Goal: Task Accomplishment & Management: Use online tool/utility

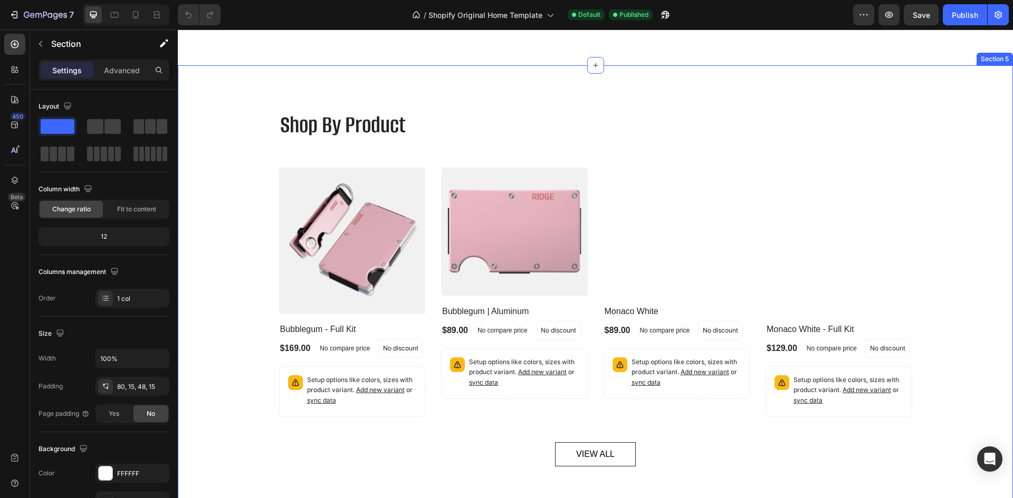
scroll to position [1371, 0]
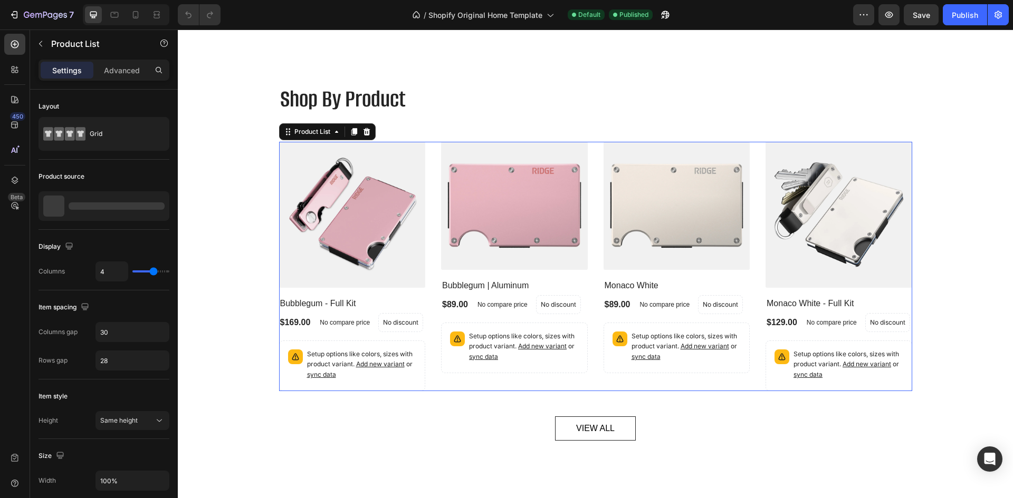
click at [431, 157] on div "(P) Images Bubblegum - Full Kit (P) Title $169.00 (P) Price (P) Price No compar…" at bounding box center [595, 267] width 633 height 250
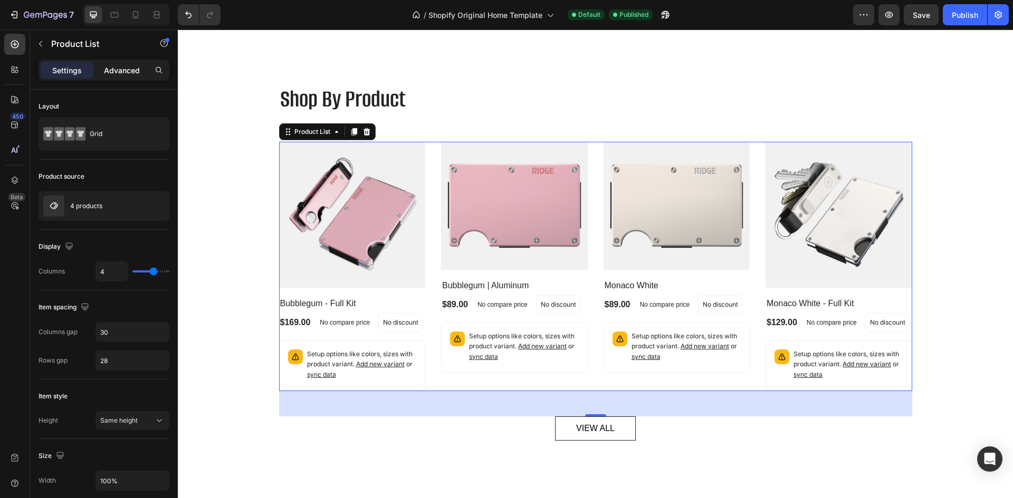
click at [116, 67] on p "Advanced" at bounding box center [122, 70] width 36 height 11
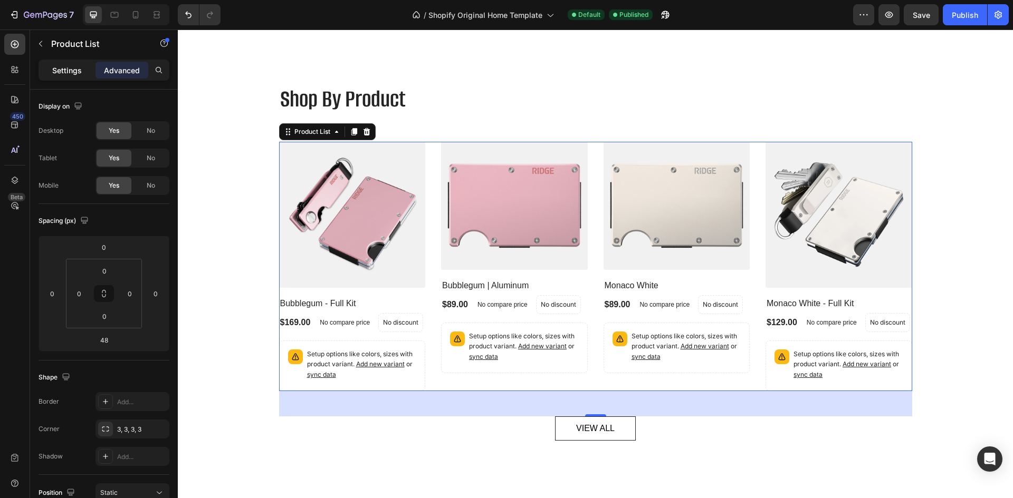
click at [56, 75] on p "Settings" at bounding box center [67, 70] width 30 height 11
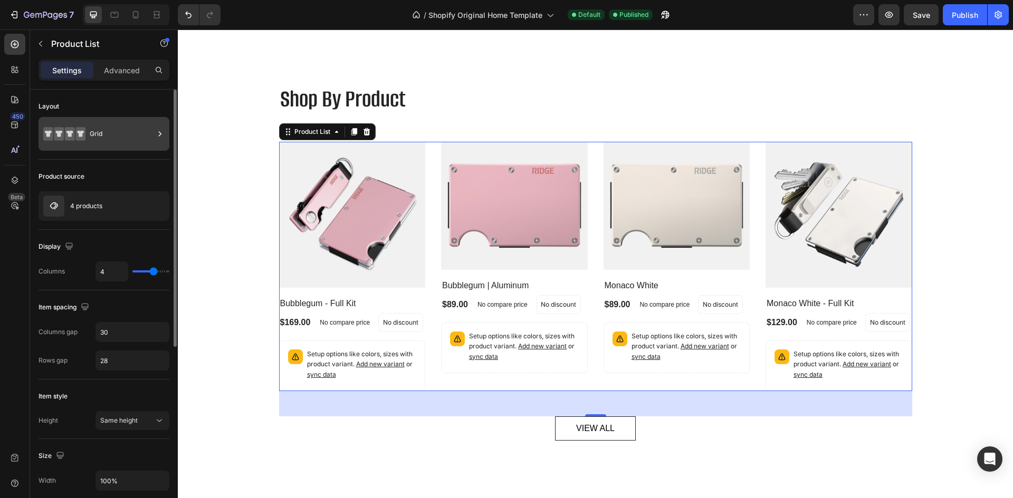
click at [116, 130] on div "Grid" at bounding box center [122, 134] width 64 height 24
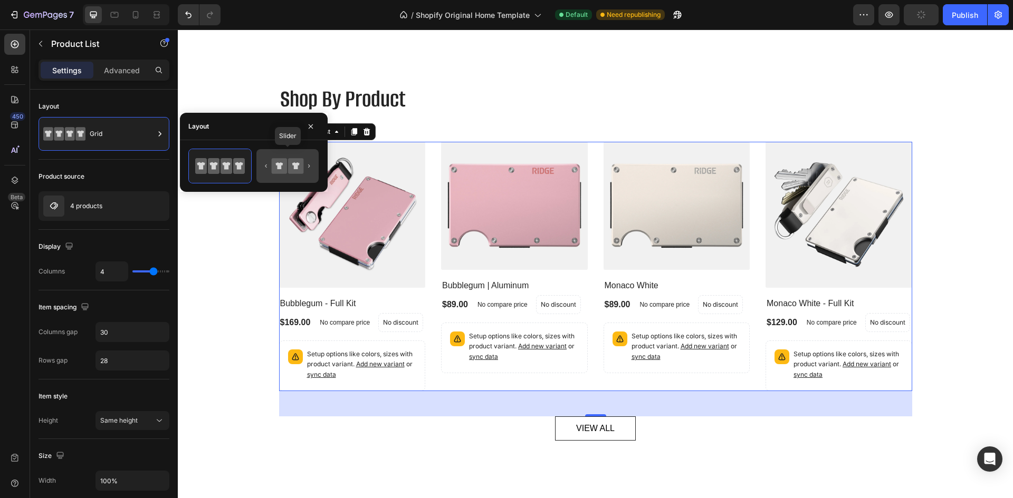
click at [285, 163] on icon at bounding box center [279, 165] width 15 height 15
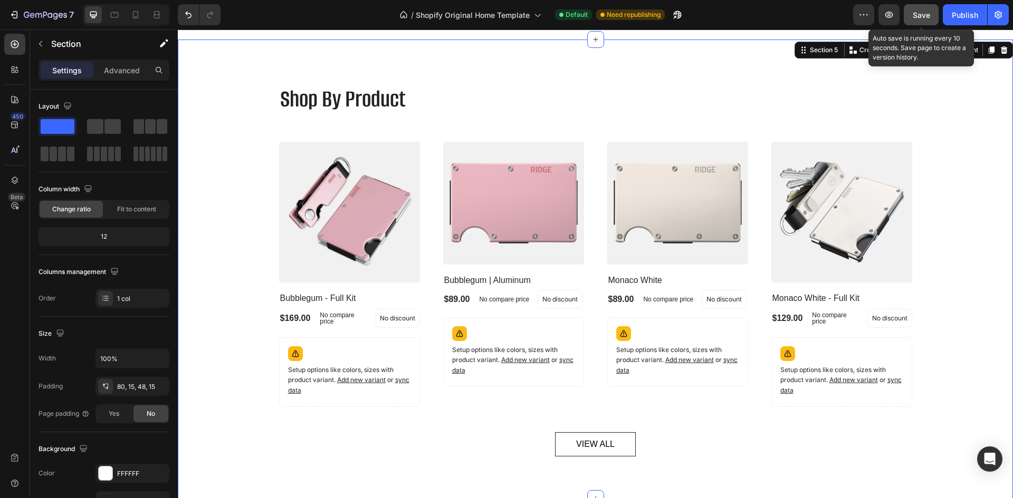
click at [915, 21] on button "Save" at bounding box center [920, 14] width 35 height 21
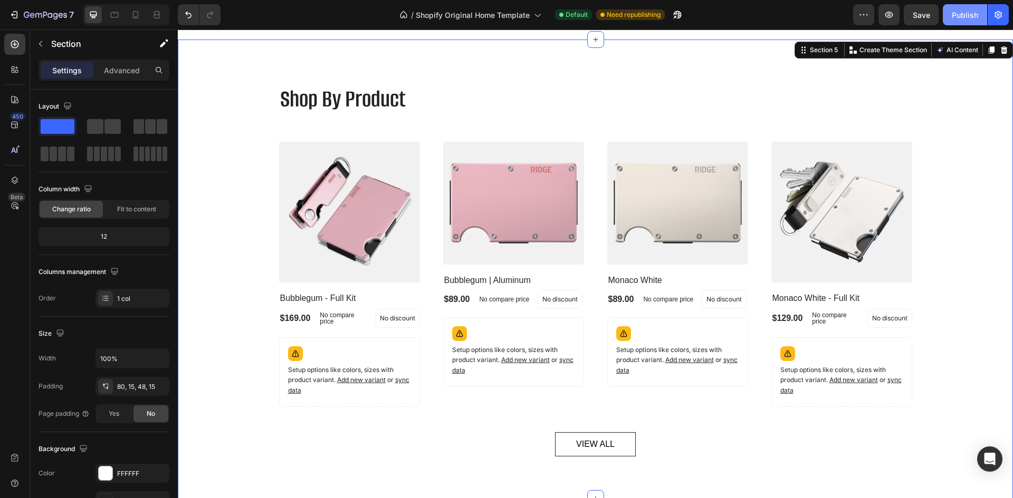
click at [964, 9] on div "Publish" at bounding box center [964, 14] width 26 height 11
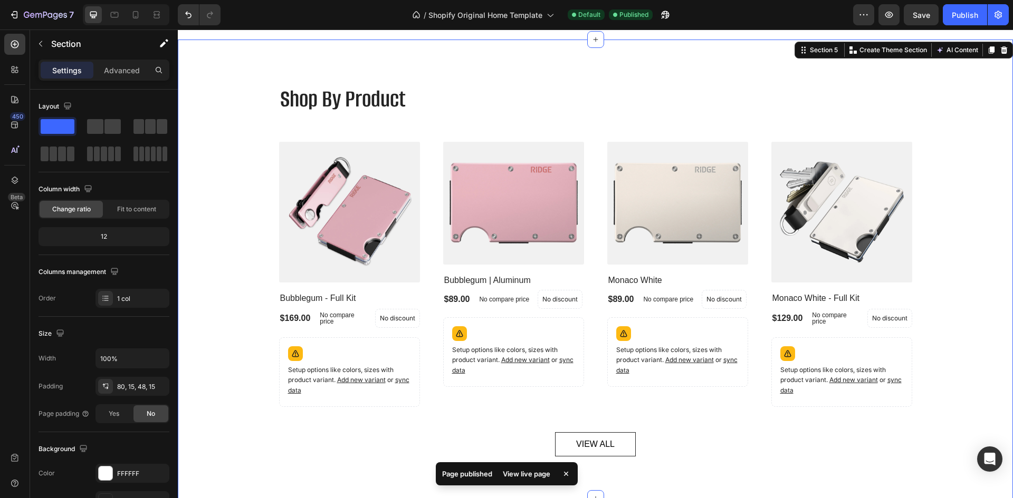
click at [520, 473] on div "View live page" at bounding box center [526, 474] width 60 height 15
click at [113, 71] on p "Advanced" at bounding box center [122, 70] width 36 height 11
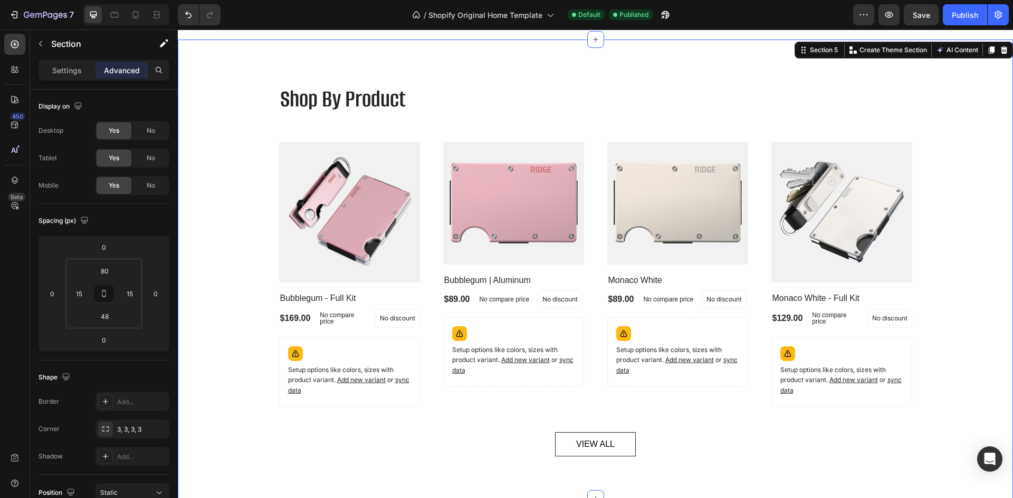
click at [34, 83] on div "Settings Advanced" at bounding box center [104, 75] width 148 height 30
click at [65, 65] on p "Settings" at bounding box center [67, 70] width 30 height 11
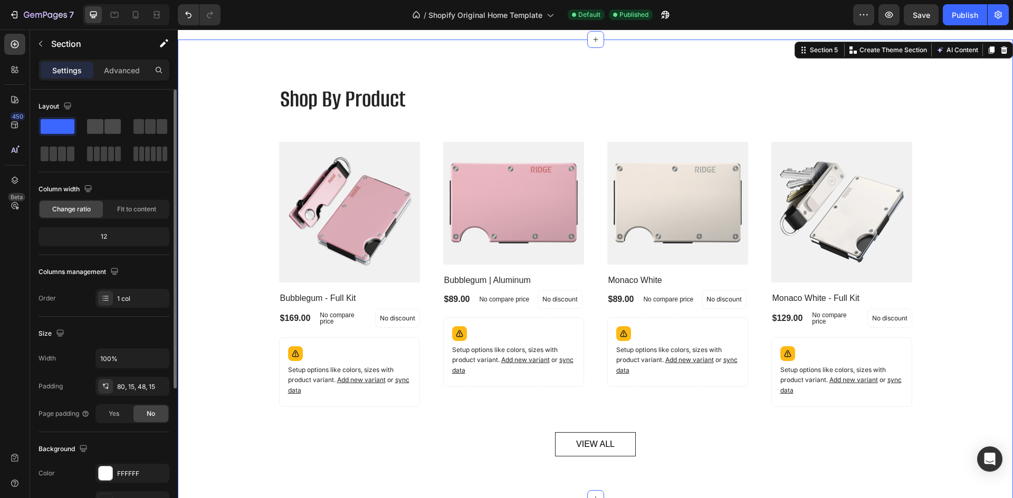
click at [106, 129] on span at bounding box center [112, 126] width 16 height 15
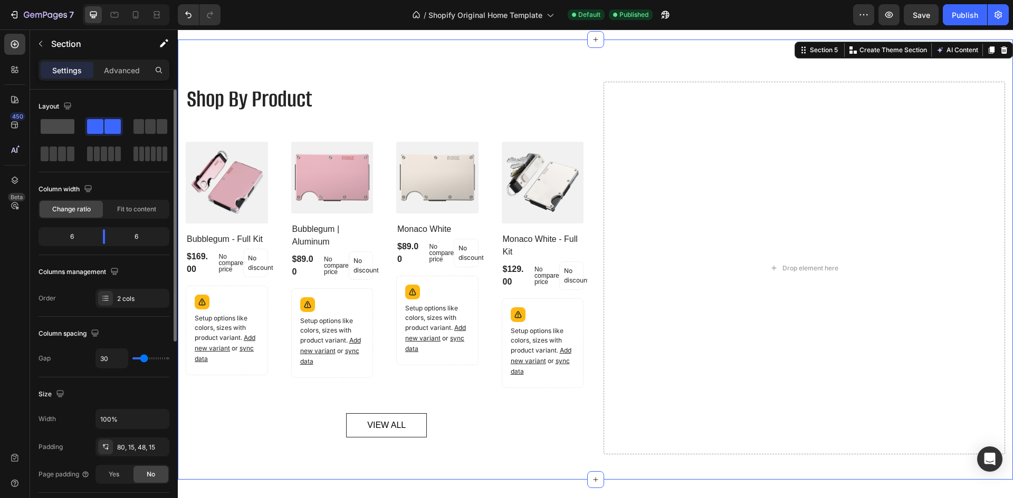
click at [56, 130] on span at bounding box center [58, 126] width 34 height 15
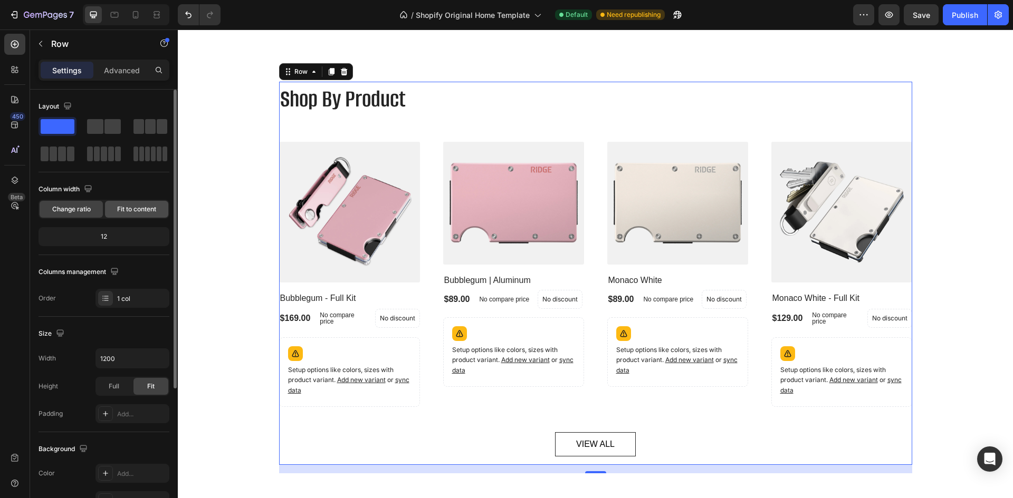
click at [130, 214] on div "Fit to content" at bounding box center [136, 209] width 63 height 17
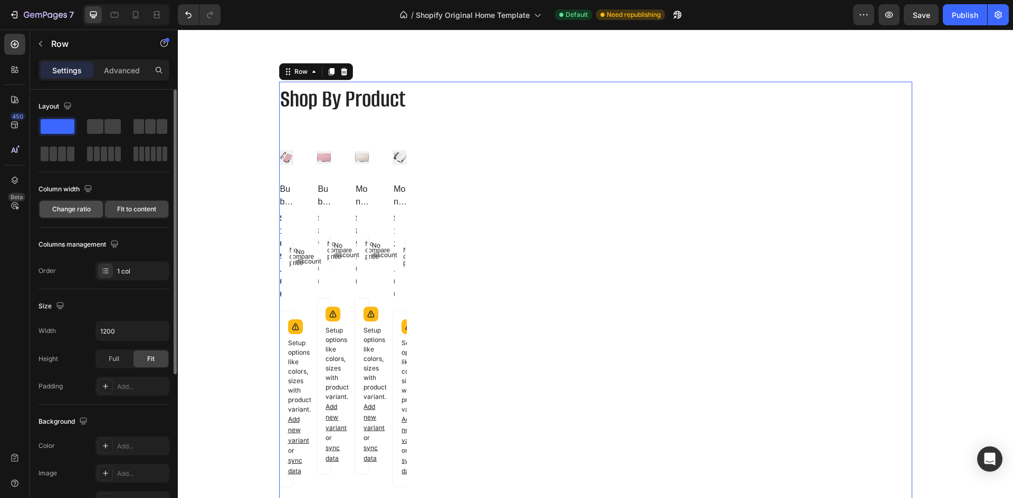
click at [73, 208] on span "Change ratio" at bounding box center [71, 209] width 39 height 9
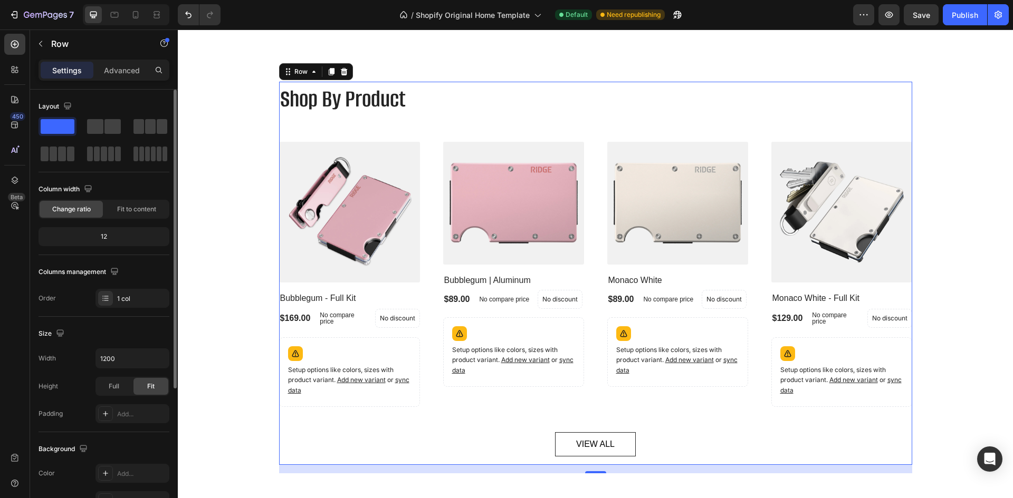
click at [114, 239] on div "12" at bounding box center [104, 236] width 127 height 15
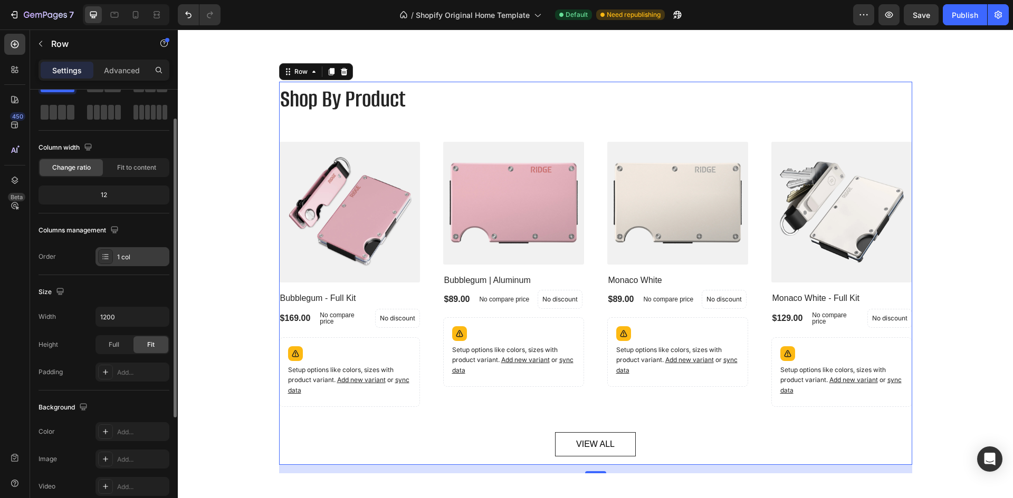
scroll to position [43, 0]
click at [107, 257] on icon at bounding box center [105, 255] width 8 height 8
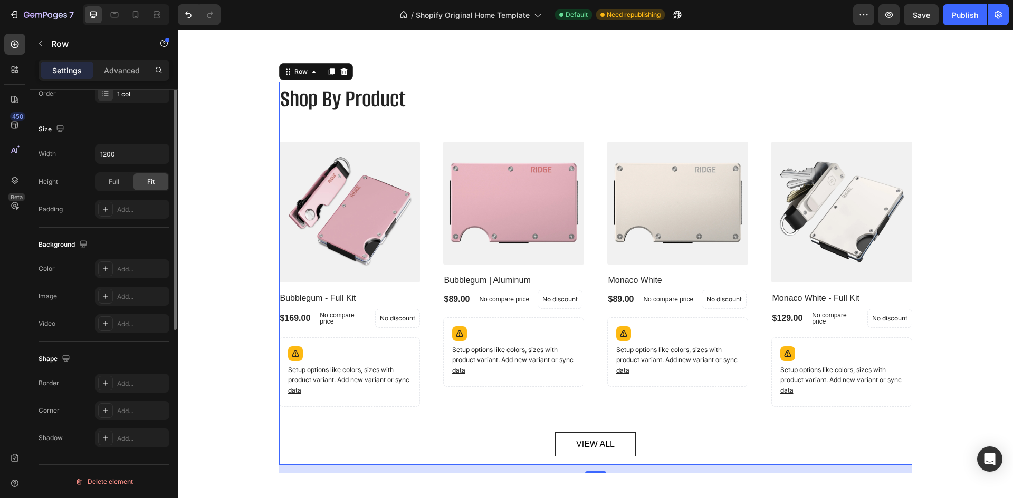
scroll to position [0, 0]
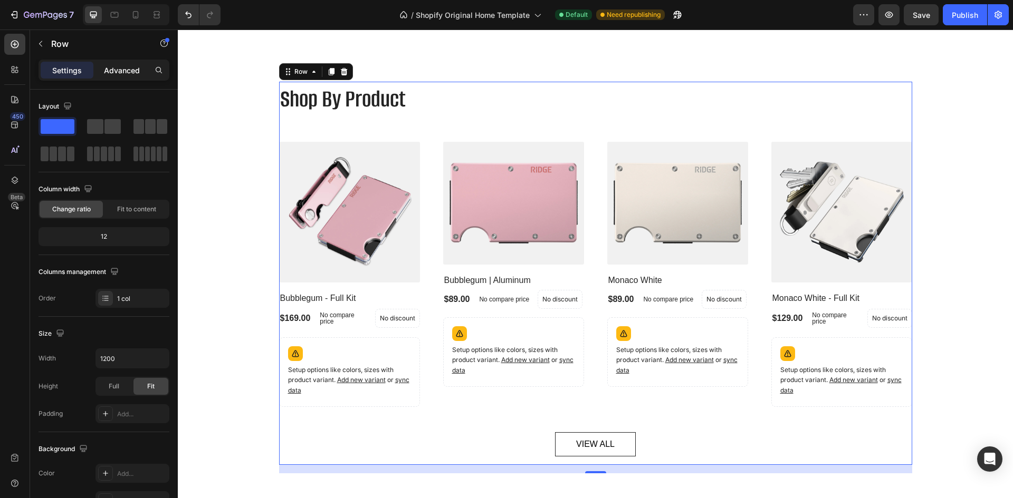
click at [122, 71] on p "Advanced" at bounding box center [122, 70] width 36 height 11
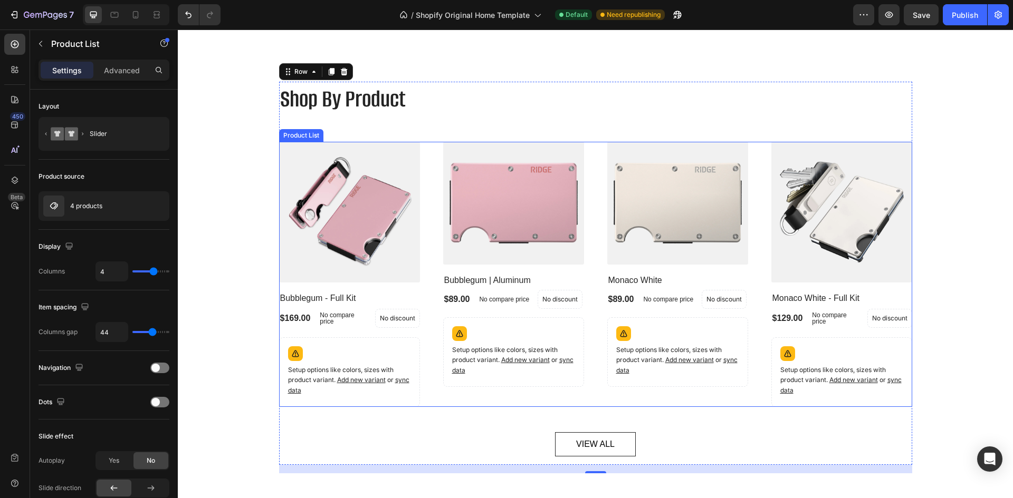
click at [425, 163] on div "(P) Images Bubblegum - Full Kit (P) Title $169.00 (P) Price (P) Price No compar…" at bounding box center [595, 274] width 633 height 265
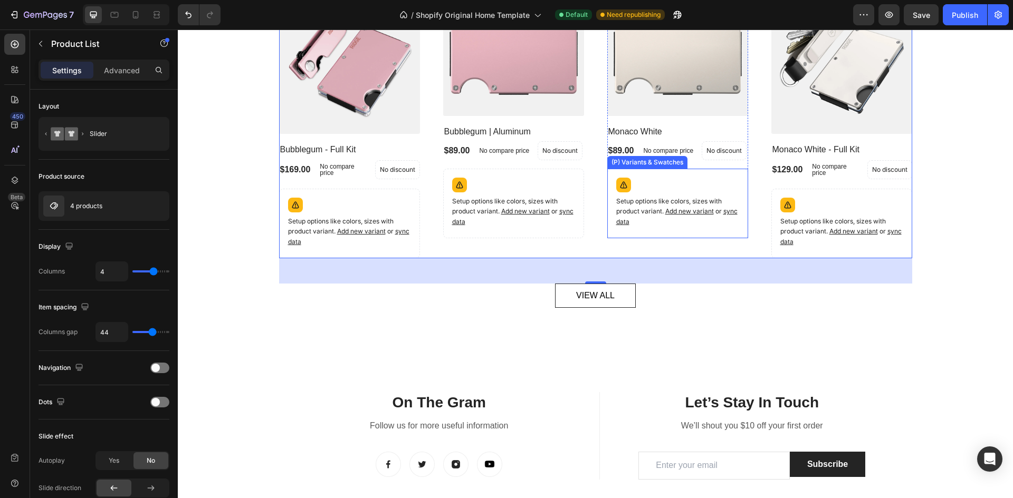
scroll to position [1532, 0]
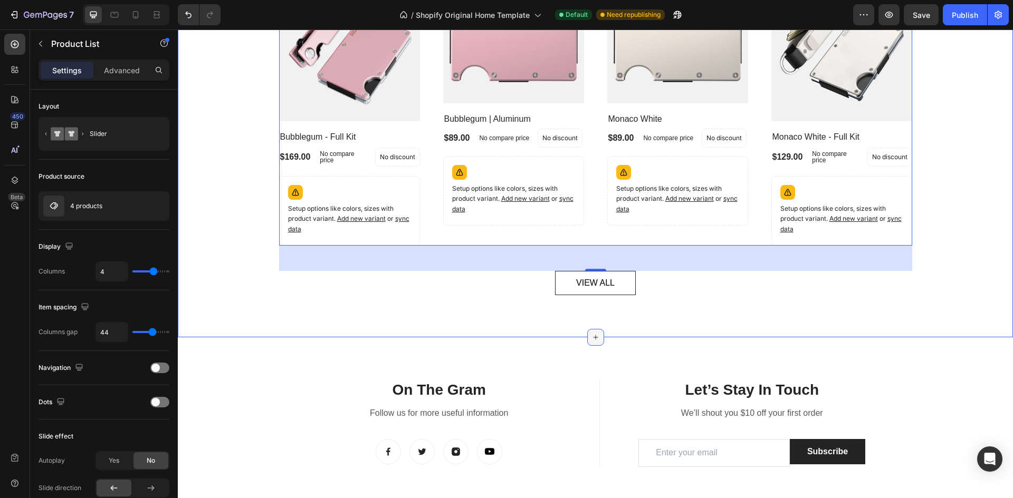
click at [592, 342] on div at bounding box center [595, 337] width 17 height 17
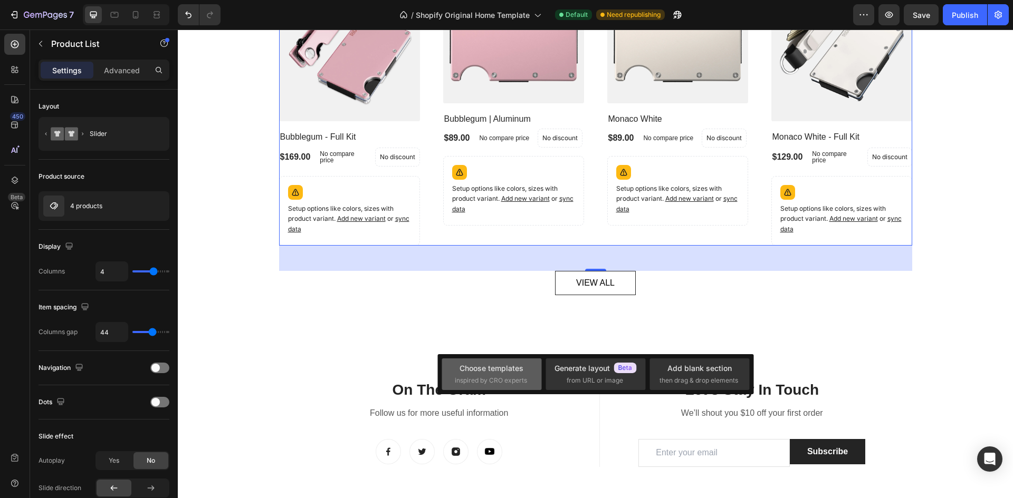
click at [506, 379] on span "inspired by CRO experts" at bounding box center [491, 380] width 72 height 9
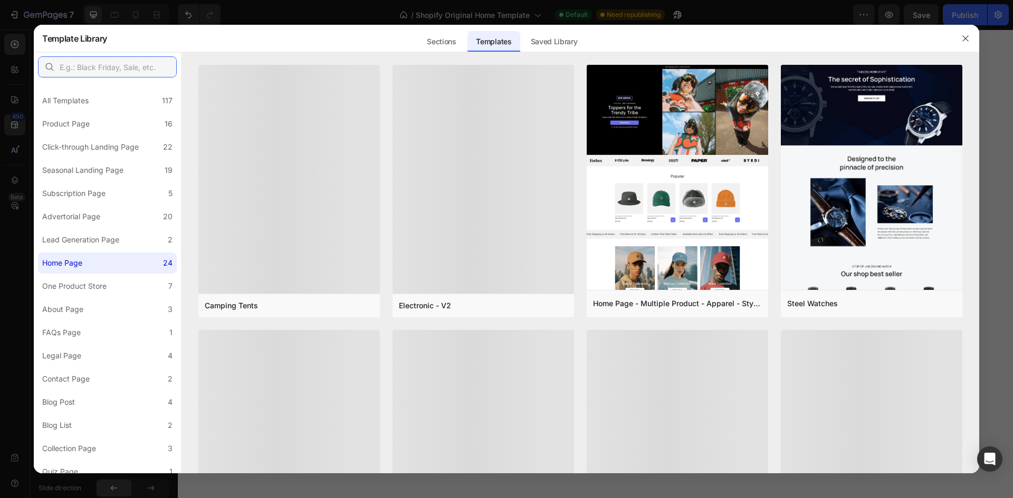
click at [89, 64] on input "text" at bounding box center [107, 66] width 139 height 21
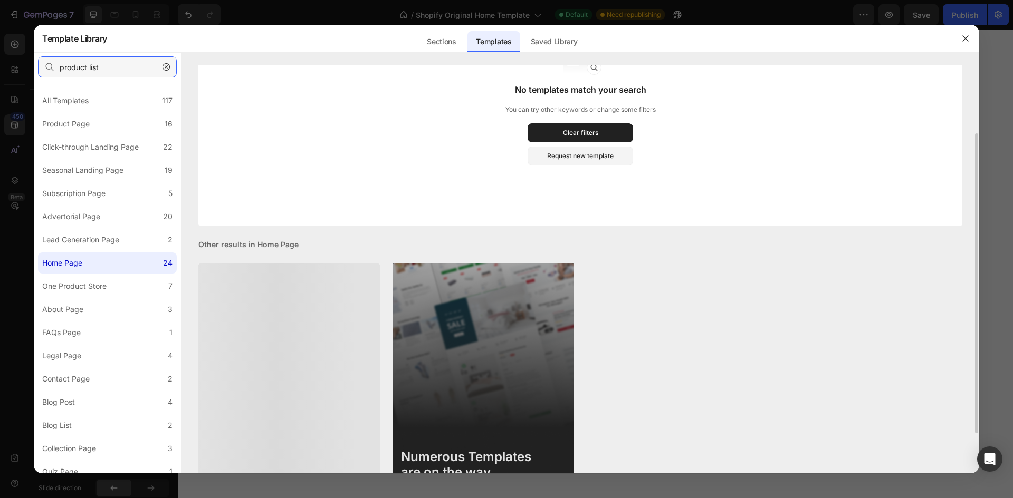
scroll to position [93, 0]
type input "product list"
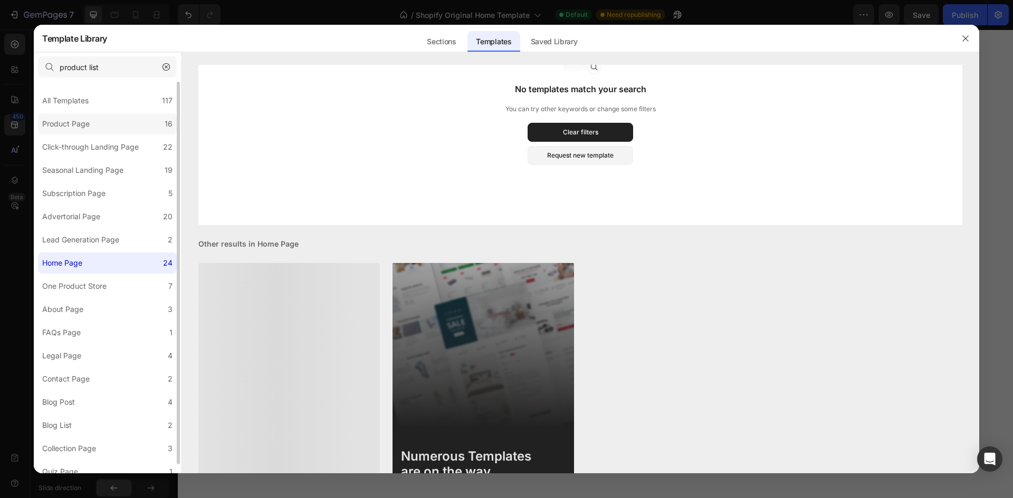
click at [68, 128] on div "Product Page" at bounding box center [65, 124] width 47 height 13
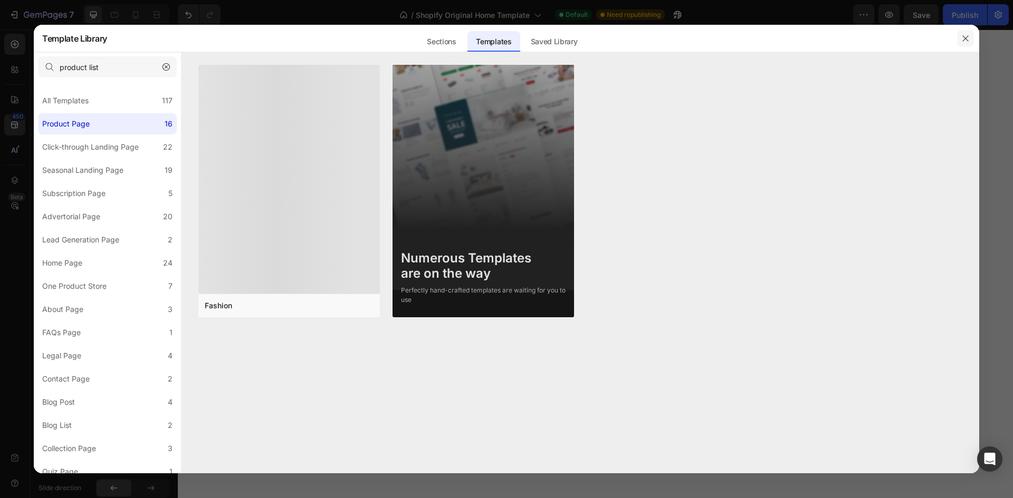
click at [965, 40] on icon "button" at bounding box center [965, 38] width 8 height 8
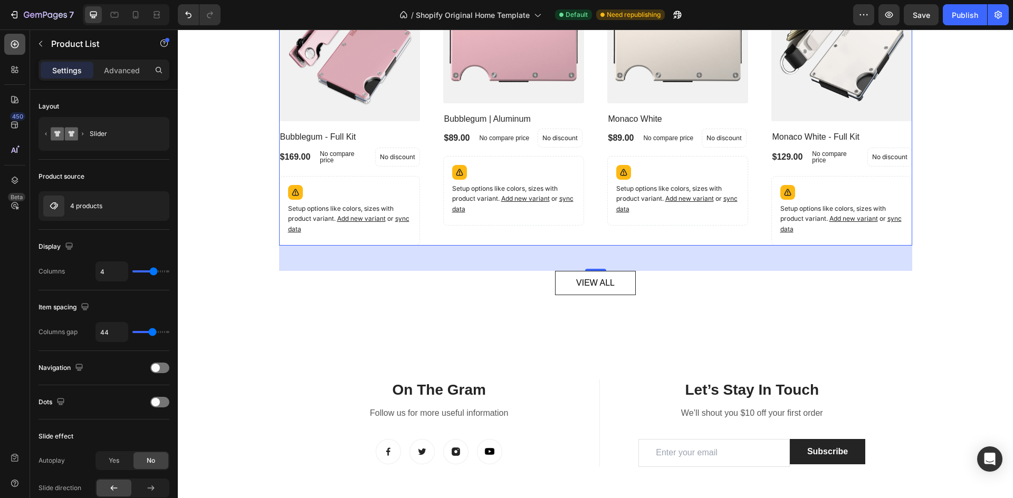
click at [16, 45] on icon at bounding box center [14, 44] width 11 height 11
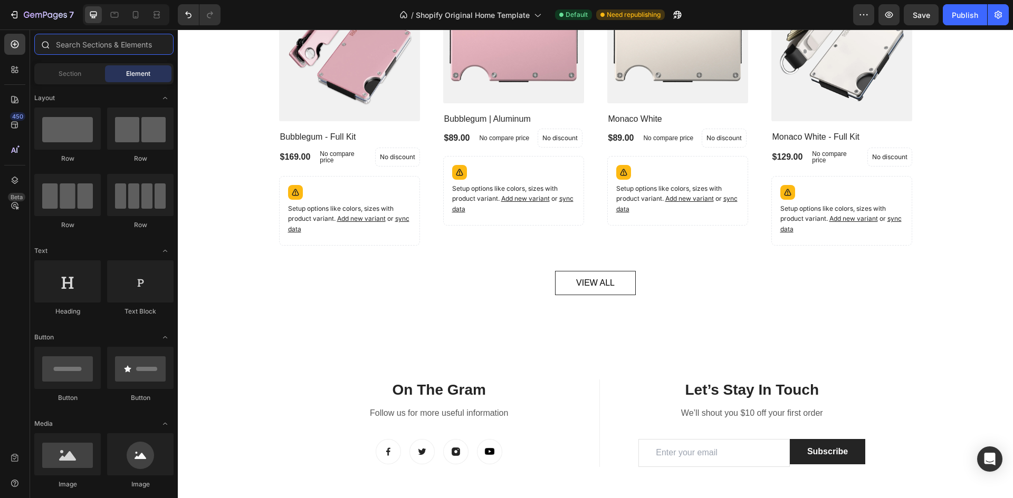
click at [84, 44] on input "text" at bounding box center [103, 44] width 139 height 21
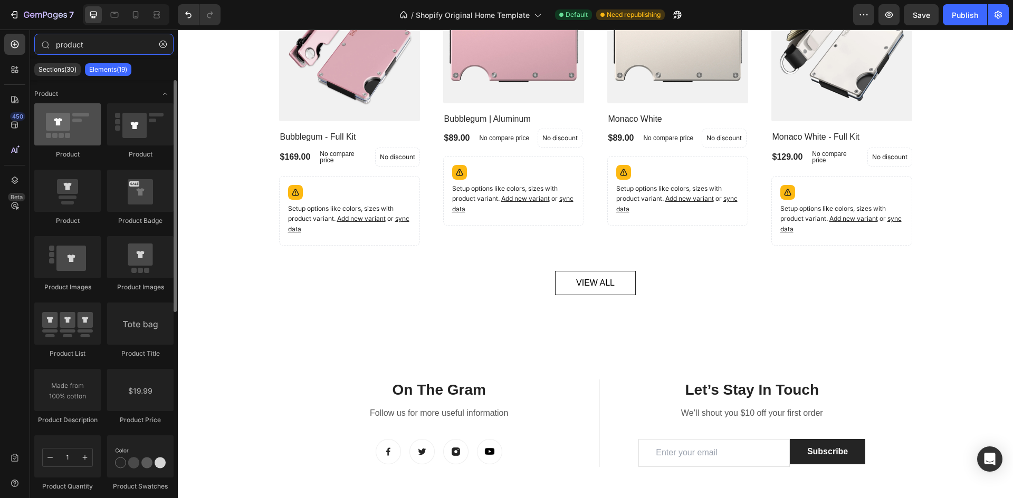
type input "product"
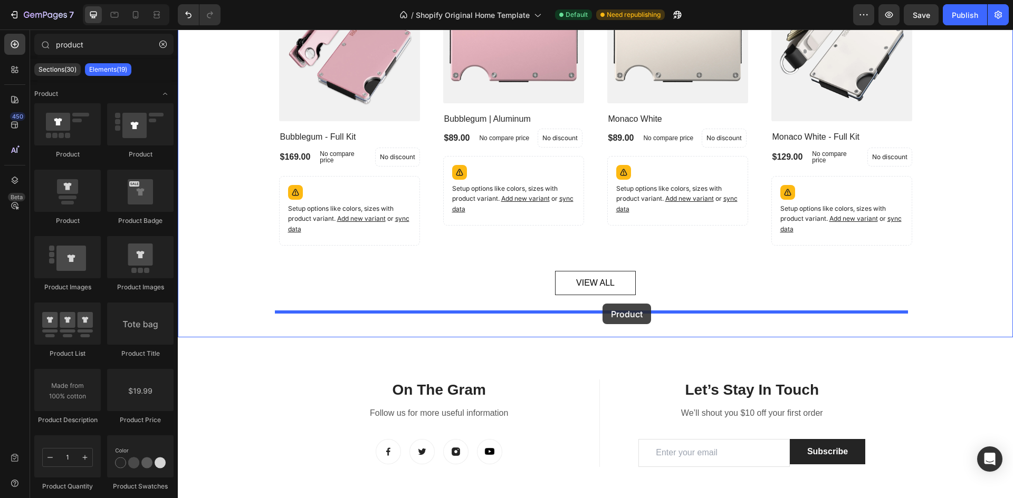
drag, startPoint x: 242, startPoint y: 152, endPoint x: 602, endPoint y: 304, distance: 391.2
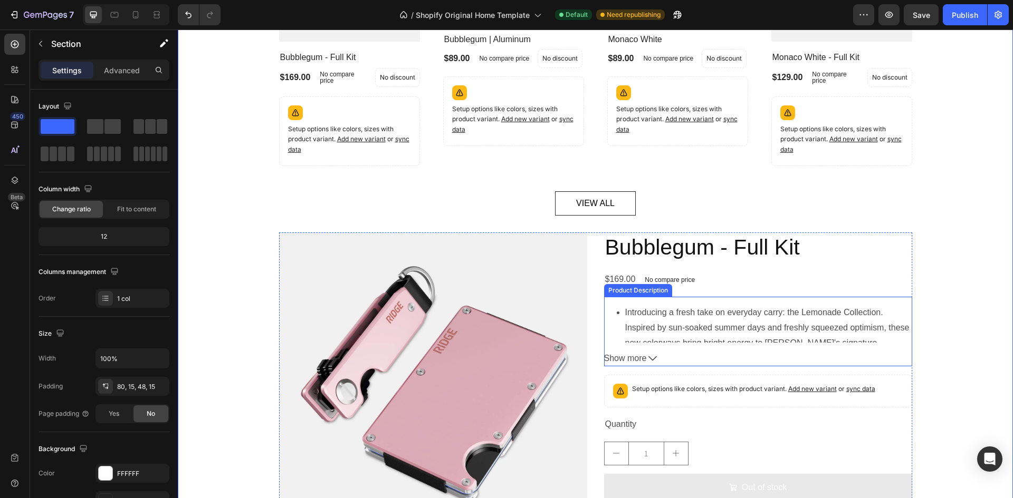
scroll to position [1612, 0]
click at [591, 234] on div "Product Images Bubblegum - Full Kit Product Title $169.00 Product Price Product…" at bounding box center [595, 390] width 633 height 316
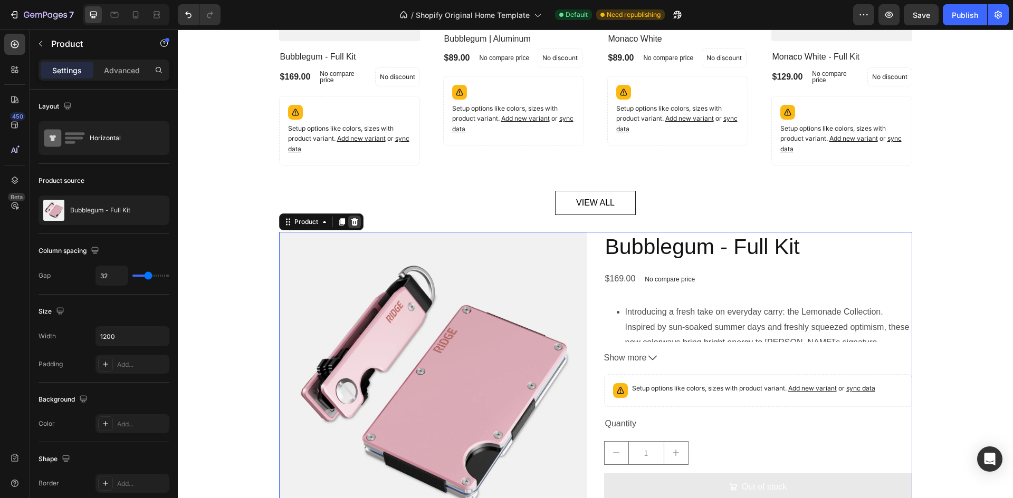
click at [351, 224] on icon at bounding box center [354, 221] width 7 height 7
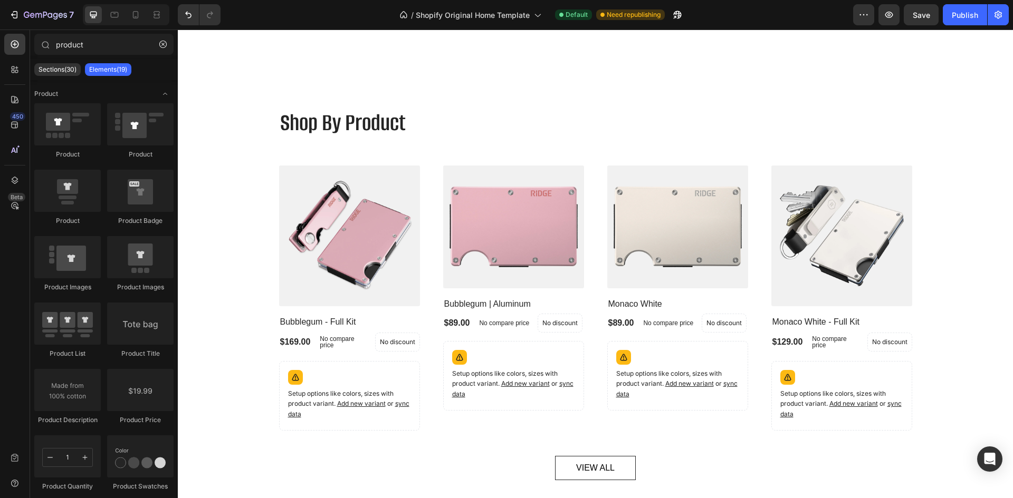
scroll to position [1428, 0]
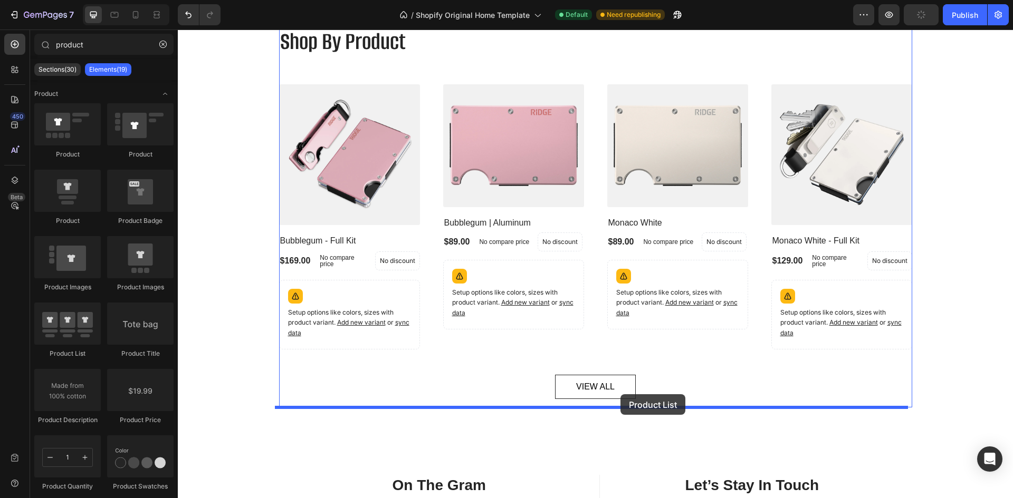
drag, startPoint x: 254, startPoint y: 368, endPoint x: 620, endPoint y: 394, distance: 367.0
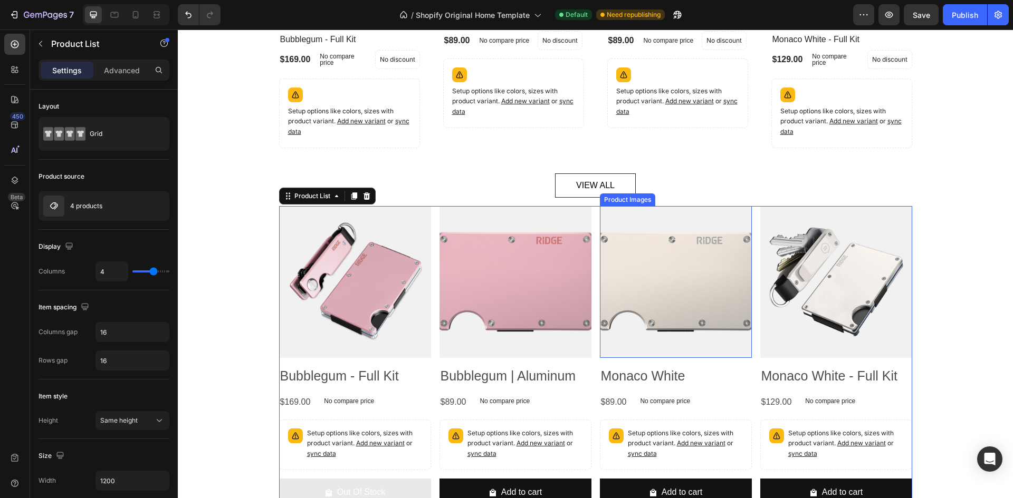
scroll to position [1629, 0]
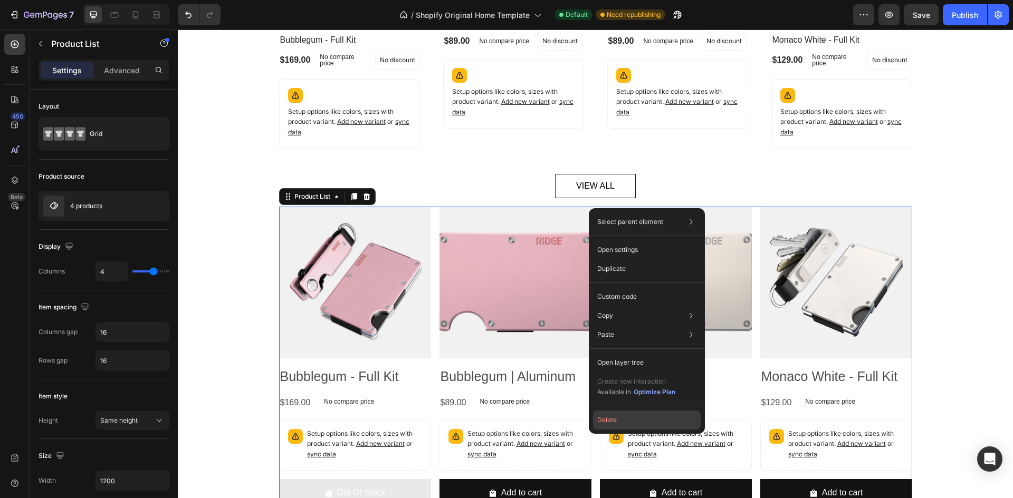
click at [615, 425] on button "Delete" at bounding box center [647, 420] width 108 height 19
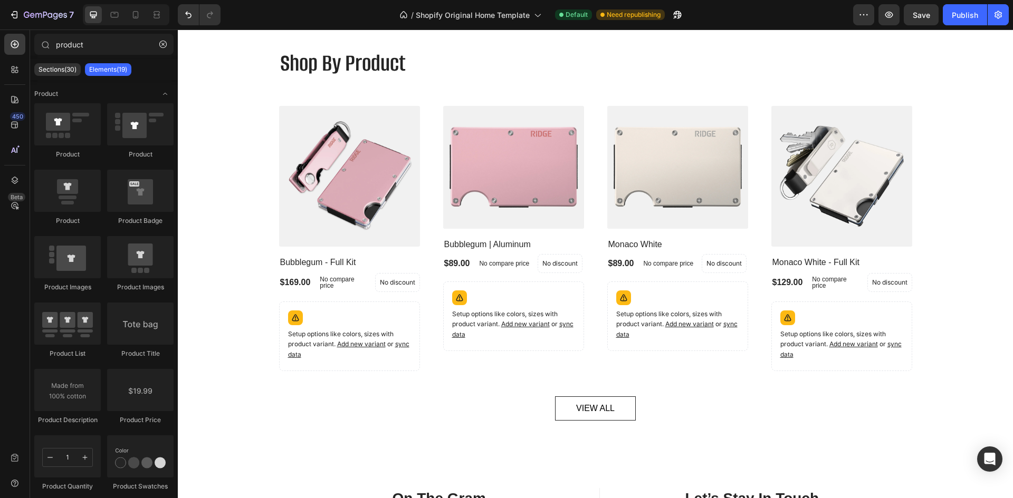
scroll to position [1382, 0]
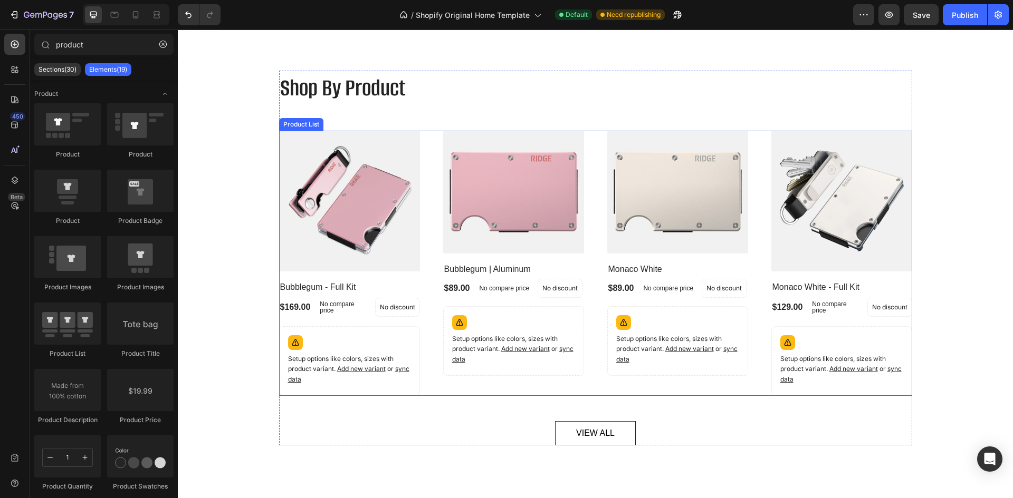
click at [432, 155] on div "(P) Images Bubblegum - Full Kit (P) Title $169.00 (P) Price (P) Price No compar…" at bounding box center [595, 263] width 633 height 265
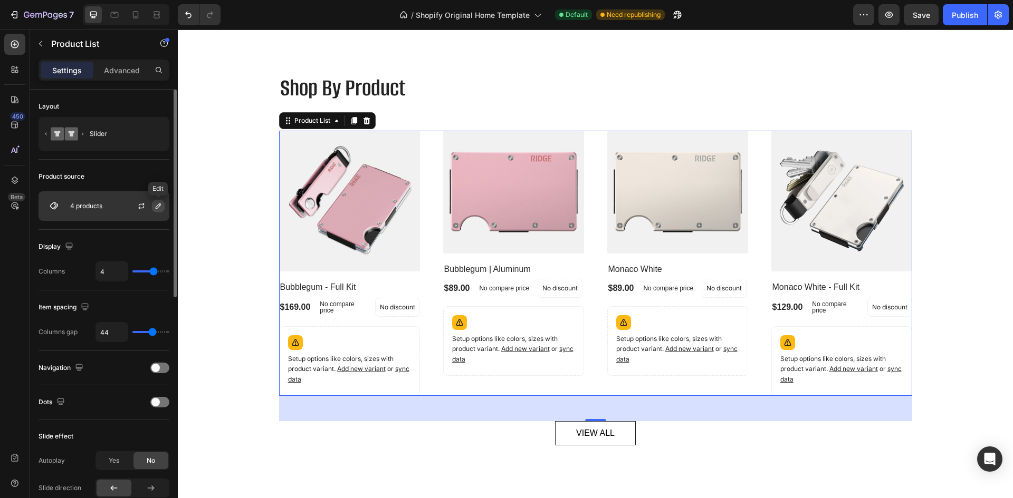
click at [155, 205] on icon "button" at bounding box center [158, 206] width 8 height 8
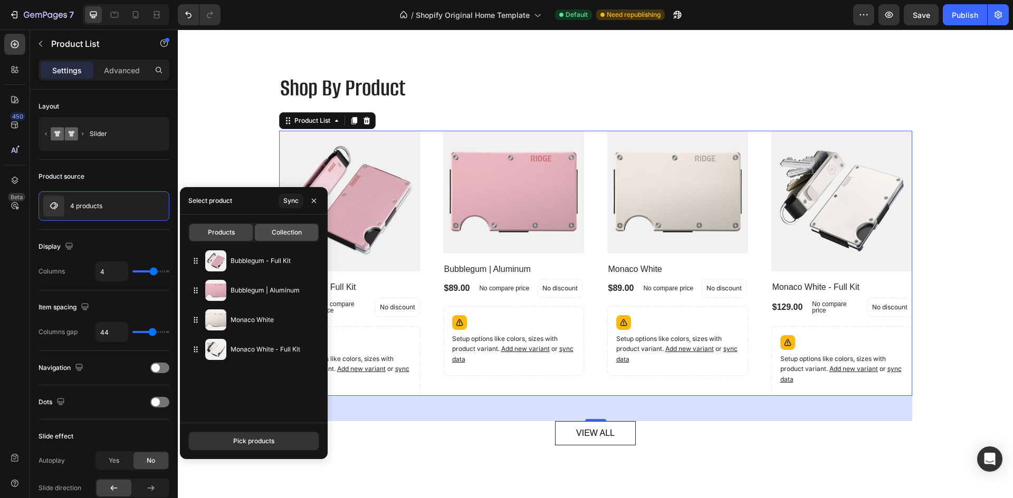
click at [284, 230] on span "Collection" at bounding box center [287, 232] width 30 height 9
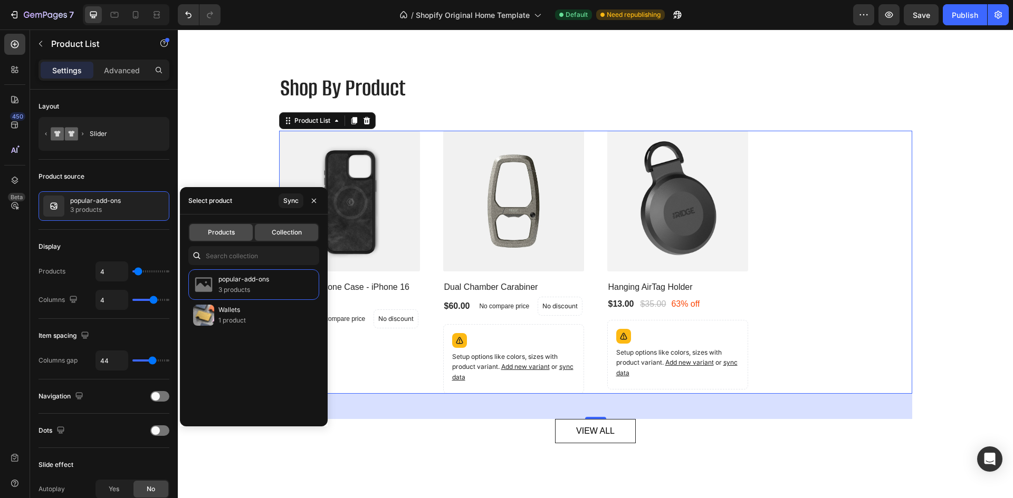
click at [214, 236] on span "Products" at bounding box center [221, 232] width 27 height 9
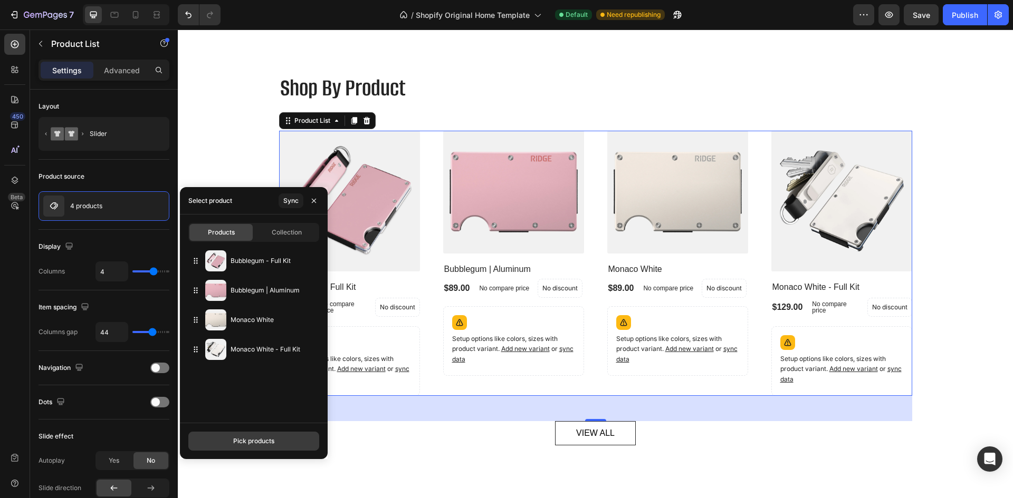
click at [262, 444] on div "Pick products" at bounding box center [253, 441] width 41 height 9
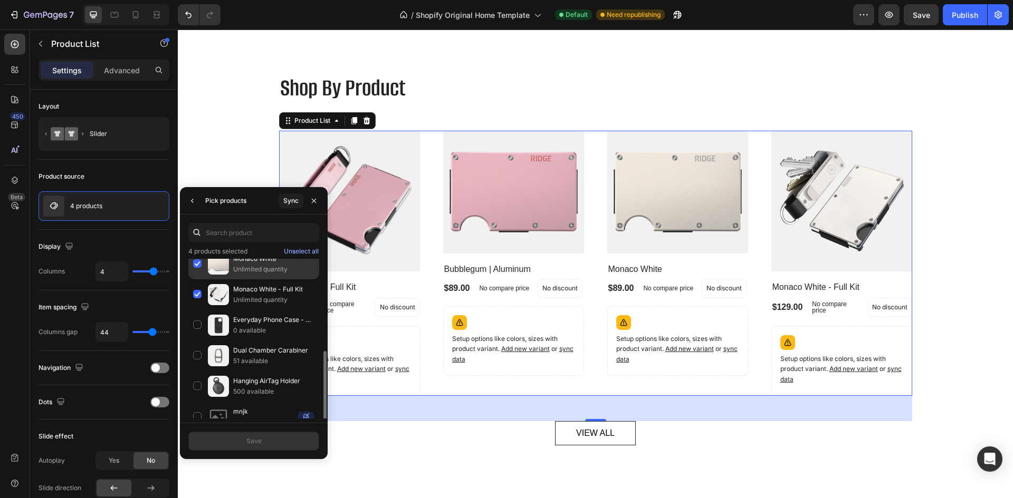
scroll to position [146, 0]
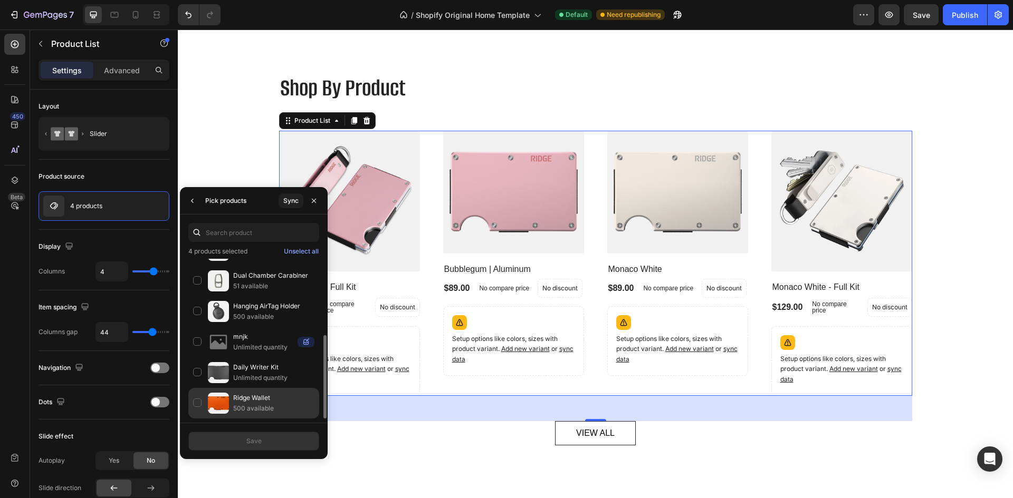
click at [195, 405] on div "Ridge Wallet 500 available" at bounding box center [253, 403] width 131 height 31
click at [224, 443] on button "Save" at bounding box center [253, 441] width 131 height 19
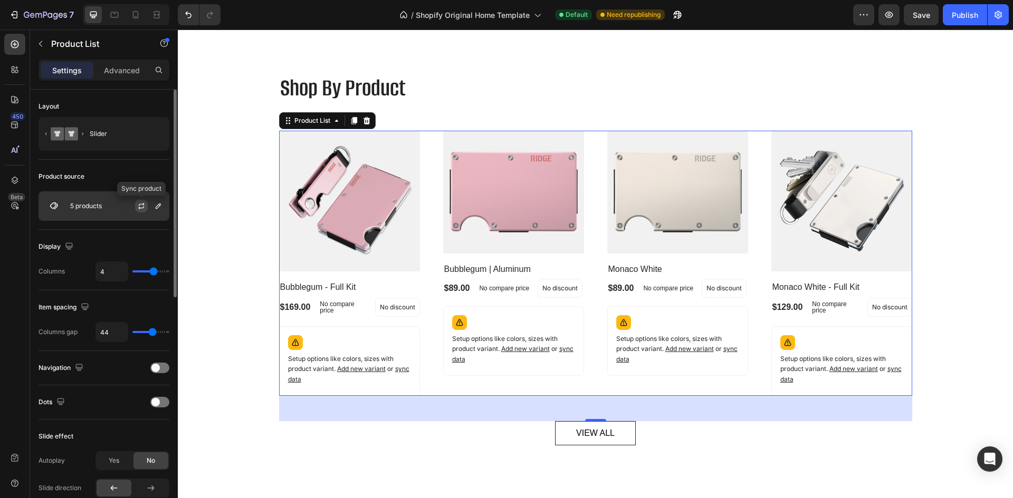
click at [145, 207] on icon "button" at bounding box center [141, 206] width 8 height 8
click at [158, 207] on icon "button" at bounding box center [158, 206] width 8 height 8
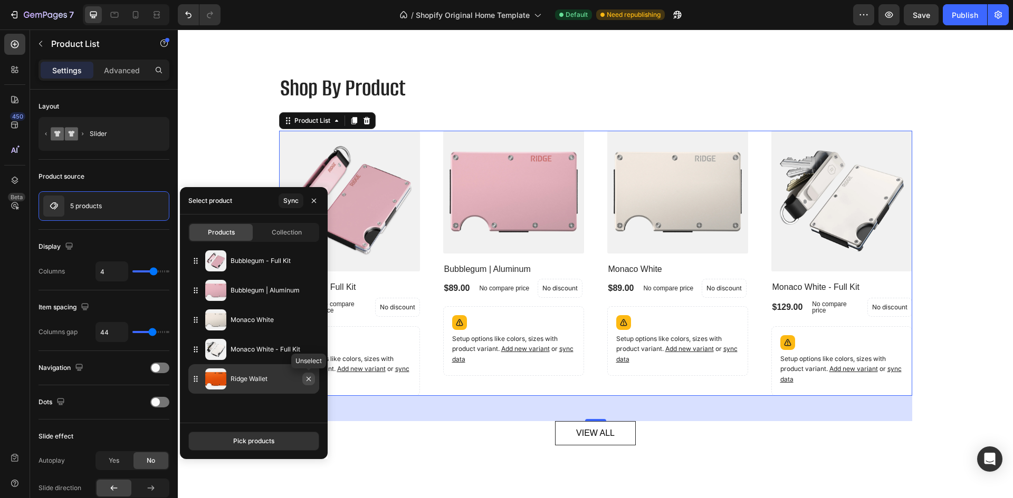
click at [309, 381] on icon "button" at bounding box center [308, 379] width 8 height 8
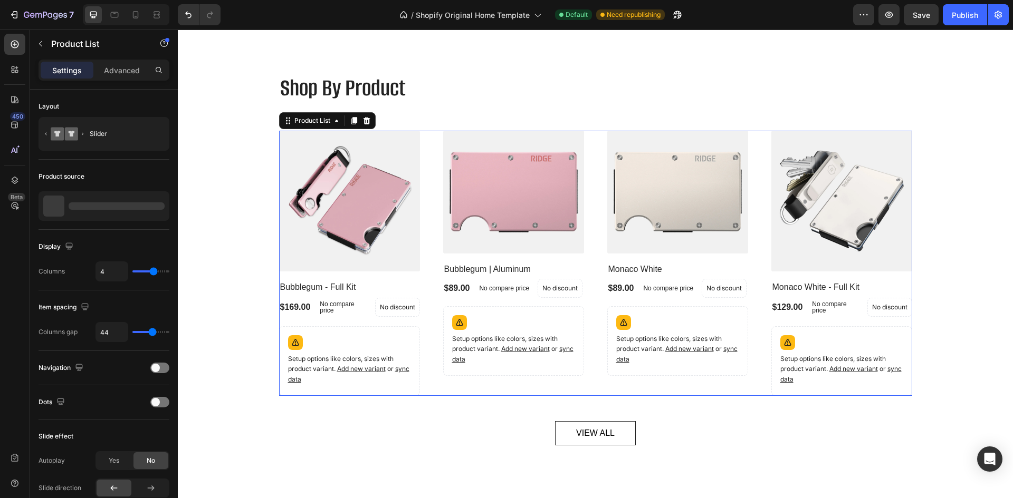
click at [429, 194] on div "(P) Images Bubblegum - Full Kit (P) Title $169.00 (P) Price (P) Price No compar…" at bounding box center [595, 263] width 633 height 265
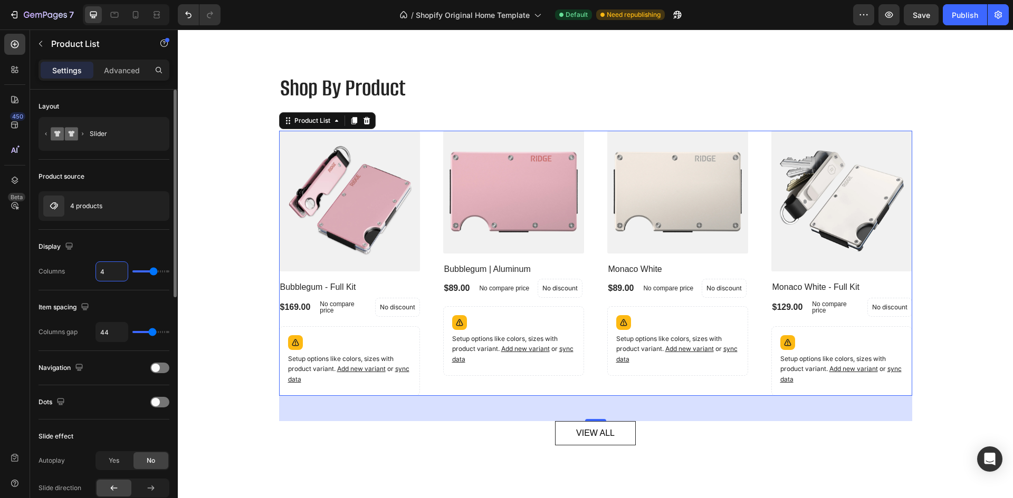
click at [103, 274] on input "4" at bounding box center [112, 271] width 32 height 19
type input "3"
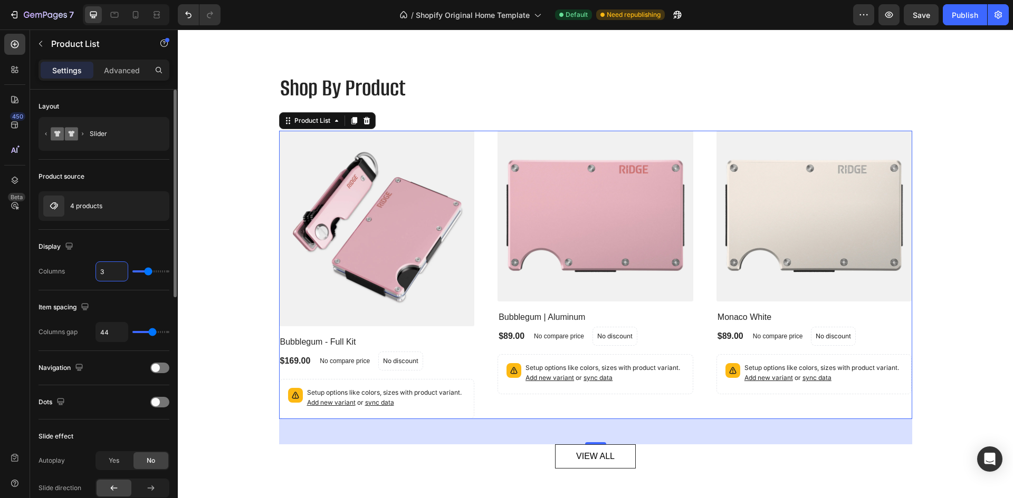
type input "4"
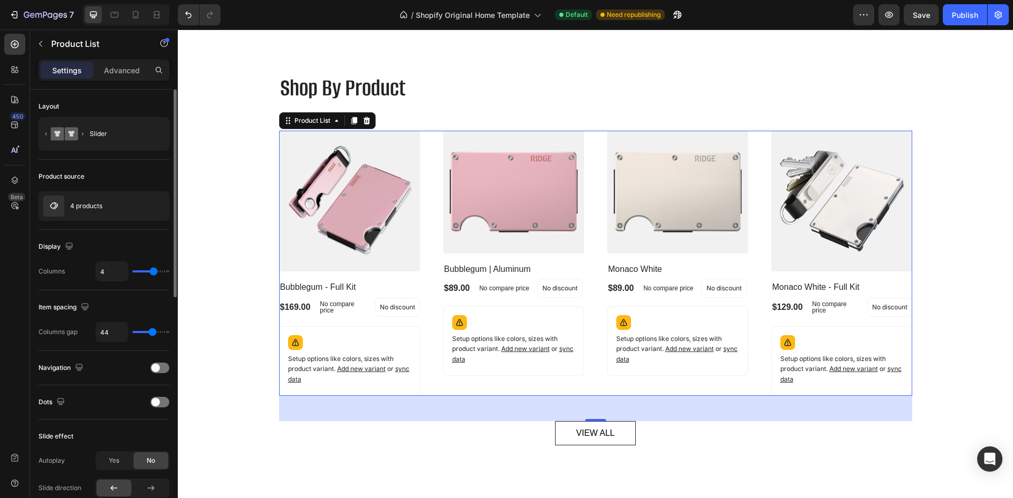
click at [133, 312] on div "Item spacing" at bounding box center [104, 307] width 131 height 17
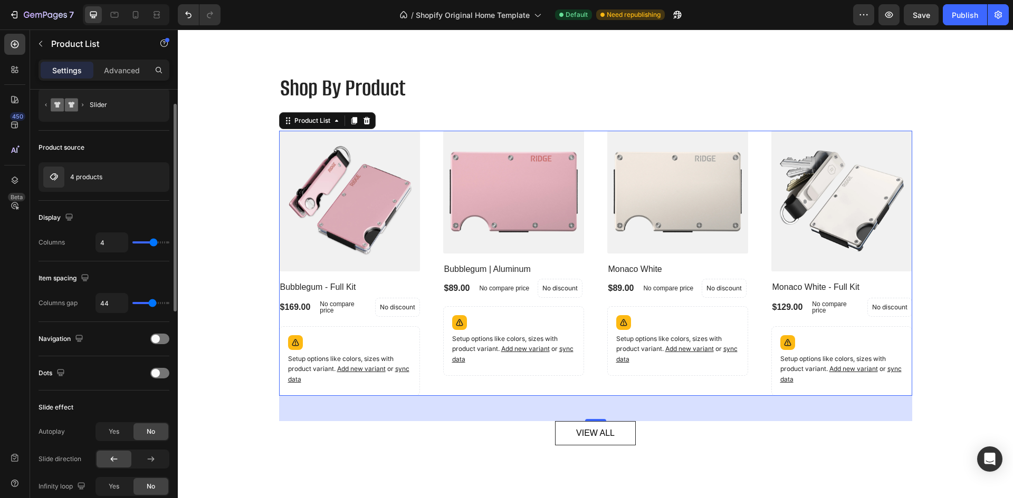
scroll to position [30, 0]
click at [161, 339] on div at bounding box center [159, 338] width 19 height 11
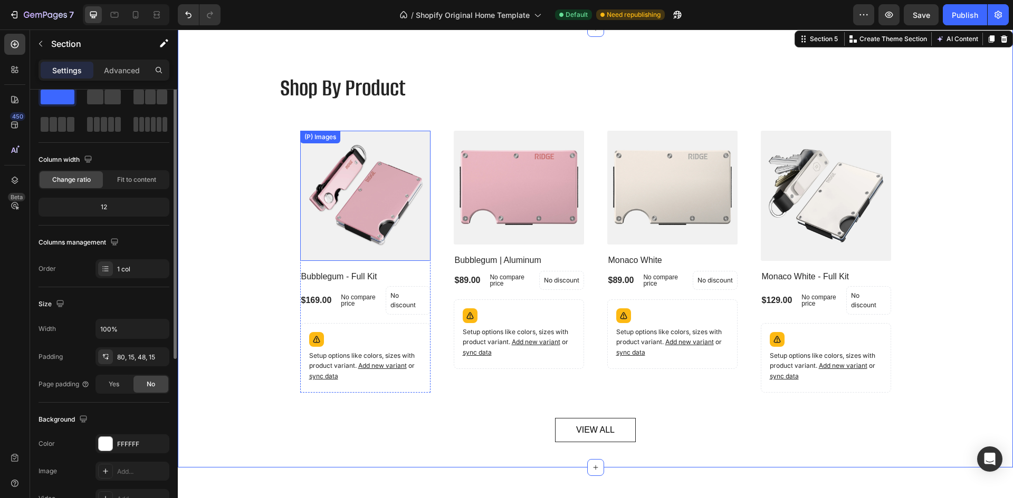
scroll to position [0, 0]
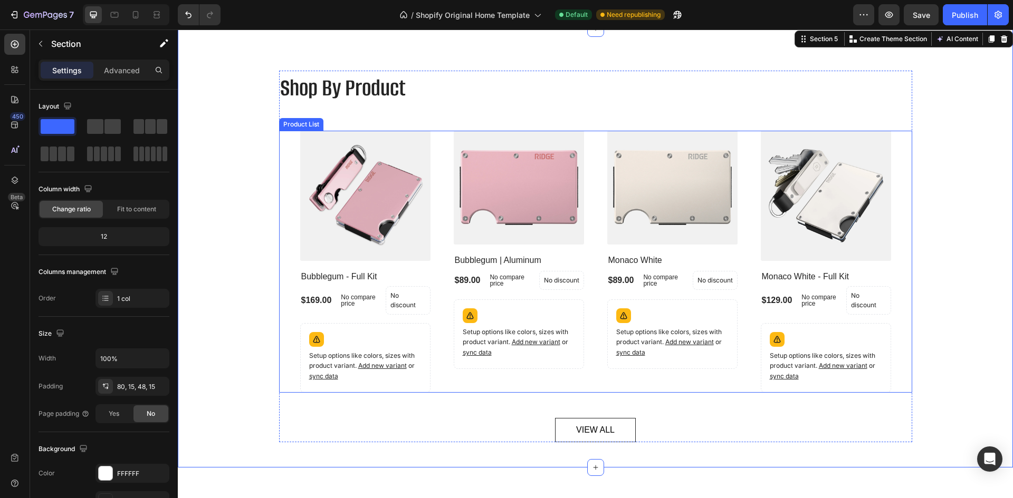
click at [437, 224] on div "(P) Images Bubblegum - Full Kit (P) Title $169.00 (P) Price (P) Price No compar…" at bounding box center [595, 262] width 591 height 262
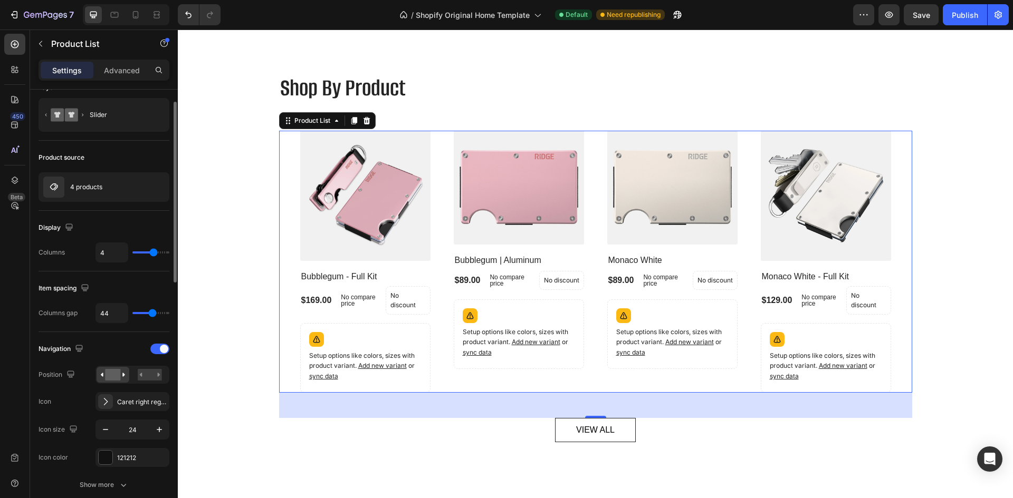
scroll to position [24, 0]
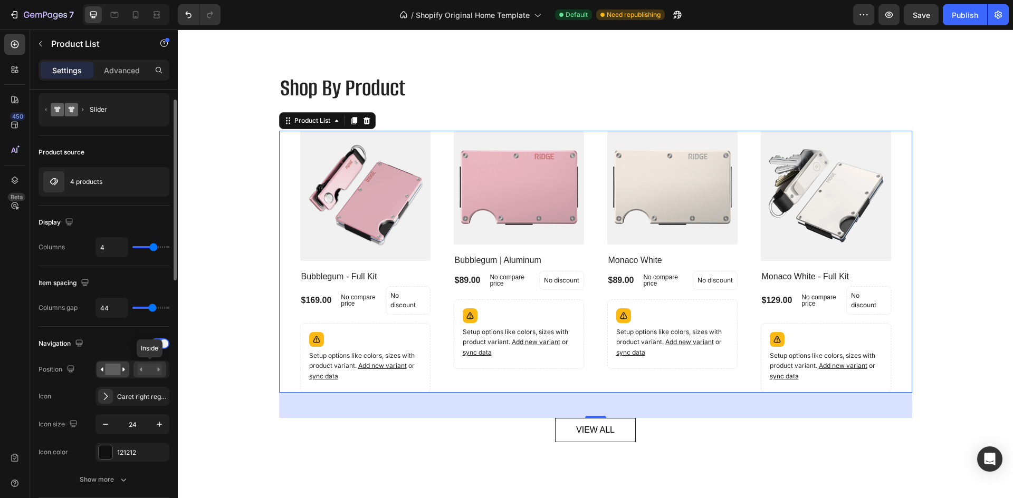
click at [152, 363] on div at bounding box center [149, 370] width 33 height 16
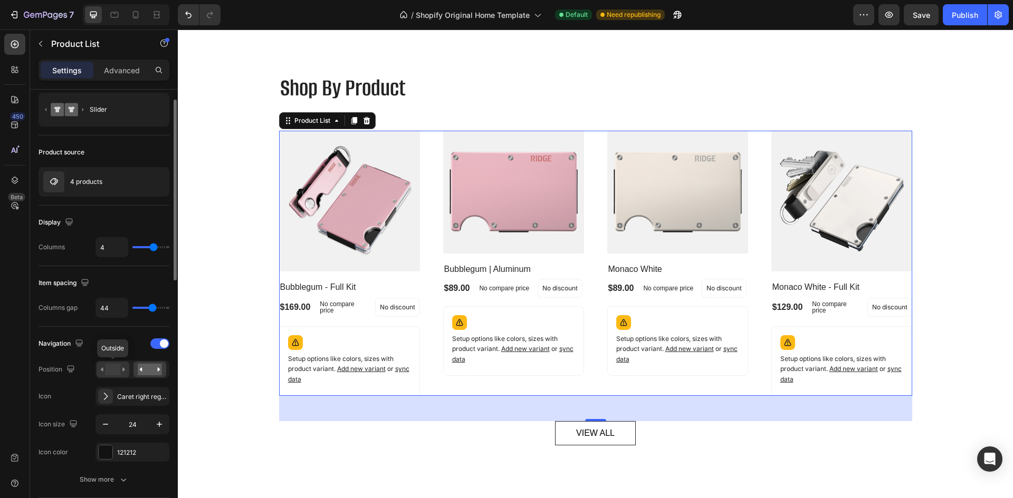
click at [116, 371] on rect at bounding box center [112, 370] width 15 height 12
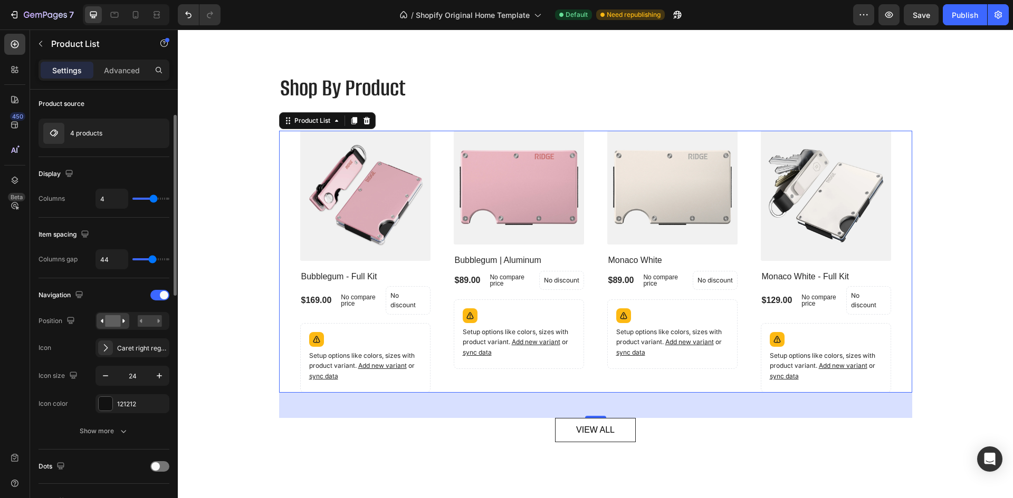
scroll to position [75, 0]
click at [158, 293] on div at bounding box center [159, 292] width 19 height 11
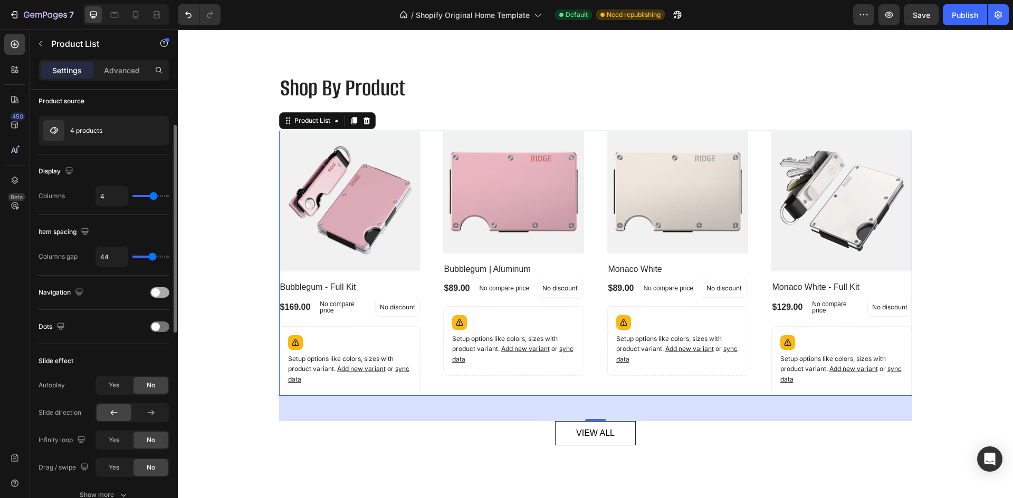
click at [156, 293] on span at bounding box center [155, 292] width 8 height 8
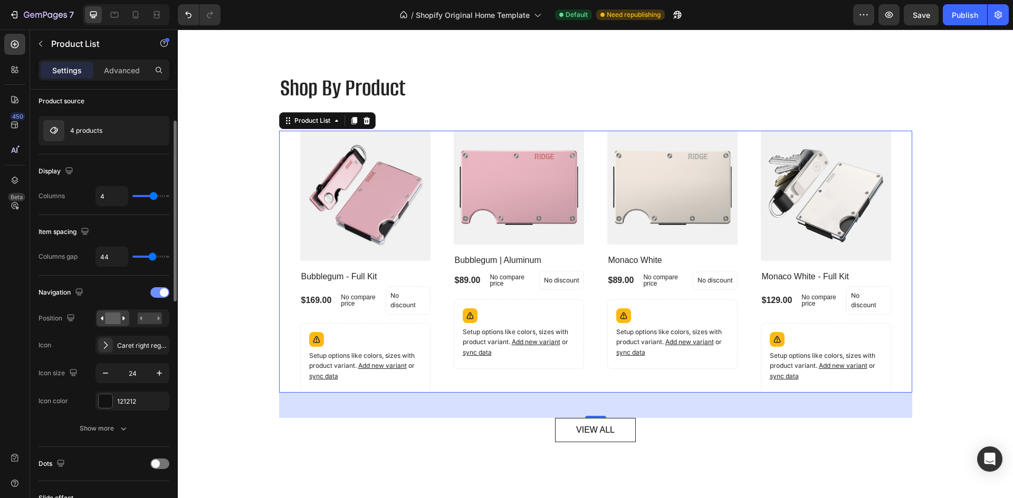
click at [156, 293] on div at bounding box center [159, 292] width 19 height 11
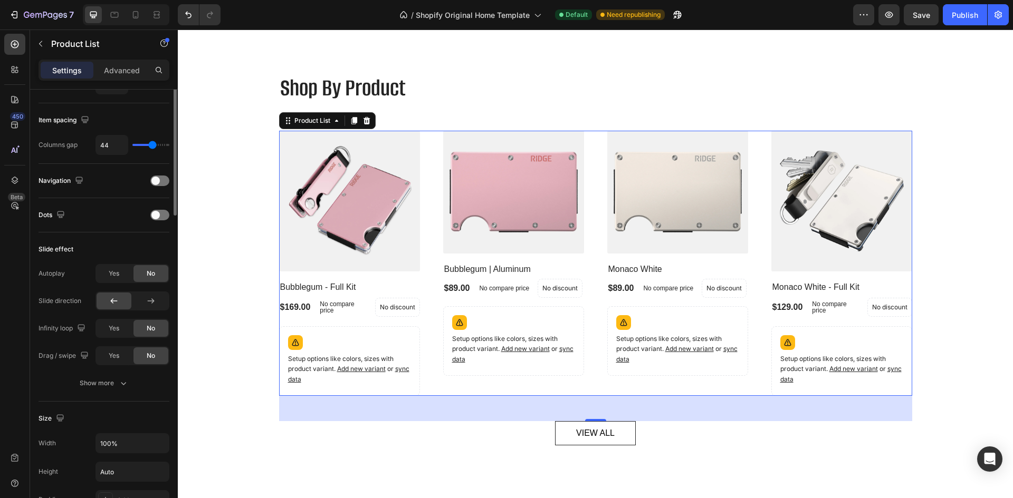
scroll to position [0, 0]
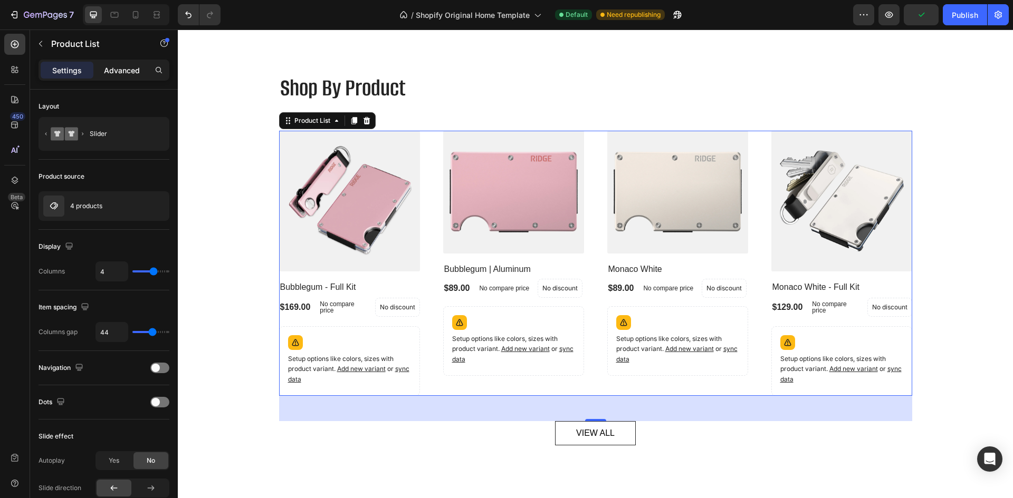
click at [109, 66] on p "Advanced" at bounding box center [122, 70] width 36 height 11
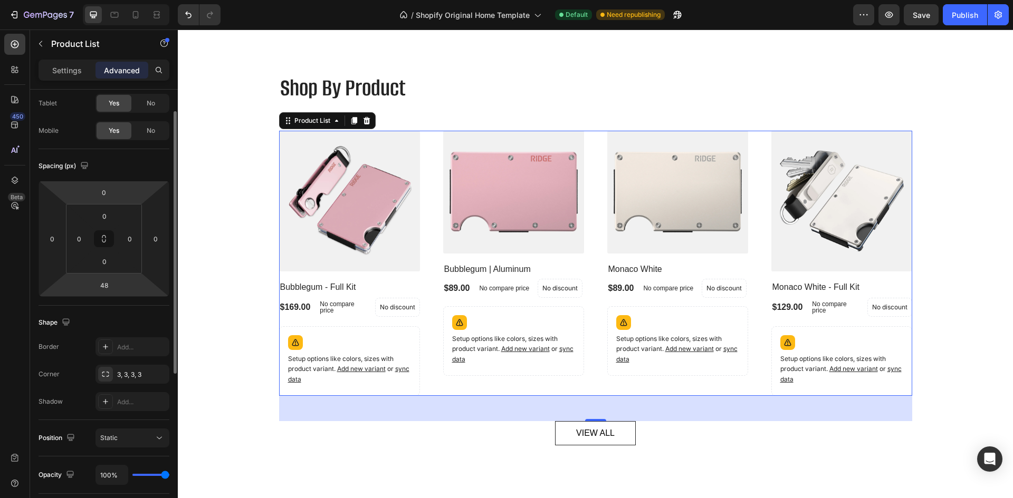
scroll to position [43, 0]
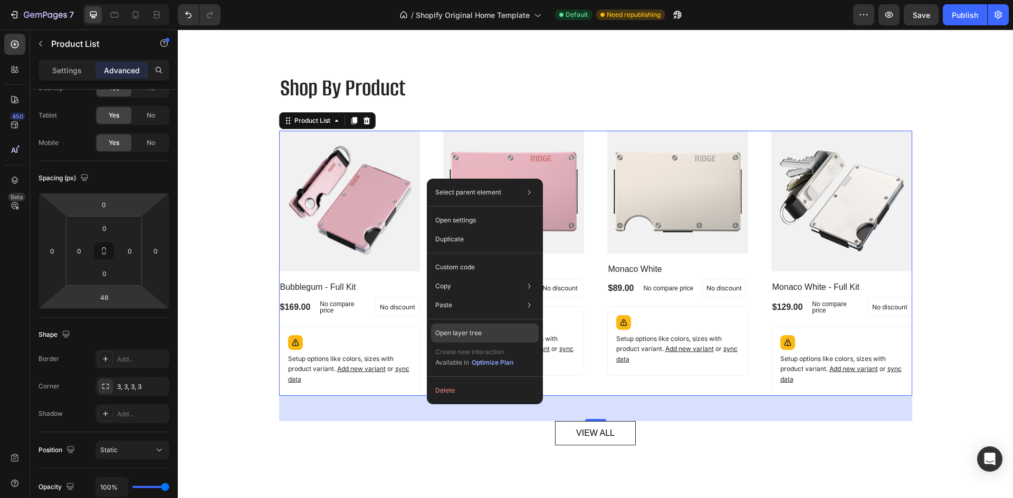
click at [484, 335] on div "Open layer tree" at bounding box center [485, 333] width 108 height 19
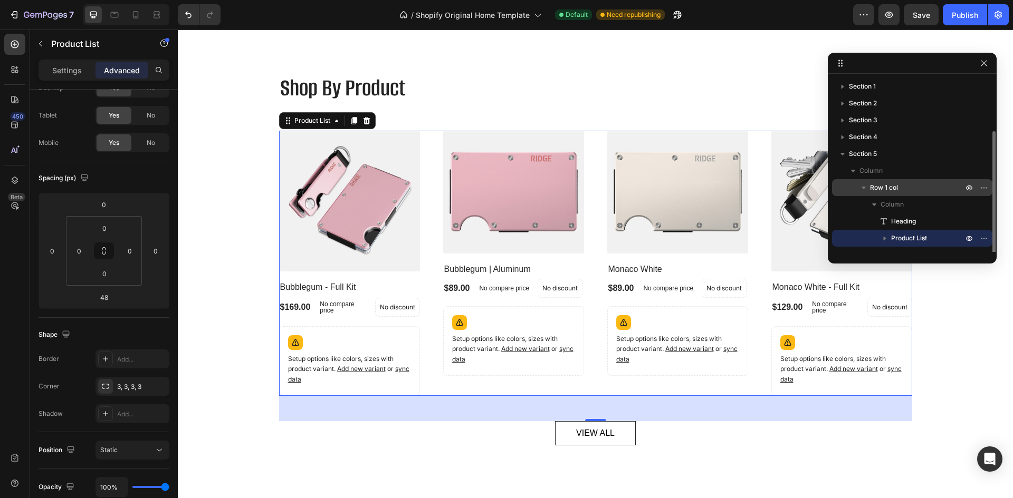
scroll to position [28, 0]
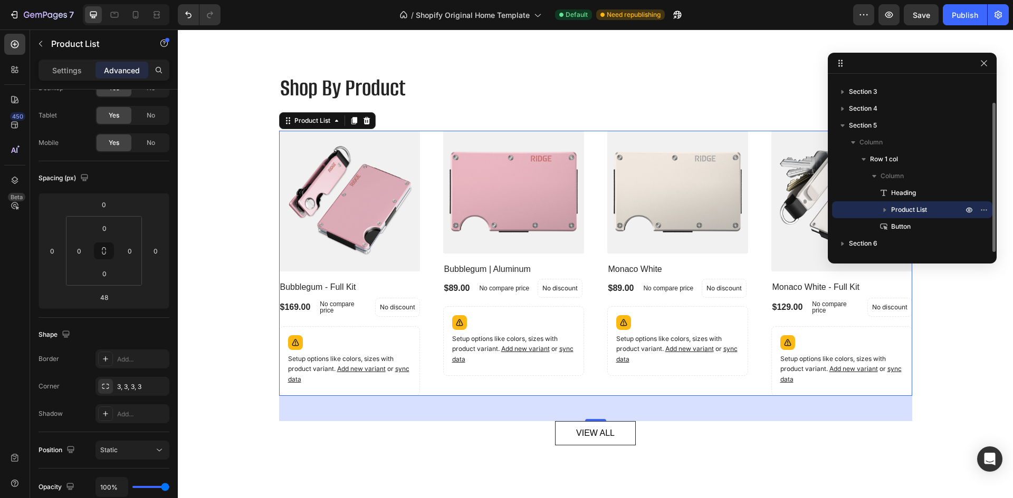
click at [911, 216] on div "Product List" at bounding box center [912, 209] width 152 height 17
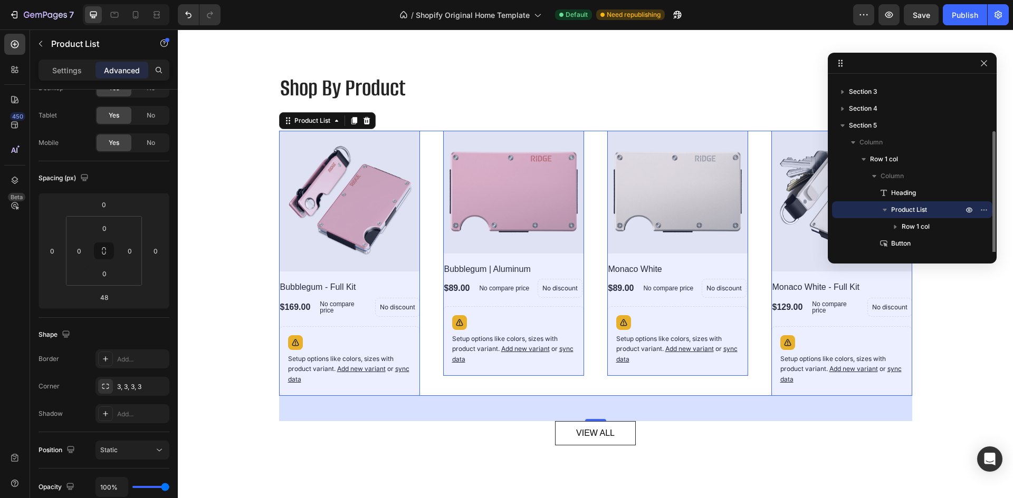
scroll to position [45, 0]
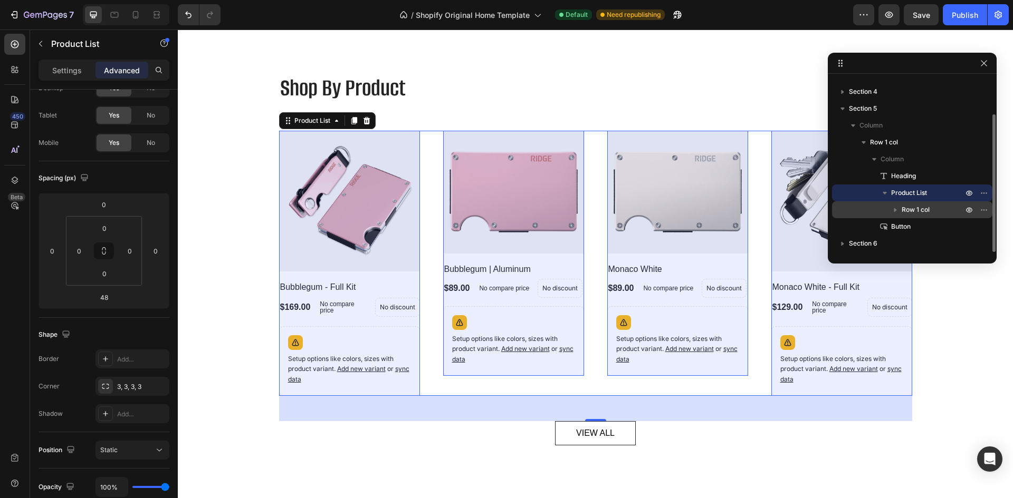
click at [911, 212] on span "Row 1 col" at bounding box center [915, 210] width 28 height 11
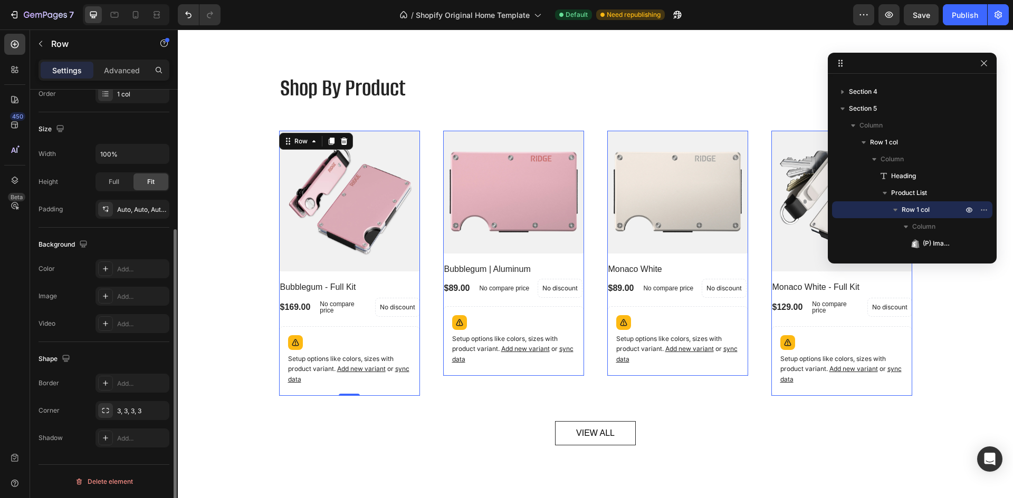
scroll to position [0, 0]
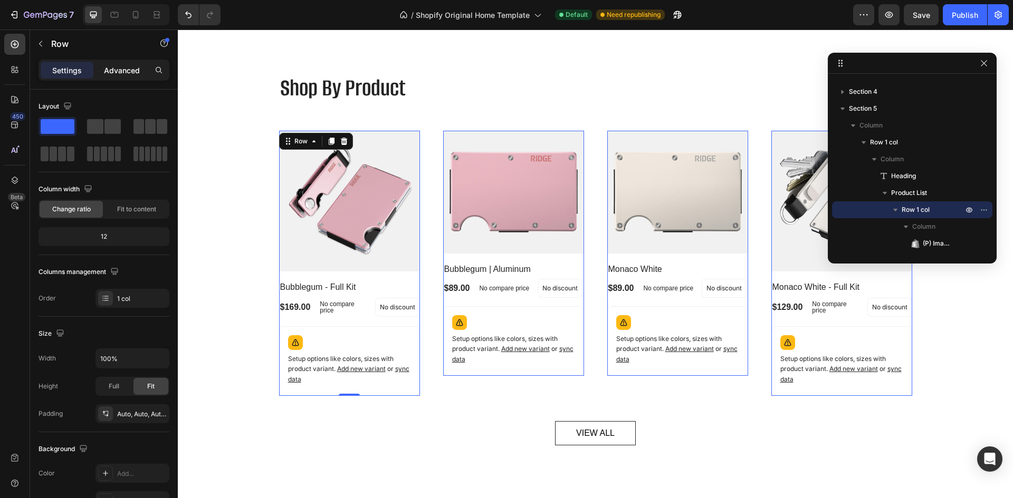
click at [120, 73] on p "Advanced" at bounding box center [122, 70] width 36 height 11
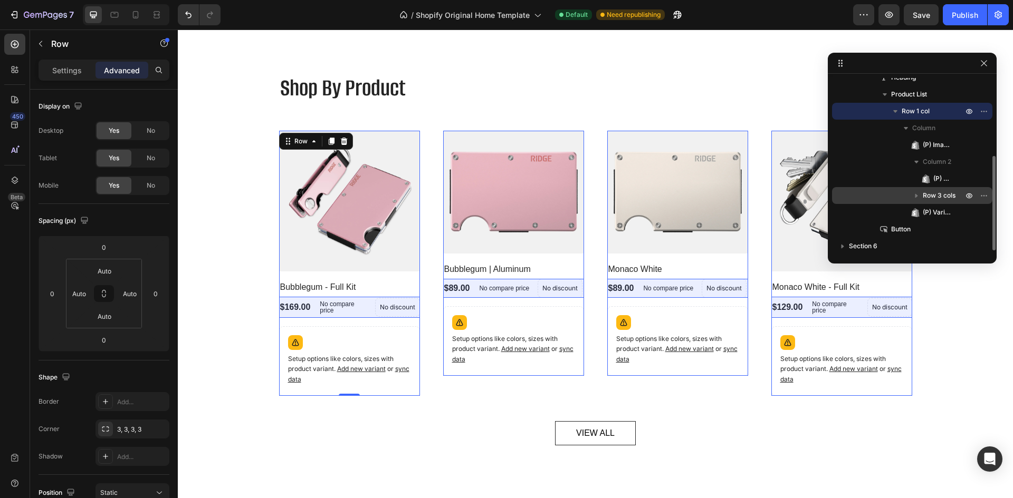
scroll to position [147, 0]
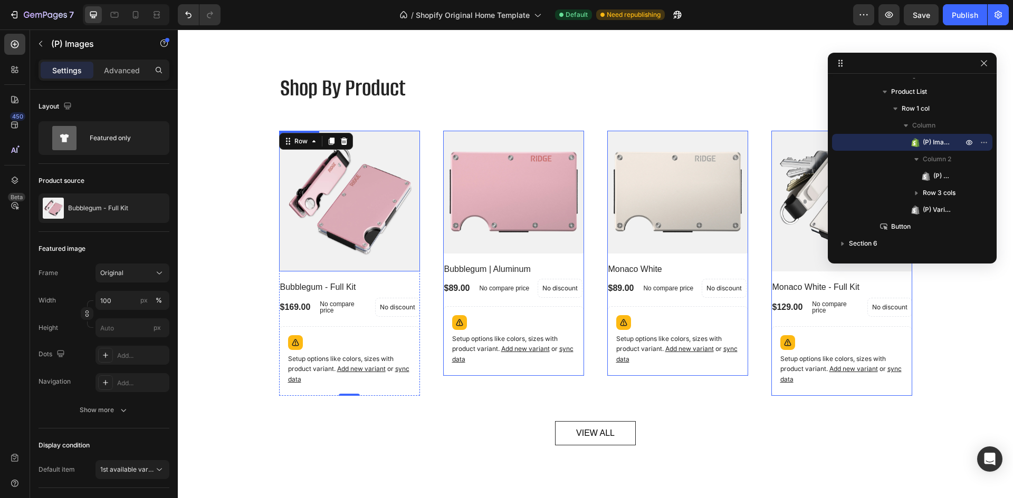
click at [396, 268] on img at bounding box center [349, 201] width 141 height 141
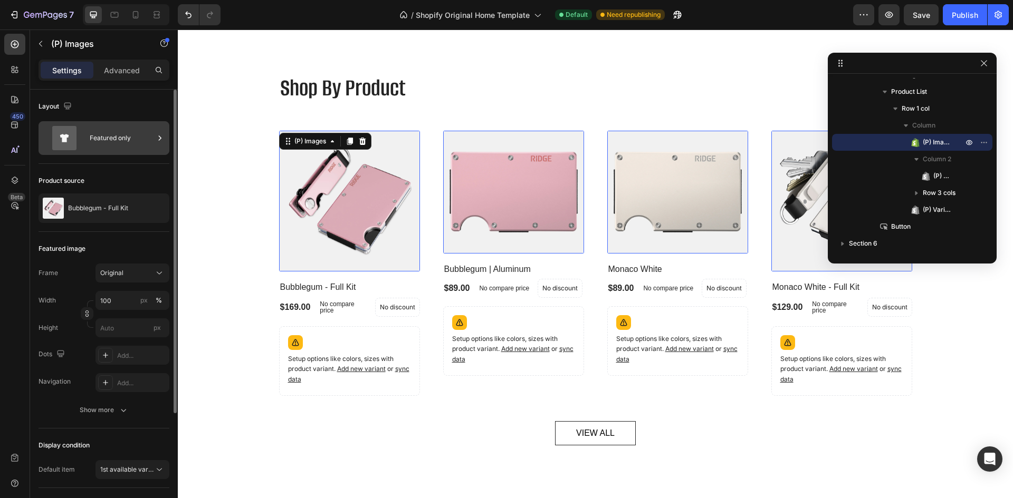
click at [111, 131] on div "Featured only" at bounding box center [122, 138] width 64 height 24
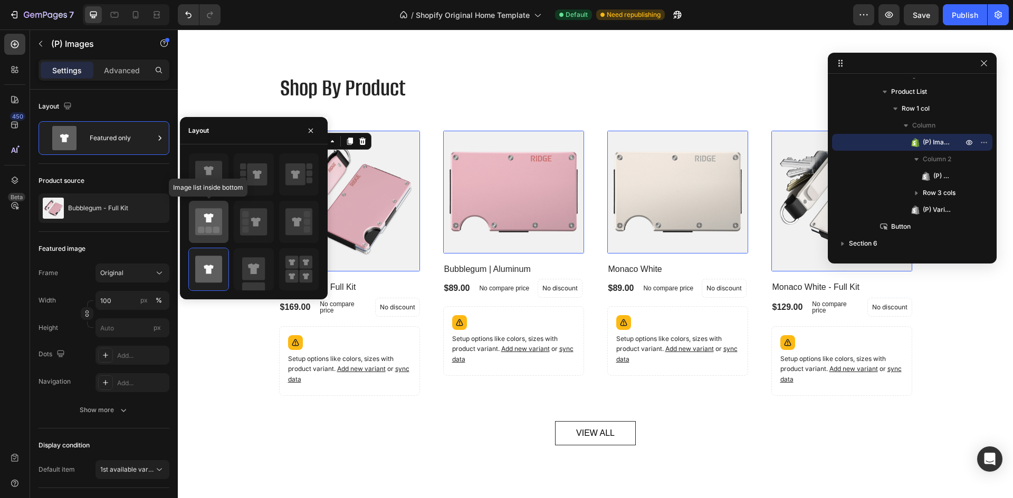
click at [216, 222] on icon at bounding box center [208, 221] width 27 height 27
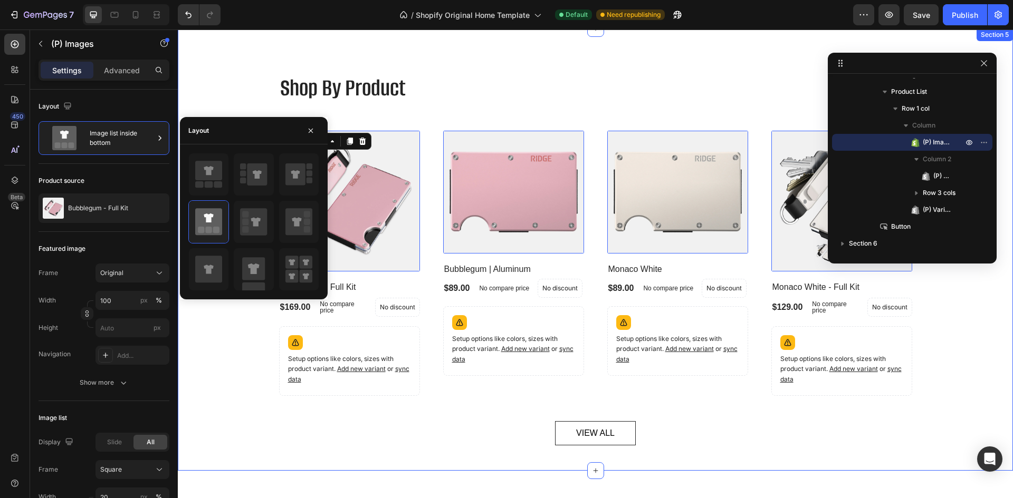
click at [232, 325] on div "Shop By Product Heading (P) Images 16 Bubblegum - Full Kit (P) Title $169.00 (P…" at bounding box center [595, 258] width 819 height 375
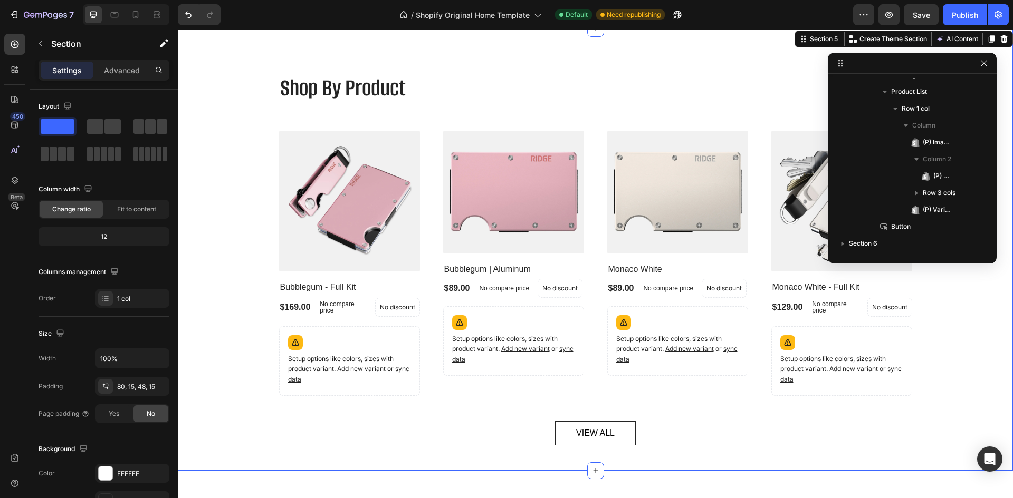
scroll to position [0, 0]
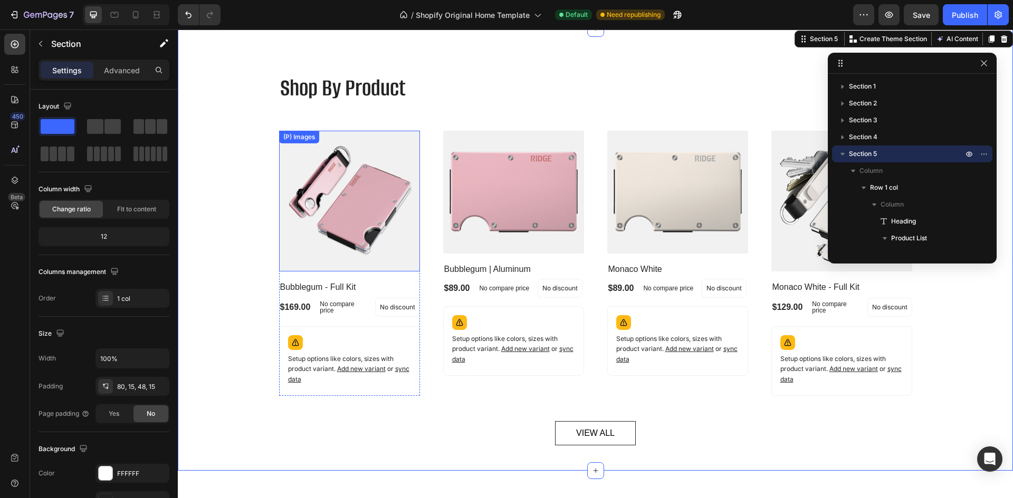
click at [333, 184] on img at bounding box center [349, 201] width 141 height 141
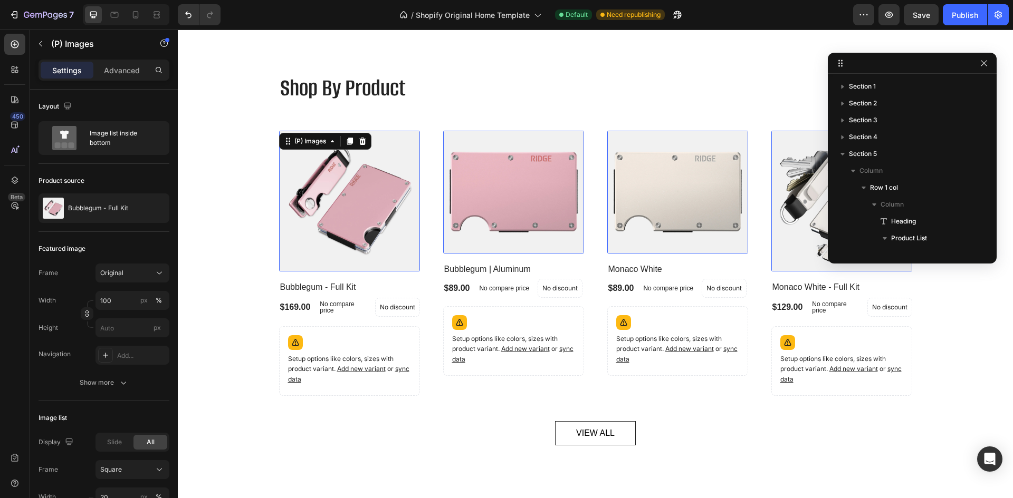
scroll to position [132, 0]
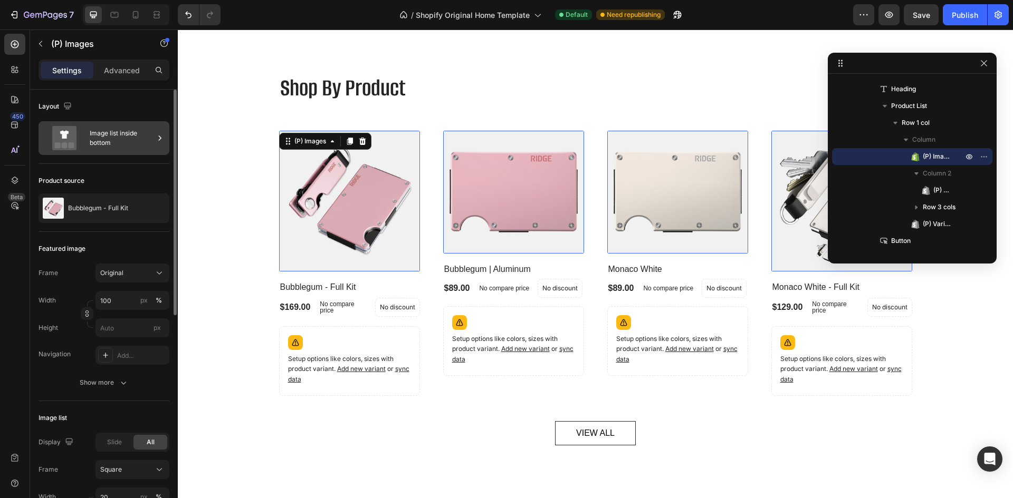
click at [135, 130] on div "Image list inside bottom" at bounding box center [122, 138] width 64 height 24
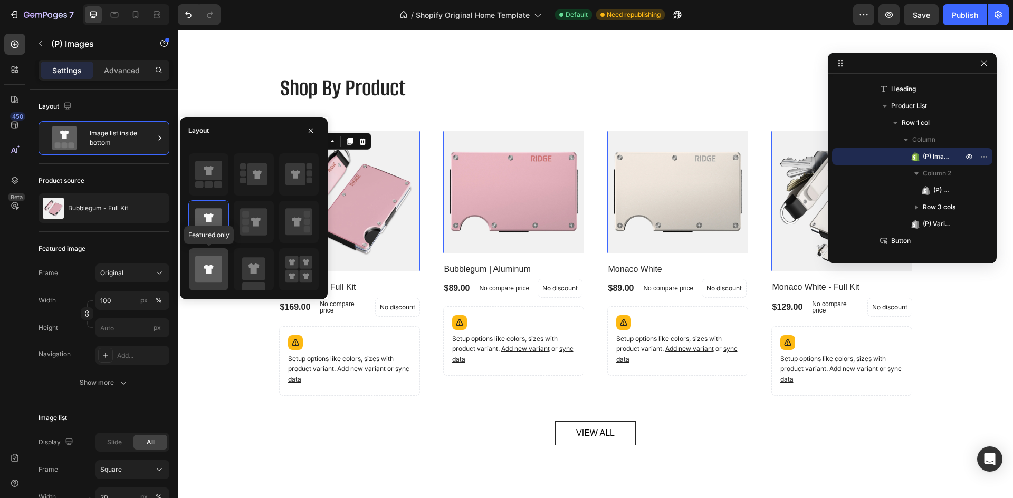
click at [205, 260] on icon at bounding box center [208, 269] width 27 height 27
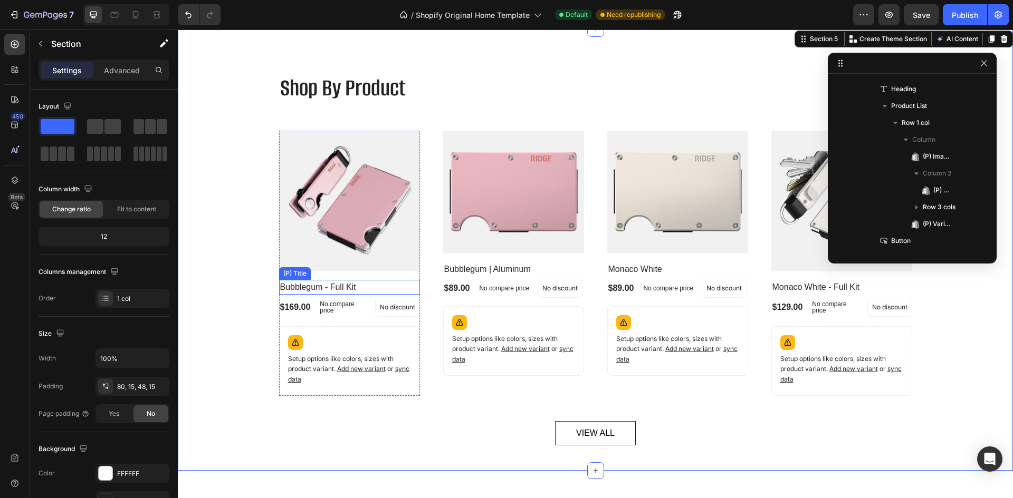
scroll to position [0, 0]
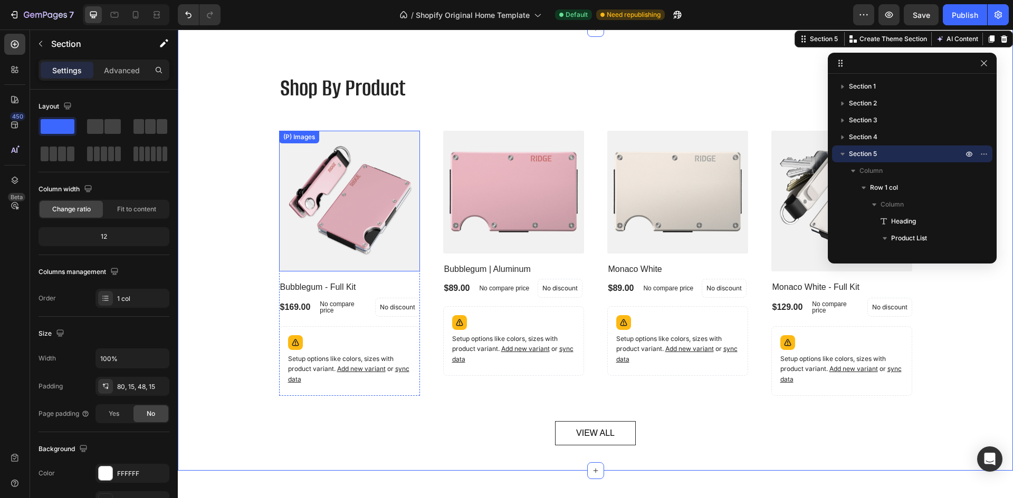
click at [360, 186] on img at bounding box center [349, 201] width 141 height 141
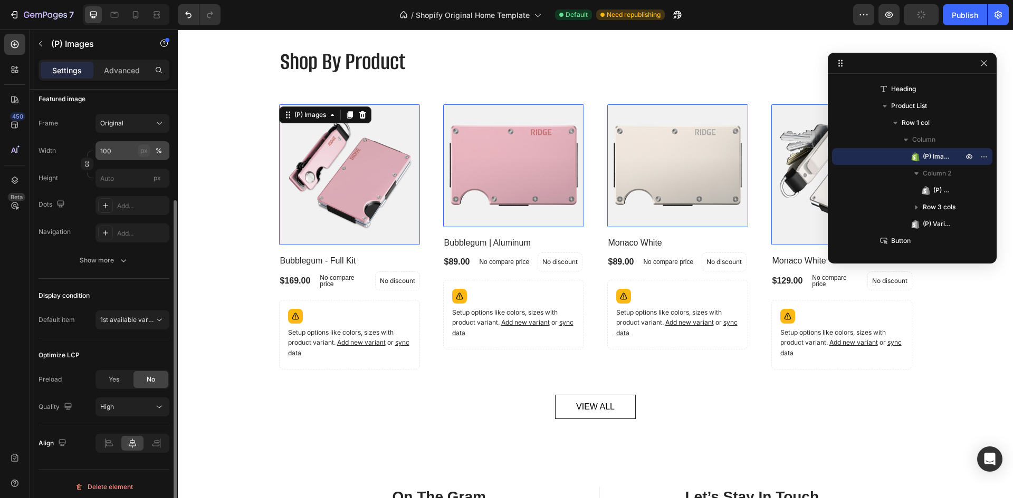
scroll to position [150, 0]
click at [142, 316] on span "1st available variant" at bounding box center [129, 319] width 59 height 8
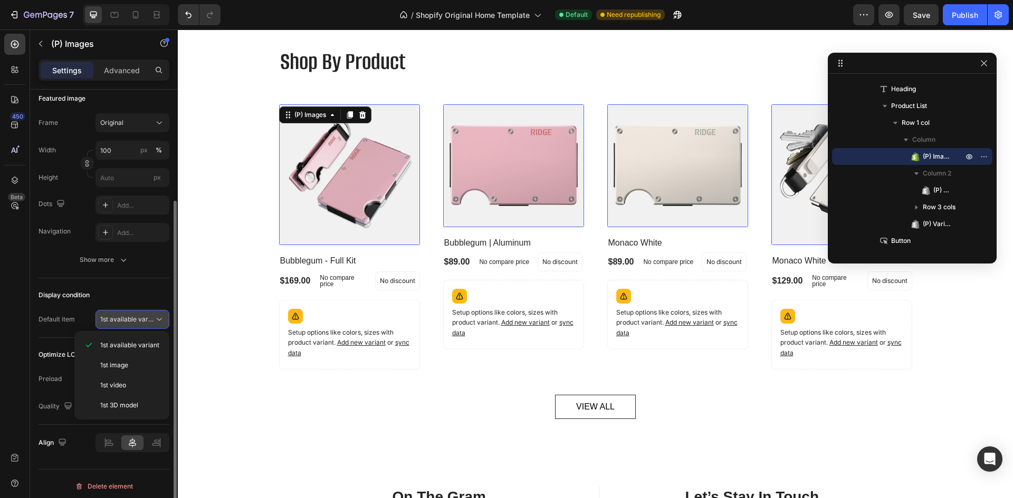
click at [142, 316] on span "1st available variant" at bounding box center [129, 319] width 59 height 8
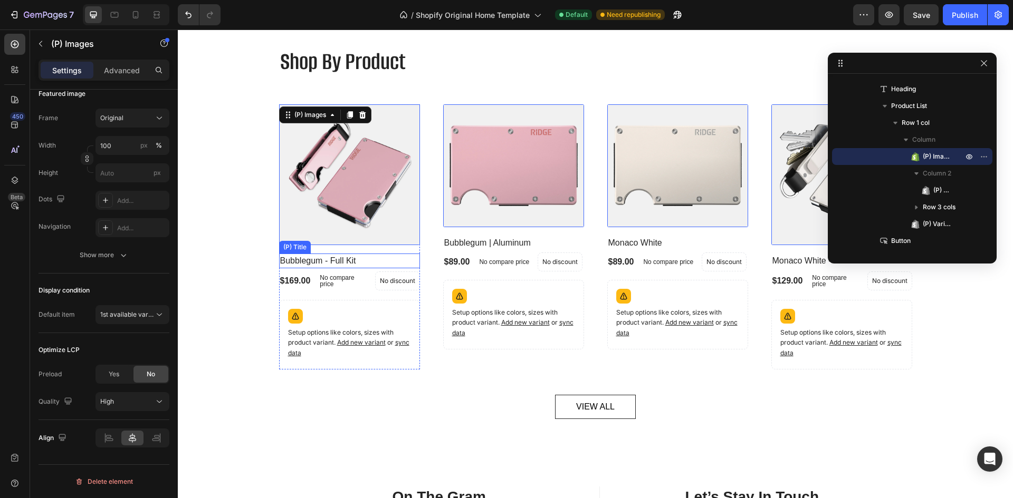
scroll to position [1346, 0]
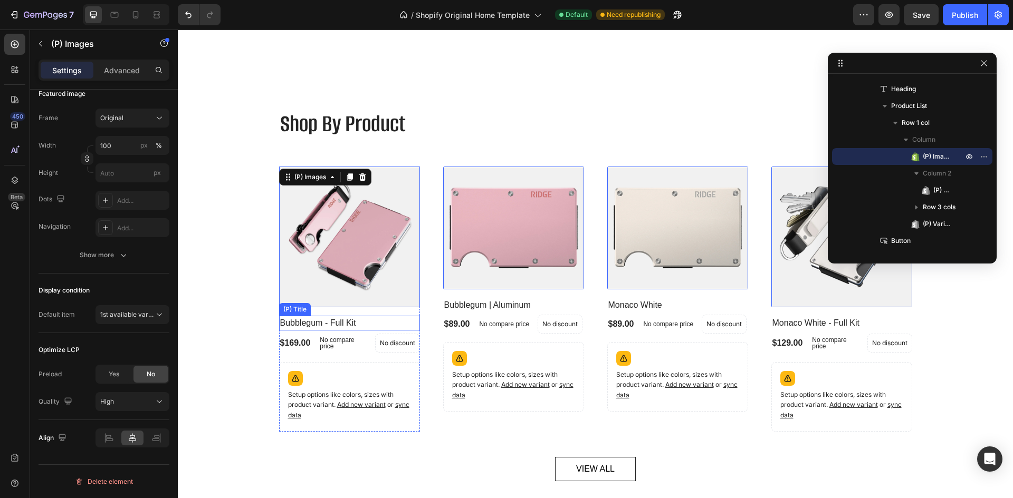
click at [362, 325] on h2 "Bubblegum - Full Kit" at bounding box center [349, 323] width 141 height 15
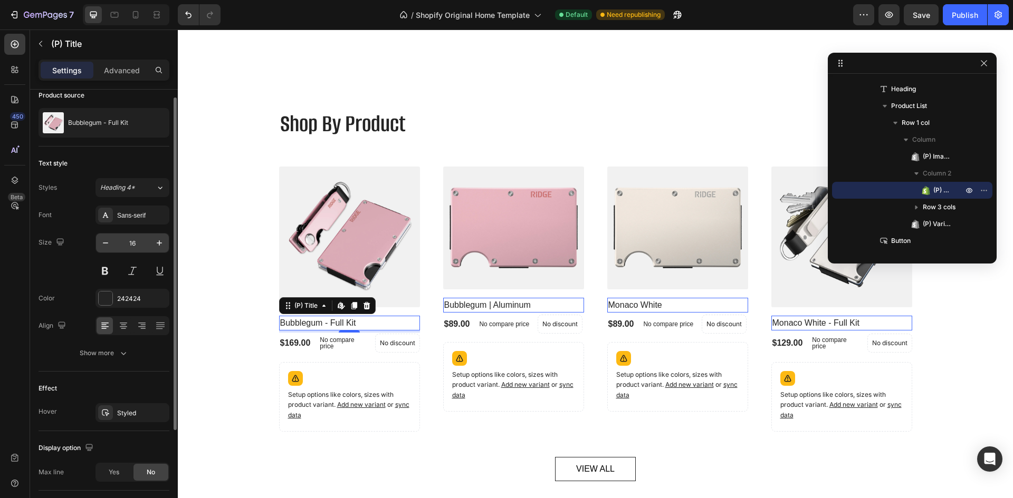
scroll to position [0, 0]
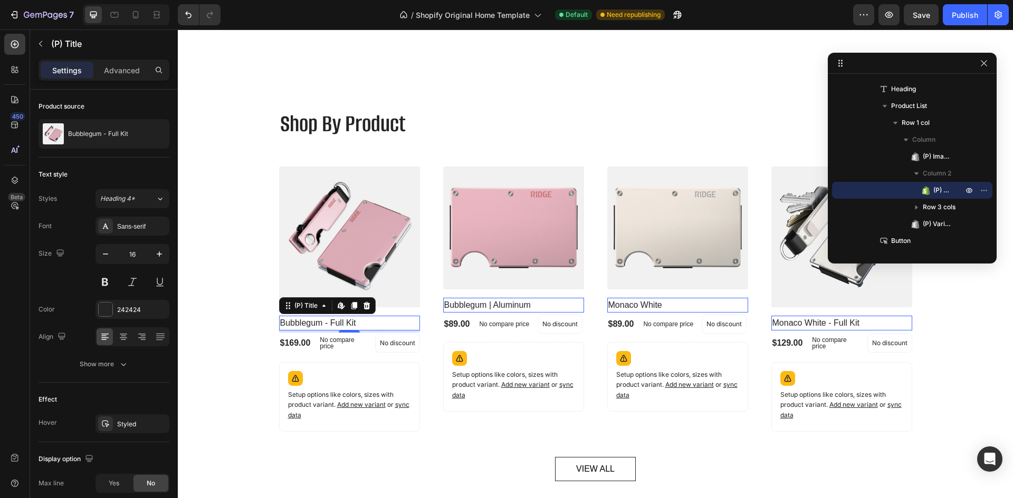
click at [333, 328] on h2 "Bubblegum - Full Kit" at bounding box center [349, 323] width 141 height 15
click at [339, 322] on h2 "Bubblegum - Full Kit" at bounding box center [349, 323] width 141 height 15
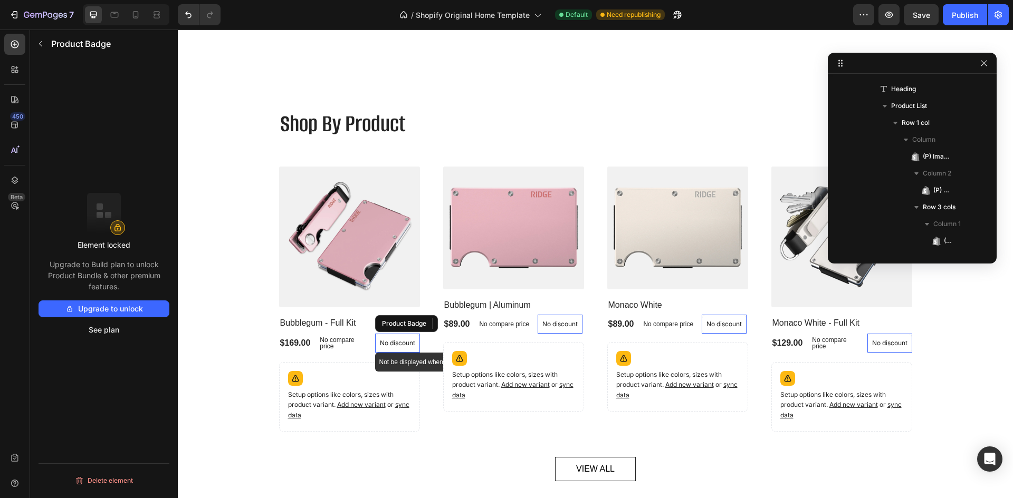
scroll to position [248, 0]
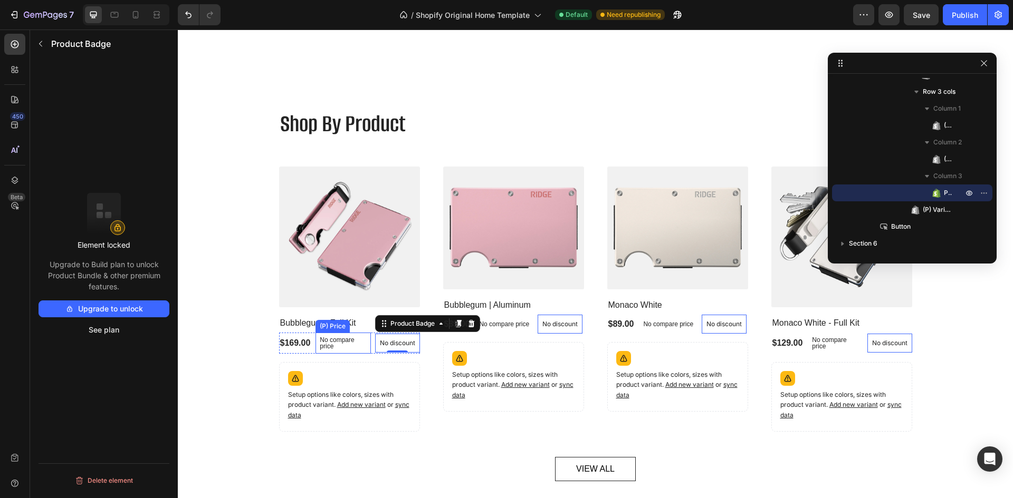
click at [335, 343] on p "No compare price" at bounding box center [343, 343] width 46 height 13
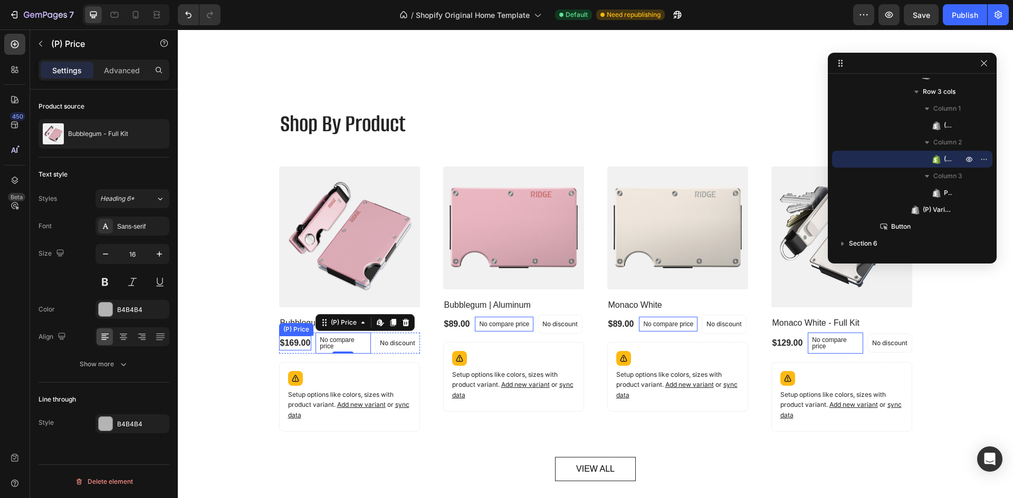
click at [292, 348] on div "$169.00" at bounding box center [295, 343] width 33 height 15
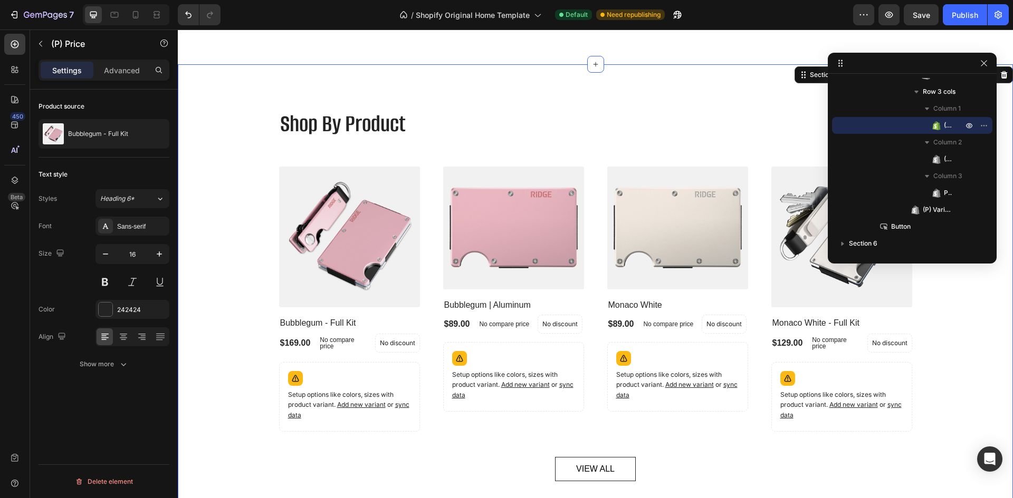
click at [248, 400] on div "Shop By Product Heading (P) Images Bubblegum - Full Kit (P) Title $169.00 (P) P…" at bounding box center [595, 294] width 819 height 375
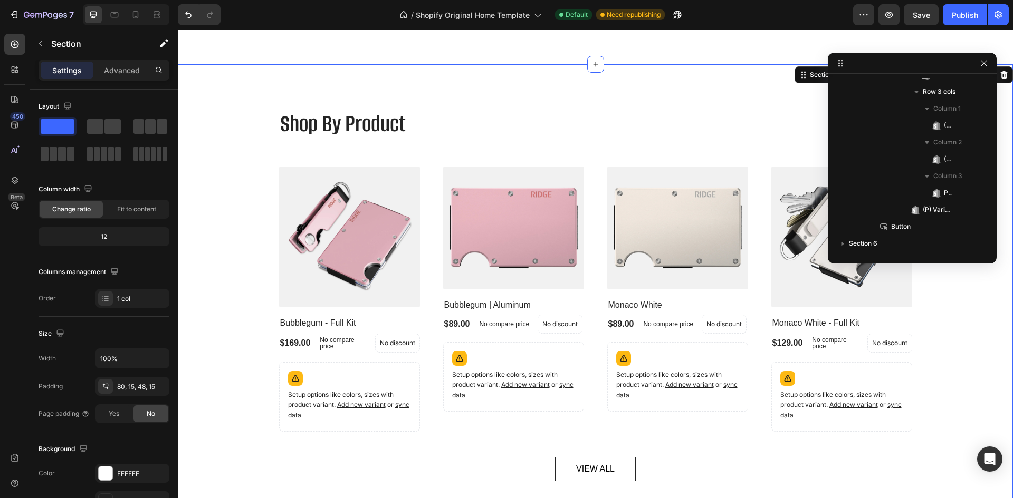
scroll to position [0, 0]
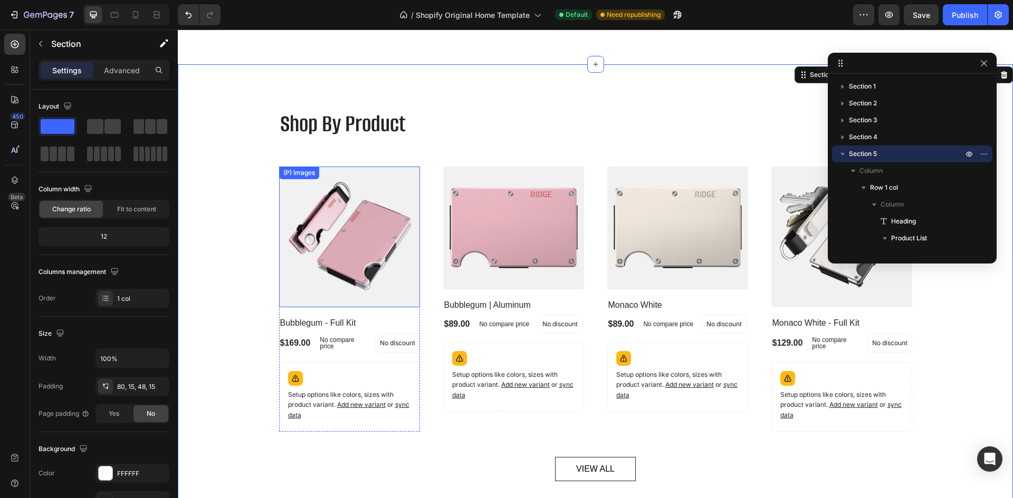
click at [292, 175] on div "(P) Images" at bounding box center [299, 172] width 36 height 9
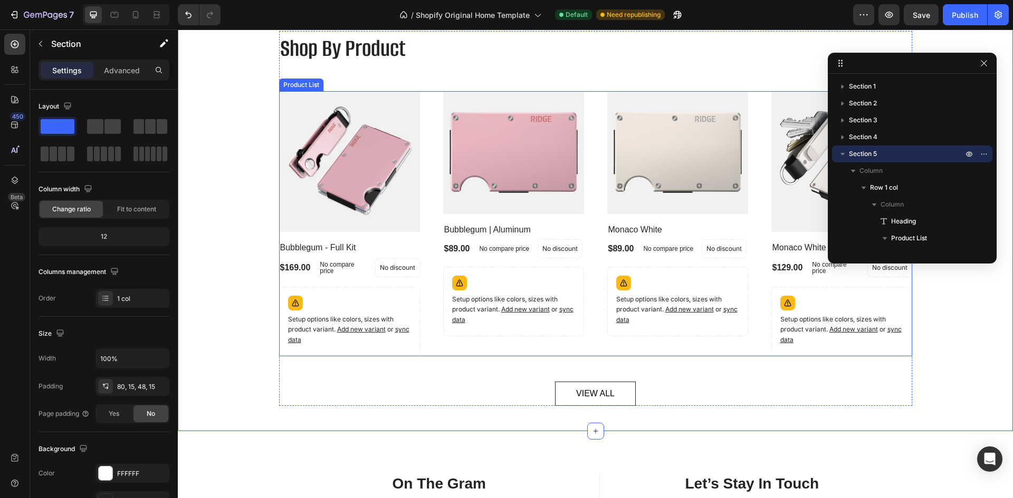
click at [434, 228] on div "(P) Images Bubblegum - Full Kit (P) Title $169.00 (P) Price (P) Price No compar…" at bounding box center [595, 223] width 633 height 265
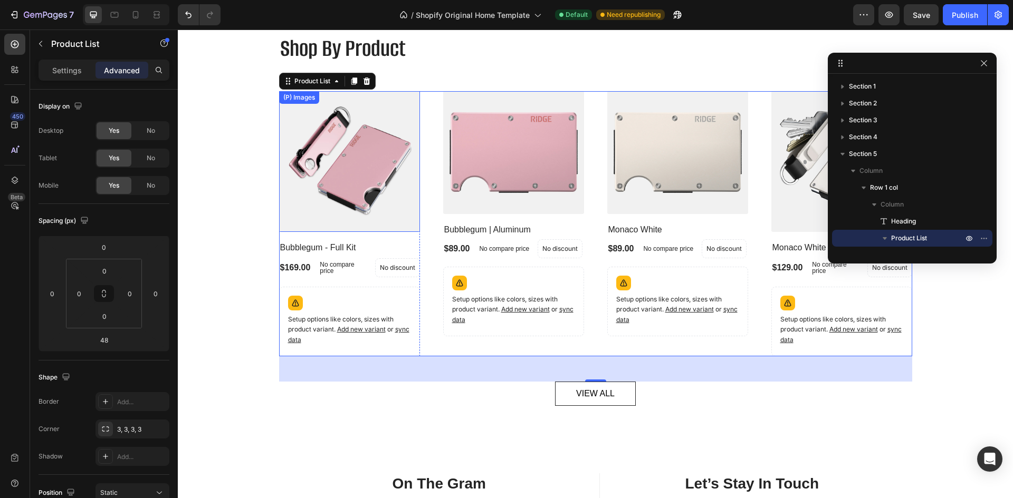
scroll to position [1518, 0]
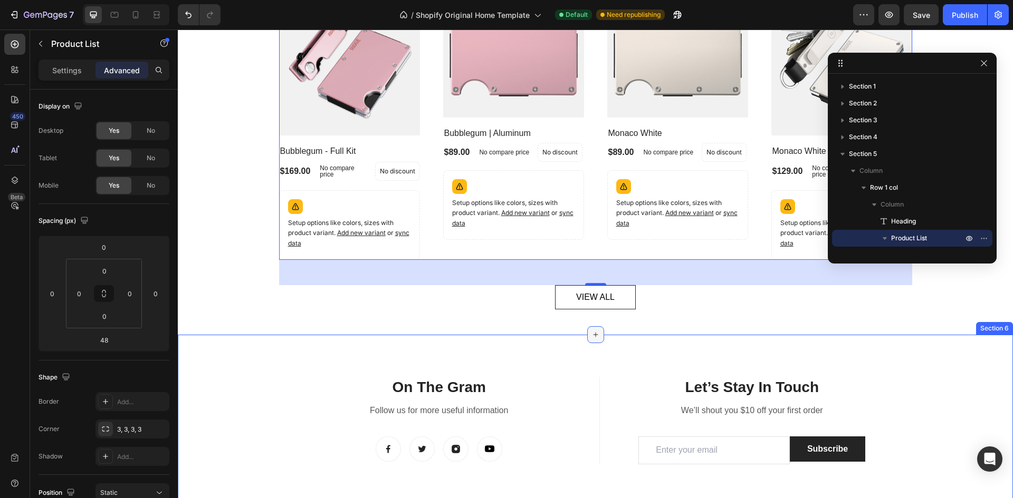
click at [591, 341] on div at bounding box center [595, 334] width 17 height 17
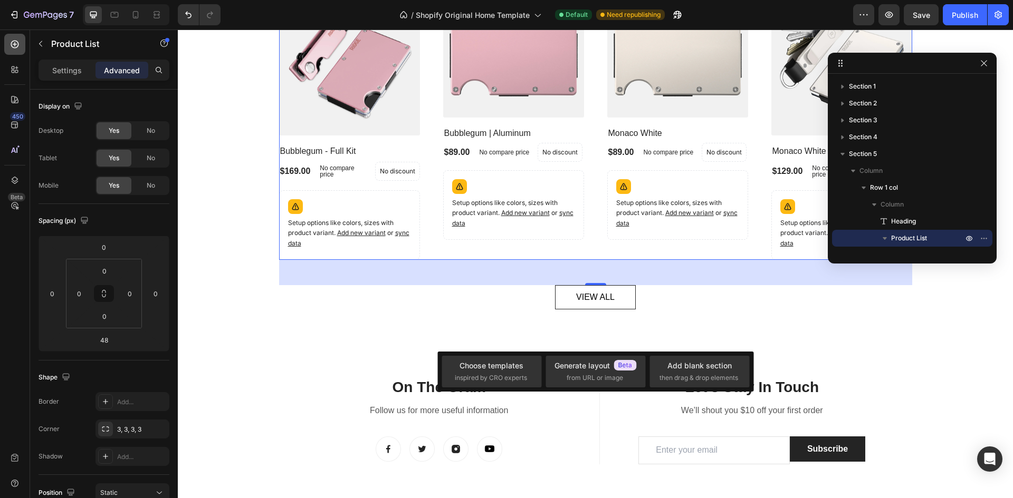
click at [13, 53] on div at bounding box center [14, 44] width 21 height 21
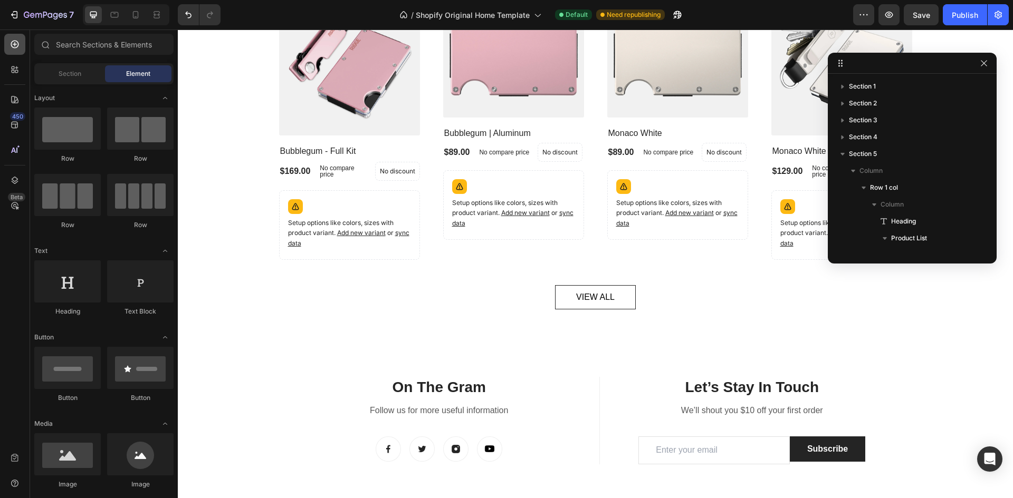
click at [13, 53] on div at bounding box center [14, 44] width 21 height 21
click at [17, 44] on icon at bounding box center [15, 45] width 8 height 8
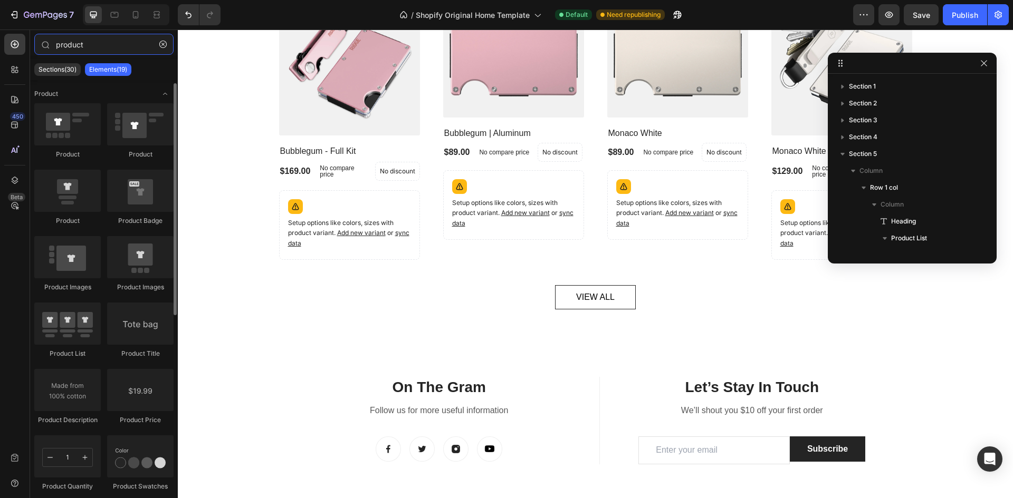
scroll to position [3, 0]
type input "product"
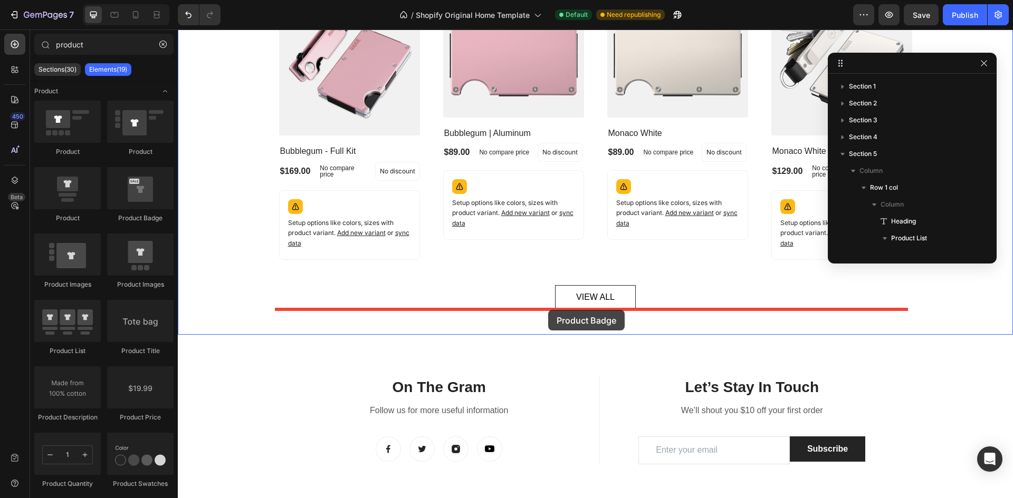
drag, startPoint x: 319, startPoint y: 229, endPoint x: 546, endPoint y: 310, distance: 241.2
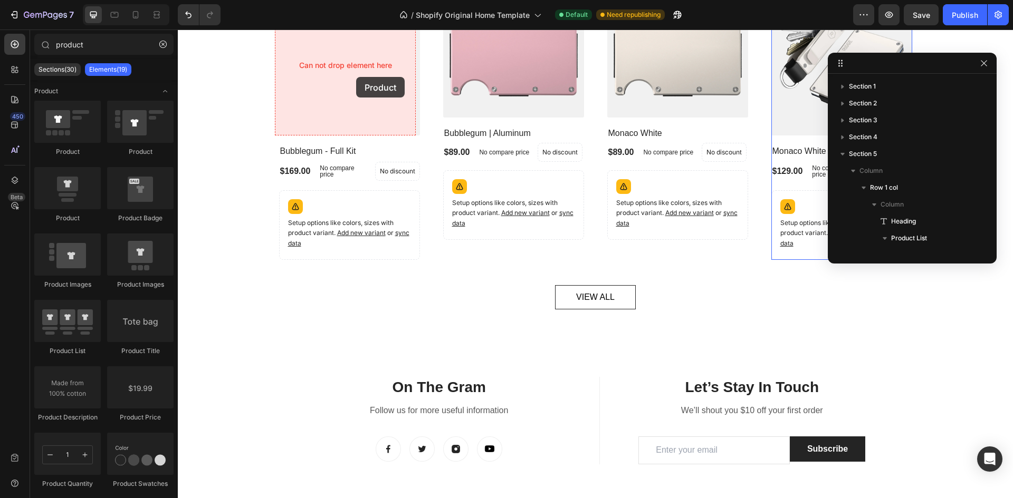
drag, startPoint x: 325, startPoint y: 167, endPoint x: 356, endPoint y: 77, distance: 95.4
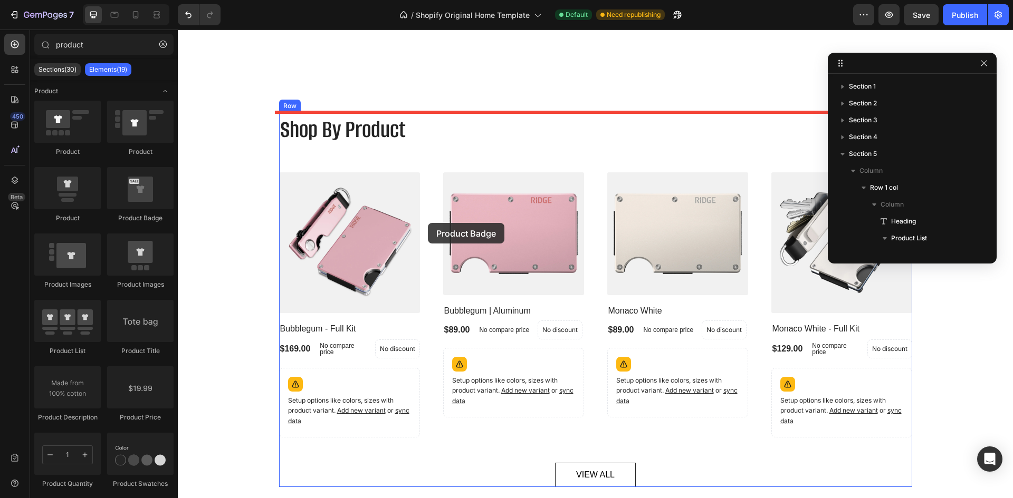
scroll to position [1319, 0]
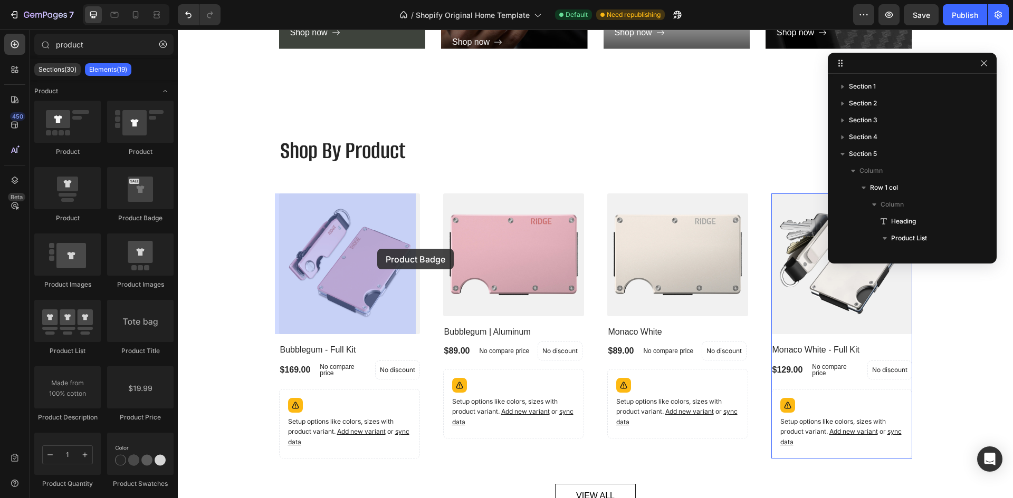
drag, startPoint x: 323, startPoint y: 237, endPoint x: 377, endPoint y: 249, distance: 55.5
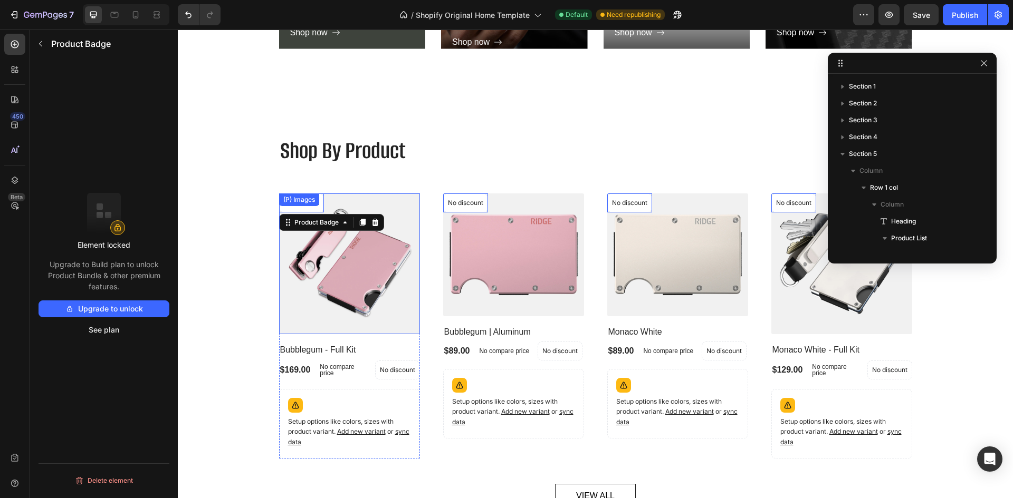
scroll to position [149, 0]
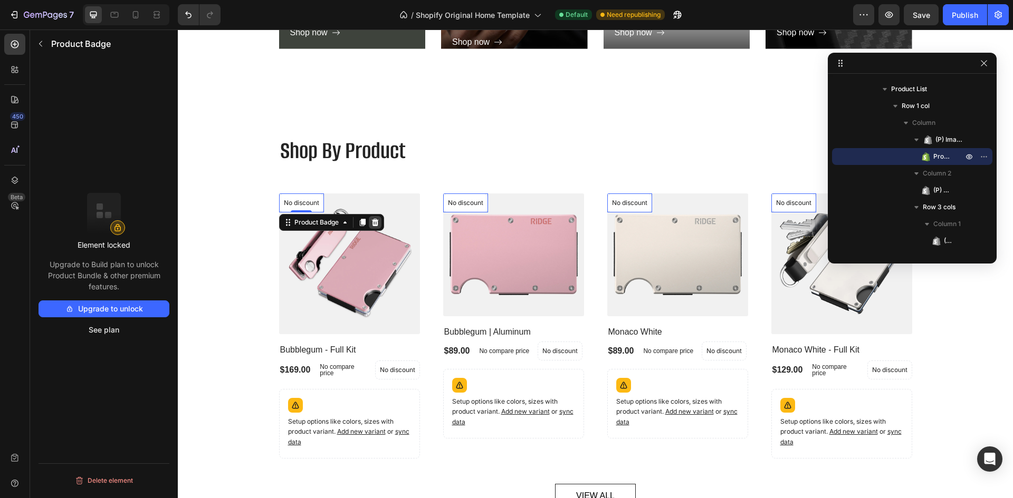
click at [373, 227] on div at bounding box center [375, 222] width 13 height 13
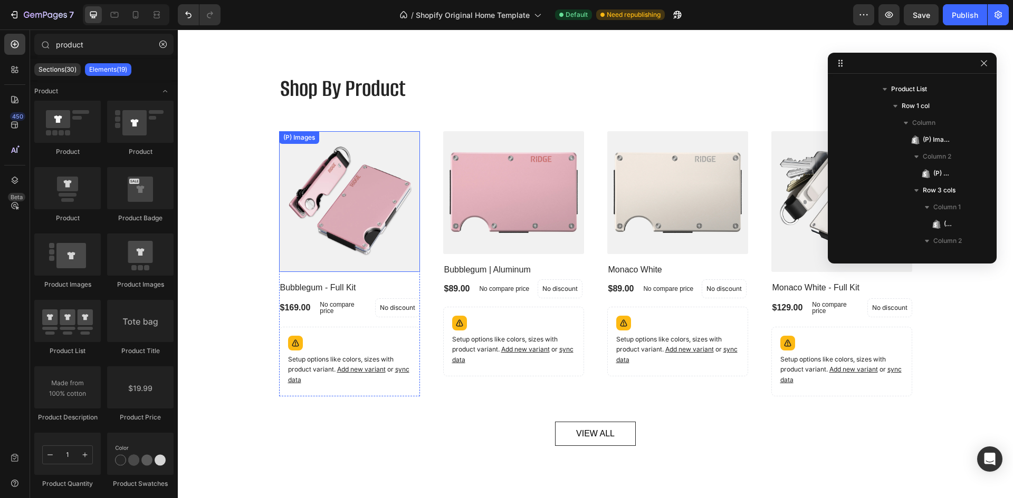
scroll to position [1381, 0]
click at [425, 167] on div "(P) Images Bubblegum - Full Kit (P) Title $169.00 (P) Price (P) Price No compar…" at bounding box center [595, 264] width 633 height 265
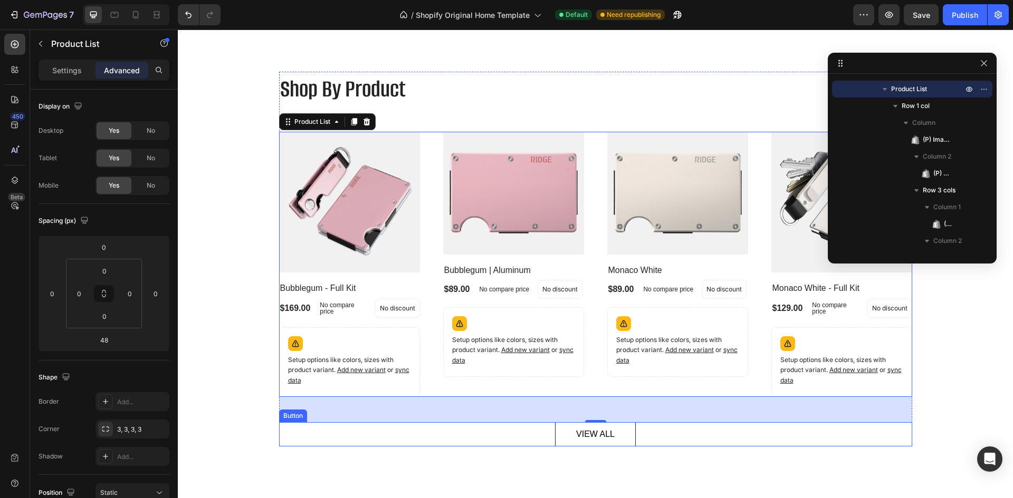
click at [533, 442] on div "VIEW ALL Button" at bounding box center [595, 434] width 633 height 24
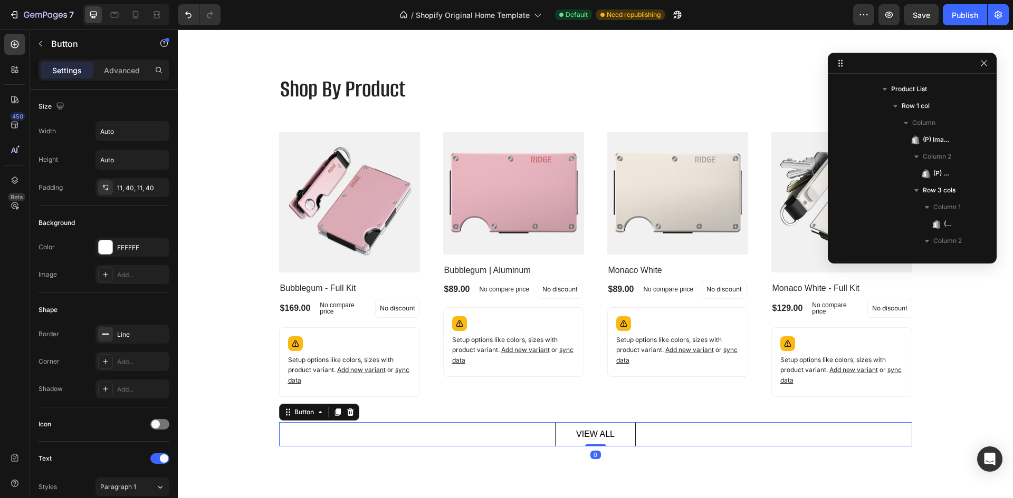
scroll to position [248, 0]
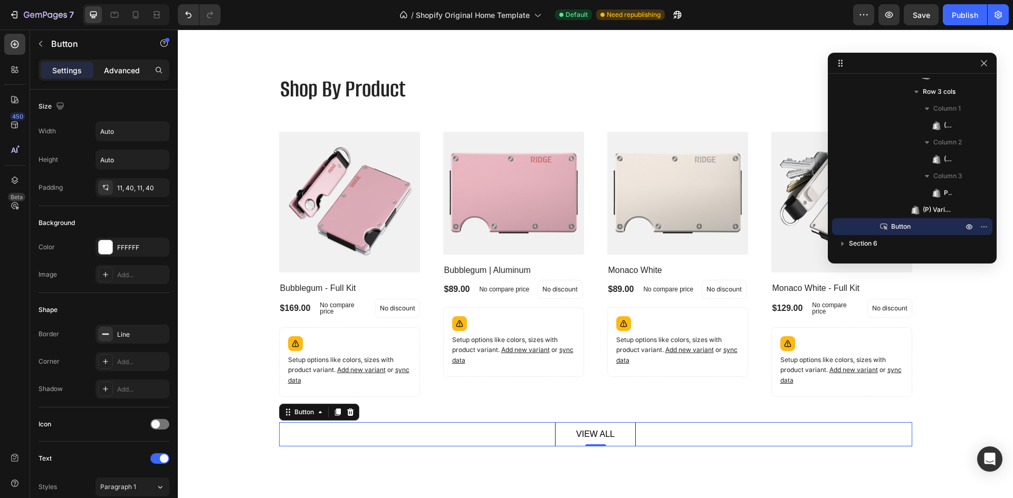
click at [127, 71] on p "Advanced" at bounding box center [122, 70] width 36 height 11
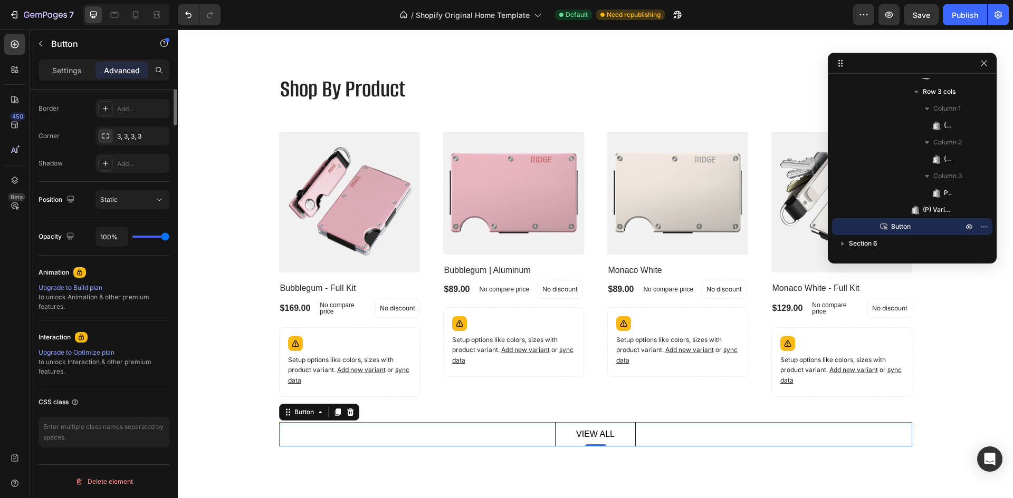
scroll to position [0, 0]
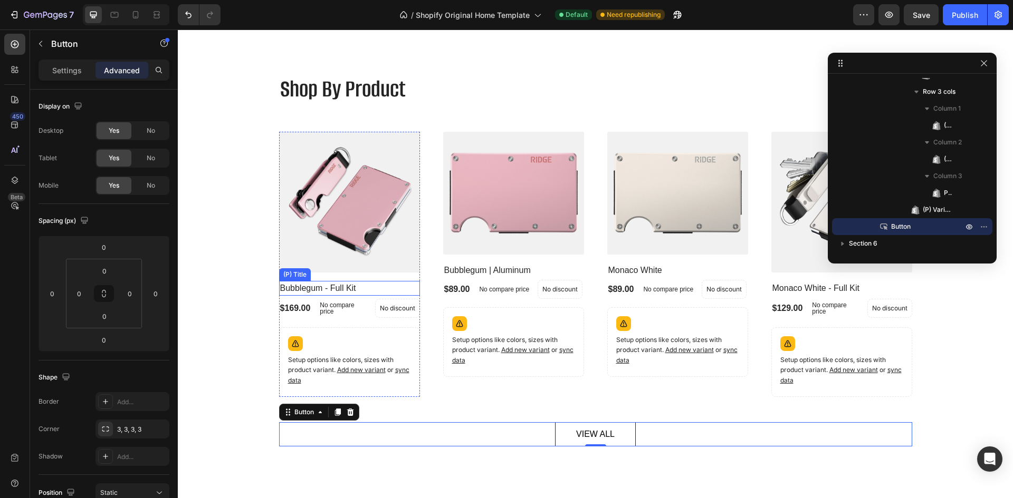
click at [358, 285] on h2 "Bubblegum - Full Kit" at bounding box center [349, 288] width 141 height 15
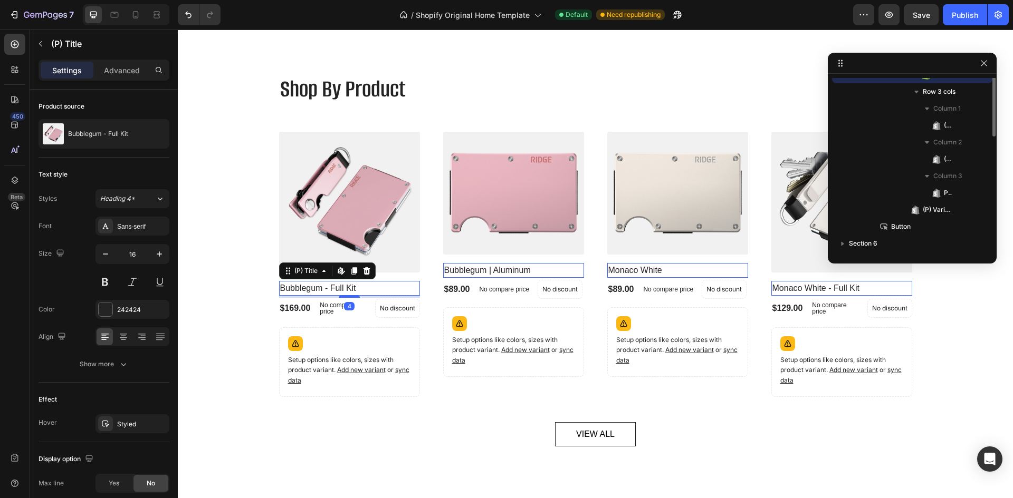
scroll to position [166, 0]
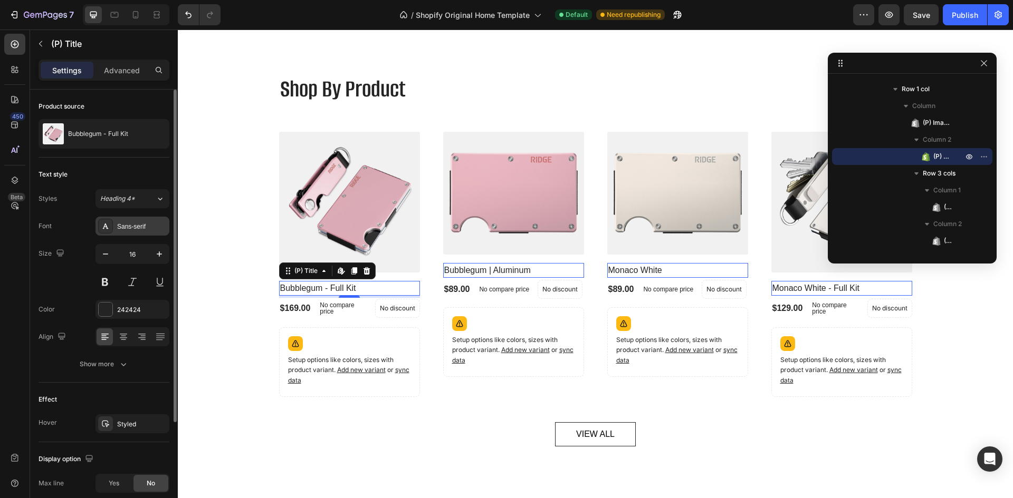
click at [133, 224] on div "Sans-serif" at bounding box center [142, 226] width 50 height 9
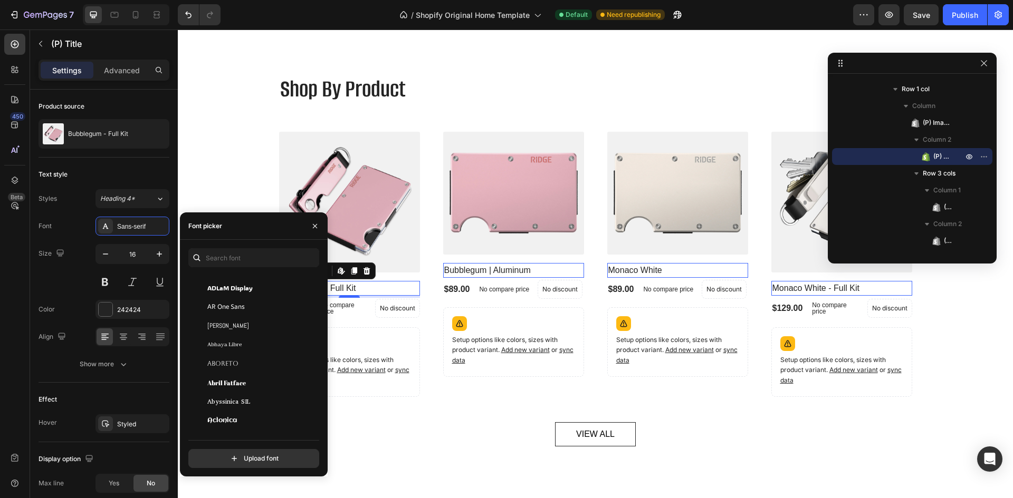
scroll to position [0, 0]
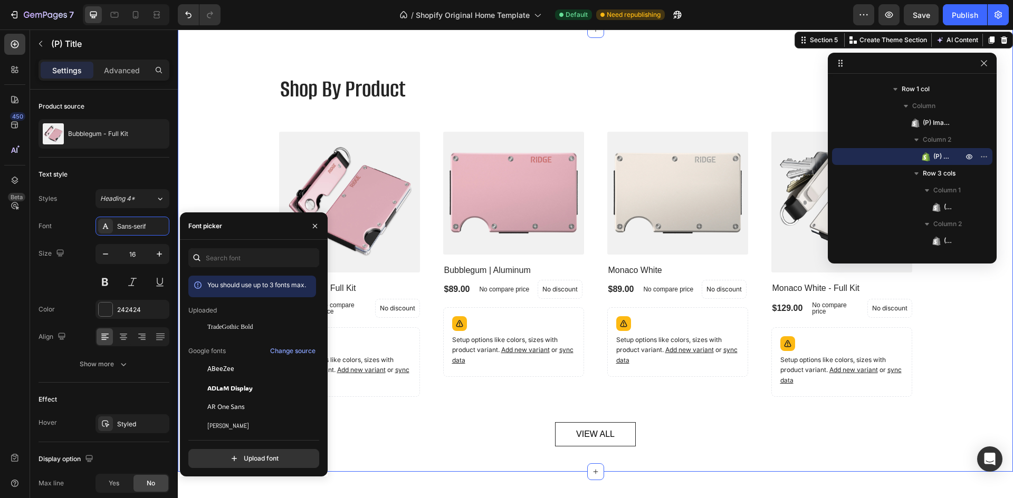
click at [212, 139] on div "Shop By Product Heading (P) Images Bubblegum - Full Kit (P) Title $169.00 (P) P…" at bounding box center [595, 259] width 819 height 375
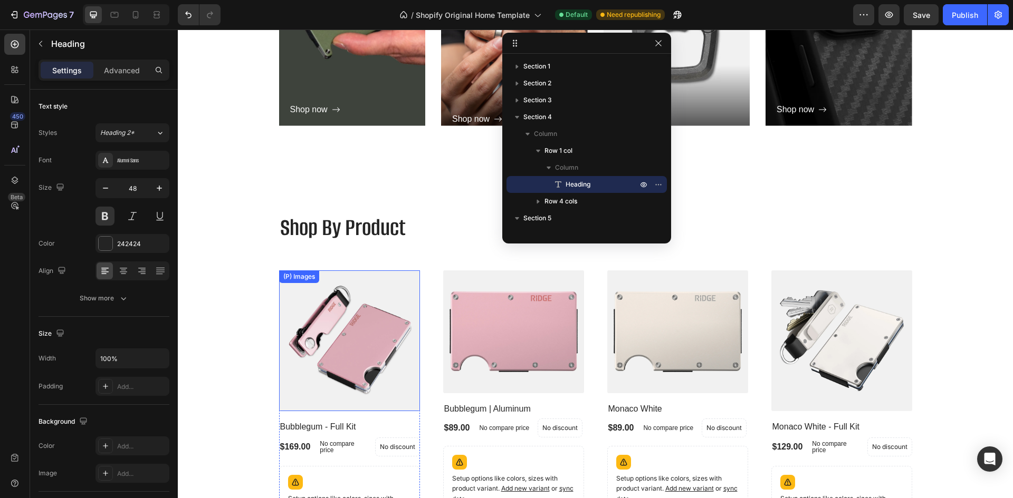
scroll to position [1283, 0]
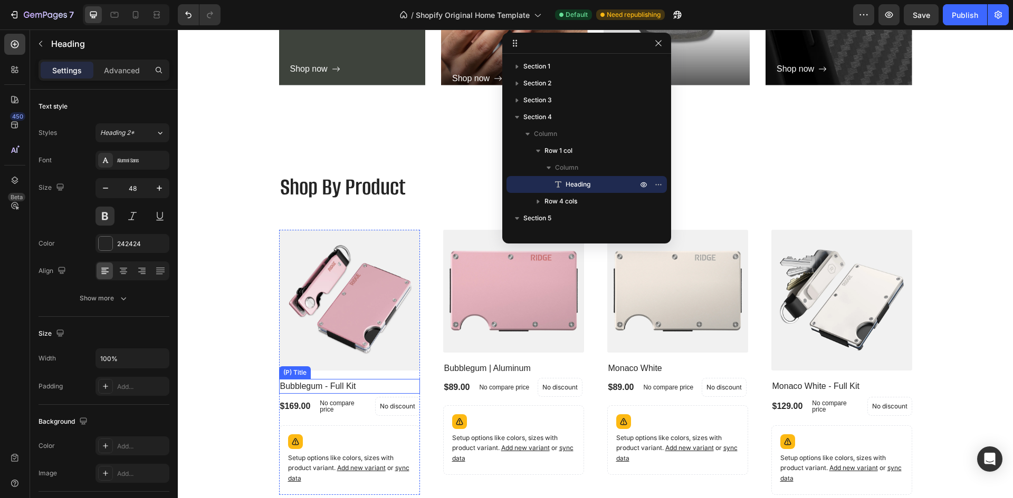
click at [346, 382] on h2 "Bubblegum - Full Kit" at bounding box center [349, 386] width 141 height 15
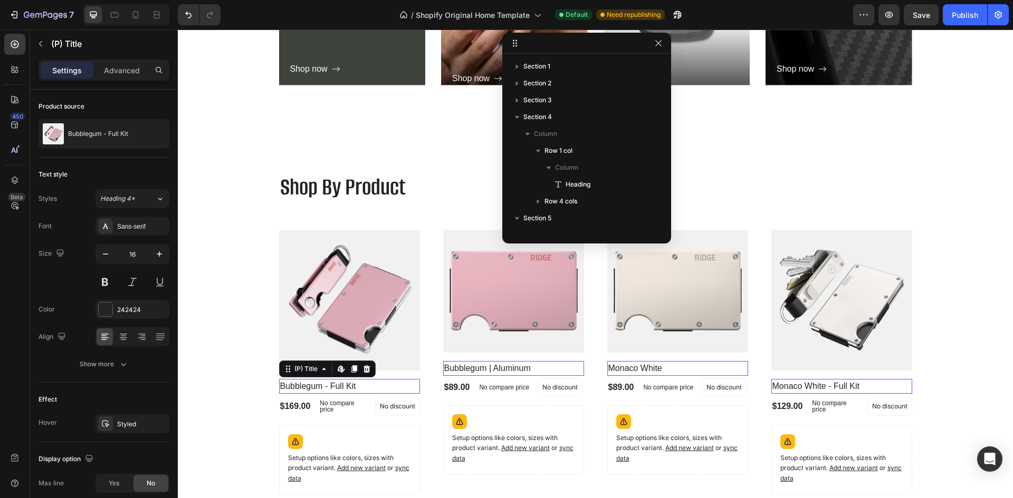
scroll to position [251, 0]
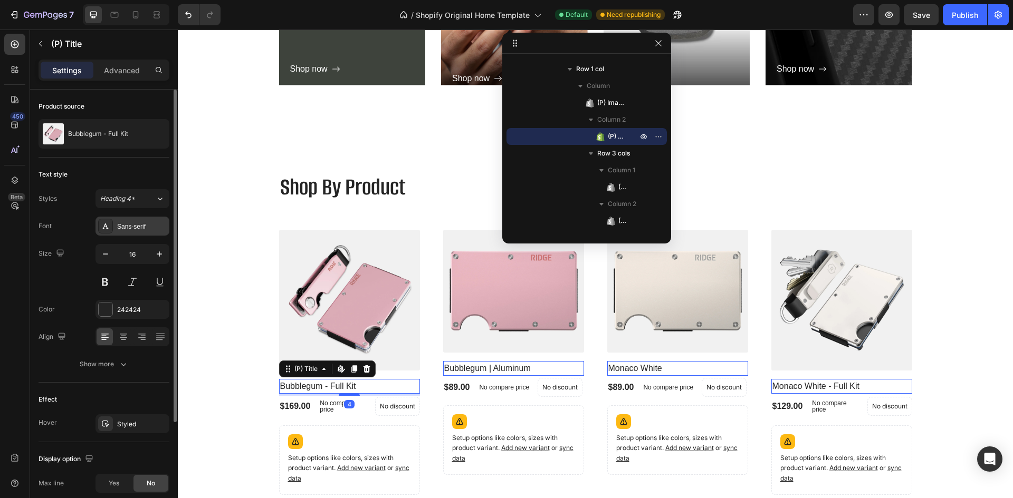
click at [129, 225] on div "Sans-serif" at bounding box center [142, 226] width 50 height 9
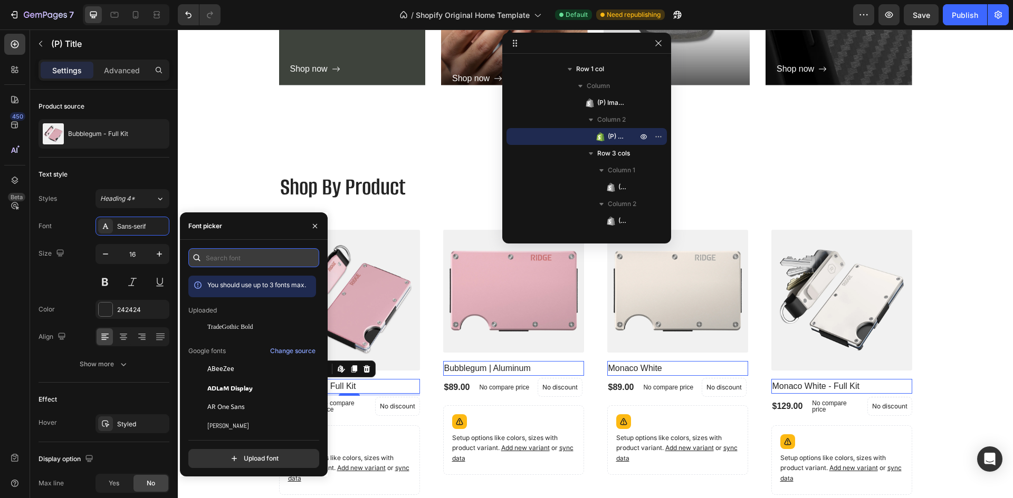
click at [254, 262] on input "text" at bounding box center [253, 257] width 131 height 19
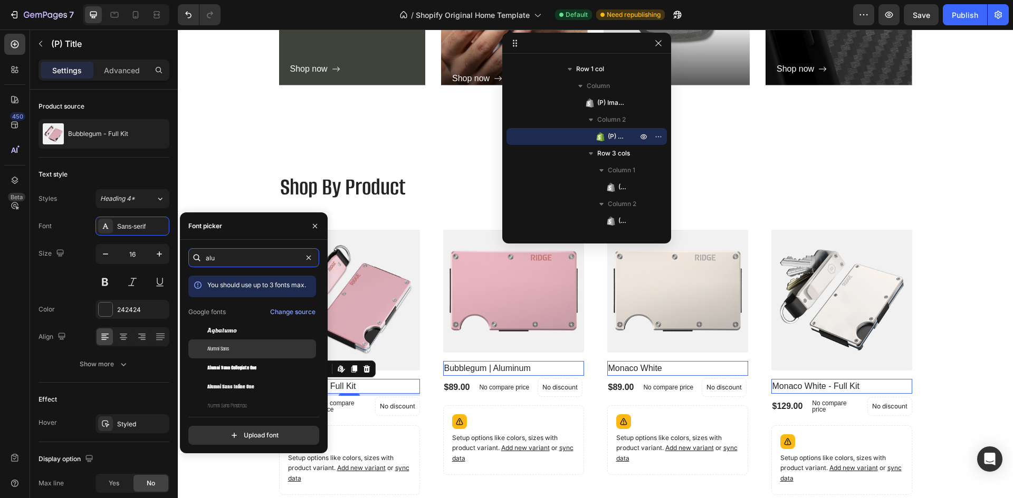
type input "alu"
click at [229, 353] on span "Alumni Sans" at bounding box center [218, 348] width 22 height 9
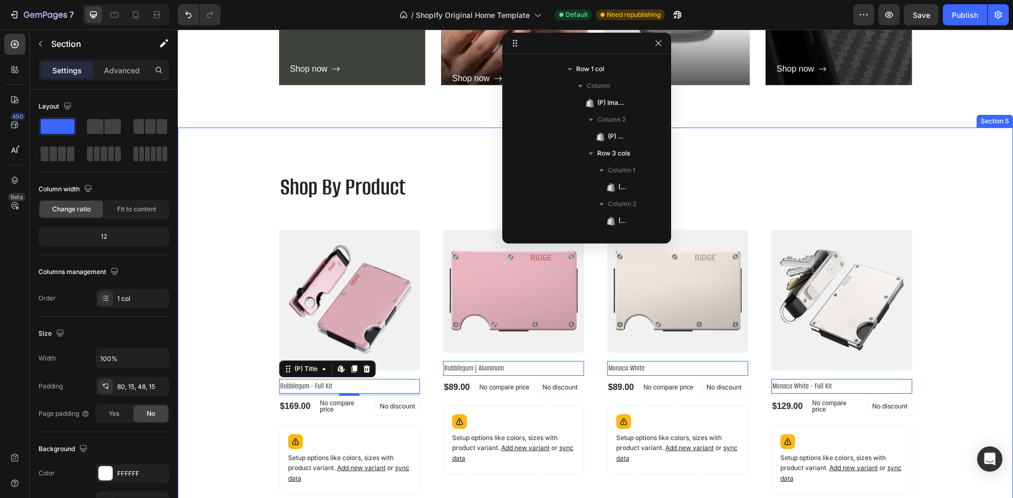
click at [203, 182] on div "Shop By Product Heading (P) Images Bubblegum - Full Kit (P) Title Edit content …" at bounding box center [595, 357] width 819 height 375
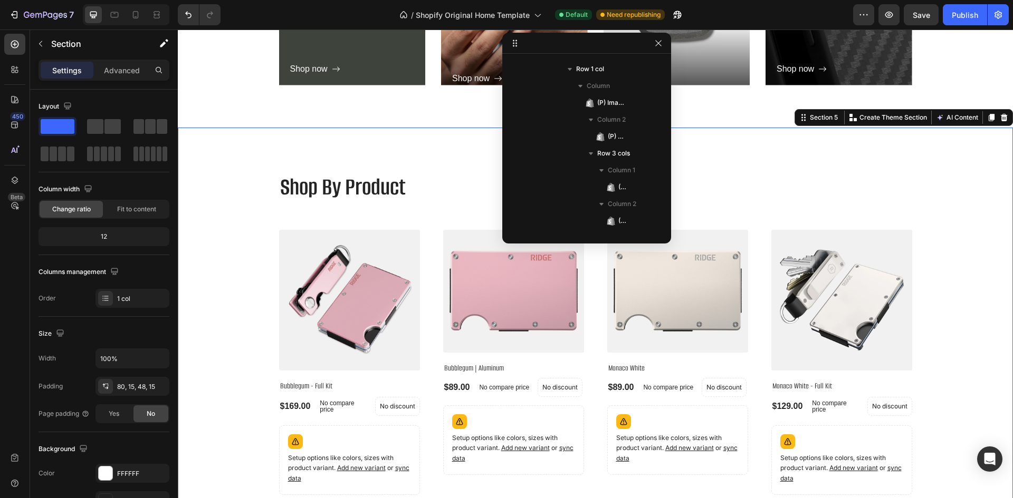
scroll to position [82, 0]
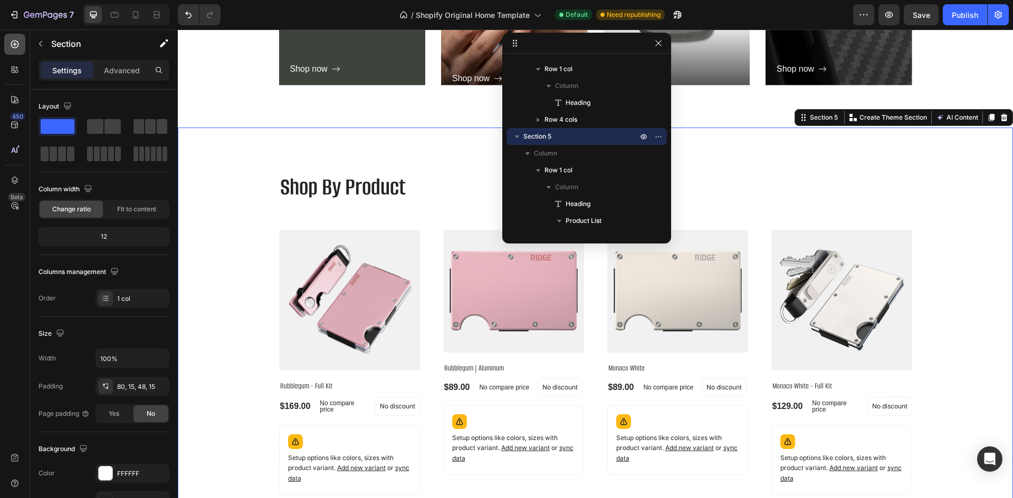
click at [15, 45] on icon at bounding box center [15, 45] width 8 height 8
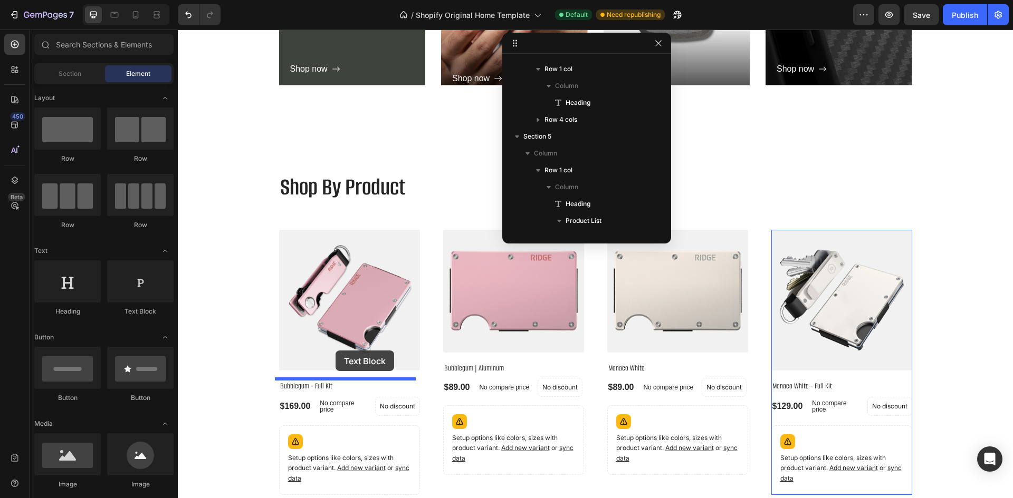
drag, startPoint x: 320, startPoint y: 317, endPoint x: 335, endPoint y: 351, distance: 36.8
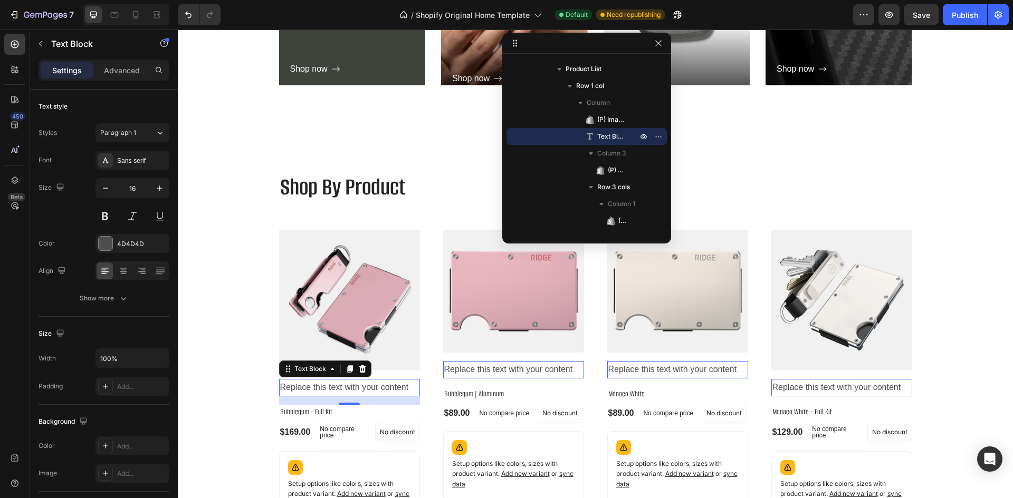
scroll to position [1310, 0]
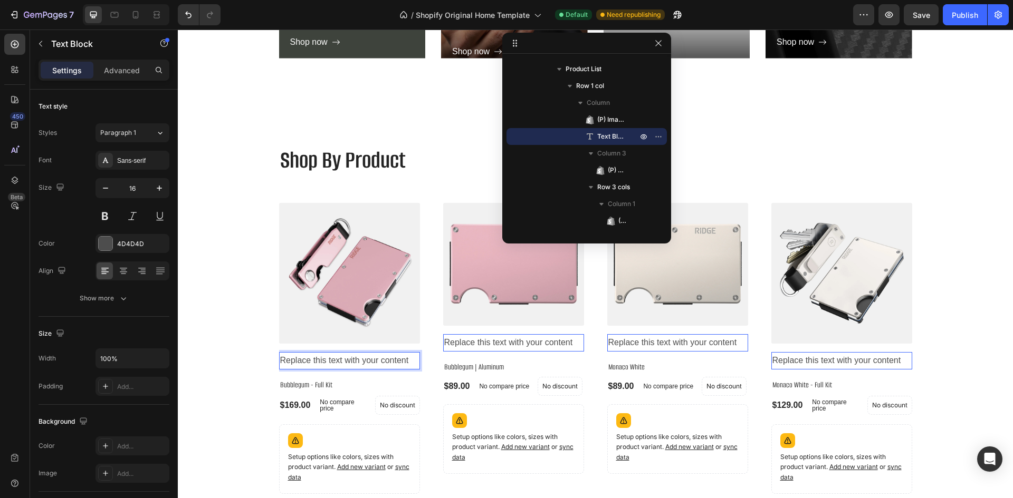
click at [357, 361] on p "Replace this text with your content" at bounding box center [349, 360] width 139 height 15
click at [283, 359] on span "Ridge Wallet" at bounding box center [298, 361] width 36 height 7
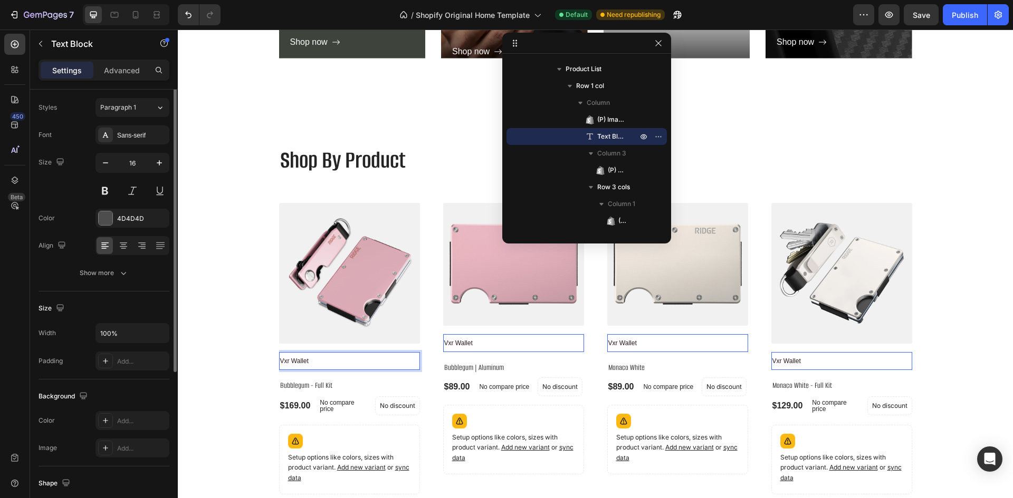
scroll to position [0, 0]
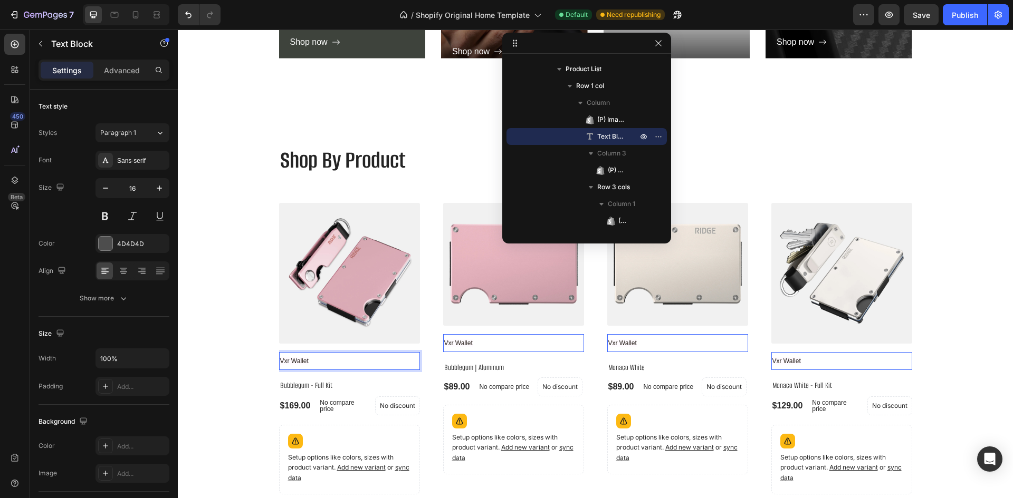
click at [136, 61] on div "Settings Advanced" at bounding box center [104, 70] width 131 height 21
click at [129, 77] on div "Advanced" at bounding box center [121, 70] width 53 height 17
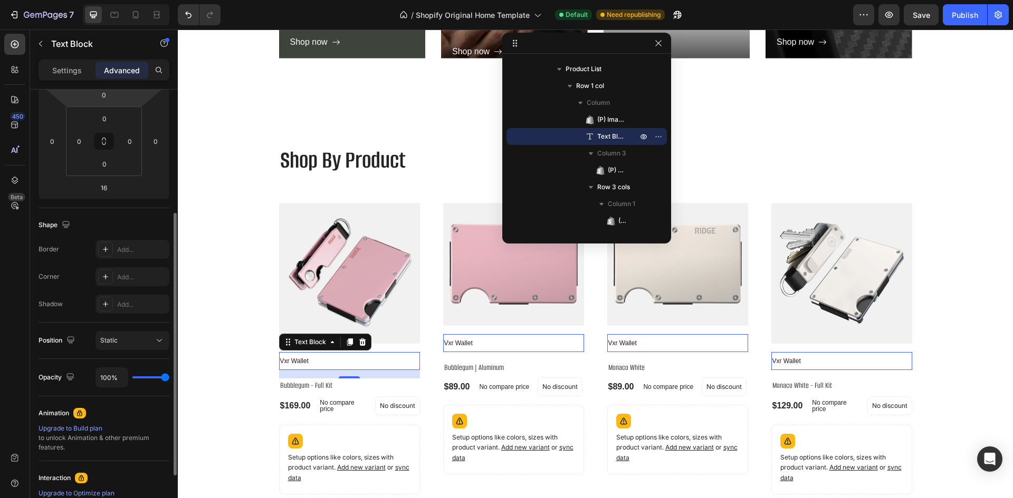
scroll to position [293, 0]
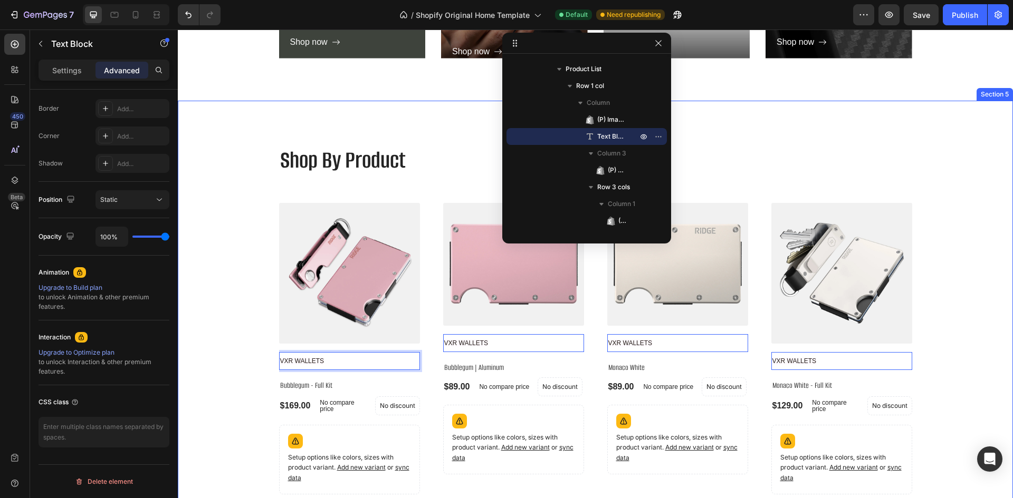
click at [229, 369] on div "Shop By Product Heading (P) Images VXR WALLETS Text Block 16 Bubblegum - Full K…" at bounding box center [595, 343] width 819 height 401
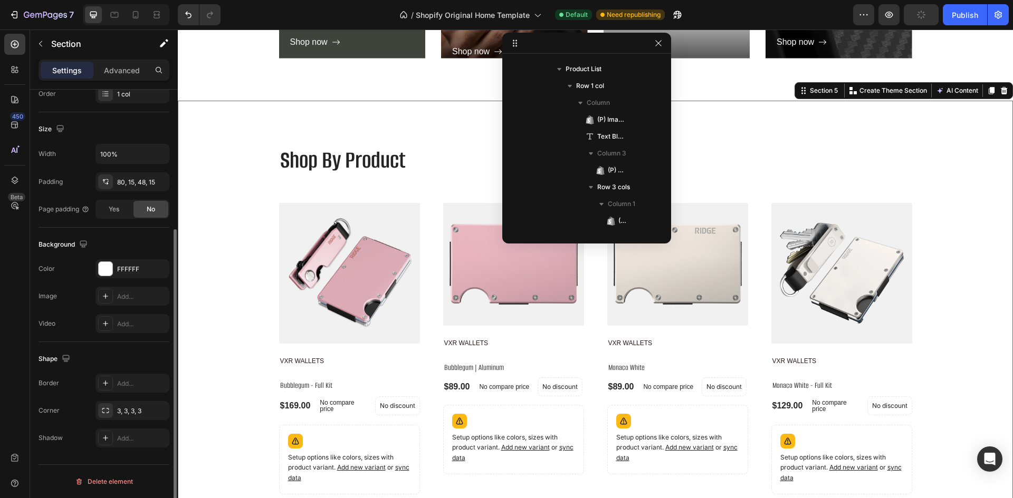
scroll to position [0, 0]
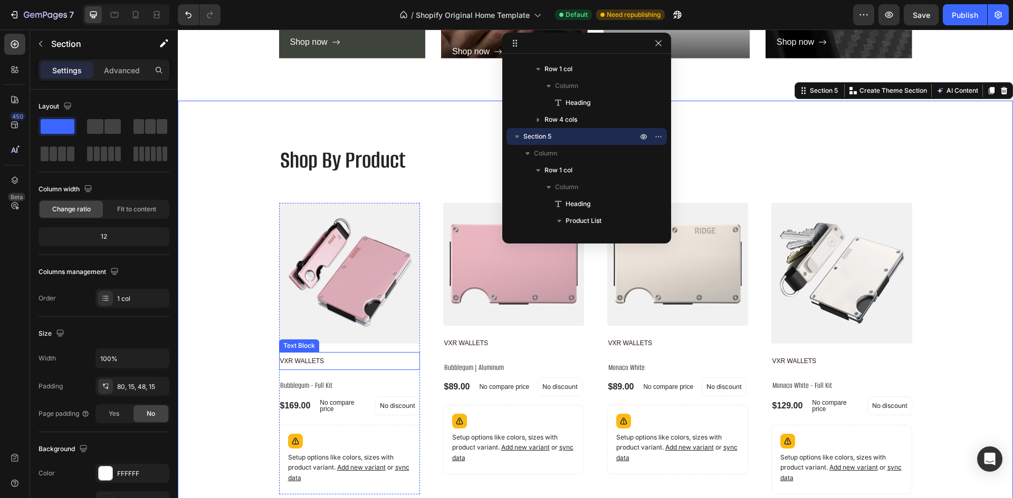
click at [310, 361] on span "VXR WALLETS" at bounding box center [302, 361] width 44 height 7
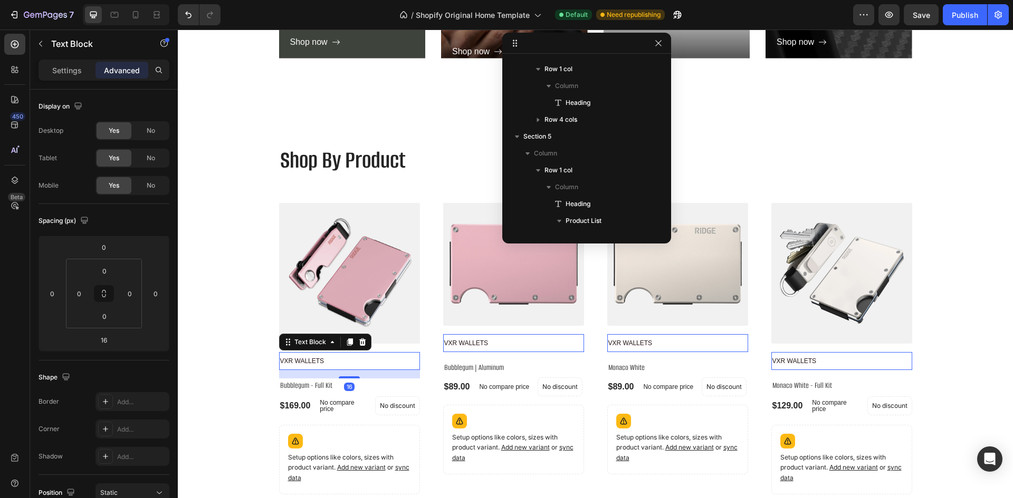
scroll to position [234, 0]
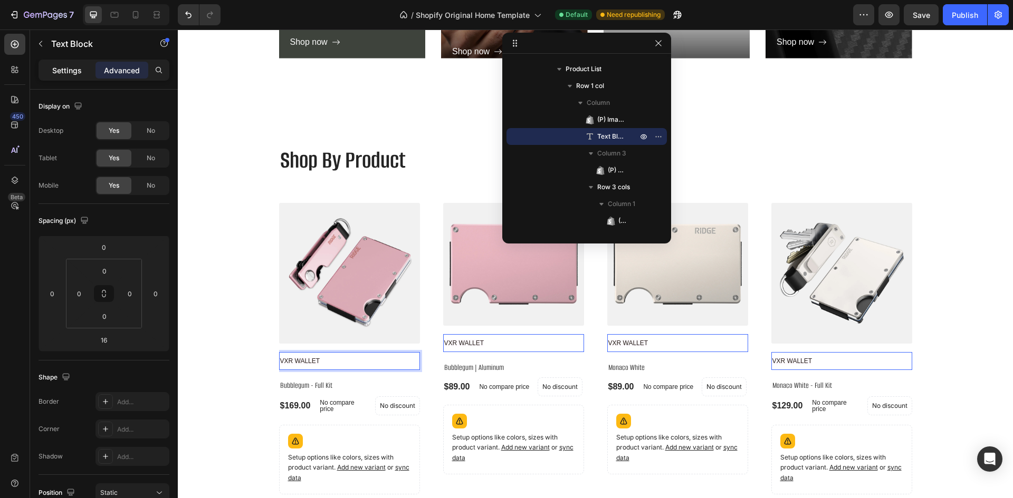
click at [66, 72] on p "Settings" at bounding box center [67, 70] width 30 height 11
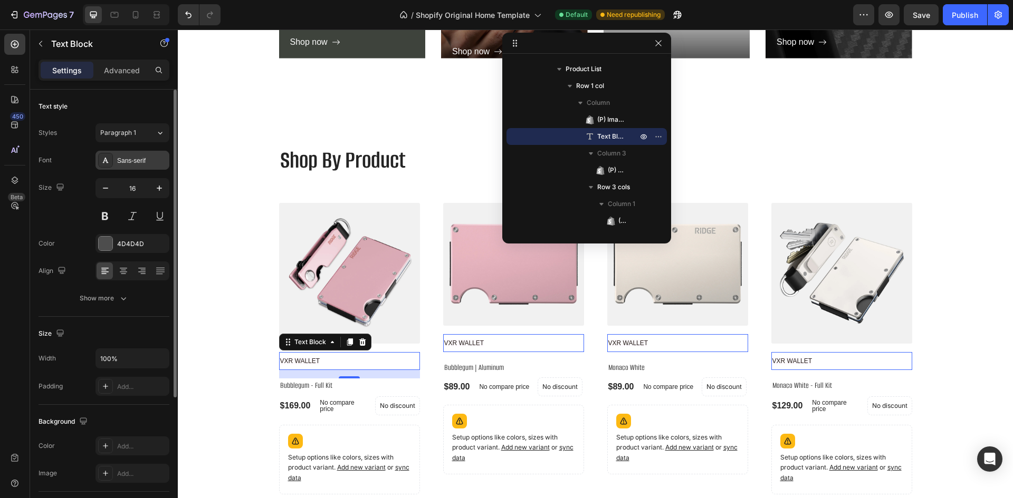
click at [138, 159] on div "Sans-serif" at bounding box center [142, 160] width 50 height 9
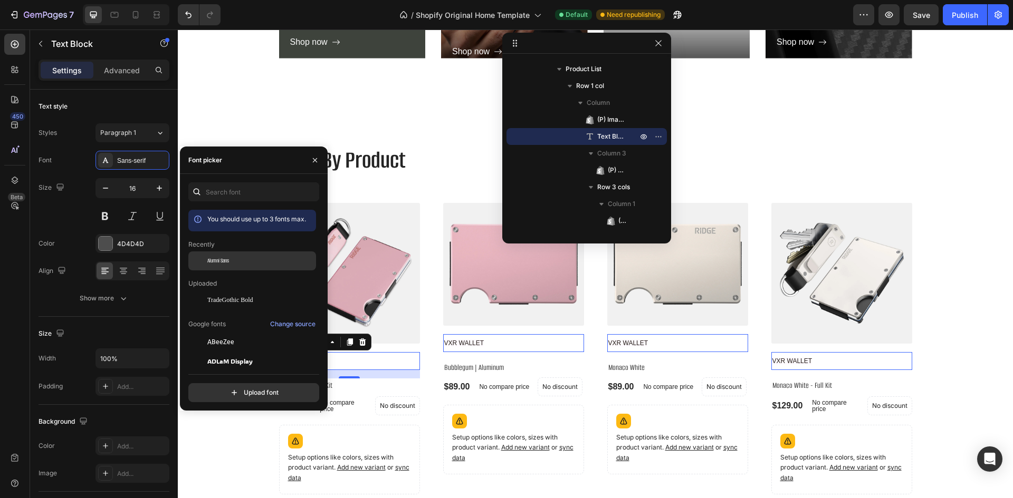
click at [217, 259] on span "Alumni Sans" at bounding box center [218, 260] width 22 height 9
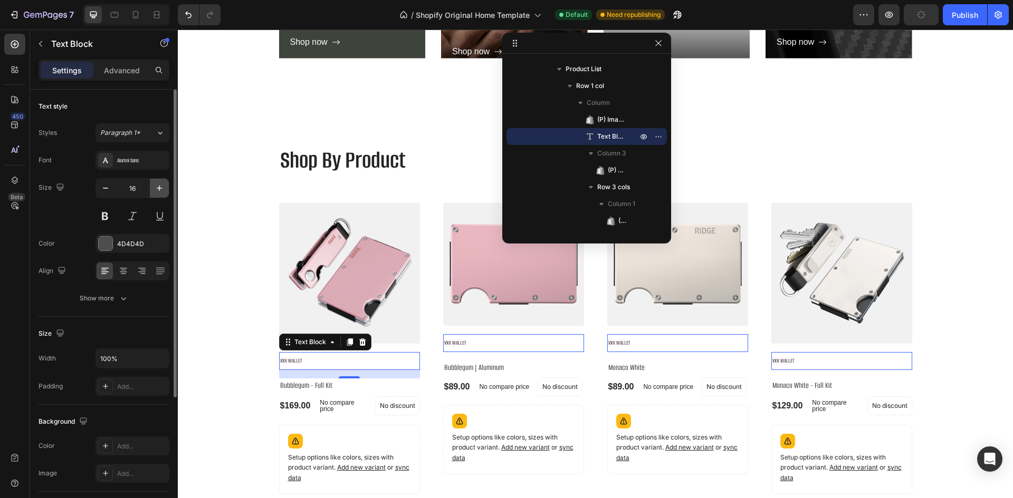
click at [160, 184] on icon "button" at bounding box center [159, 188] width 11 height 11
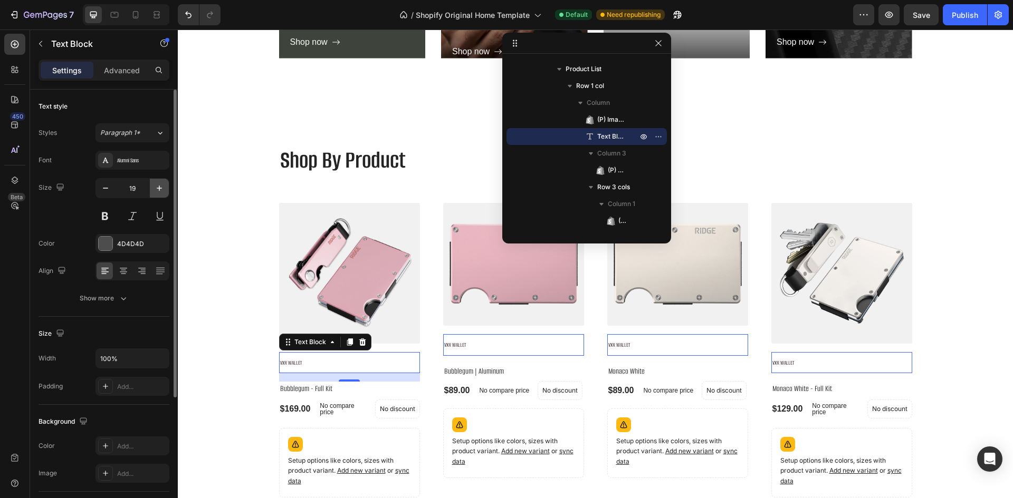
click at [159, 184] on icon "button" at bounding box center [159, 188] width 11 height 11
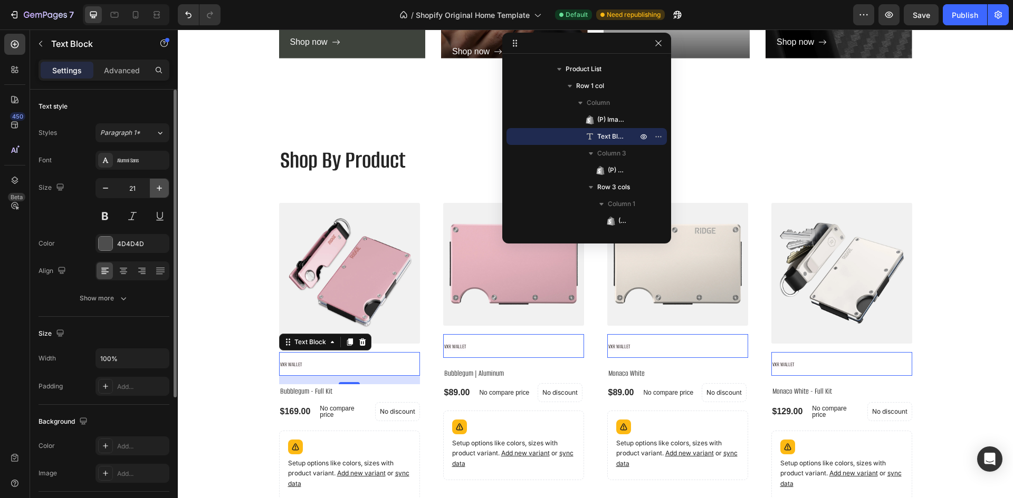
click at [159, 184] on icon "button" at bounding box center [159, 188] width 11 height 11
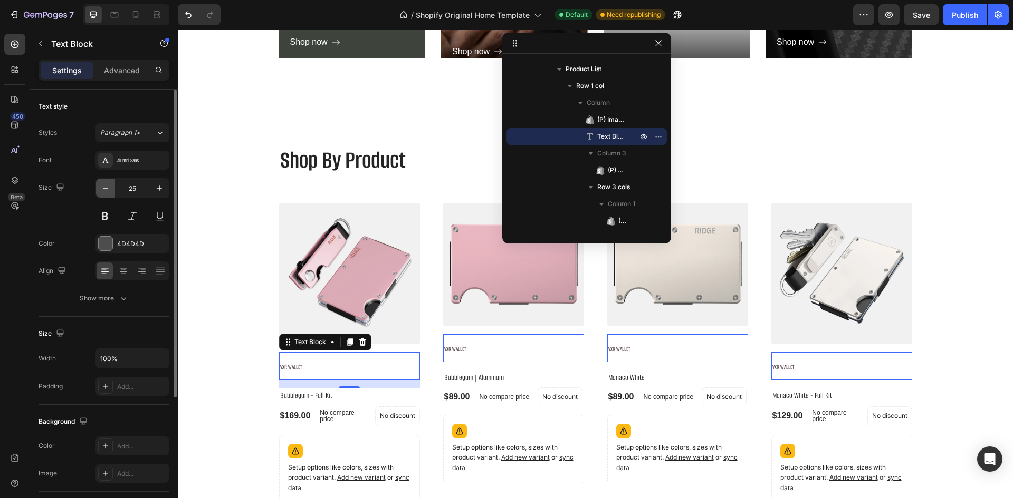
click at [111, 183] on button "button" at bounding box center [105, 188] width 19 height 19
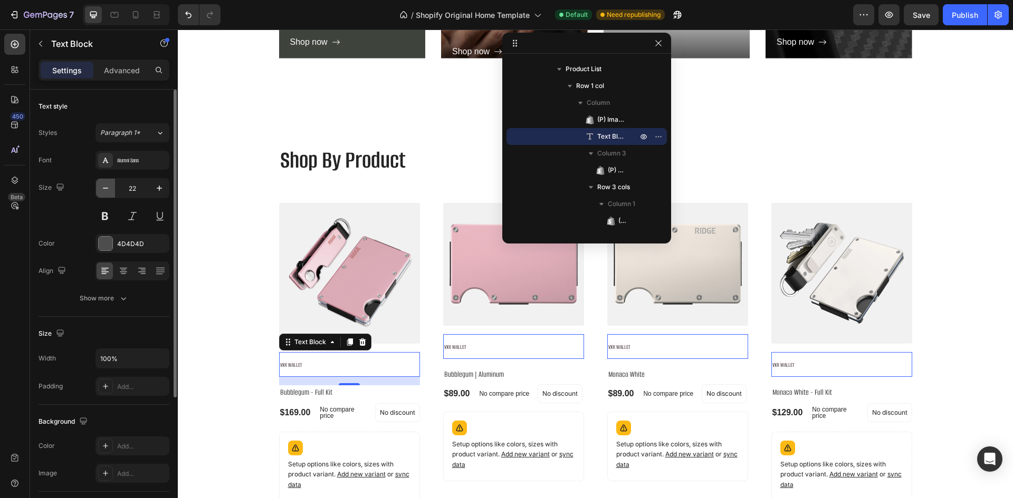
click at [111, 183] on button "button" at bounding box center [105, 188] width 19 height 19
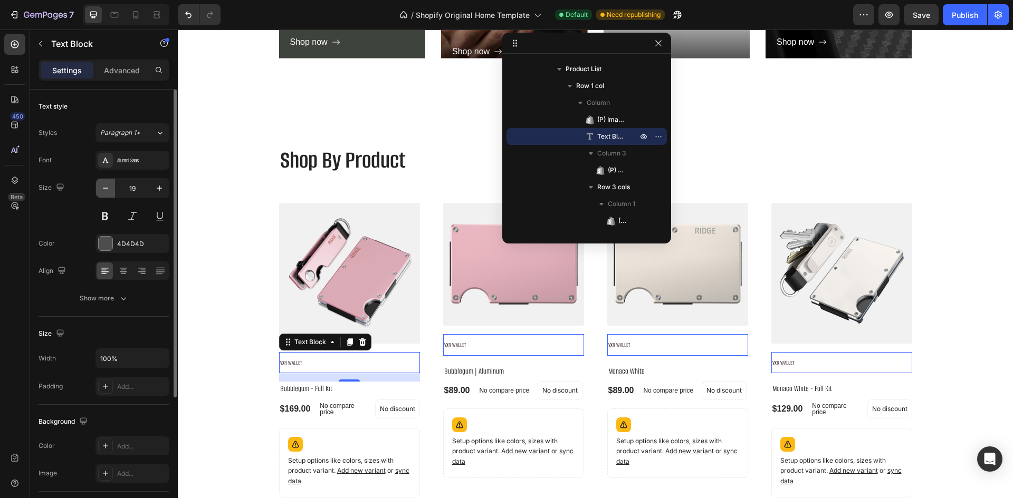
click at [111, 183] on button "button" at bounding box center [105, 188] width 19 height 19
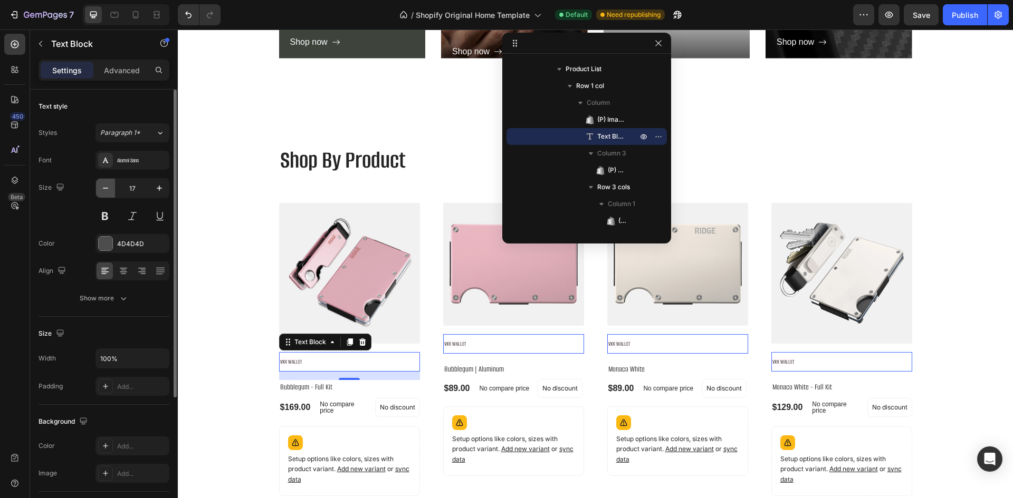
click at [111, 183] on button "button" at bounding box center [105, 188] width 19 height 19
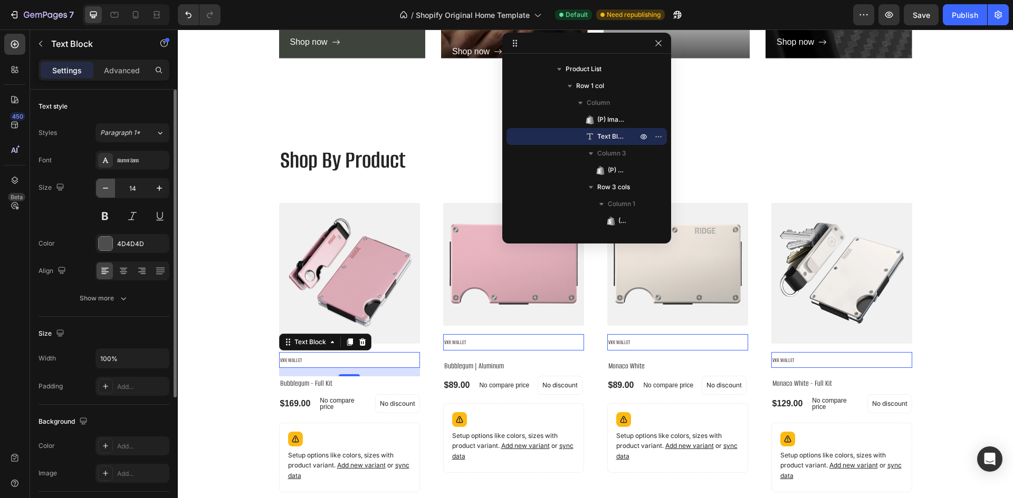
click at [111, 183] on button "button" at bounding box center [105, 188] width 19 height 19
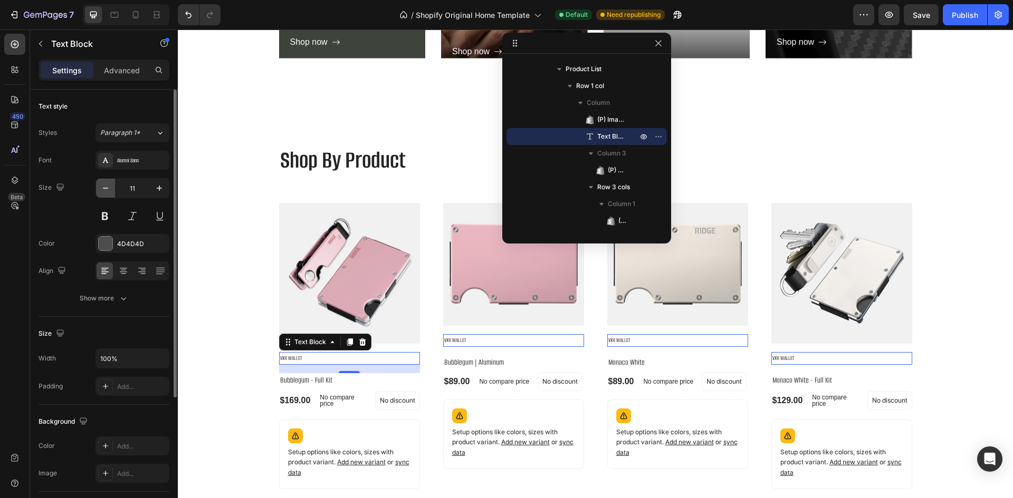
click at [111, 183] on button "button" at bounding box center [105, 188] width 19 height 19
click at [122, 364] on input "100%" at bounding box center [132, 358] width 73 height 19
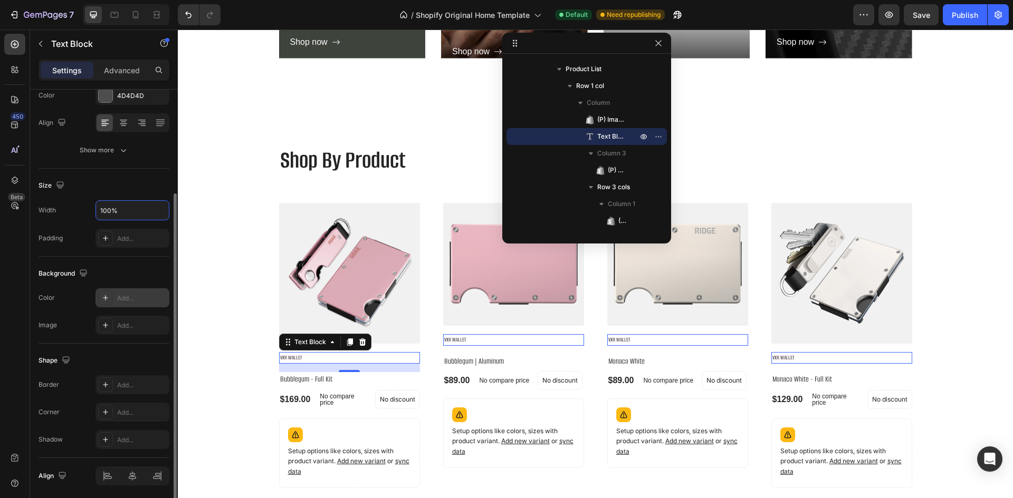
scroll to position [0, 0]
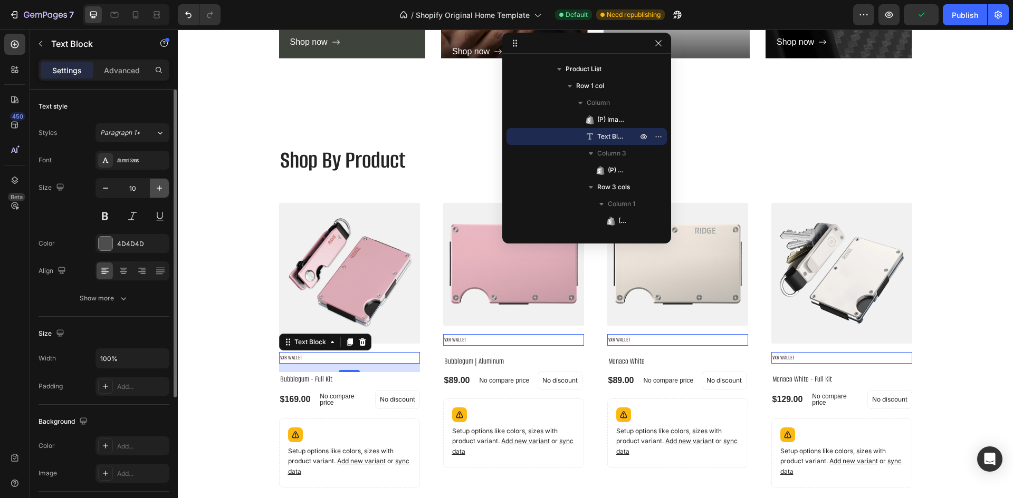
click at [161, 186] on icon "button" at bounding box center [159, 188] width 11 height 11
type input "12"
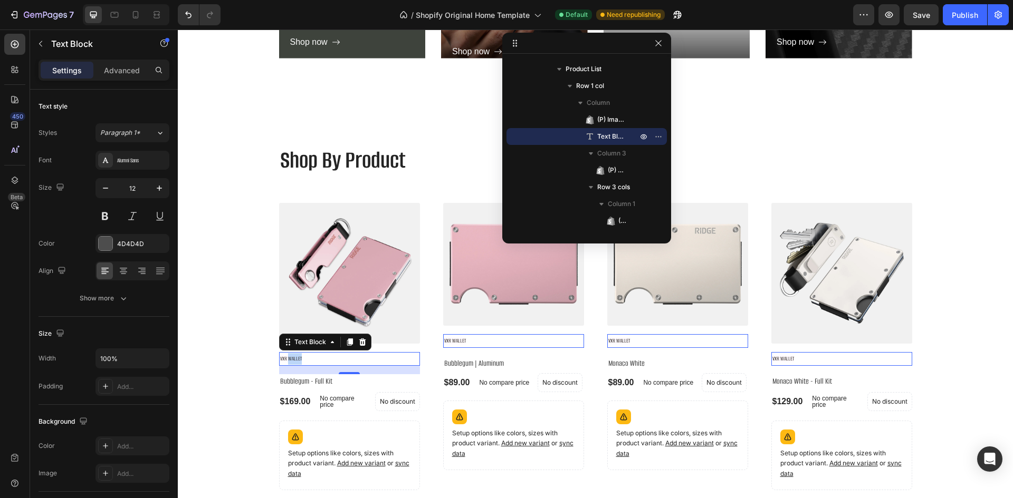
click at [290, 359] on span "VXR WALLET" at bounding box center [291, 359] width 22 height 8
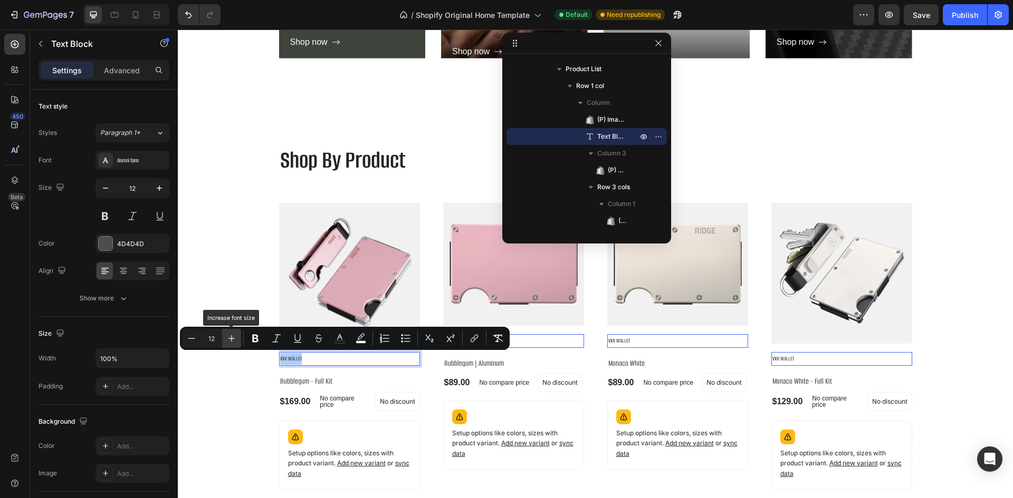
click at [235, 333] on button "Plus" at bounding box center [231, 338] width 19 height 19
type input "16"
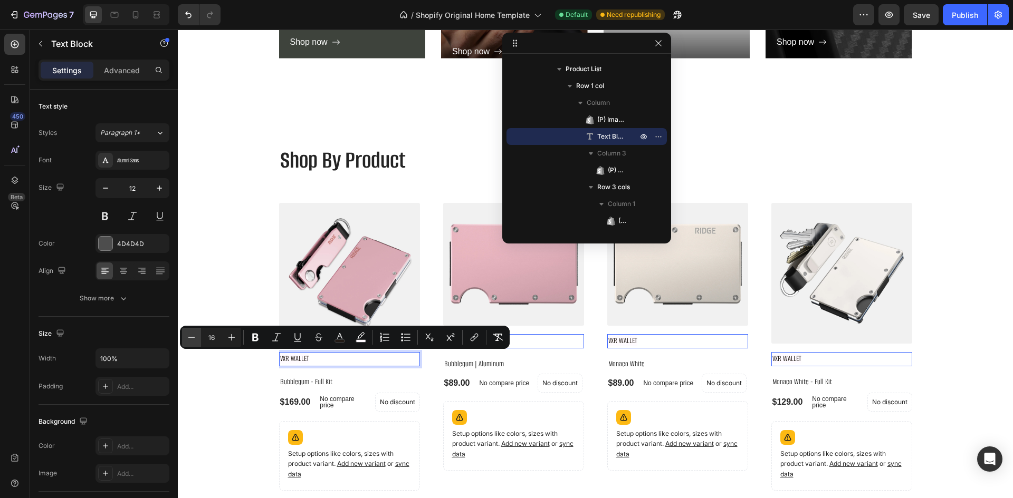
click at [189, 339] on icon "Editor contextual toolbar" at bounding box center [191, 337] width 11 height 11
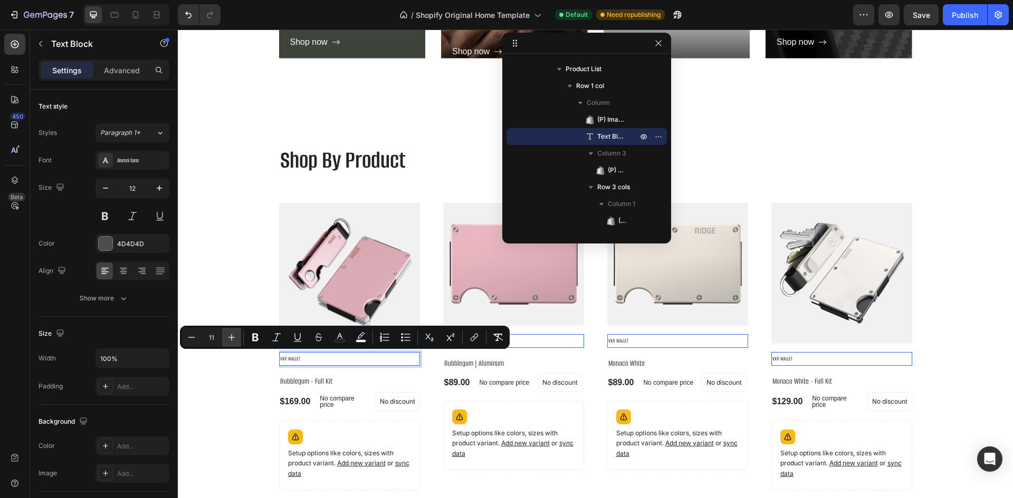
click at [227, 336] on icon "Editor contextual toolbar" at bounding box center [231, 337] width 11 height 11
type input "12"
click at [230, 388] on div "Shop By Product Heading (P) Images VXR WALLET Text Block 16 Bubblegum - Full Ki…" at bounding box center [595, 341] width 819 height 397
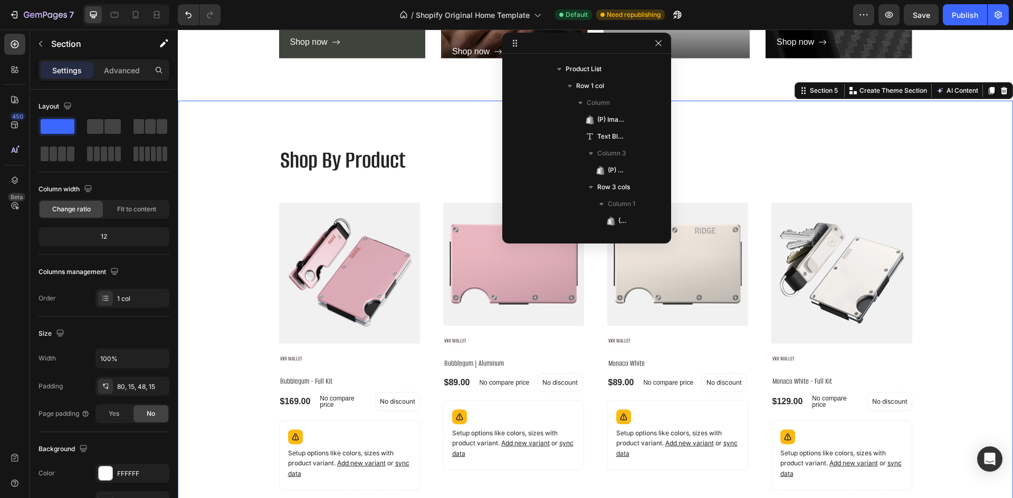
scroll to position [82, 0]
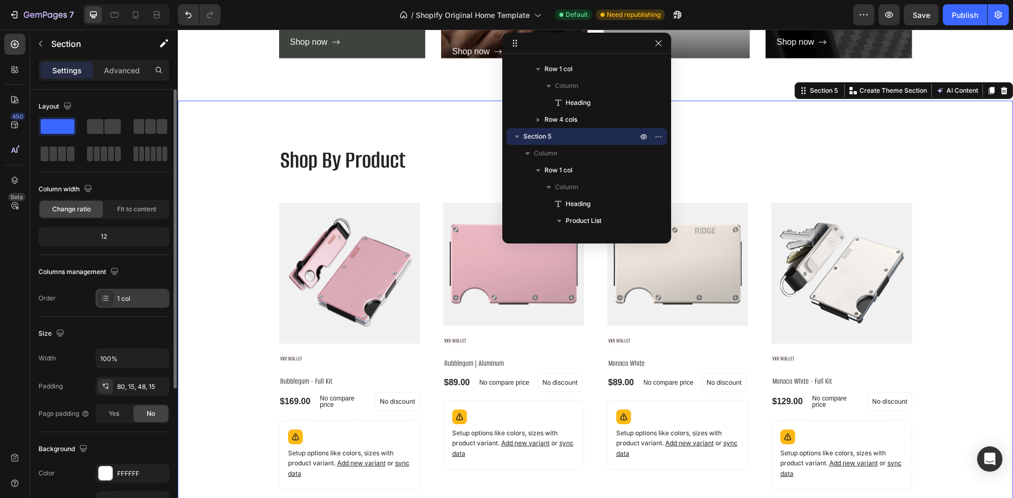
click at [118, 295] on div "1 col" at bounding box center [142, 298] width 50 height 9
click at [117, 432] on div "Layout Column width Change ratio Fit to content 12 Columns management Order 1 c…" at bounding box center [104, 489] width 131 height 114
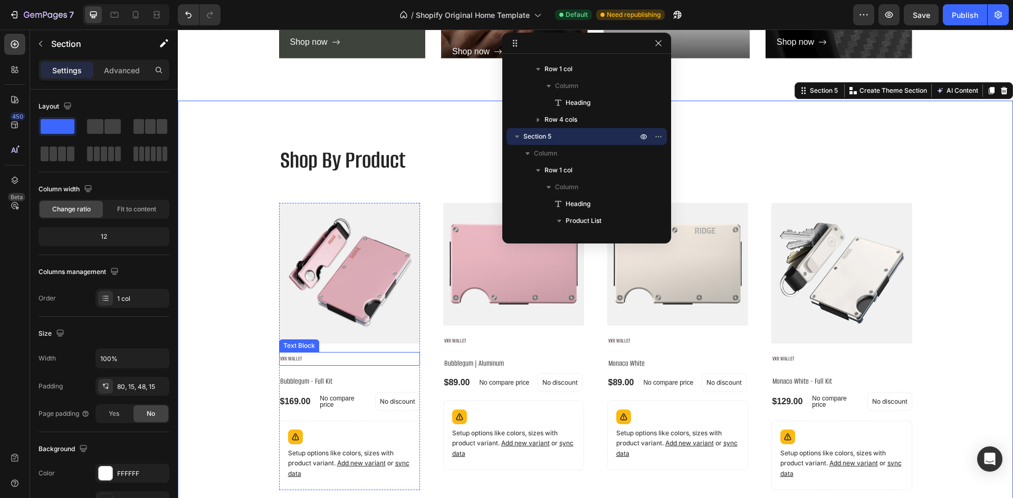
click at [310, 359] on p "VXR WALLET" at bounding box center [349, 359] width 139 height 12
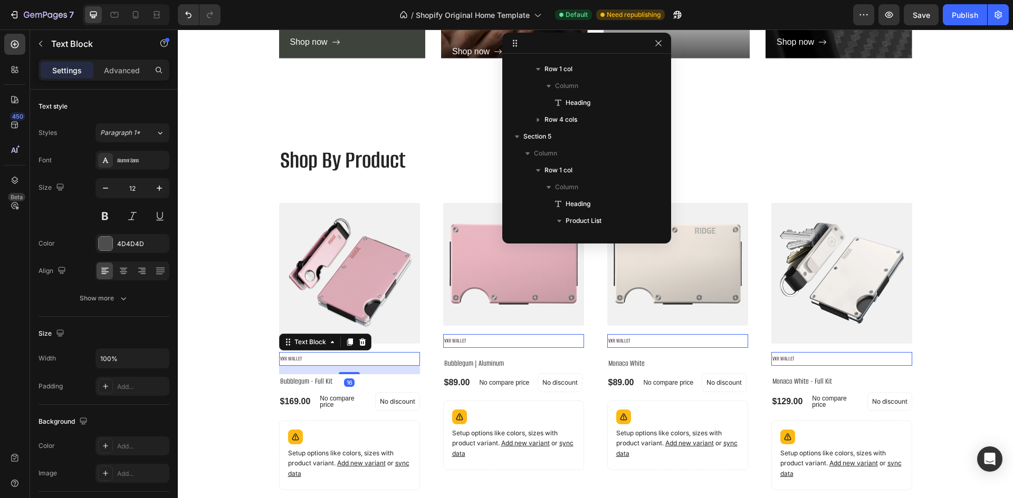
scroll to position [234, 0]
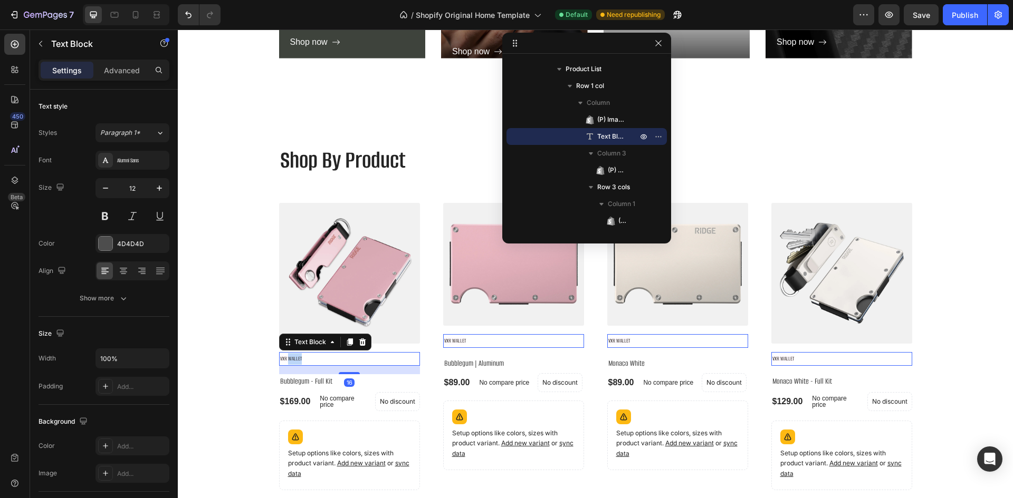
click at [286, 355] on span "VXR WALLET" at bounding box center [291, 359] width 22 height 8
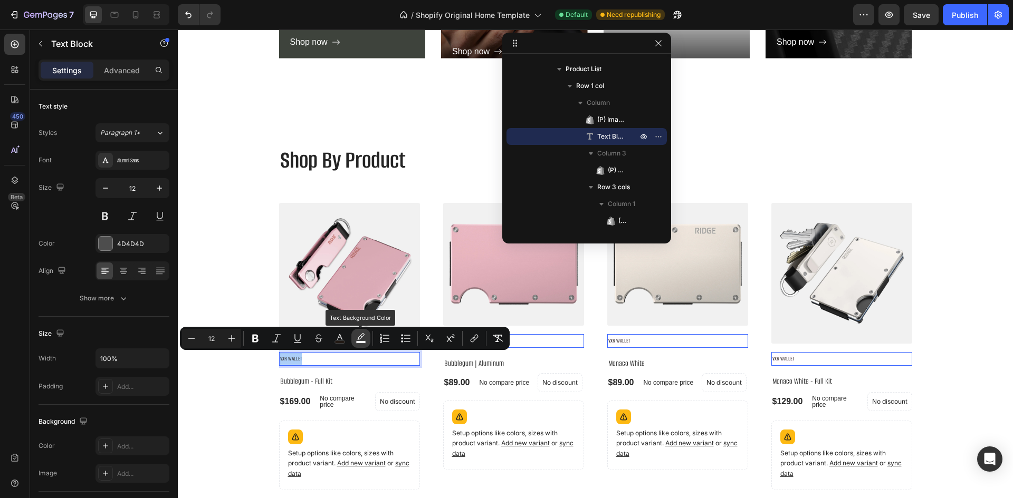
click at [358, 342] on rect "Editor contextual toolbar" at bounding box center [361, 342] width 10 height 3
type input "FFFBFF"
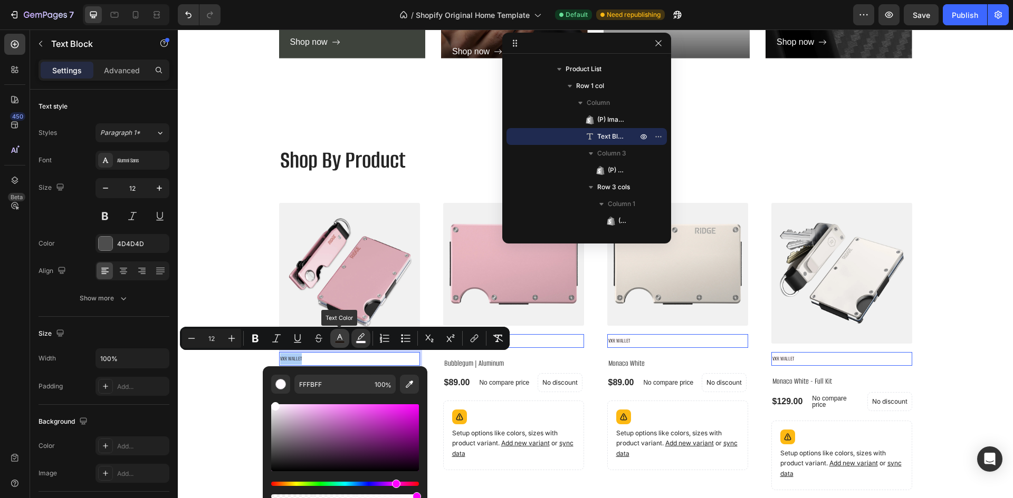
click at [341, 339] on icon "Editor contextual toolbar" at bounding box center [339, 338] width 11 height 11
type input "221A15"
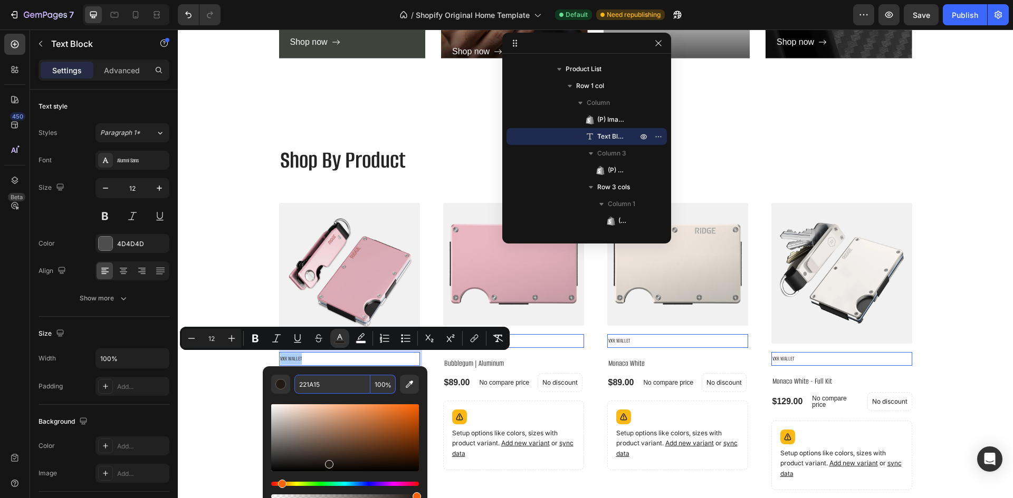
click at [323, 380] on input "221A15" at bounding box center [332, 384] width 76 height 19
paste input "#999"
type input "999999"
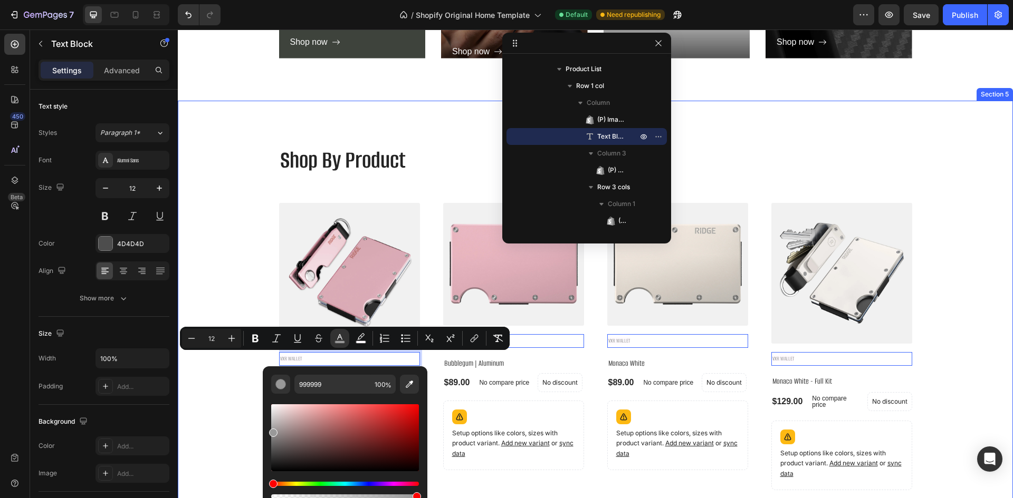
click at [211, 376] on div "Shop By Product Heading (P) Images VXR WALLET Text Block 16 Bubblegum - Full Ki…" at bounding box center [595, 341] width 819 height 397
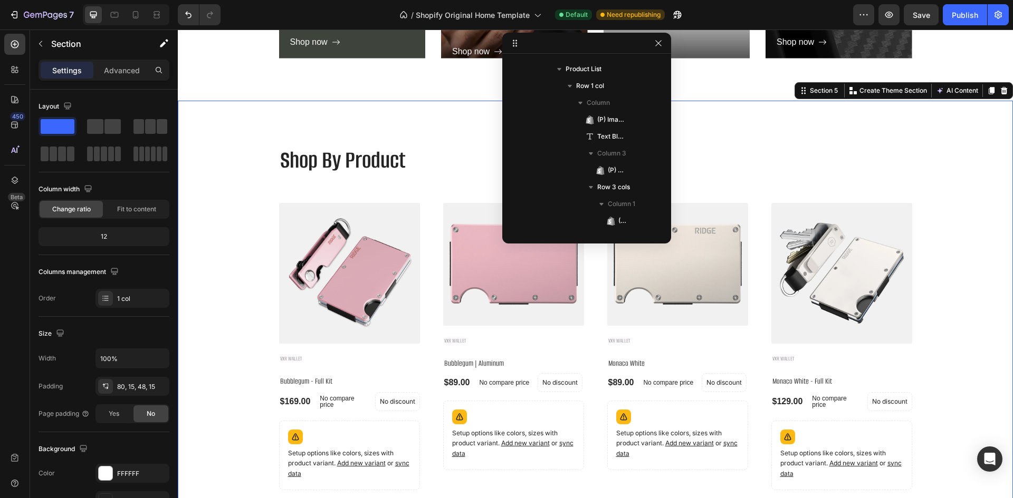
scroll to position [82, 0]
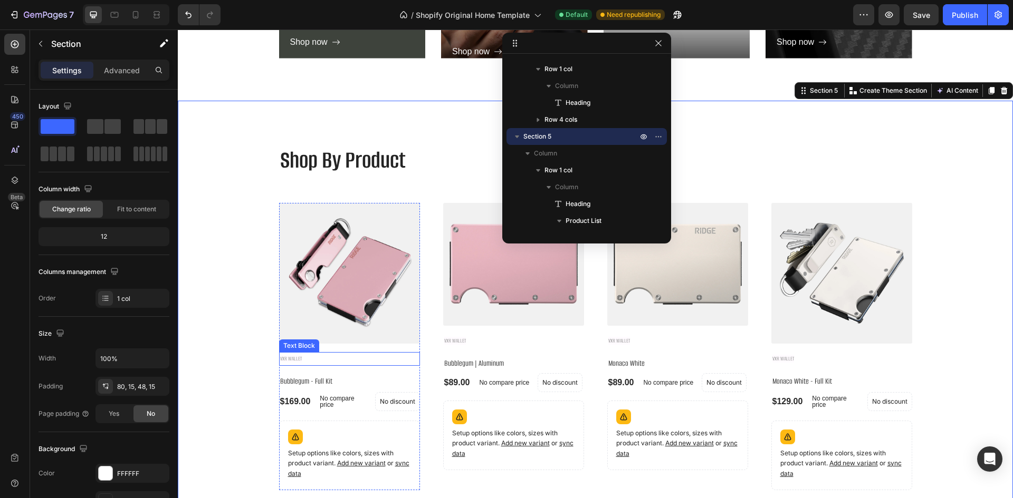
click at [296, 360] on span "VXR WALLET" at bounding box center [291, 359] width 22 height 8
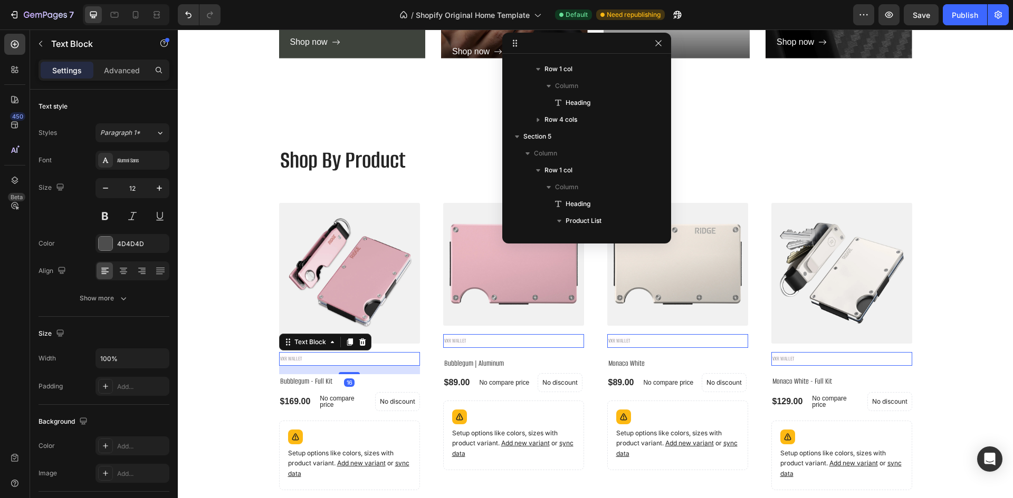
scroll to position [234, 0]
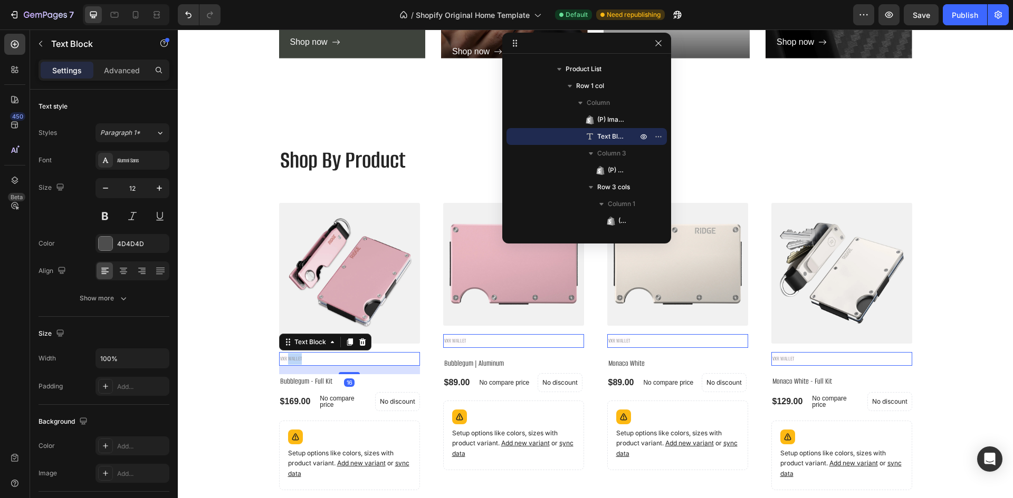
click at [296, 360] on span "VXR WALLET" at bounding box center [291, 359] width 22 height 8
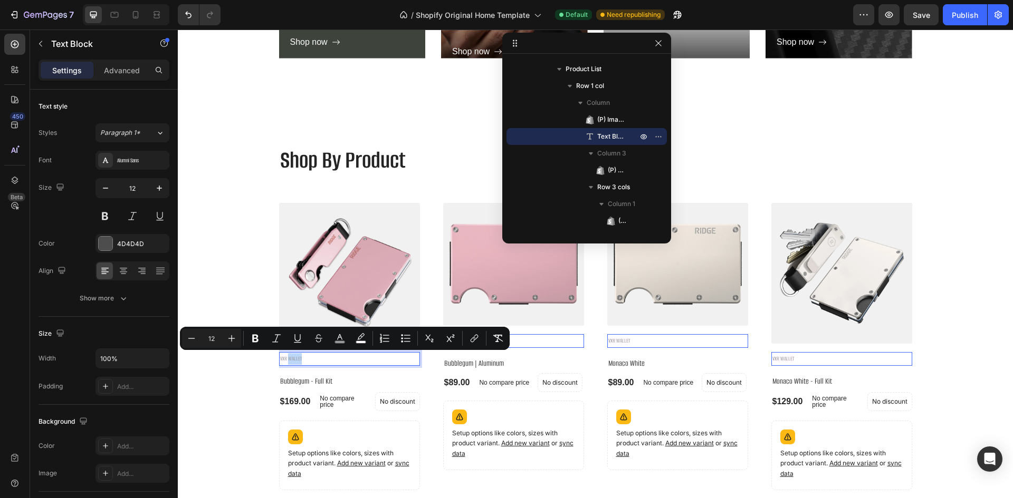
click at [284, 360] on span "VXR WALLET" at bounding box center [291, 359] width 22 height 8
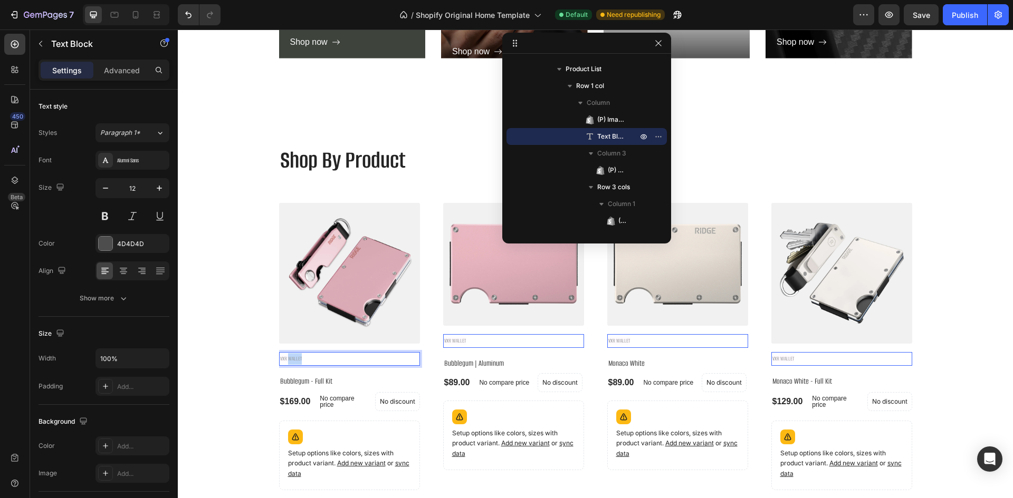
click at [284, 360] on span "VXR WALLET" at bounding box center [291, 359] width 22 height 8
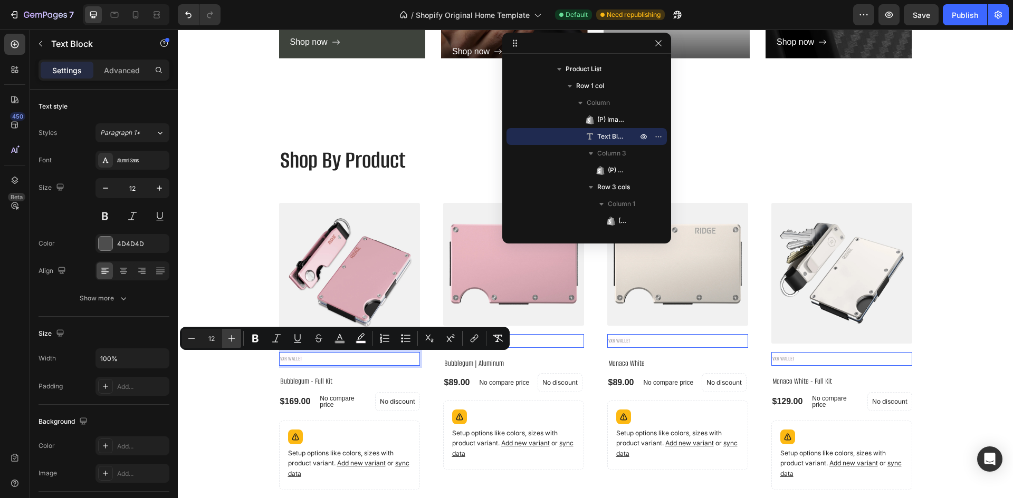
click at [228, 334] on icon "Editor contextual toolbar" at bounding box center [231, 338] width 11 height 11
type input "14"
click at [232, 381] on div "Shop By Product Heading (P) Images VXR WALLET Text Block 16 Bubblegum - Full Ki…" at bounding box center [595, 342] width 819 height 398
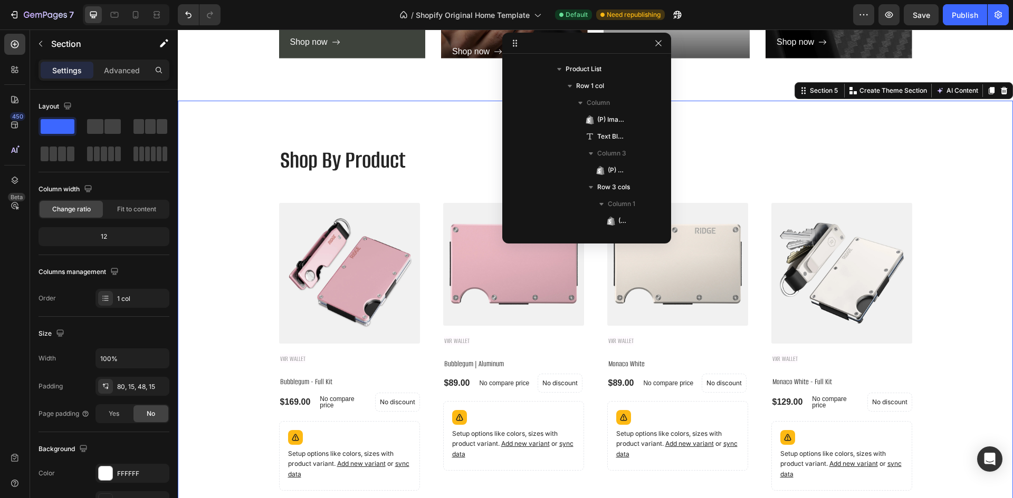
scroll to position [82, 0]
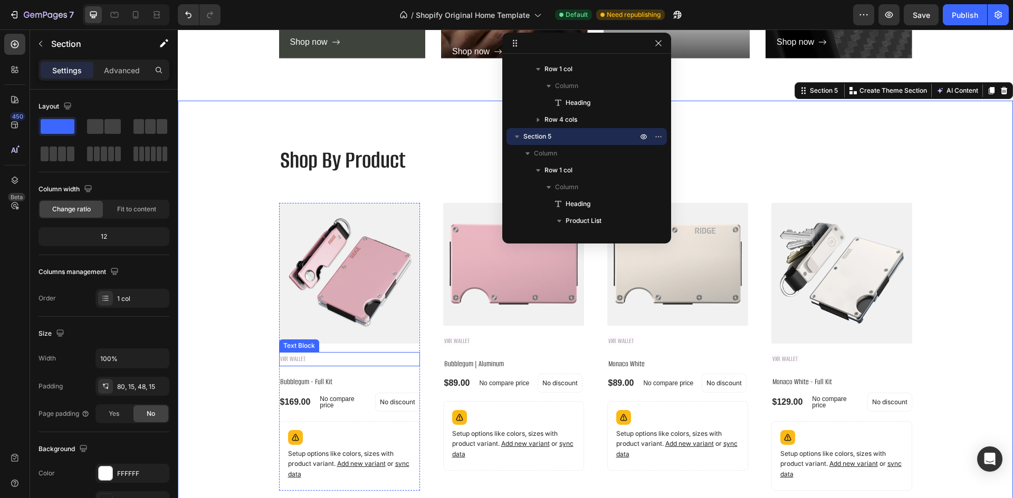
click at [347, 360] on p "VXR WALLET" at bounding box center [349, 359] width 139 height 12
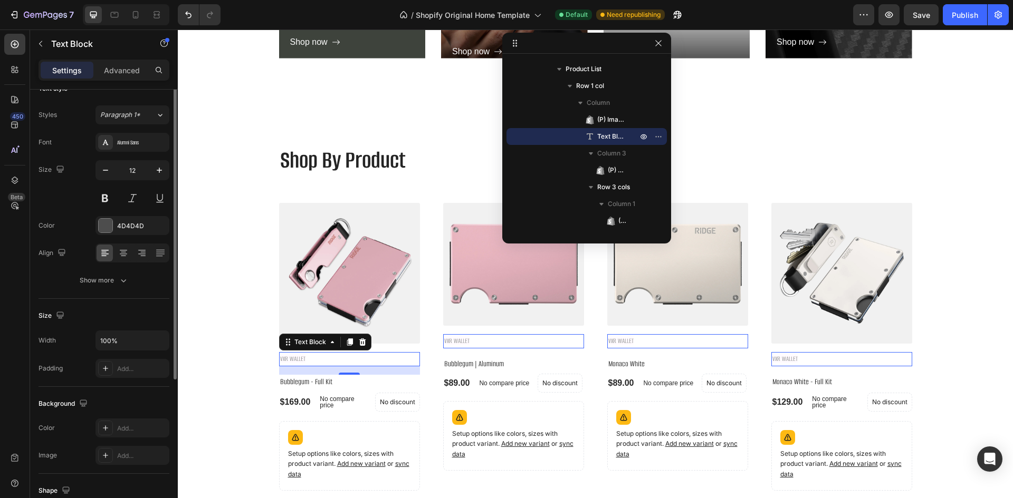
scroll to position [0, 0]
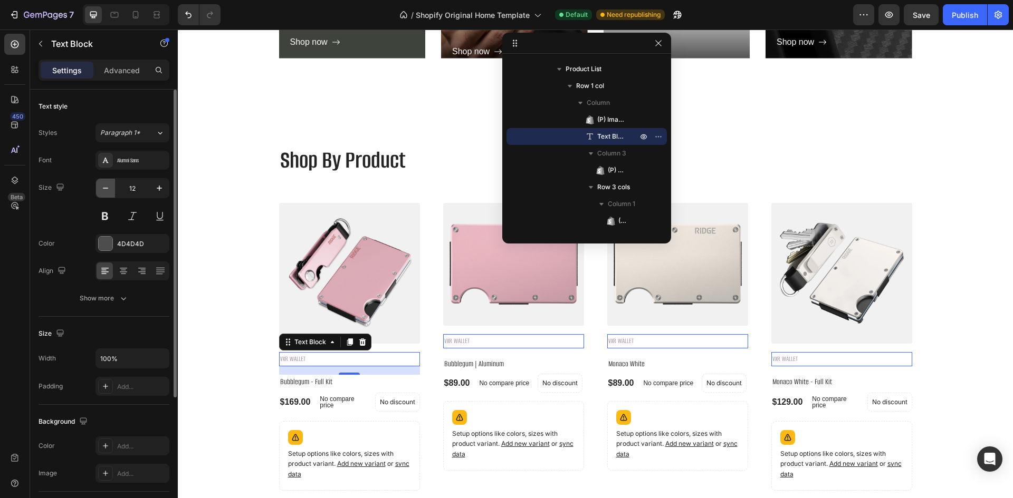
click at [106, 187] on icon "button" at bounding box center [105, 188] width 11 height 11
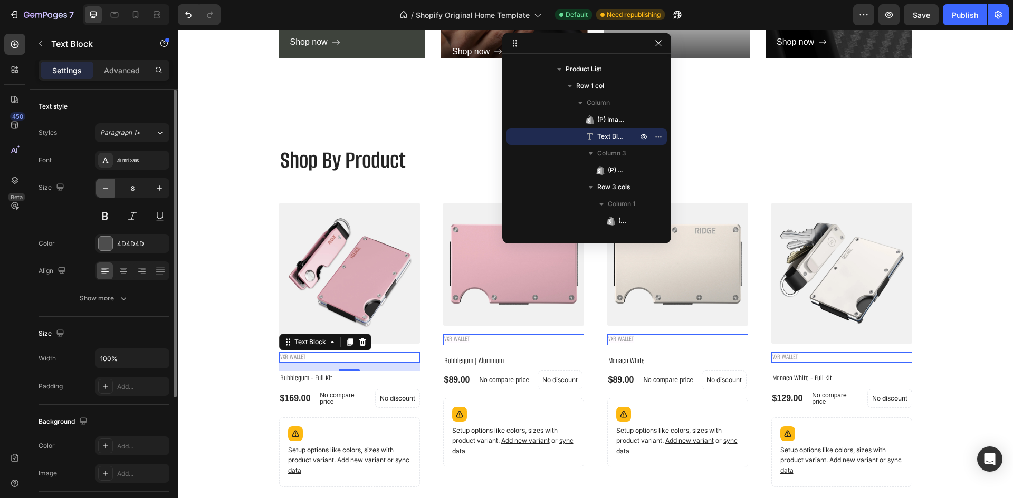
click at [106, 187] on icon "button" at bounding box center [105, 188] width 11 height 11
type input "5"
click at [62, 235] on div "Color 4D4D4D" at bounding box center [104, 243] width 131 height 19
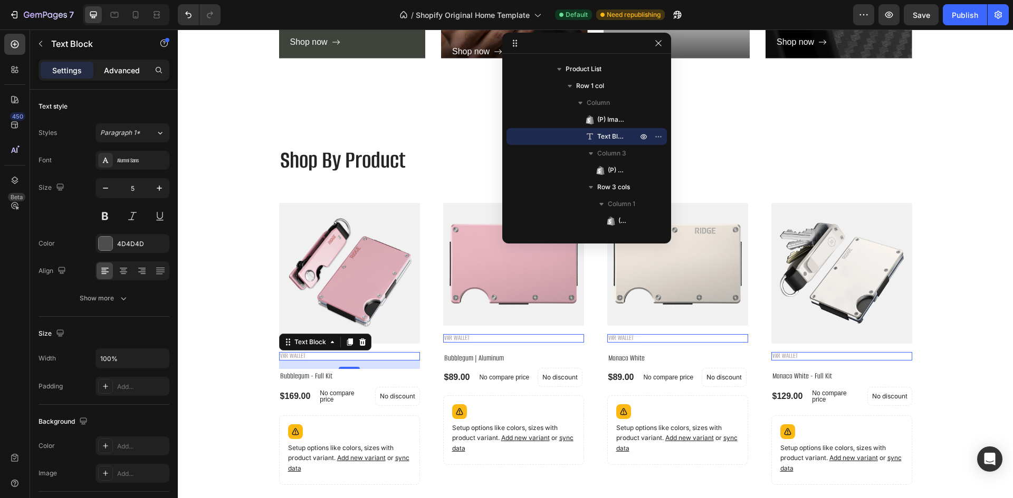
click at [118, 71] on p "Advanced" at bounding box center [122, 70] width 36 height 11
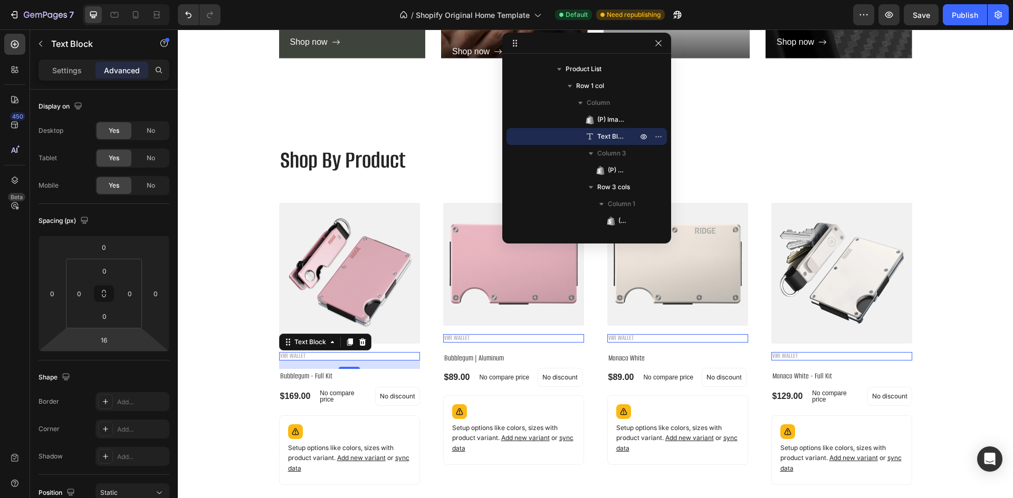
click at [304, 354] on p "VXR WALLET" at bounding box center [349, 356] width 139 height 6
click at [297, 373] on h2 "Bubblegum - Full Kit" at bounding box center [349, 376] width 141 height 15
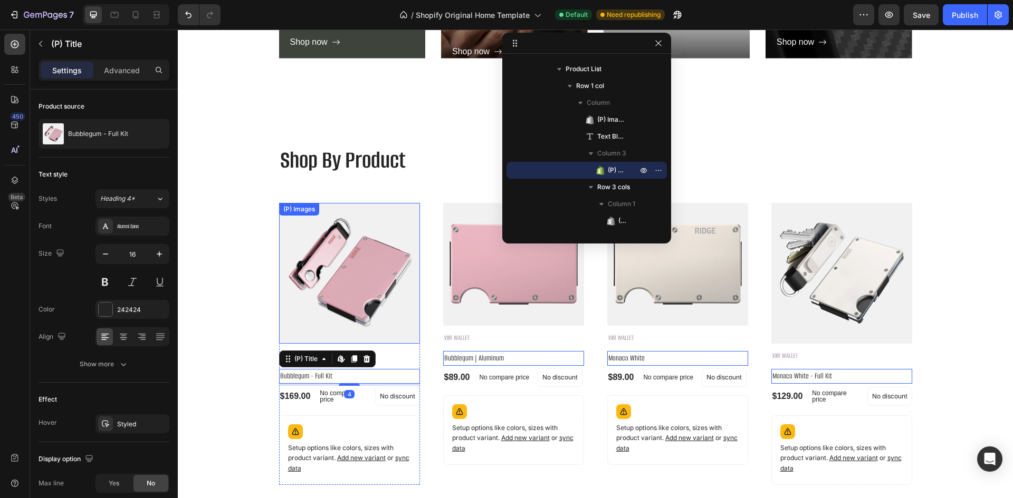
click at [352, 309] on img at bounding box center [349, 273] width 141 height 141
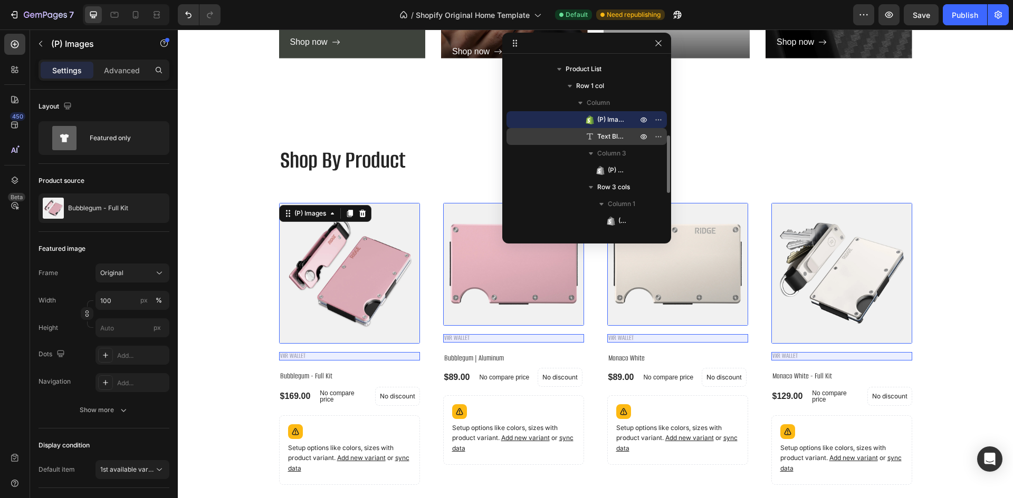
click at [590, 142] on div "Text Block" at bounding box center [587, 136] width 152 height 17
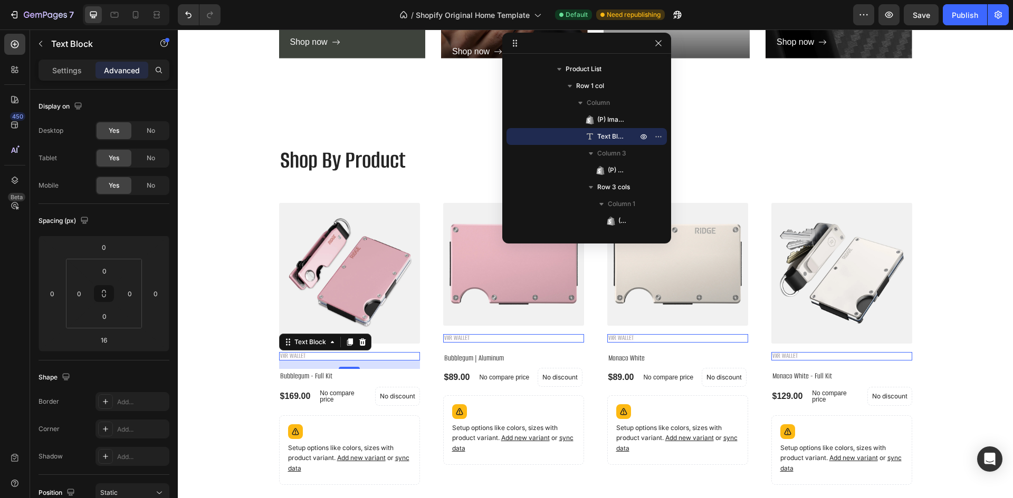
click at [315, 355] on p "VXR WALLET" at bounding box center [349, 356] width 139 height 6
click at [311, 365] on div "(P) Images VXR WALLET Text Block 16 Bubblegum - Full Kit (P) Title $169.00 (P) …" at bounding box center [349, 344] width 141 height 282
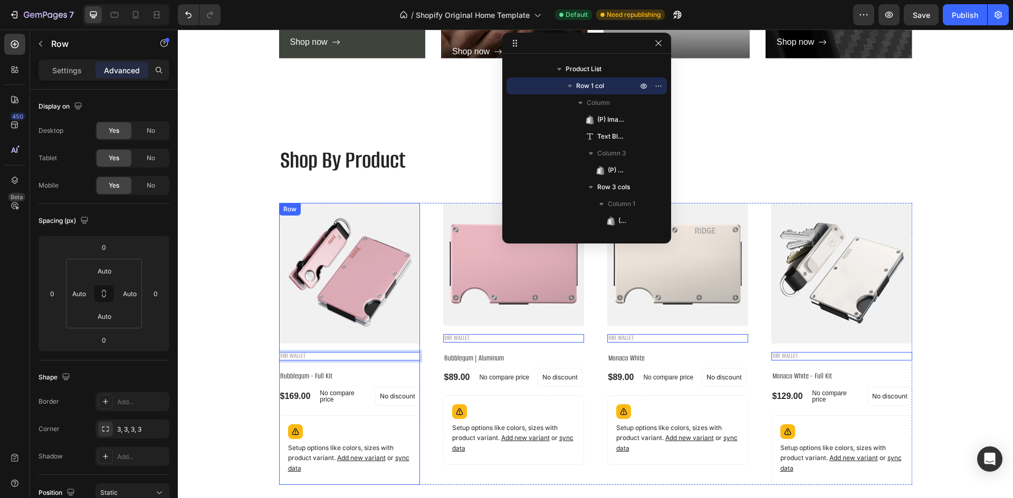
click at [311, 365] on div "(P) Images VXR WALLET Text Block 16 Bubblegum - Full Kit (P) Title $169.00 (P) …" at bounding box center [349, 344] width 141 height 282
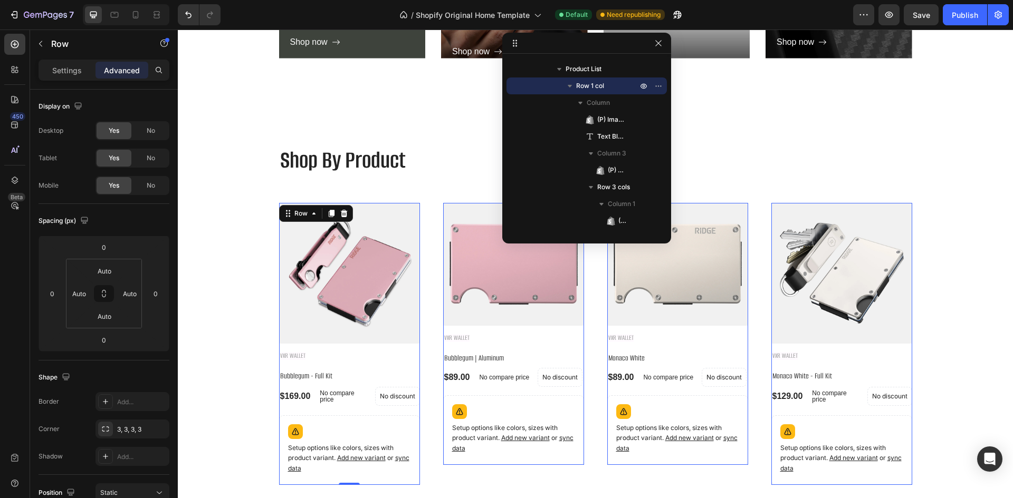
click at [311, 365] on div "(P) Images VXR WALLET Text Block Bubblegum - Full Kit (P) Title $169.00 (P) Pri…" at bounding box center [349, 344] width 141 height 282
click at [302, 355] on p "VXR WALLET" at bounding box center [349, 356] width 139 height 6
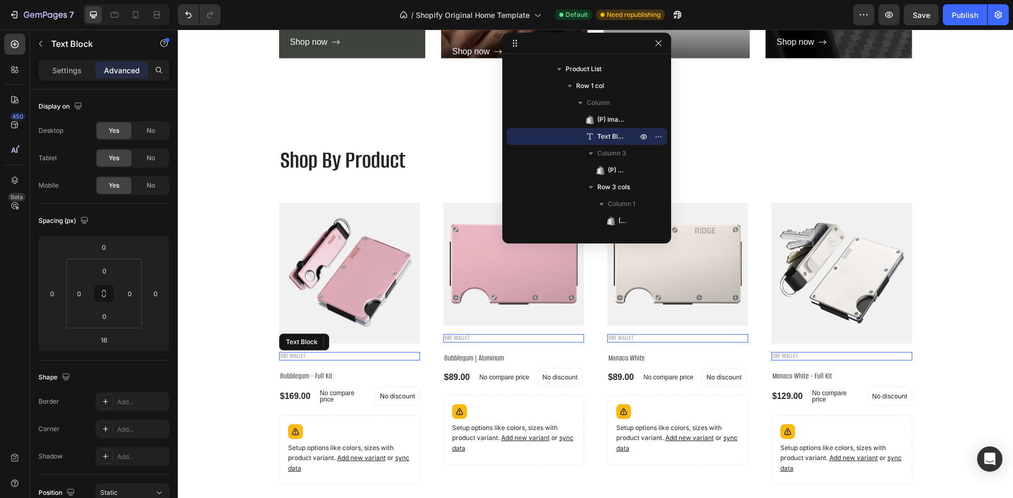
click at [302, 355] on p "VXR WALLET" at bounding box center [349, 356] width 139 height 6
click at [288, 355] on span "VXR WALLET" at bounding box center [292, 355] width 25 height 9
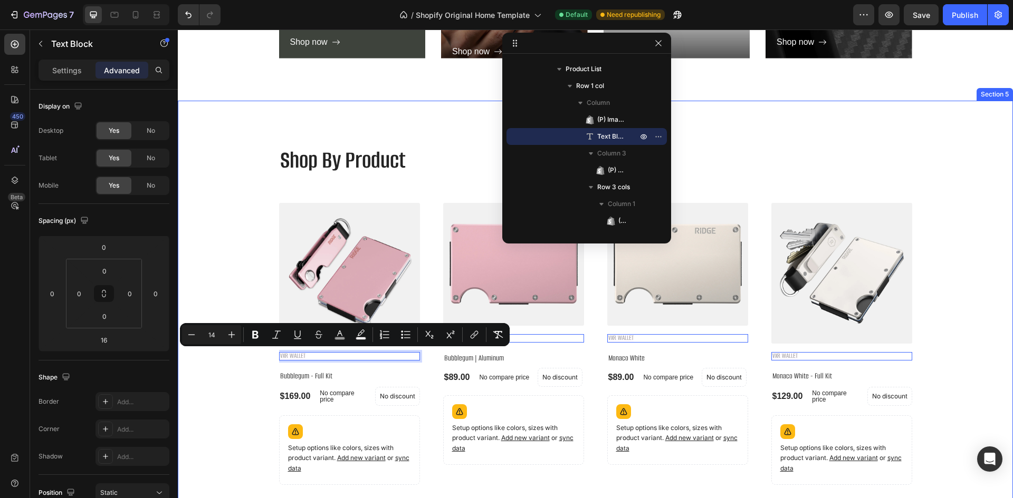
click at [245, 390] on div "Shop By Product Heading (P) Images VXR WALLET Text Block 16 Bubblegum - Full Ki…" at bounding box center [595, 339] width 819 height 392
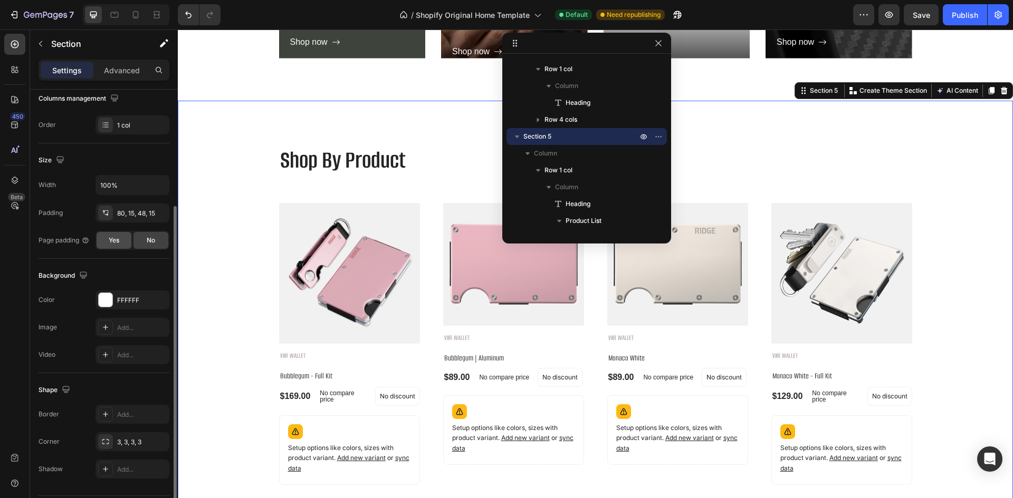
scroll to position [172, 0]
click at [132, 219] on div "80, 15, 48, 15" at bounding box center [132, 214] width 31 height 9
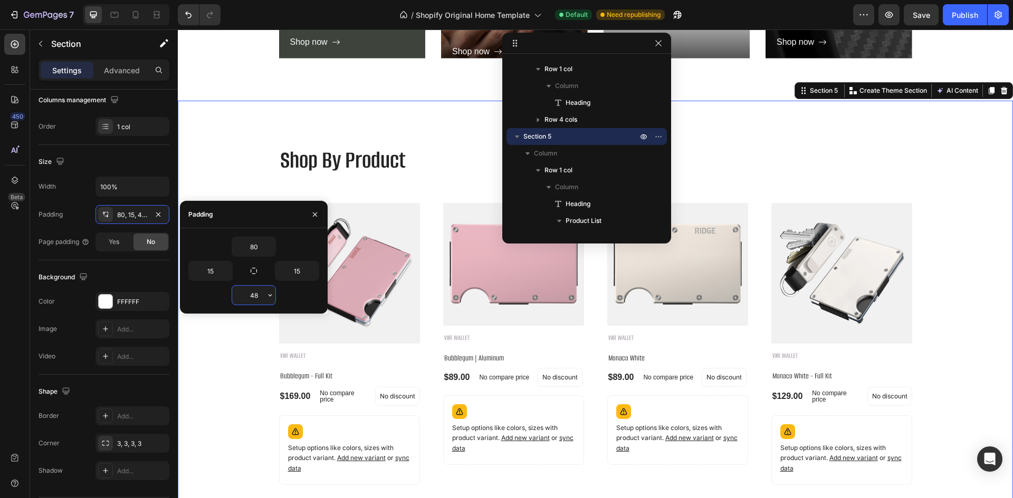
click at [254, 299] on input "48" at bounding box center [253, 295] width 43 height 19
type input "37"
click at [250, 244] on input "80" at bounding box center [253, 246] width 43 height 19
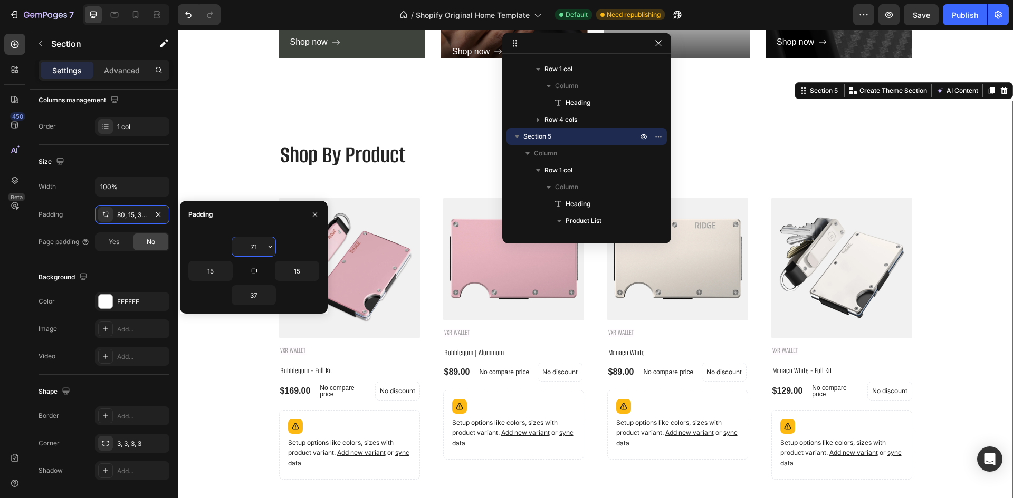
type input "70"
click at [243, 343] on div "Shop By Product Heading (P) Images VXR WALLET Text Block Bubblegum - Full Kit (…" at bounding box center [595, 334] width 819 height 392
click at [316, 213] on icon "button" at bounding box center [315, 214] width 4 height 4
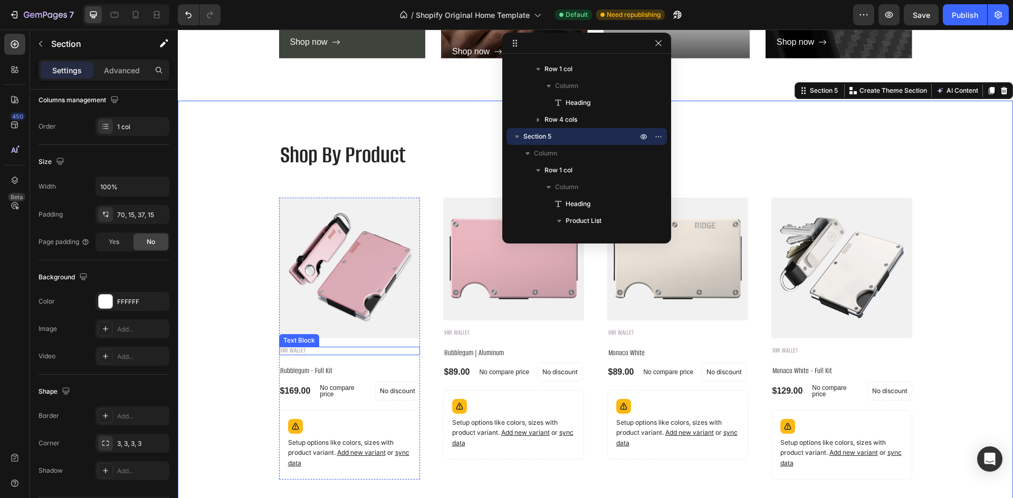
click at [317, 349] on p "VXR WALLET" at bounding box center [349, 351] width 139 height 6
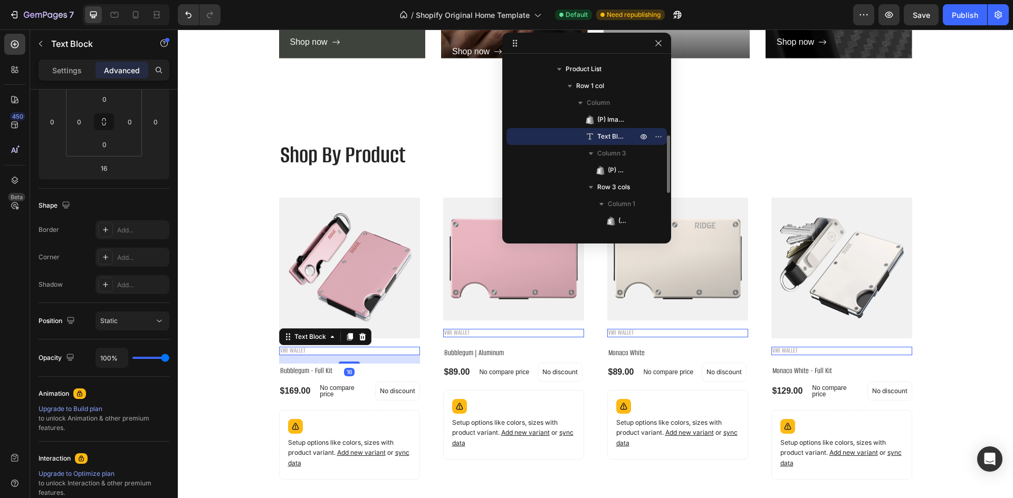
scroll to position [0, 0]
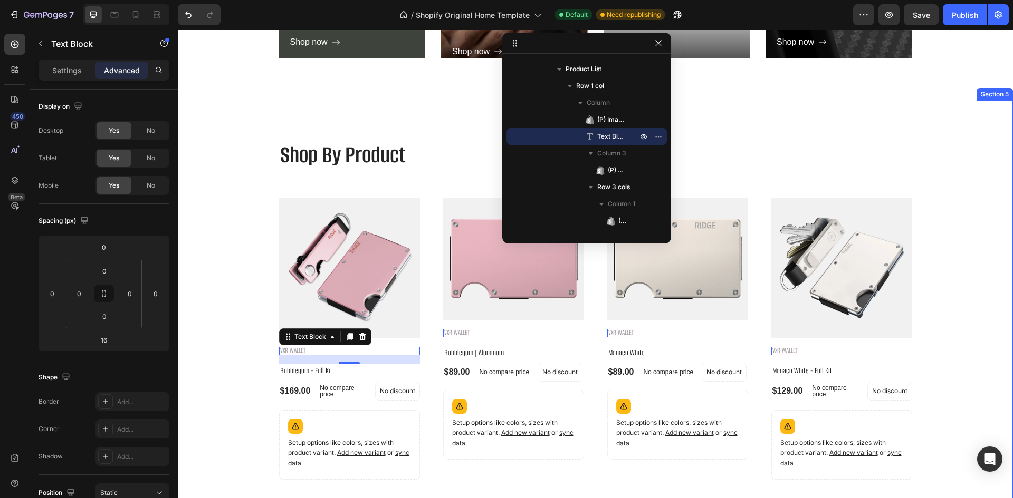
click at [245, 341] on div "Shop By Product Heading (P) Images VXR WALLET Text Block 16 Bubblegum - Full Ki…" at bounding box center [595, 334] width 819 height 392
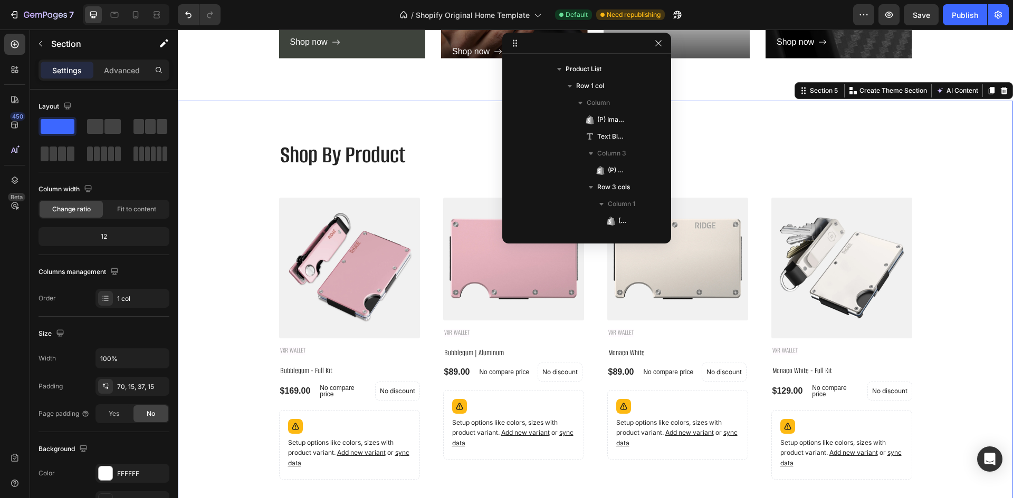
scroll to position [82, 0]
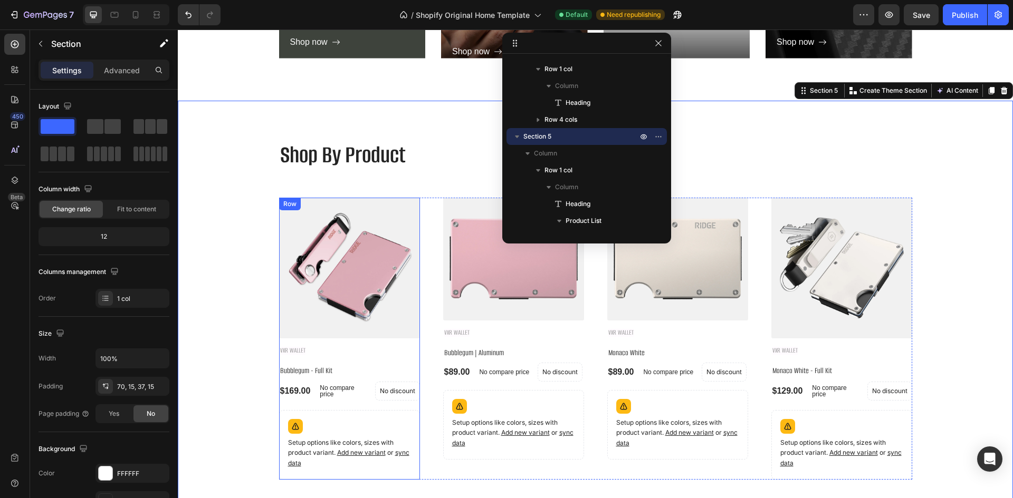
click at [341, 344] on div "(P) Images VXR WALLET Text Block Bubblegum - Full Kit (P) Title $169.00 (P) Pri…" at bounding box center [349, 339] width 141 height 282
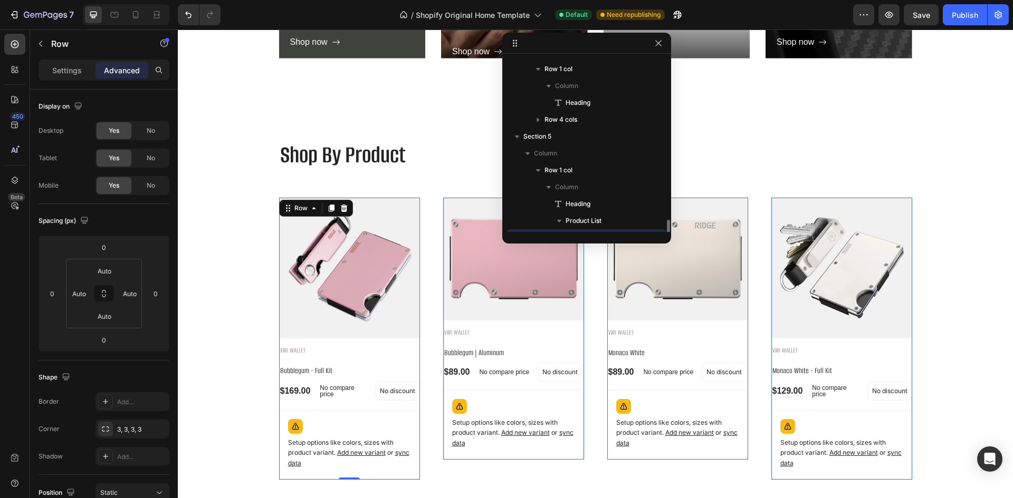
click at [341, 344] on div "(P) Images VXR WALLET Text Block Bubblegum - Full Kit (P) Title $169.00 (P) Pri…" at bounding box center [349, 339] width 141 height 282
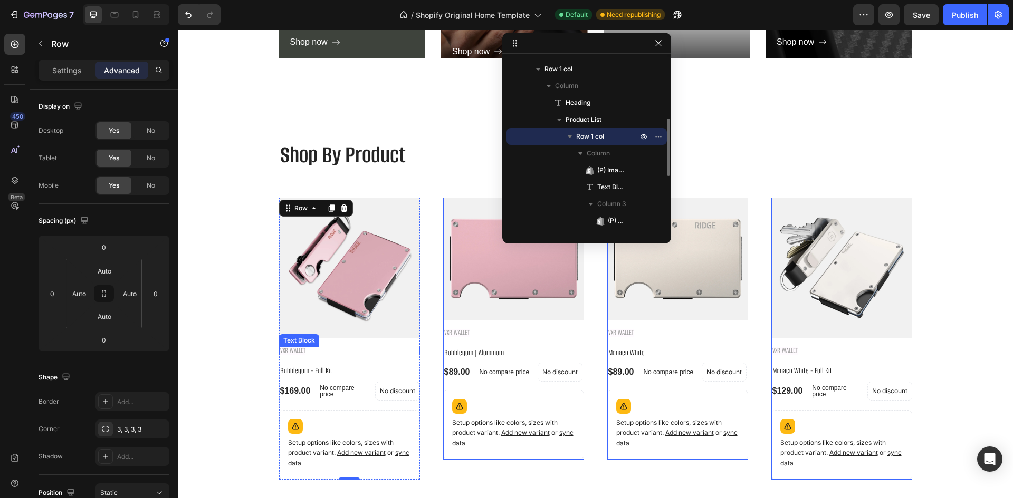
click at [313, 349] on p "VXR WALLET" at bounding box center [349, 351] width 139 height 6
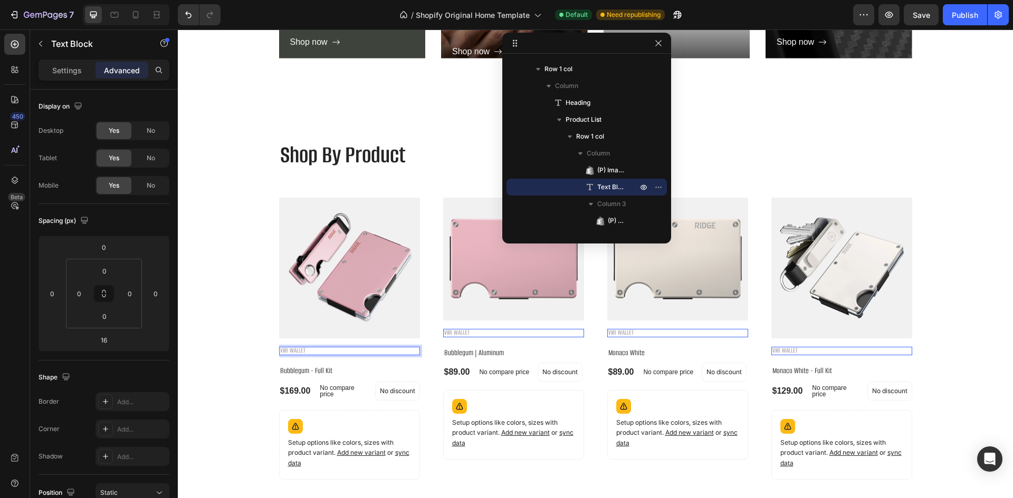
click at [313, 349] on p "VXR WALLET" at bounding box center [349, 351] width 139 height 6
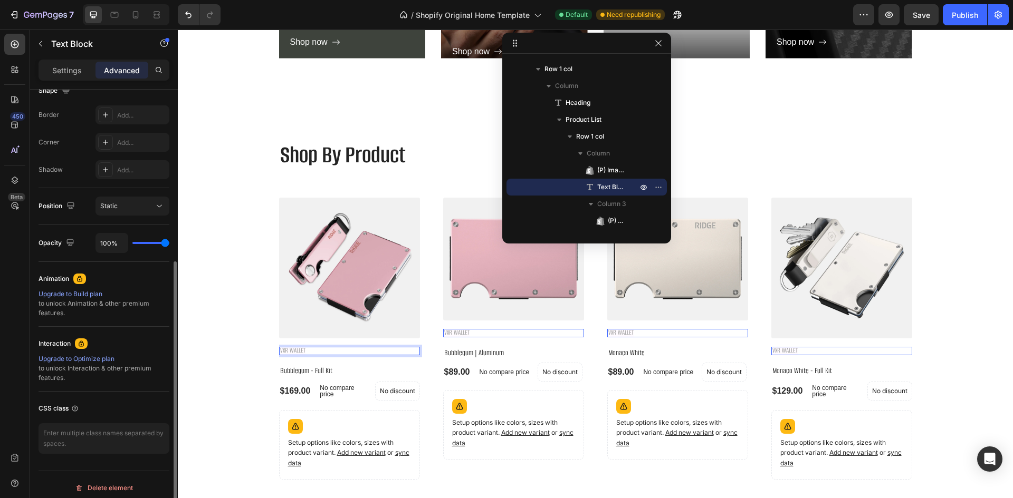
scroll to position [287, 0]
click at [151, 240] on div "100%" at bounding box center [132, 243] width 74 height 20
drag, startPoint x: 151, startPoint y: 240, endPoint x: 132, endPoint y: 242, distance: 19.1
click at [132, 242] on div "100%" at bounding box center [132, 243] width 74 height 20
type input "41%"
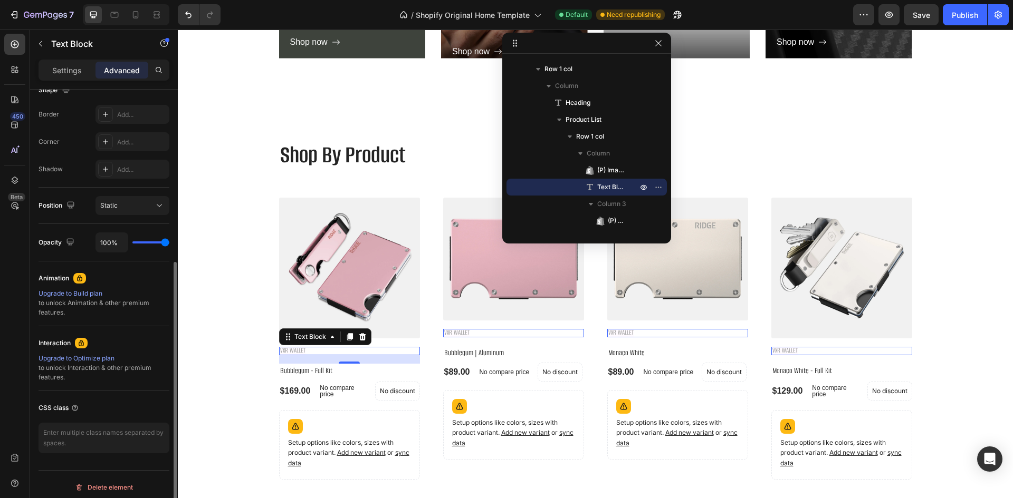
type input "41"
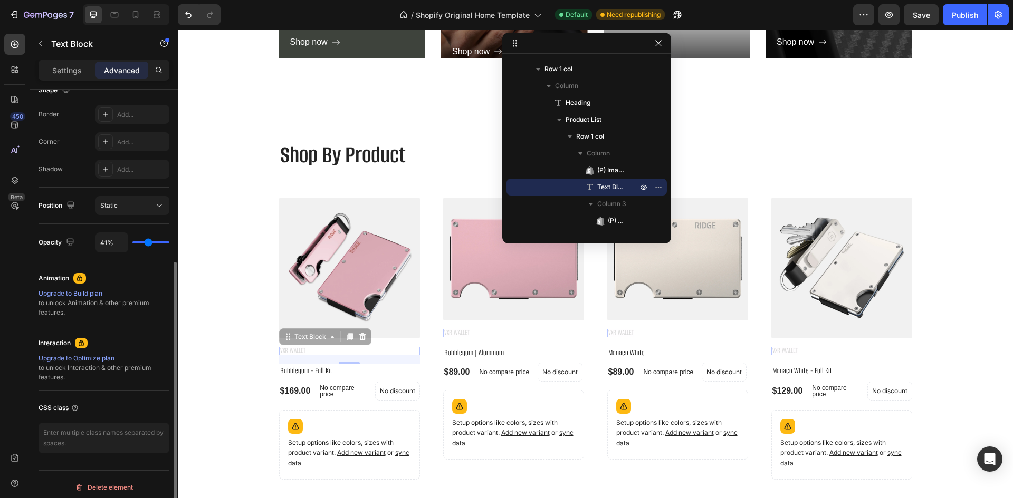
type input "35%"
type input "35"
type input "100%"
type input "100"
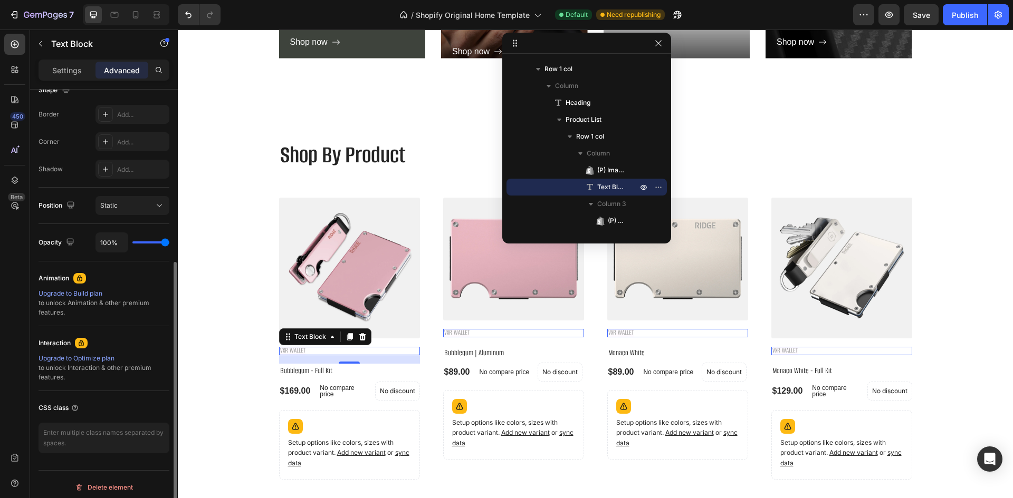
drag, startPoint x: 162, startPoint y: 243, endPoint x: 189, endPoint y: 244, distance: 26.4
click at [169, 244] on input "range" at bounding box center [150, 243] width 37 height 2
click at [304, 365] on h2 "Bubblegum - Full Kit" at bounding box center [349, 371] width 141 height 15
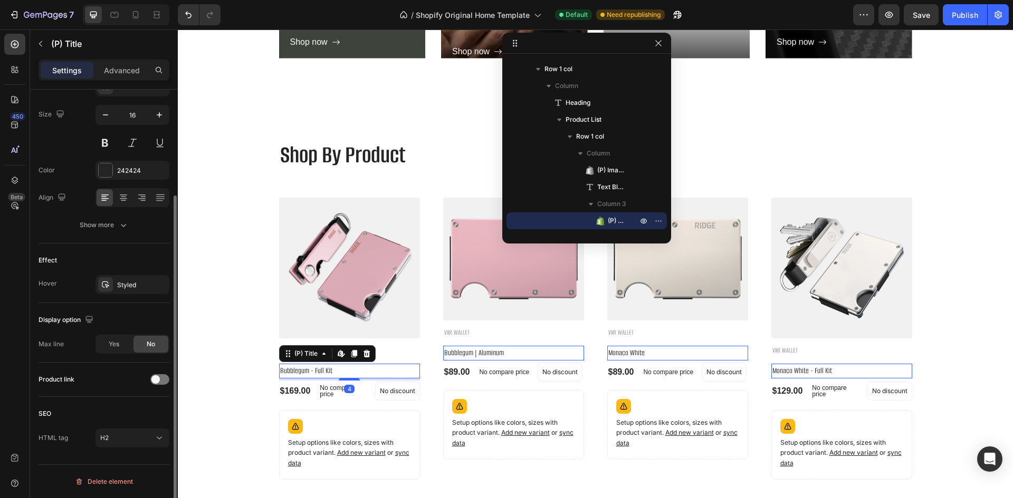
scroll to position [0, 0]
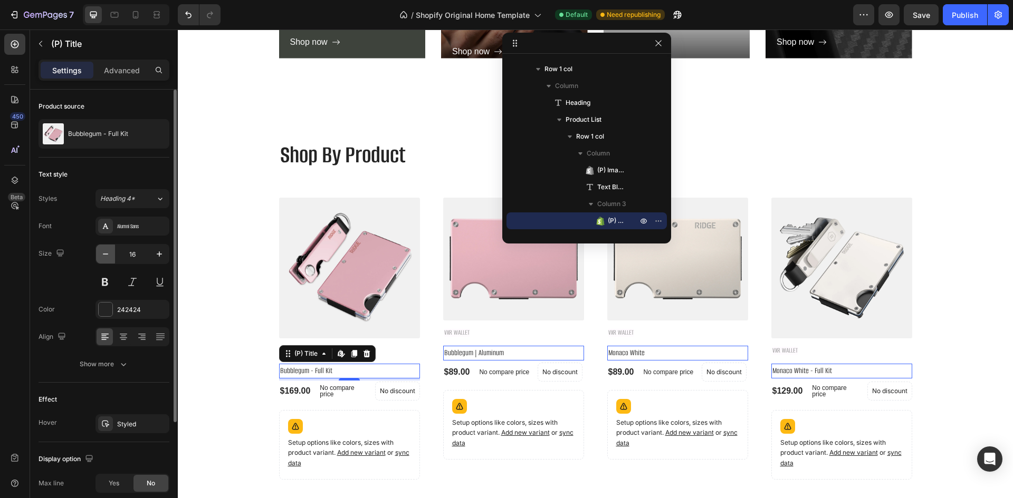
click at [102, 253] on icon "button" at bounding box center [105, 254] width 11 height 11
click at [162, 259] on icon "button" at bounding box center [159, 254] width 11 height 11
type input "16"
click at [120, 67] on p "Advanced" at bounding box center [122, 70] width 36 height 11
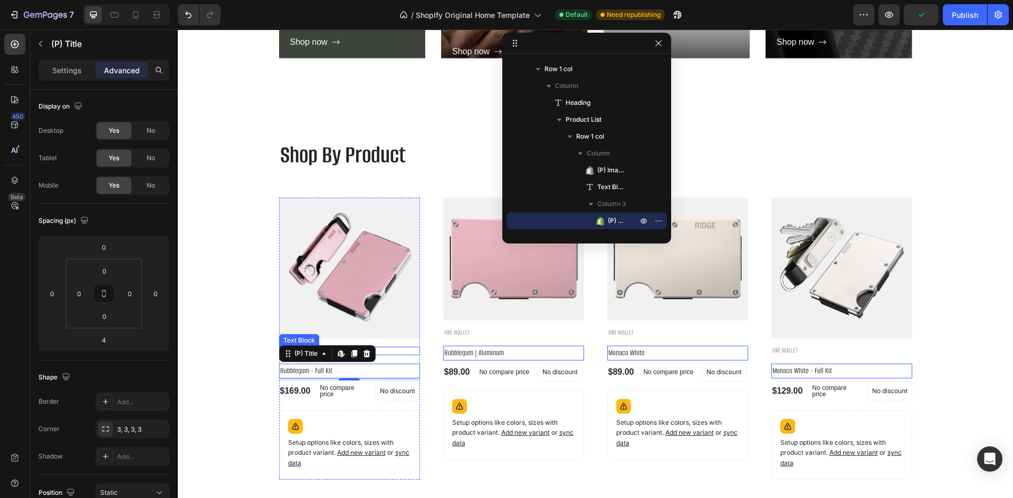
click at [397, 355] on div "VXR WALLET" at bounding box center [349, 351] width 141 height 8
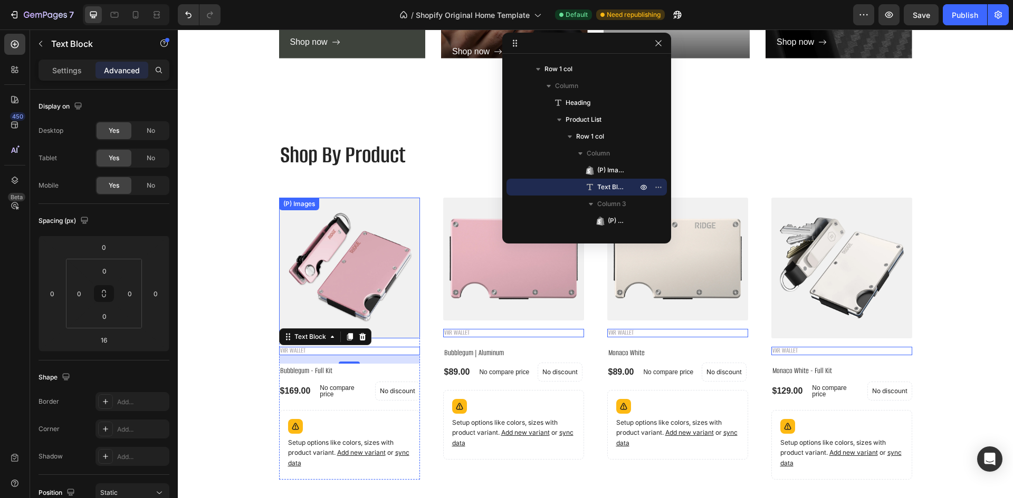
click at [413, 319] on img at bounding box center [349, 268] width 141 height 141
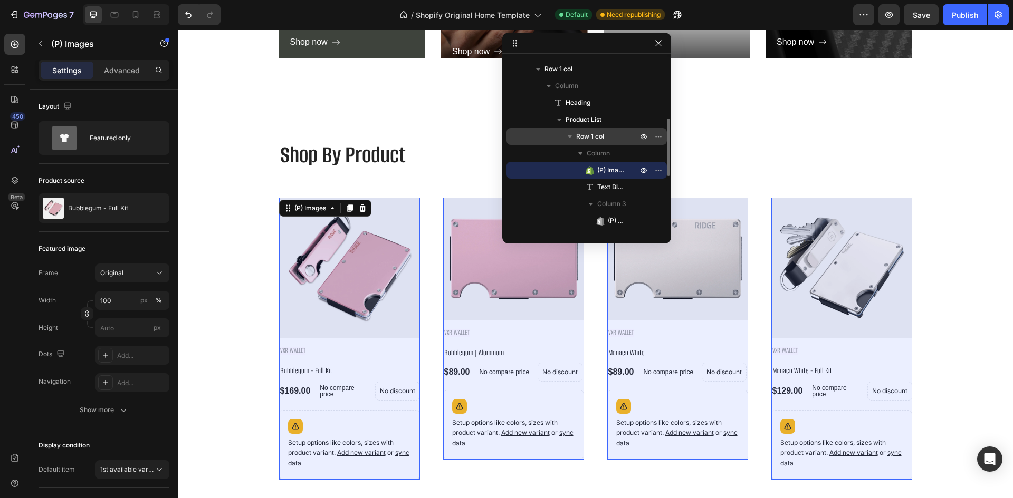
click at [594, 137] on span "Row 1 col" at bounding box center [590, 136] width 28 height 11
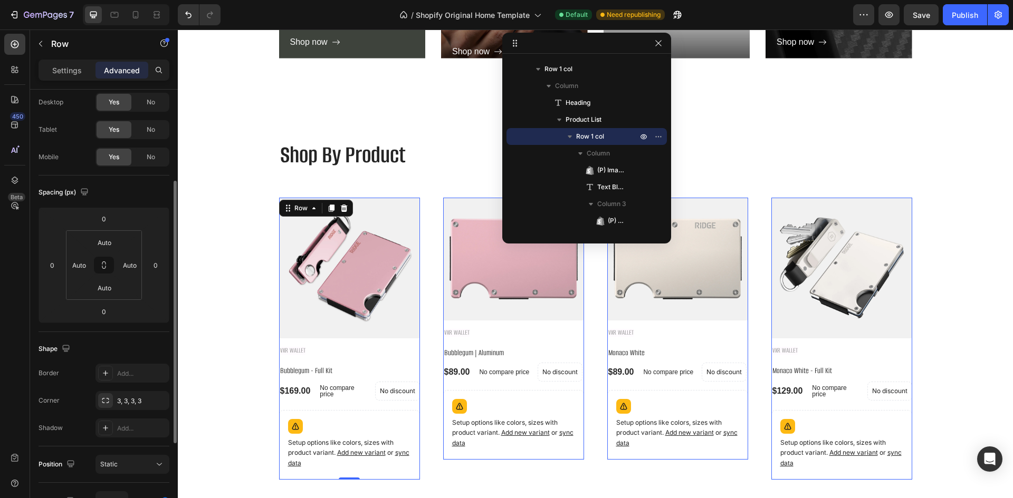
scroll to position [79, 0]
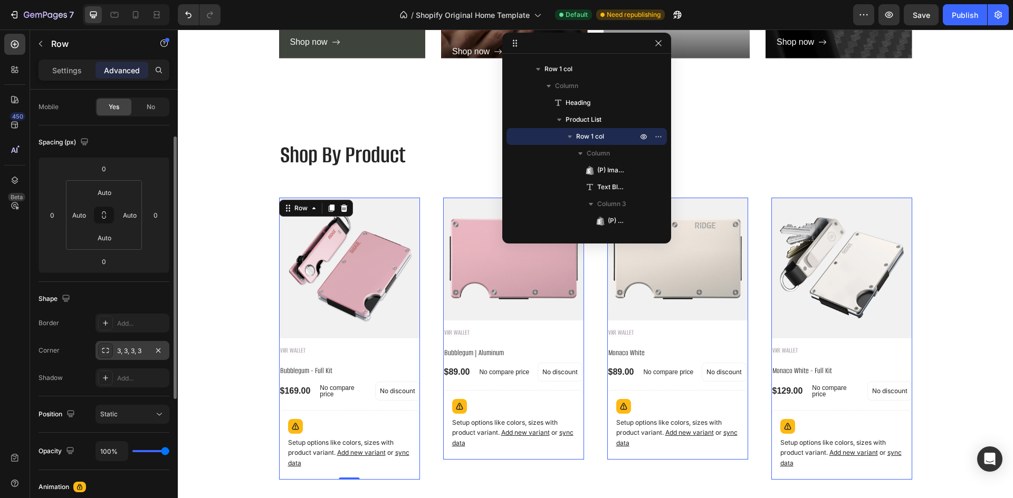
click at [130, 347] on div "3, 3, 3, 3" at bounding box center [132, 351] width 31 height 9
click at [80, 354] on div "Corner 3, 3, 3, 3" at bounding box center [104, 350] width 131 height 19
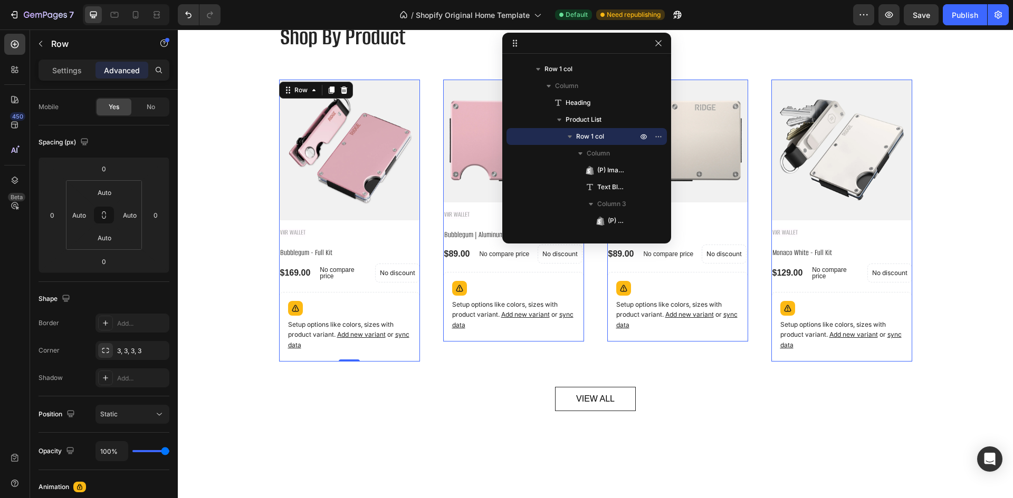
scroll to position [1307, 0]
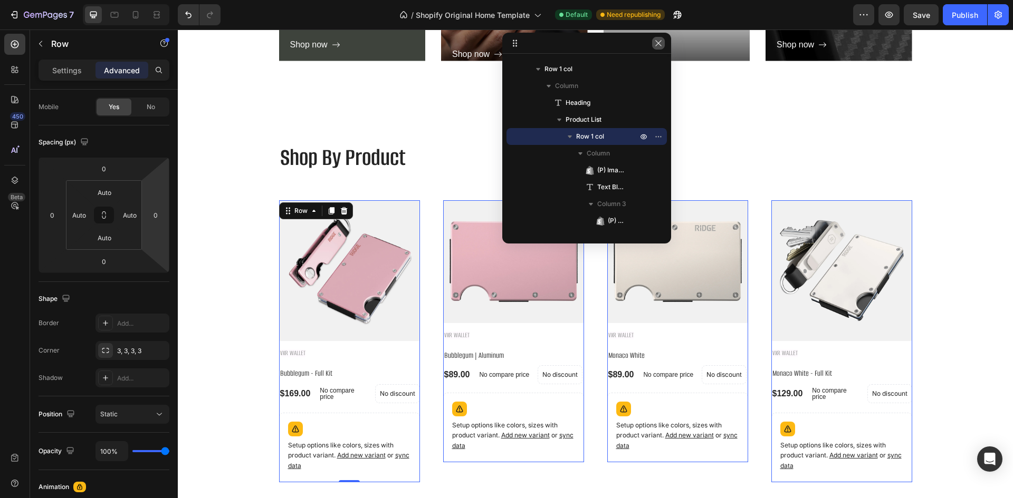
click at [659, 41] on icon "button" at bounding box center [658, 43] width 8 height 8
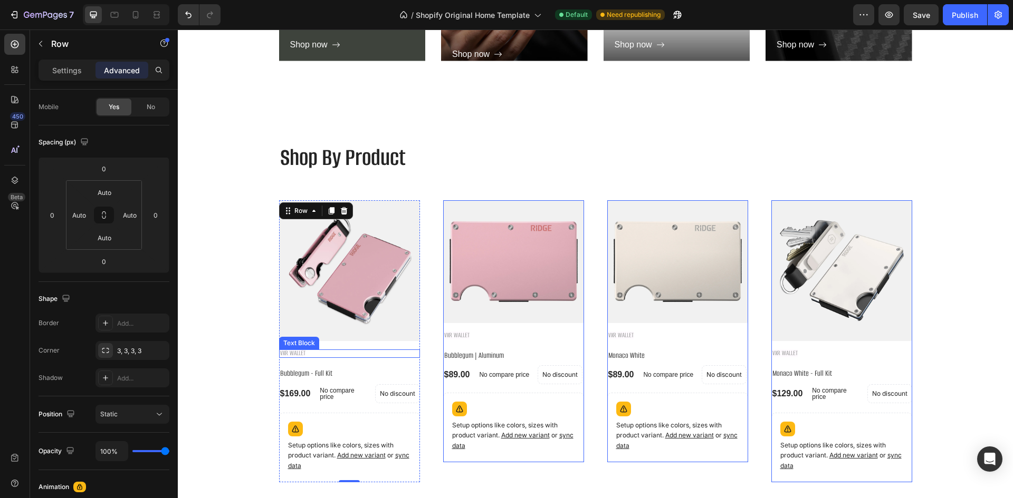
click at [334, 351] on p "VXR WALLET" at bounding box center [349, 354] width 139 height 6
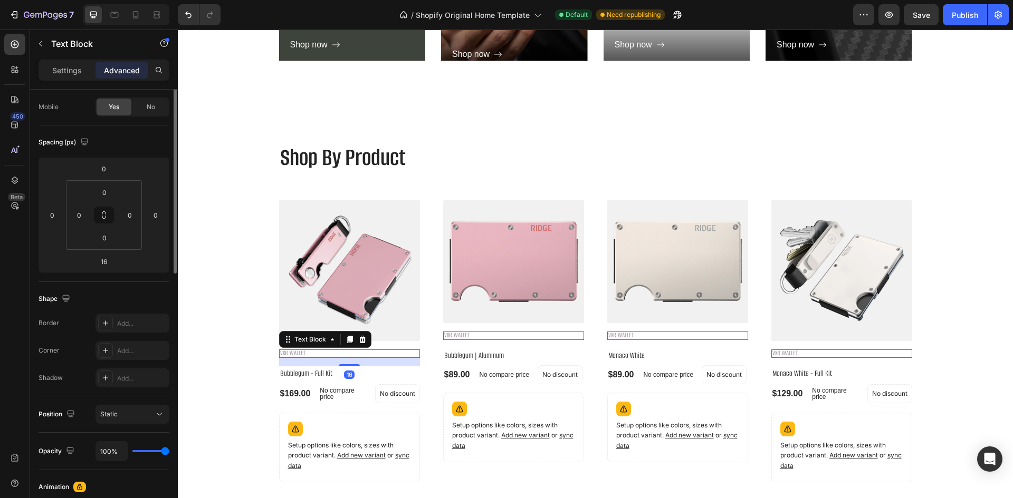
scroll to position [0, 0]
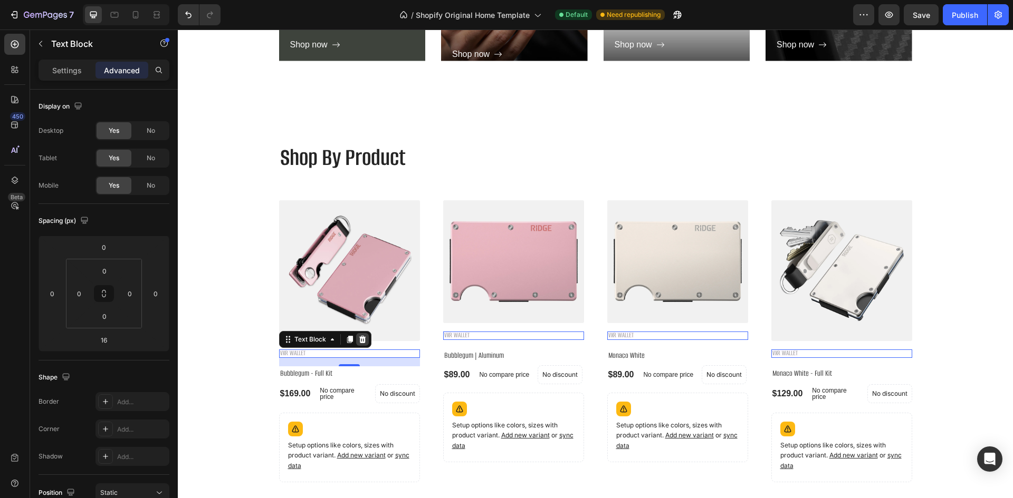
click at [358, 344] on div at bounding box center [362, 339] width 13 height 13
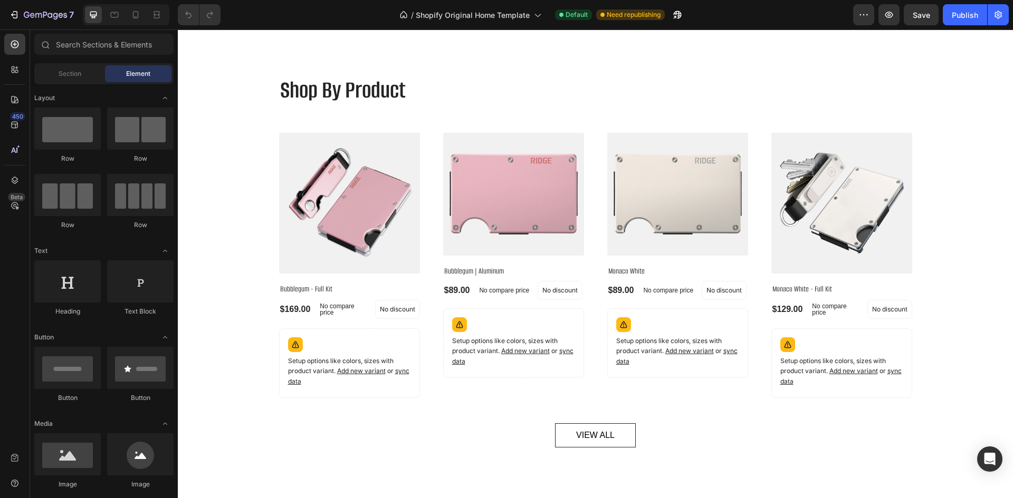
scroll to position [1375, 0]
click at [340, 283] on h2 "Bubblegum - Full Kit" at bounding box center [349, 289] width 141 height 15
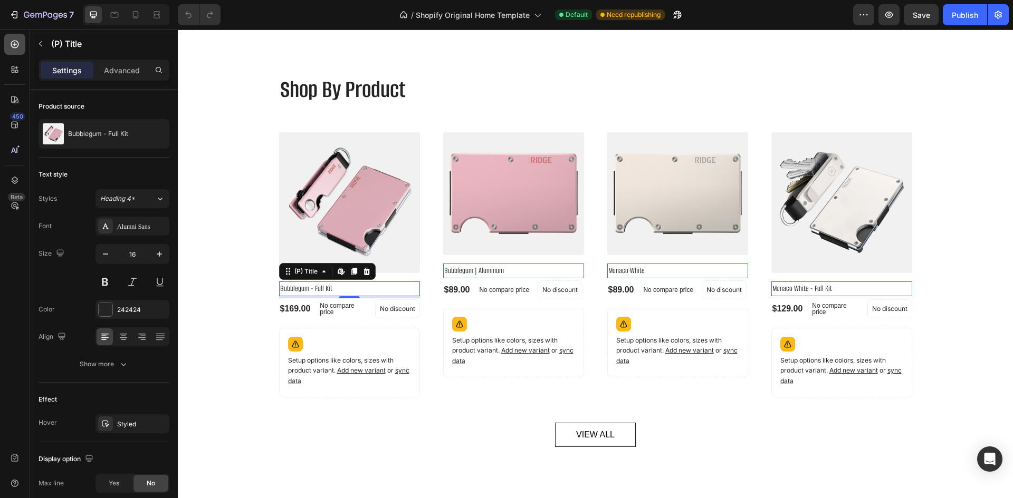
click at [19, 48] on icon at bounding box center [14, 44] width 11 height 11
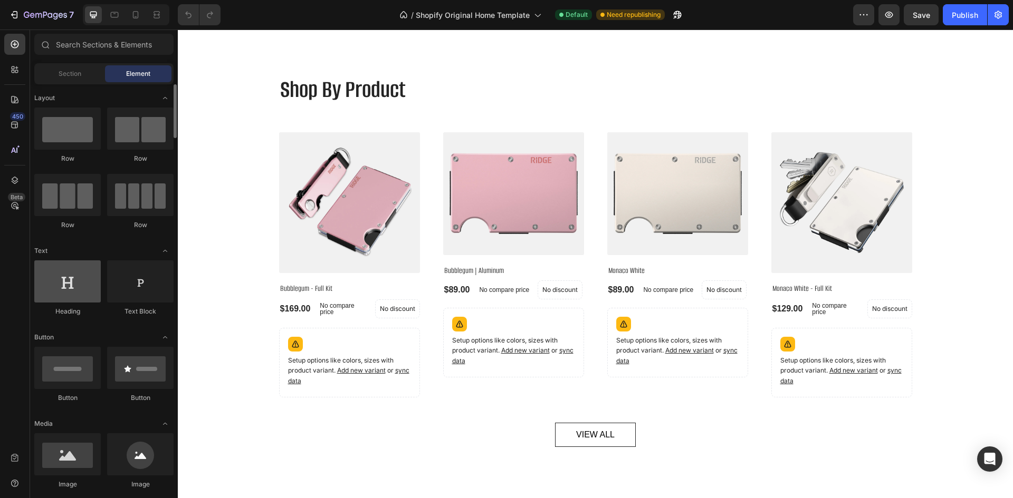
scroll to position [0, 0]
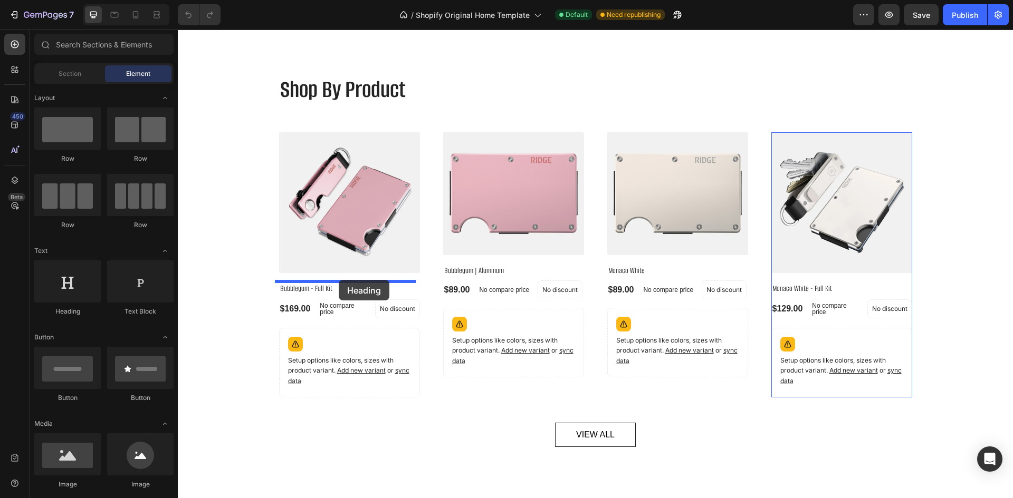
drag, startPoint x: 244, startPoint y: 309, endPoint x: 339, endPoint y: 280, distance: 98.8
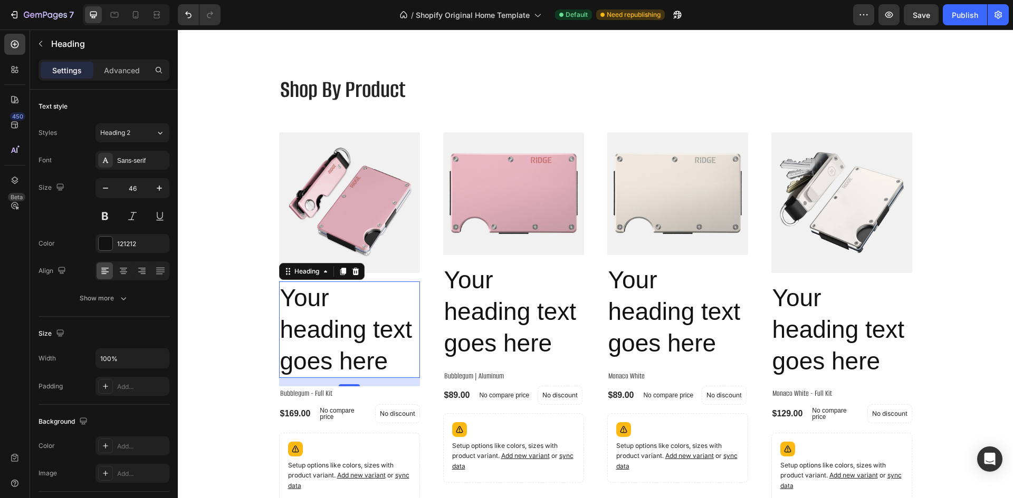
click at [324, 305] on h2 "Your heading text goes here" at bounding box center [349, 330] width 141 height 97
click at [324, 305] on p "Your heading text goes here" at bounding box center [349, 330] width 139 height 94
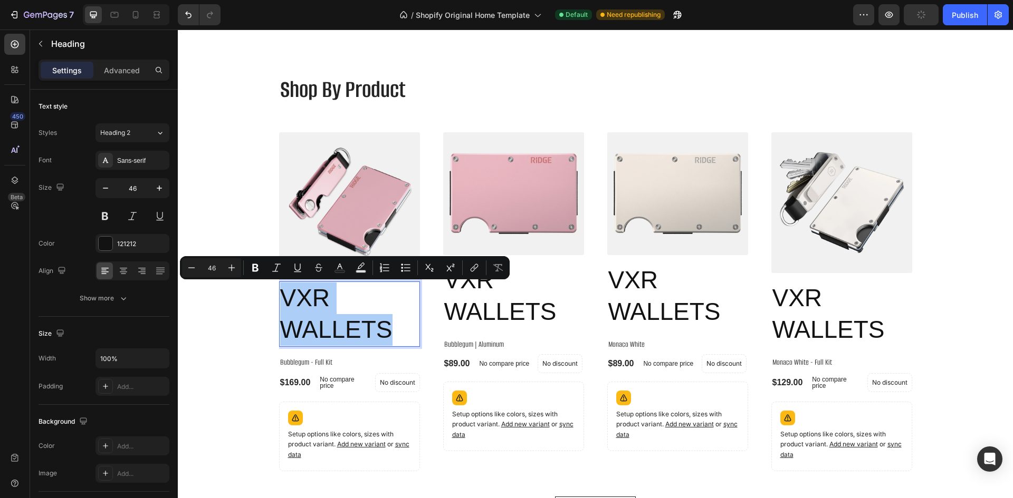
click at [207, 271] on input "46" at bounding box center [211, 268] width 21 height 13
type input "12"
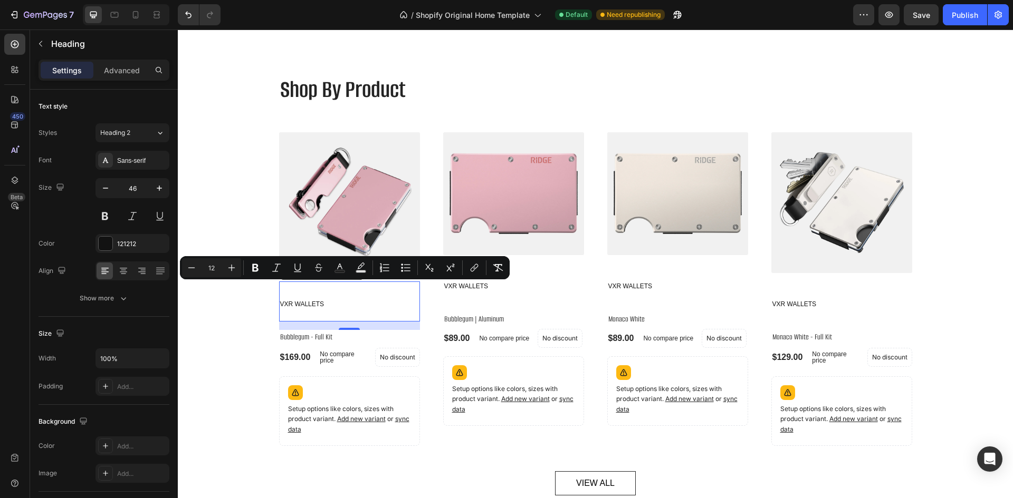
click at [343, 301] on p "VXR WALLETS" at bounding box center [349, 302] width 139 height 38
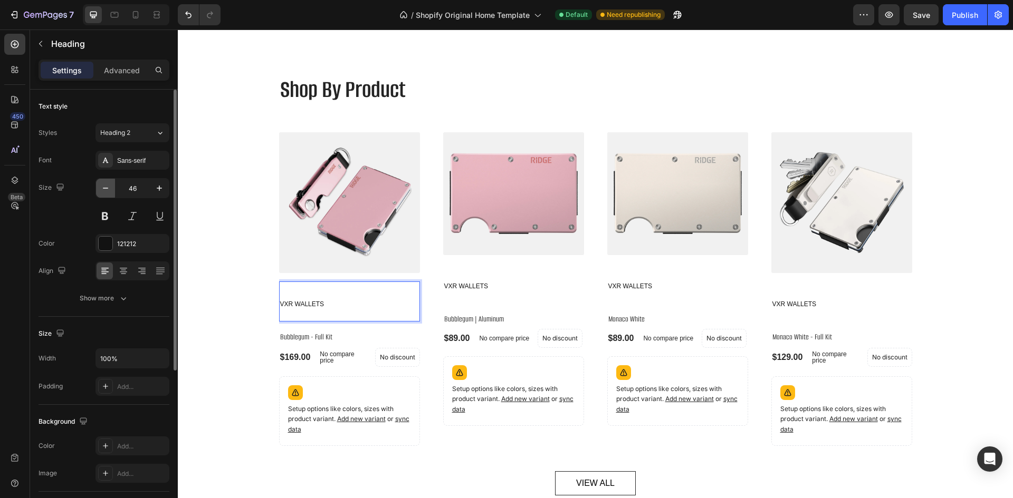
click at [100, 190] on icon "button" at bounding box center [105, 188] width 11 height 11
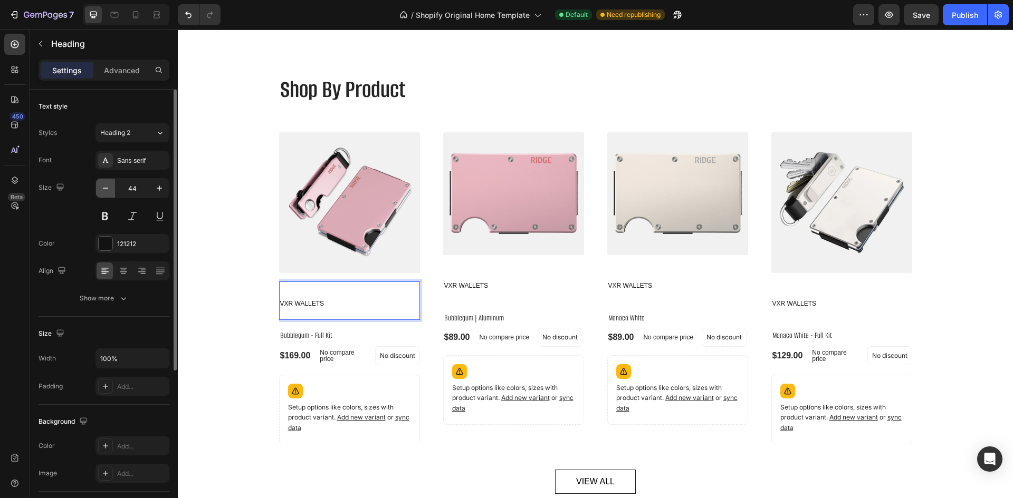
click at [100, 190] on icon "button" at bounding box center [105, 188] width 11 height 11
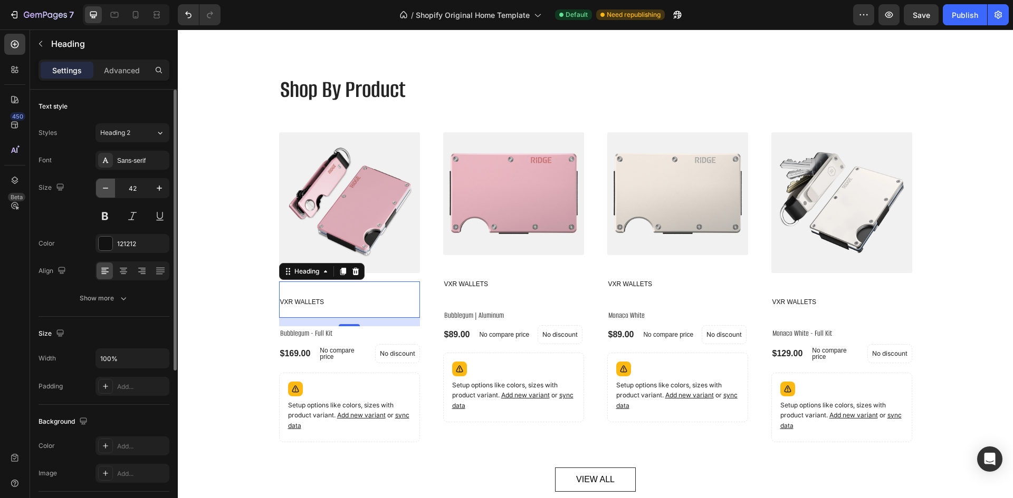
click at [100, 190] on icon "button" at bounding box center [105, 188] width 11 height 11
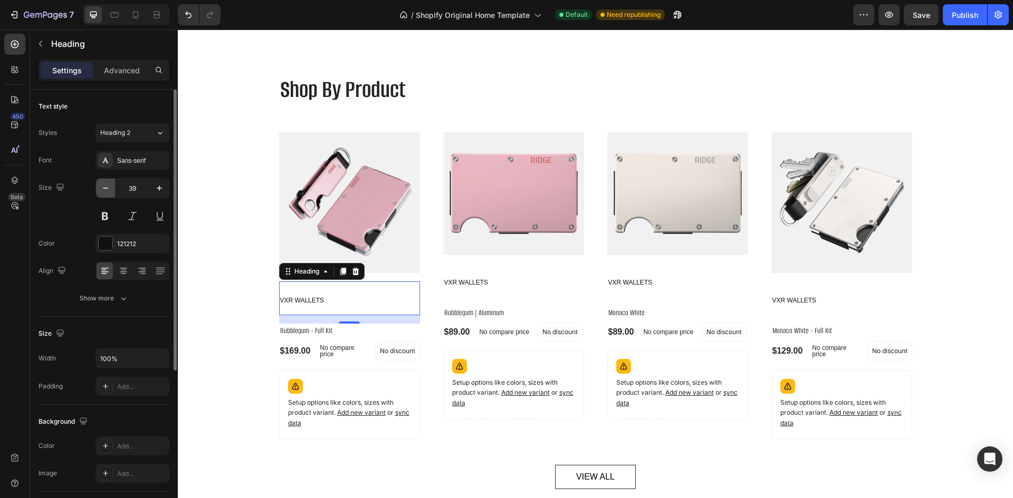
click at [100, 190] on icon "button" at bounding box center [105, 188] width 11 height 11
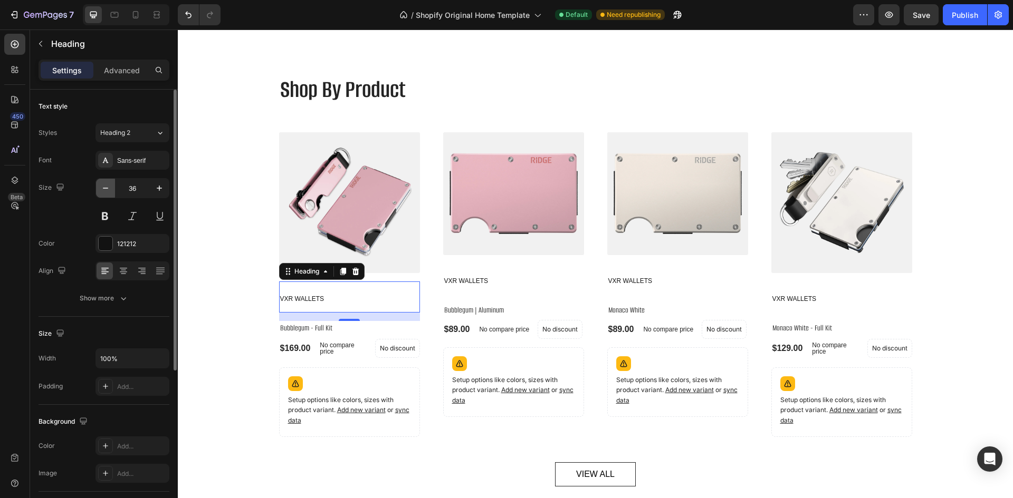
click at [100, 190] on icon "button" at bounding box center [105, 188] width 11 height 11
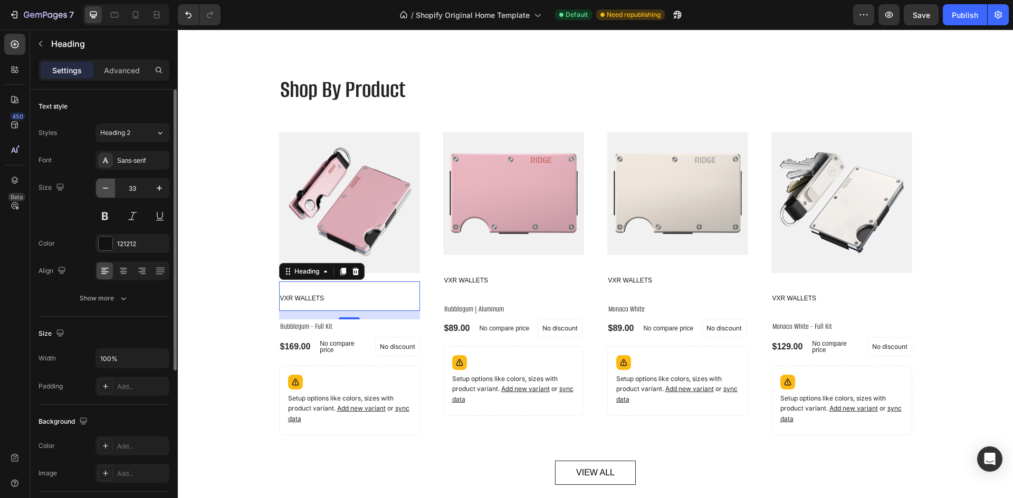
click at [100, 190] on icon "button" at bounding box center [105, 188] width 11 height 11
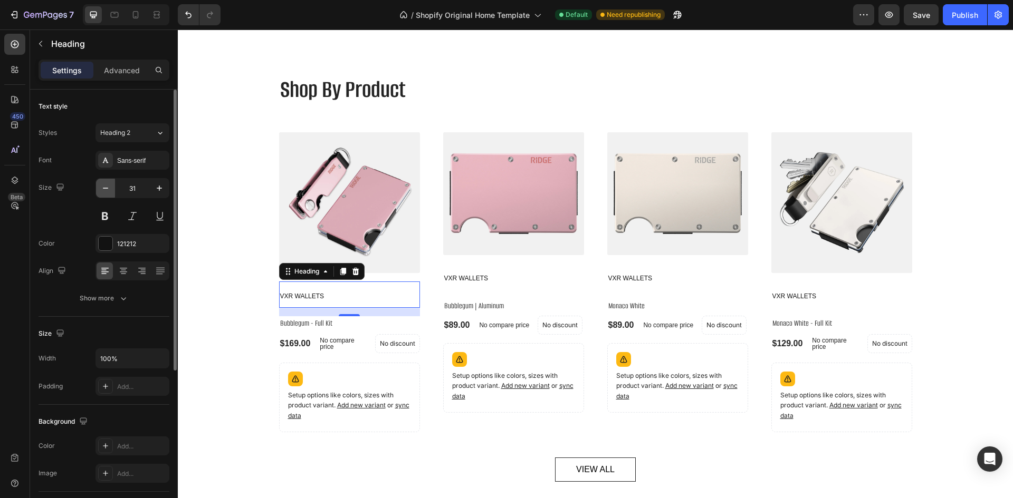
click at [100, 190] on icon "button" at bounding box center [105, 188] width 11 height 11
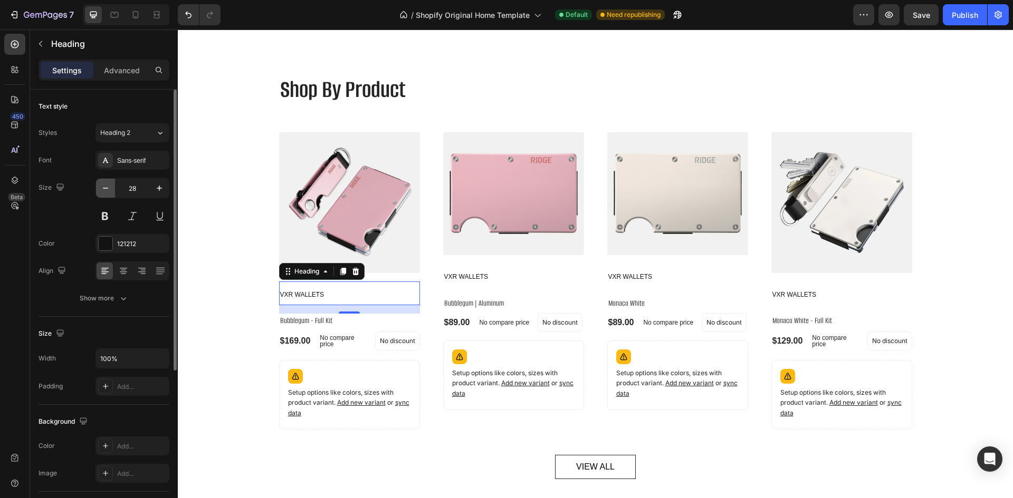
click at [100, 190] on icon "button" at bounding box center [105, 188] width 11 height 11
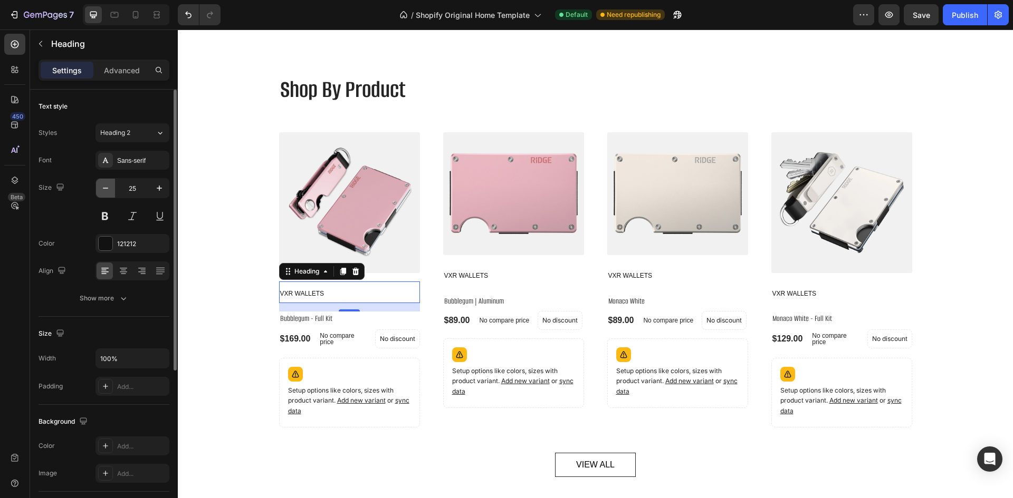
click at [100, 190] on icon "button" at bounding box center [105, 188] width 11 height 11
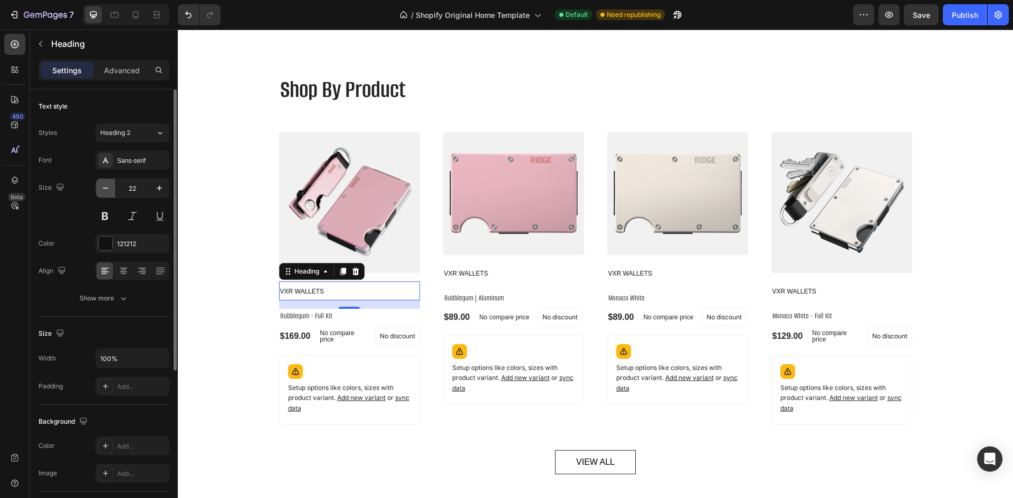
click at [100, 190] on icon "button" at bounding box center [105, 188] width 11 height 11
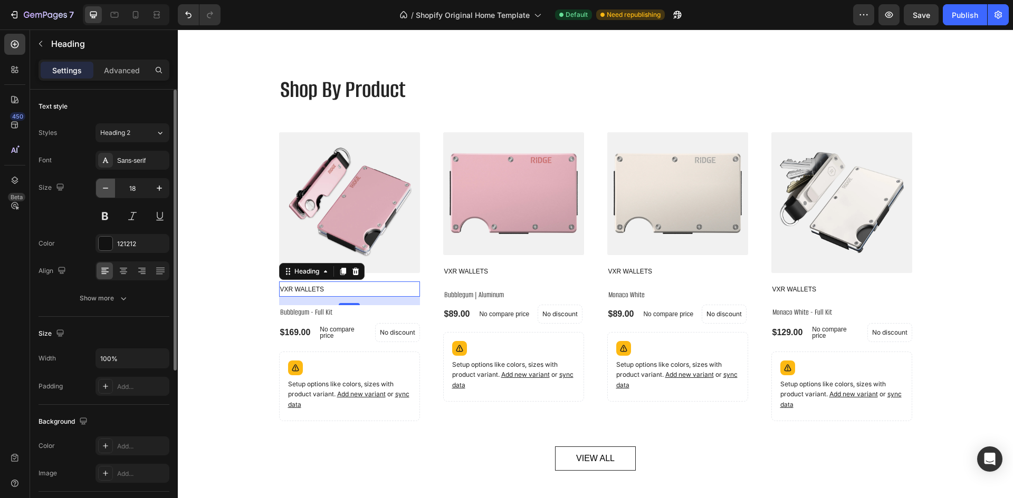
click at [100, 190] on icon "button" at bounding box center [105, 188] width 11 height 11
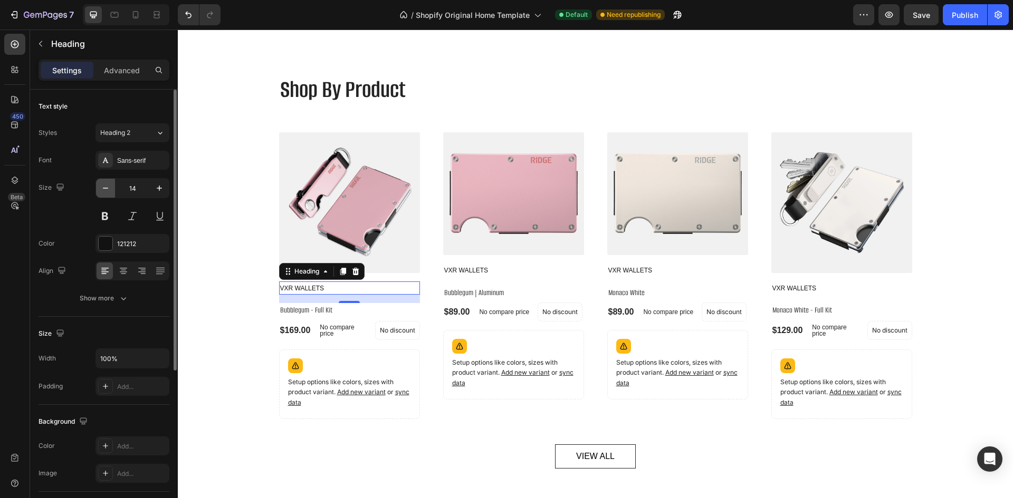
click at [100, 190] on icon "button" at bounding box center [105, 188] width 11 height 11
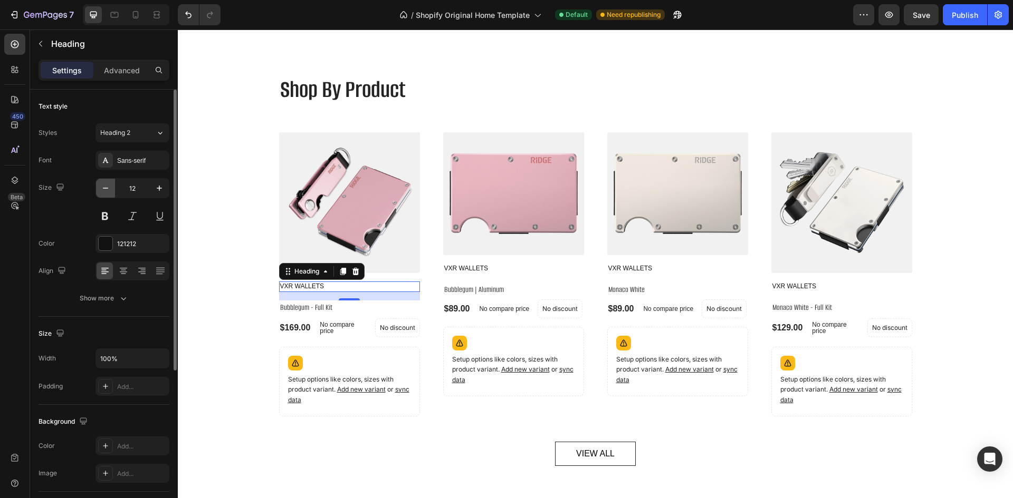
click at [100, 190] on icon "button" at bounding box center [105, 188] width 11 height 11
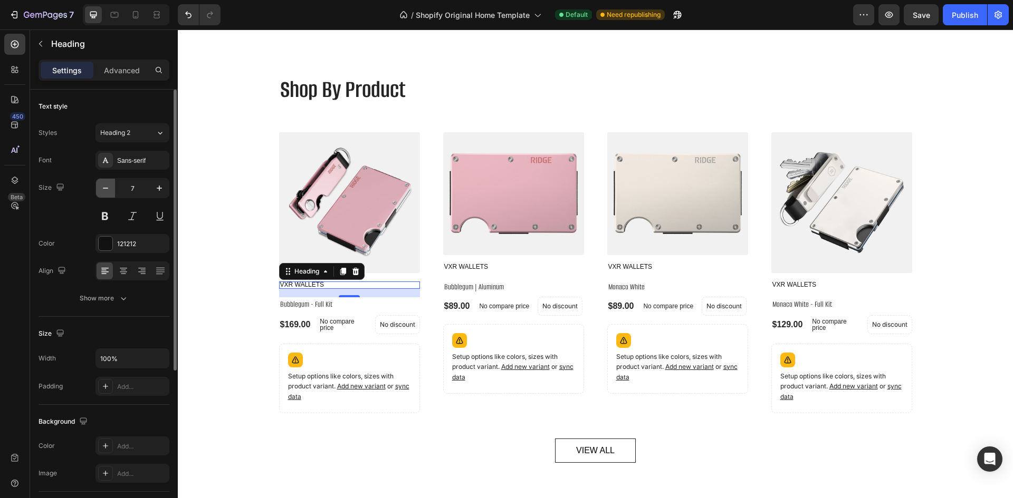
click at [100, 190] on icon "button" at bounding box center [105, 188] width 11 height 11
click at [159, 195] on button "button" at bounding box center [159, 188] width 19 height 19
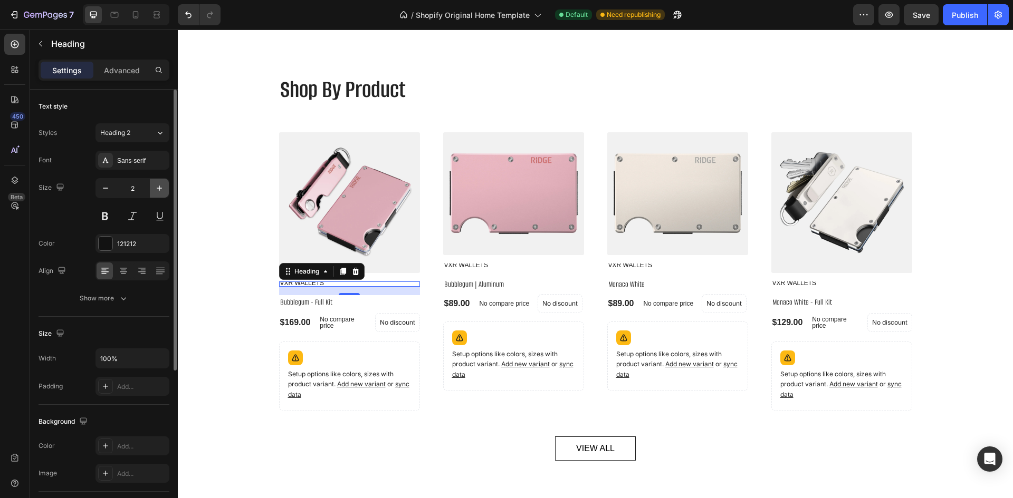
click at [159, 195] on button "button" at bounding box center [159, 188] width 19 height 19
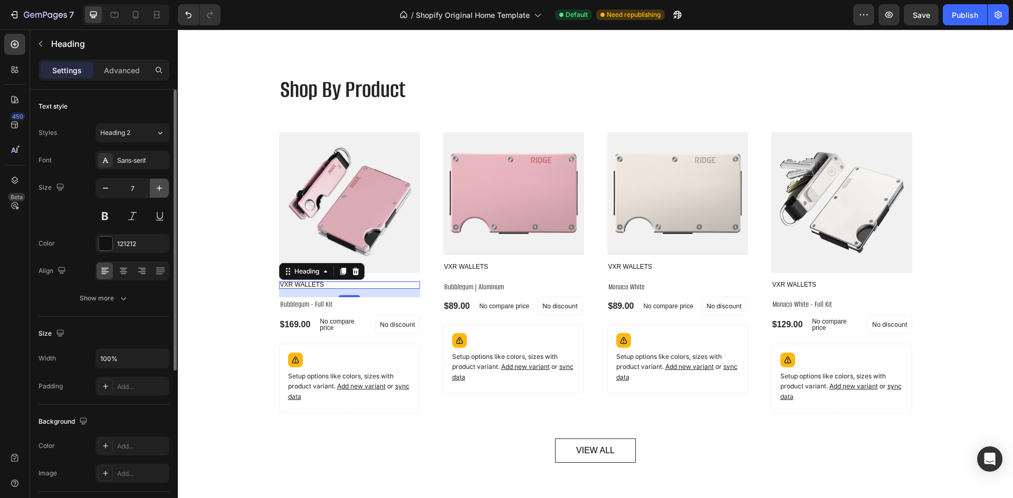
click at [159, 195] on button "button" at bounding box center [159, 188] width 19 height 19
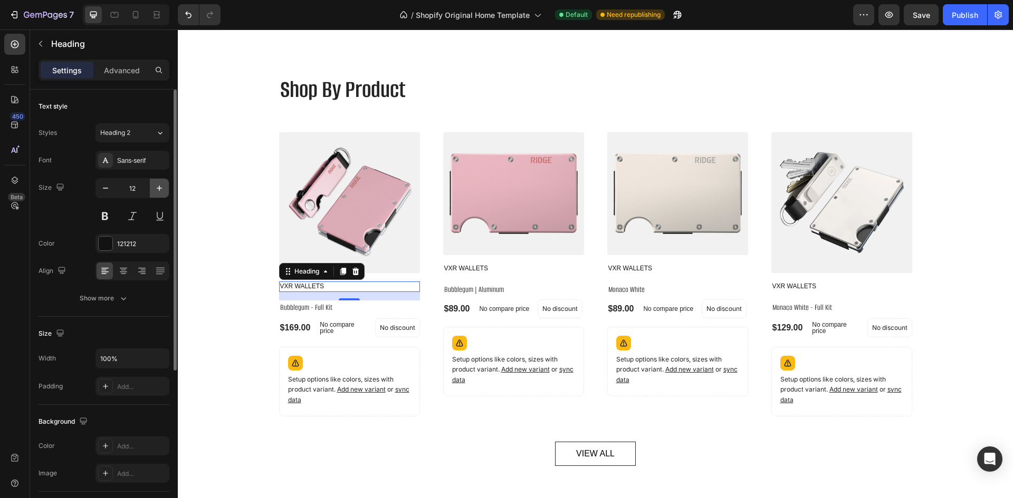
click at [159, 195] on button "button" at bounding box center [159, 188] width 19 height 19
type input "16"
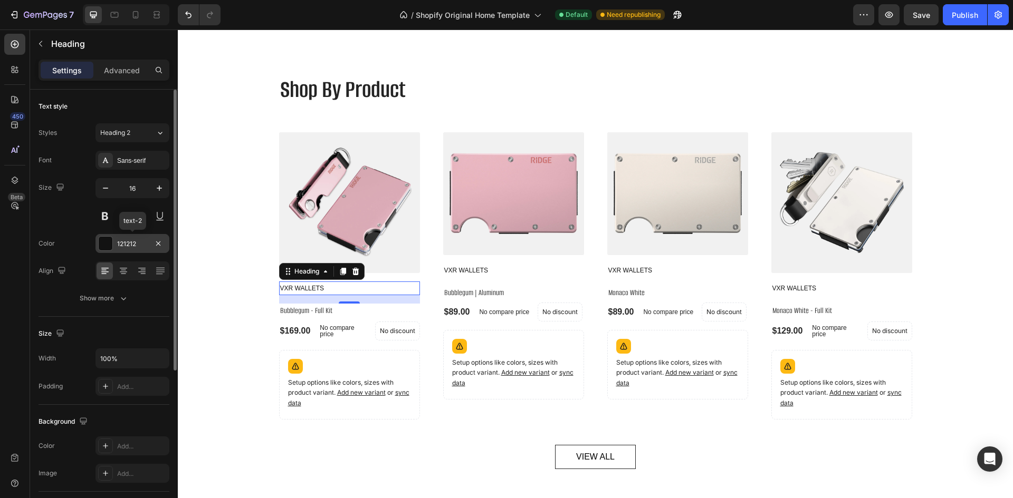
click at [136, 249] on div "121212" at bounding box center [132, 243] width 74 height 19
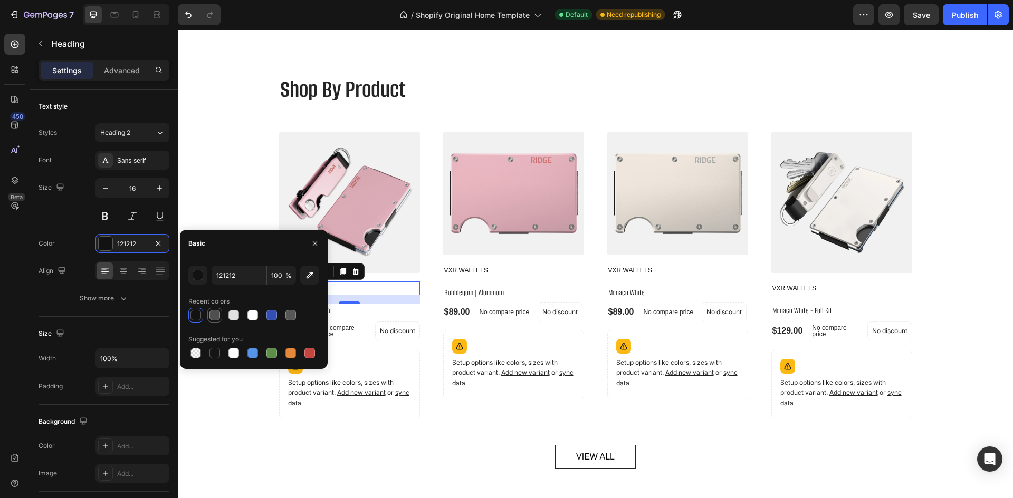
click at [218, 310] on div at bounding box center [214, 315] width 11 height 11
click at [252, 284] on input "4F4F4F" at bounding box center [238, 275] width 55 height 19
paste input "#999"
type input "999999"
click at [288, 294] on div "Recent colors" at bounding box center [253, 301] width 131 height 17
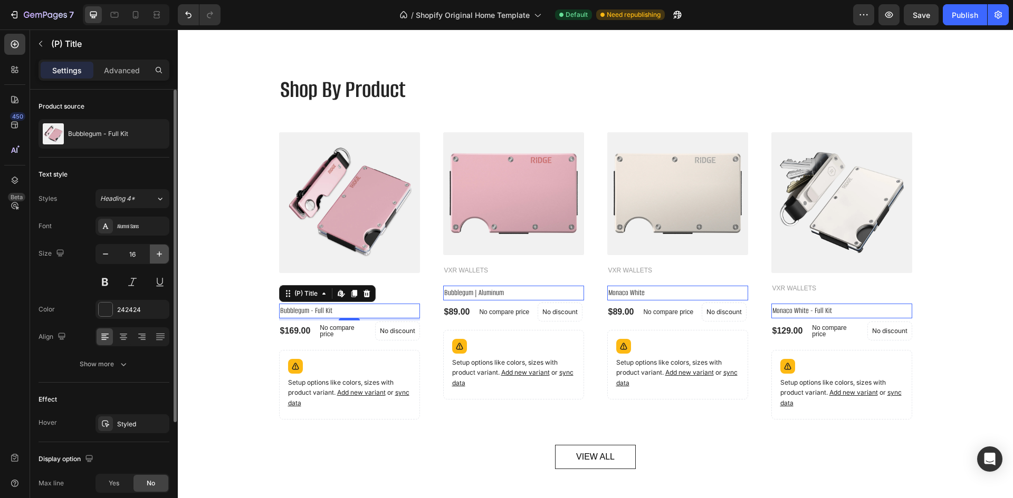
click at [160, 259] on icon "button" at bounding box center [159, 254] width 11 height 11
type input "18"
click at [104, 284] on button at bounding box center [104, 282] width 19 height 19
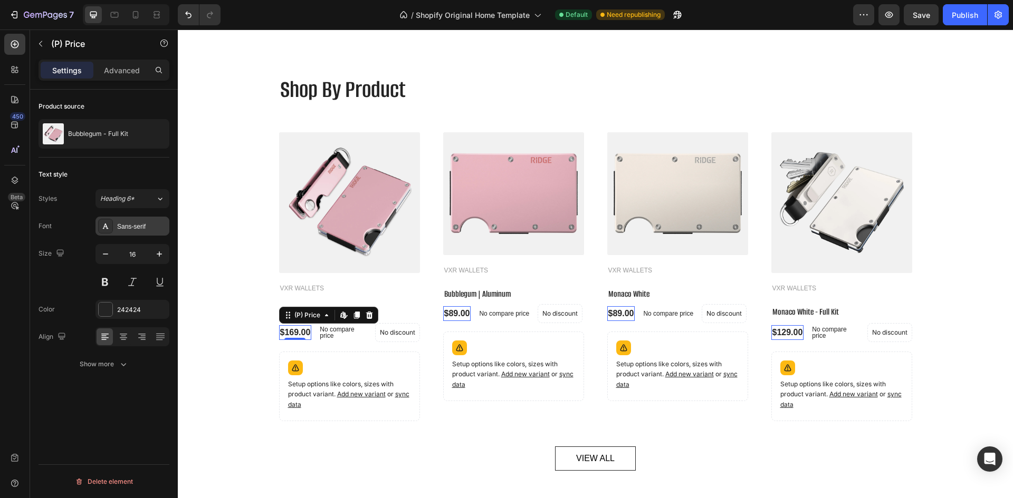
click at [124, 224] on div "Sans-serif" at bounding box center [142, 226] width 50 height 9
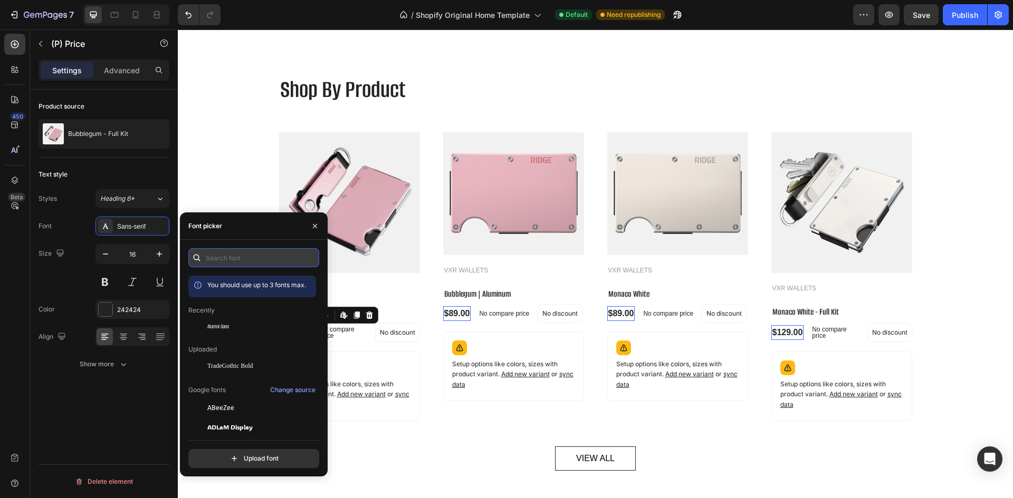
click at [234, 266] on input "text" at bounding box center [253, 257] width 131 height 19
click at [232, 326] on div "Alumni Sans" at bounding box center [260, 326] width 107 height 9
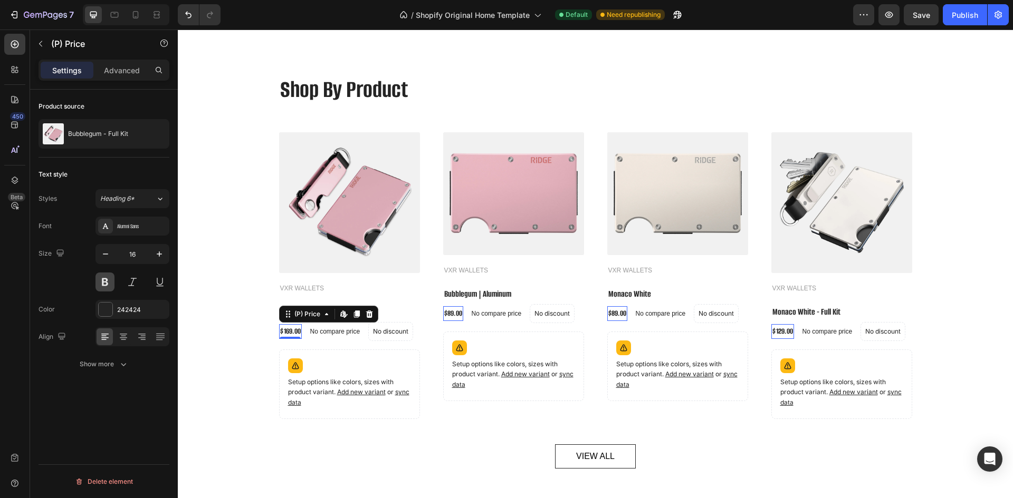
click at [105, 281] on button at bounding box center [104, 282] width 19 height 19
click at [285, 335] on div "0" at bounding box center [290, 339] width 11 height 8
click at [287, 330] on div "$169.00" at bounding box center [290, 331] width 23 height 15
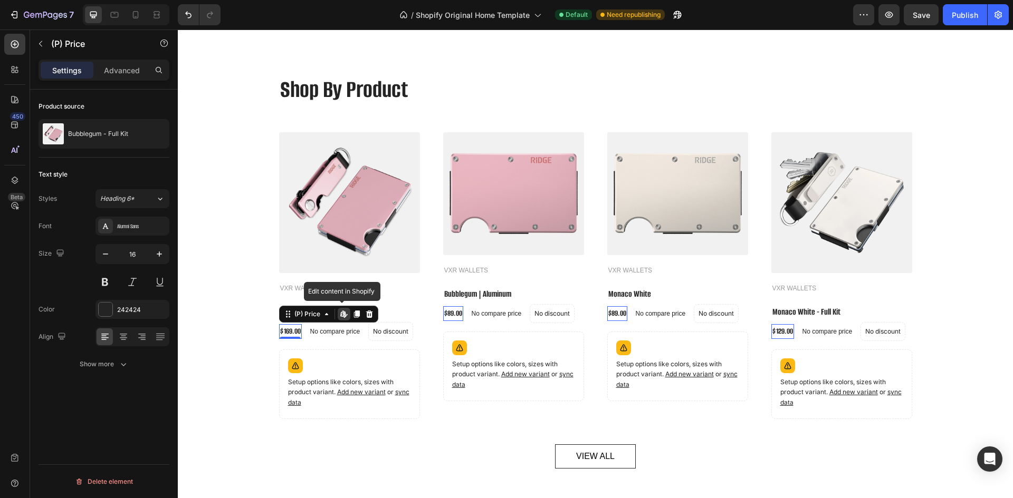
click at [287, 330] on div "$169.00" at bounding box center [290, 331] width 23 height 15
click at [284, 330] on div "$169.00" at bounding box center [290, 331] width 23 height 15
click at [127, 305] on div "242424" at bounding box center [132, 309] width 31 height 9
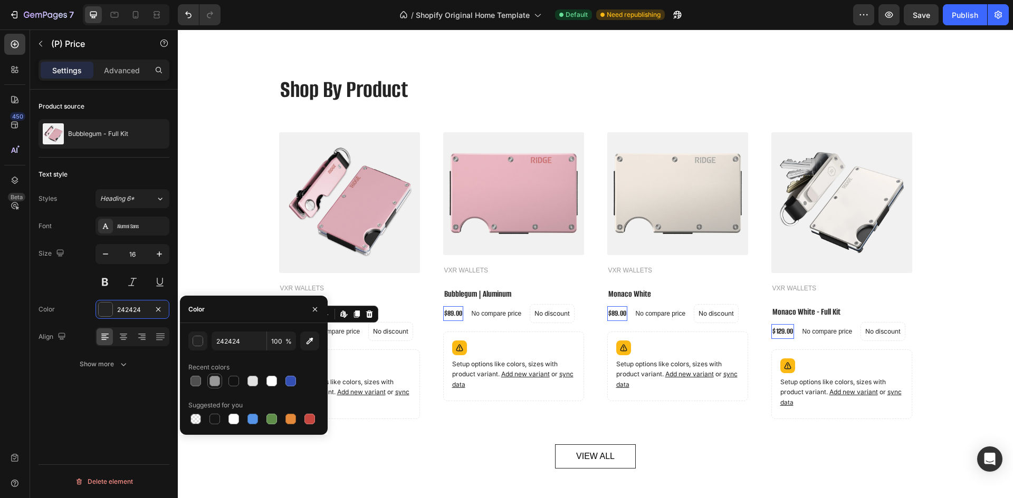
click at [214, 383] on div at bounding box center [214, 381] width 11 height 11
type input "242424"
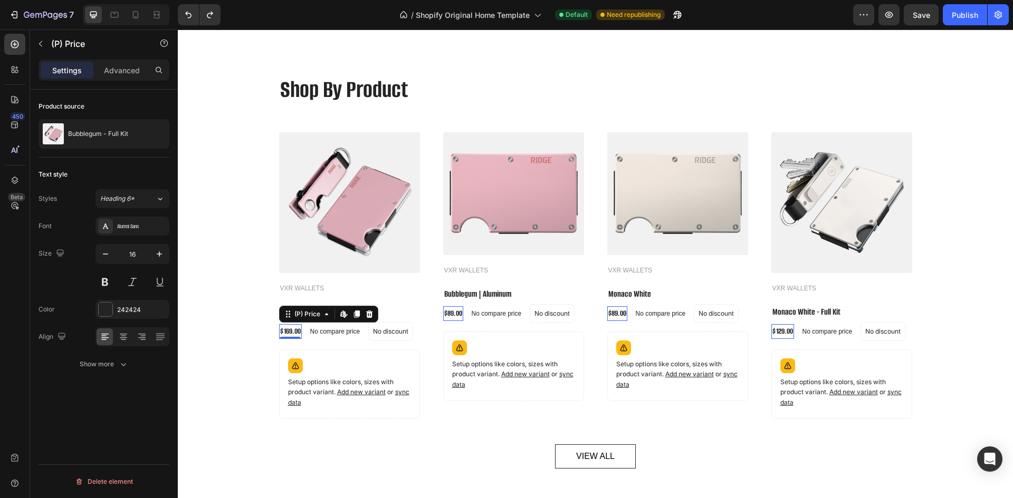
click at [131, 410] on div "Product source Bubblegum - Full Kit Text style Styles Heading 6* Font Alumni Sa…" at bounding box center [104, 309] width 148 height 439
click at [140, 228] on div "Alumni Sans" at bounding box center [142, 226] width 50 height 9
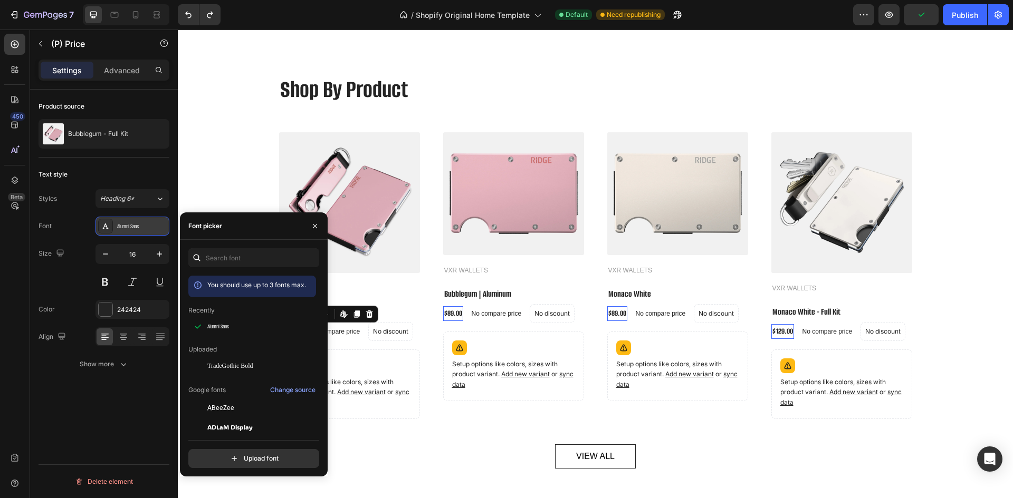
click at [140, 228] on div "Alumni Sans" at bounding box center [142, 226] width 50 height 9
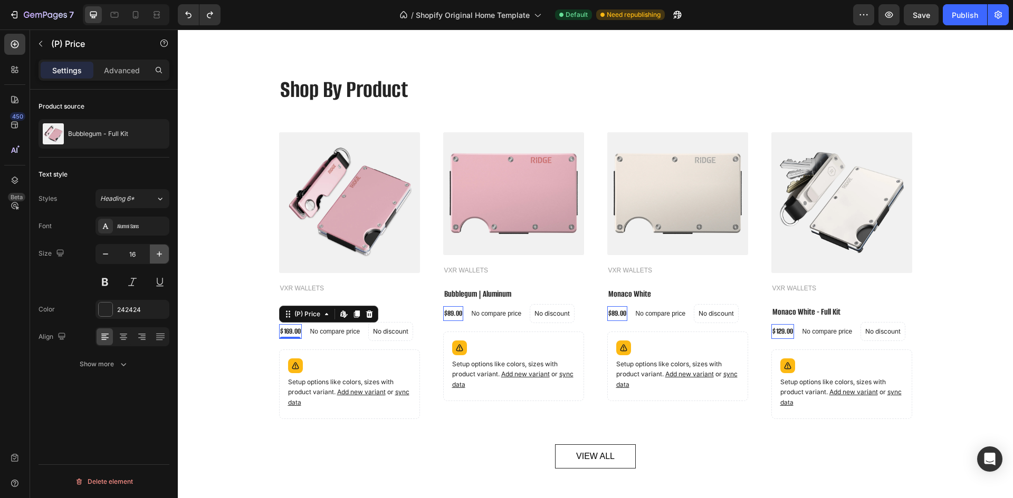
click at [156, 254] on icon "button" at bounding box center [159, 254] width 11 height 11
type input "17"
click at [137, 277] on button at bounding box center [132, 282] width 19 height 19
click at [106, 281] on button at bounding box center [104, 282] width 19 height 19
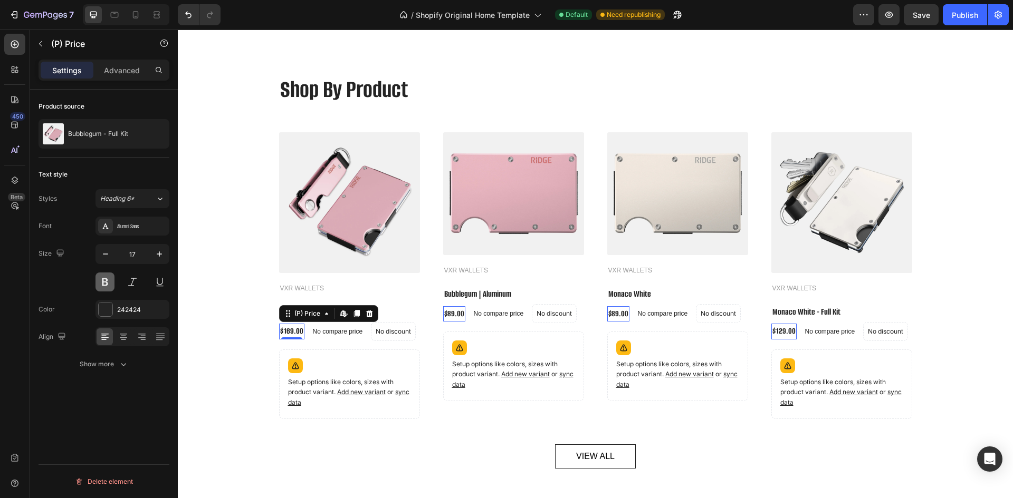
click at [107, 283] on button at bounding box center [104, 282] width 19 height 19
click at [121, 224] on div "Alumni Sans" at bounding box center [142, 226] width 50 height 9
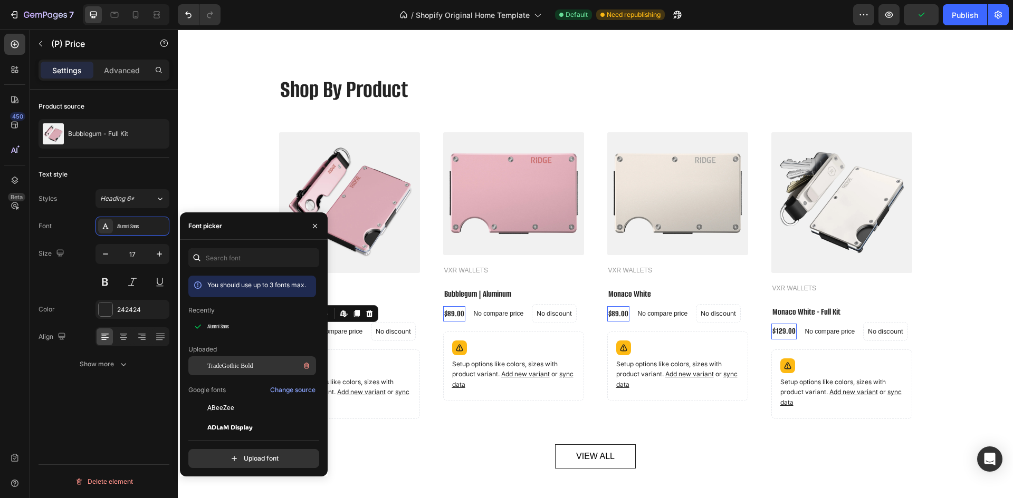
click at [215, 363] on span "TradeGothic Bold" at bounding box center [230, 365] width 46 height 9
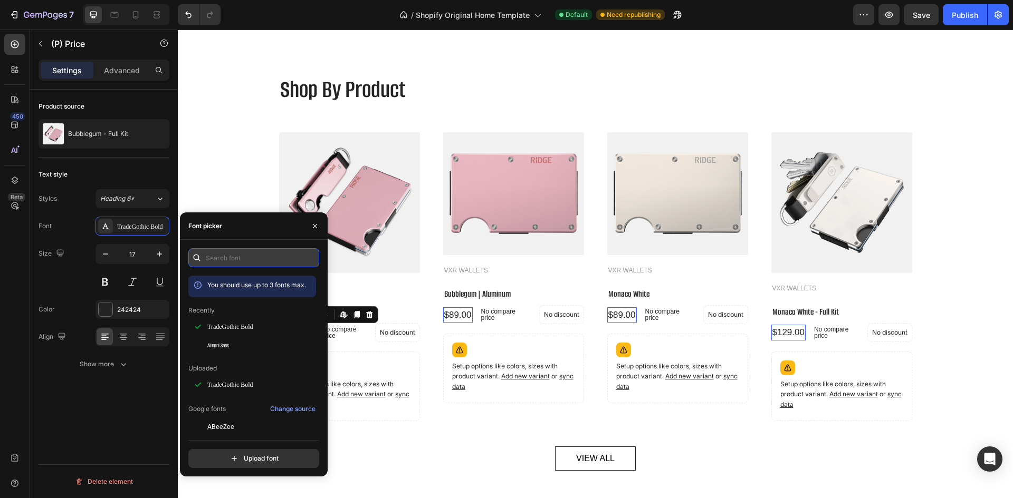
click at [223, 253] on input "text" at bounding box center [253, 257] width 131 height 19
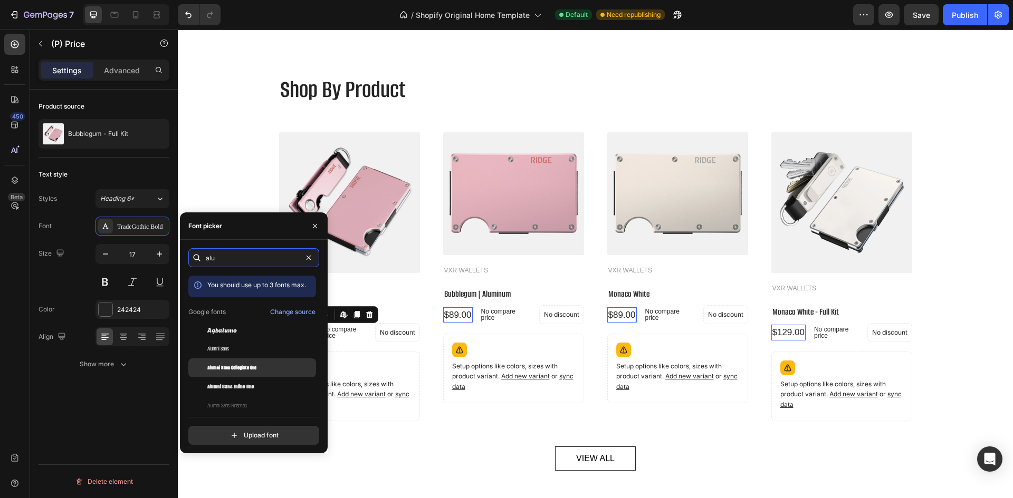
type input "alu"
click at [255, 366] on span "Alumni Sans Collegiate One" at bounding box center [231, 367] width 49 height 9
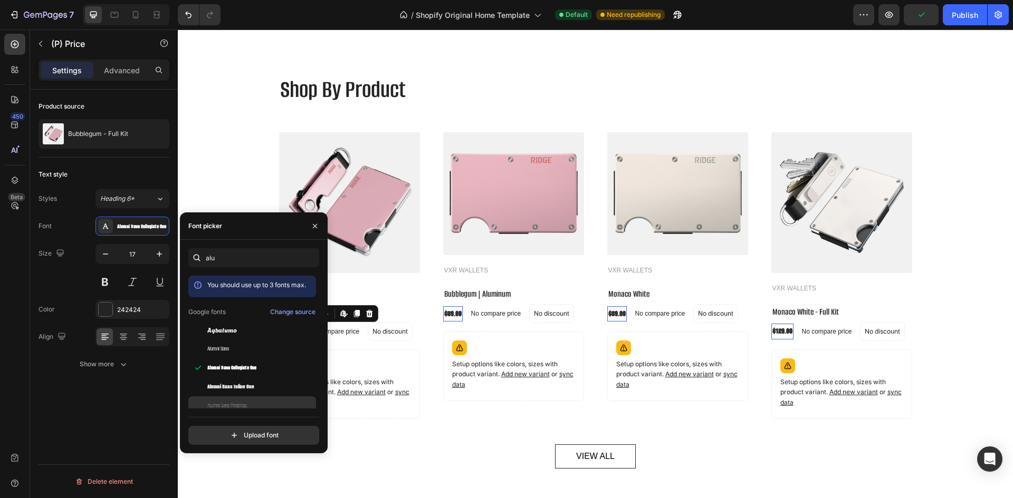
click at [220, 397] on div "Alumni Sans Pinstripe" at bounding box center [252, 406] width 128 height 19
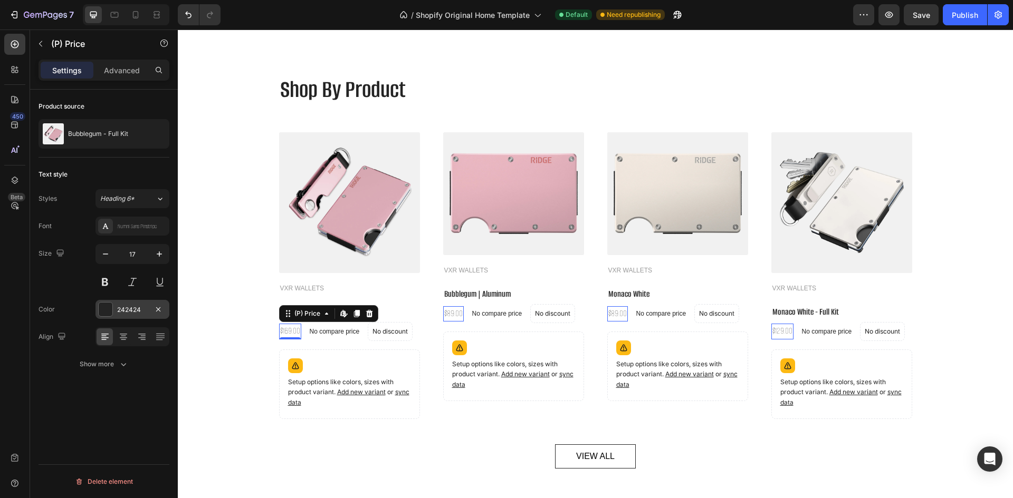
click at [108, 302] on div "242424" at bounding box center [132, 309] width 74 height 19
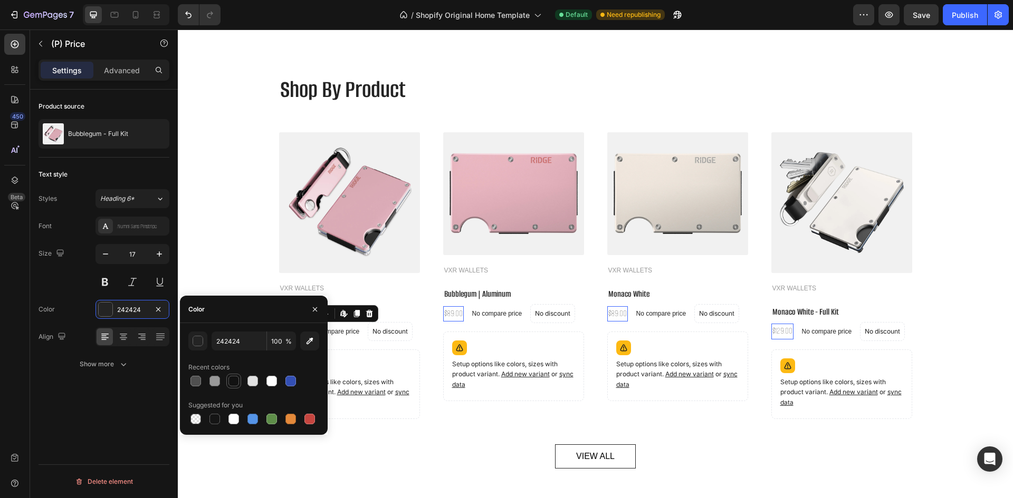
click at [236, 382] on div at bounding box center [233, 381] width 11 height 11
type input "121212"
click at [102, 273] on button at bounding box center [104, 282] width 19 height 19
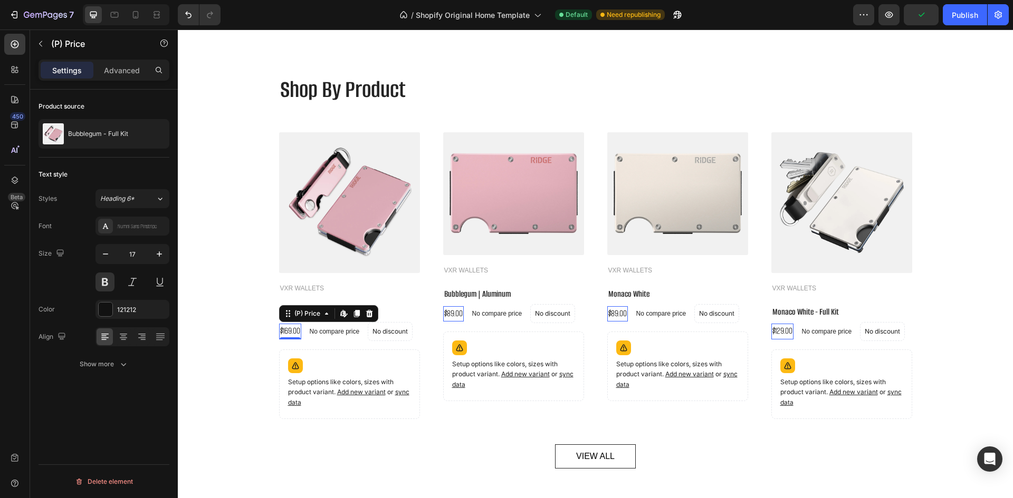
click at [64, 283] on div "Size 17" at bounding box center [104, 267] width 131 height 47
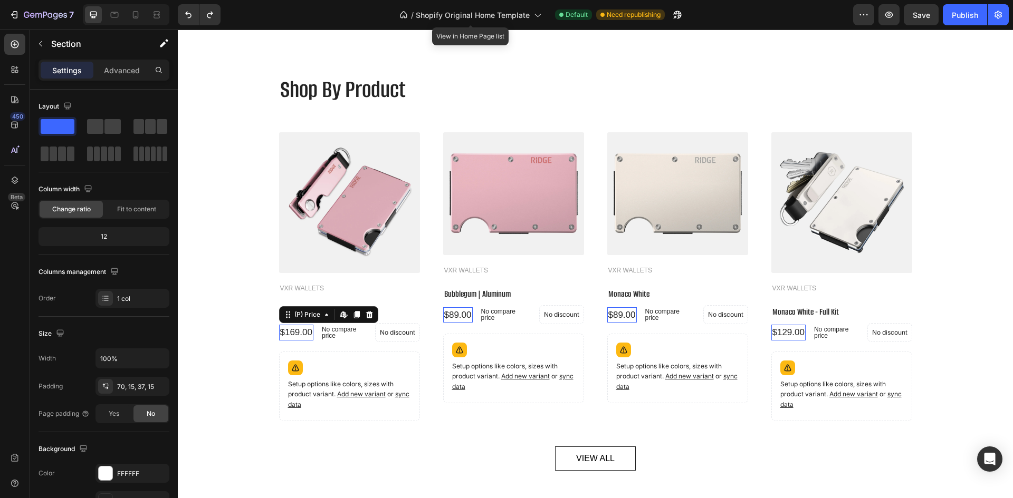
click at [286, 339] on div "$169.00 (P) Price Edit content in Shopify 0 (P) Price Edit content in Shopify 0" at bounding box center [296, 333] width 34 height 16
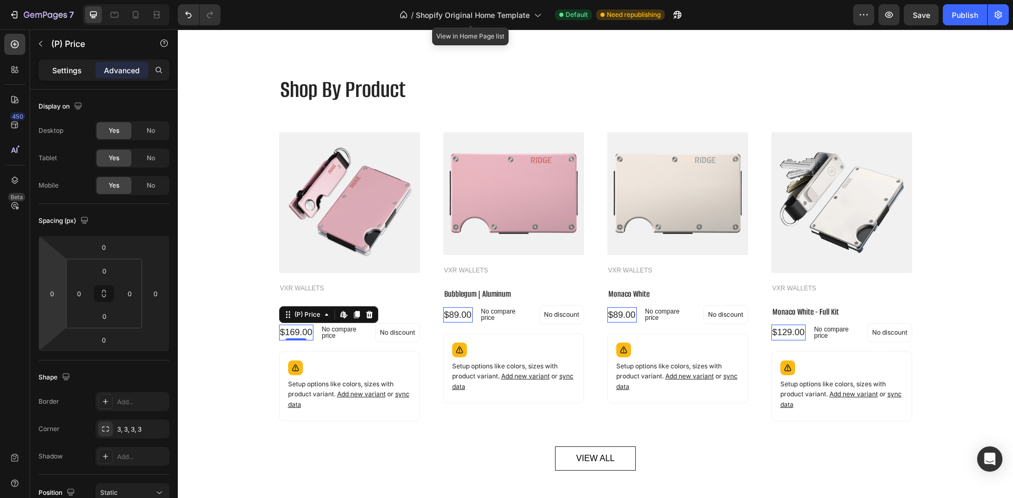
click at [76, 73] on p "Settings" at bounding box center [67, 70] width 30 height 11
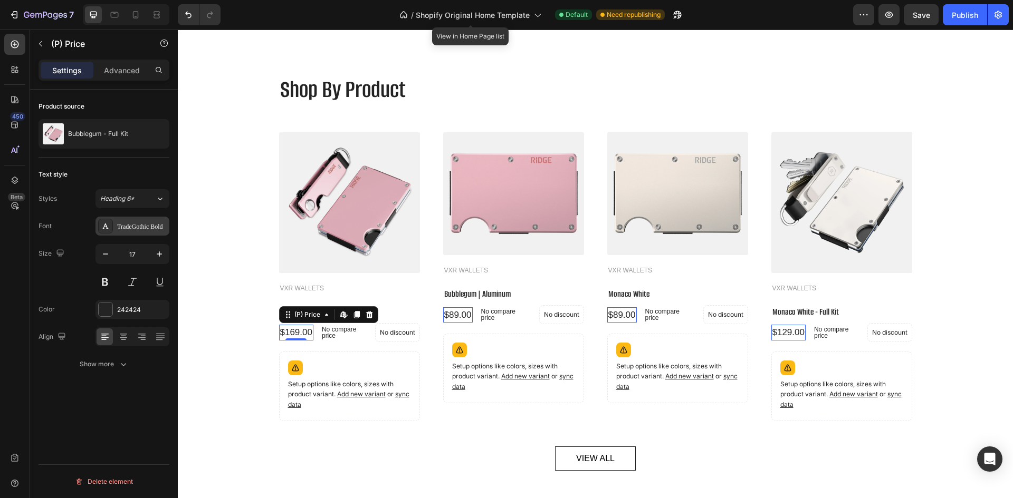
click at [144, 228] on div "TradeGothic Bold" at bounding box center [142, 226] width 50 height 9
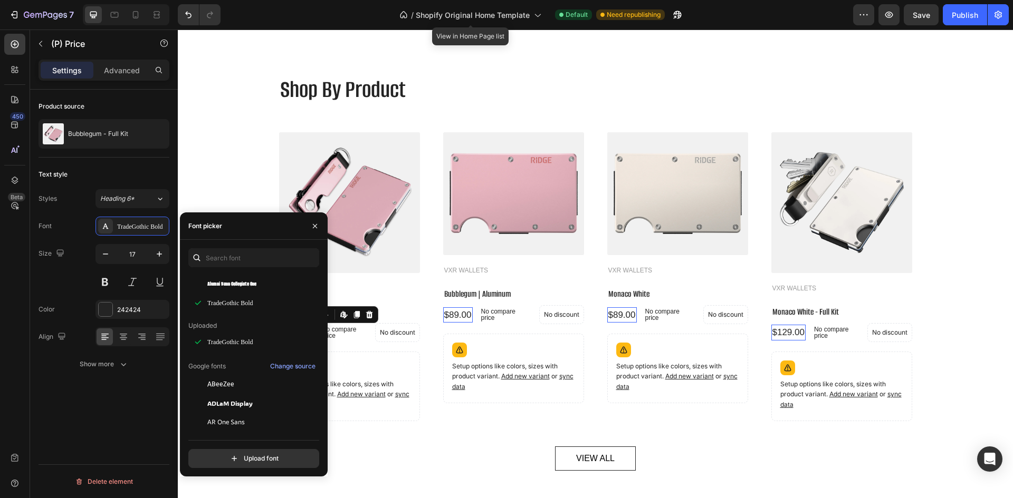
scroll to position [62, 0]
click at [226, 261] on input "text" at bounding box center [253, 257] width 131 height 19
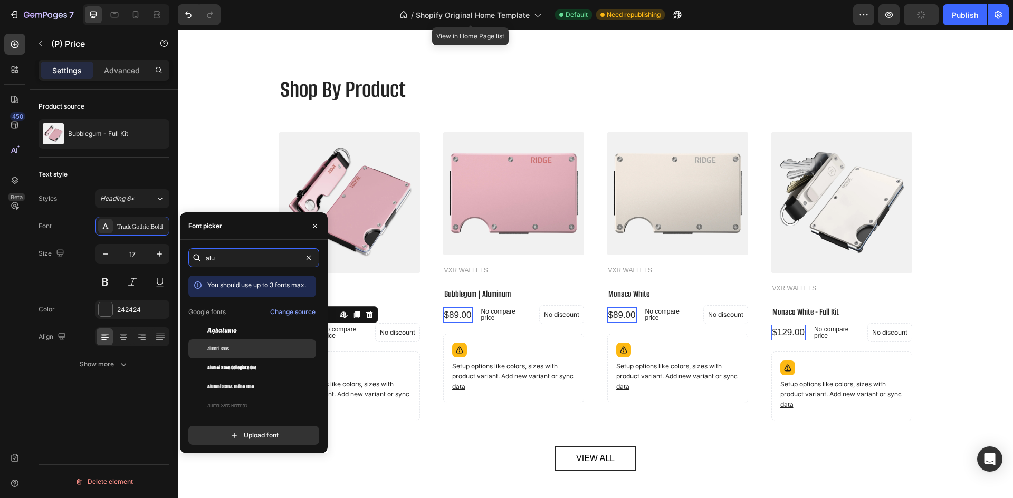
type input "alu"
click at [248, 350] on div "Alumni Sans" at bounding box center [260, 348] width 107 height 9
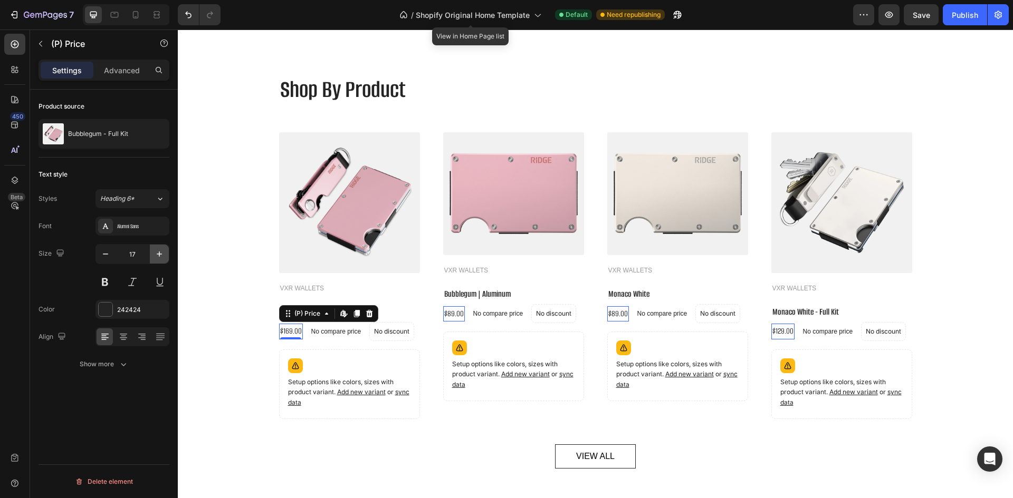
click at [154, 255] on icon "button" at bounding box center [159, 254] width 11 height 11
type input "18"
click at [122, 393] on div "Product source Bubblegum - Full Kit Text style Styles Heading 6* Font Alumni Sa…" at bounding box center [104, 309] width 148 height 439
click at [969, 18] on div "Publish" at bounding box center [964, 14] width 26 height 11
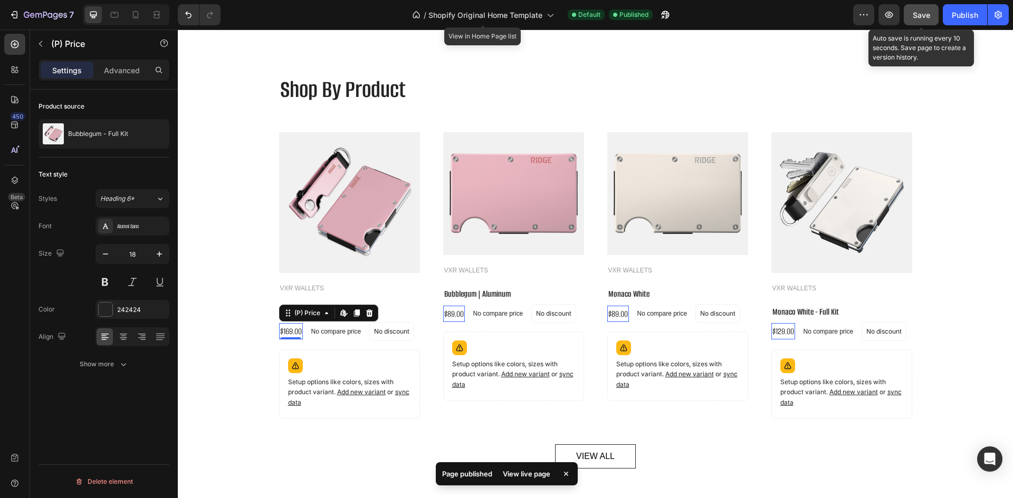
click at [919, 23] on button "Save" at bounding box center [920, 14] width 35 height 21
click at [973, 4] on div "7 / Shopify Original Home Template View in Home Page list Default Published Pre…" at bounding box center [506, 15] width 1013 height 30
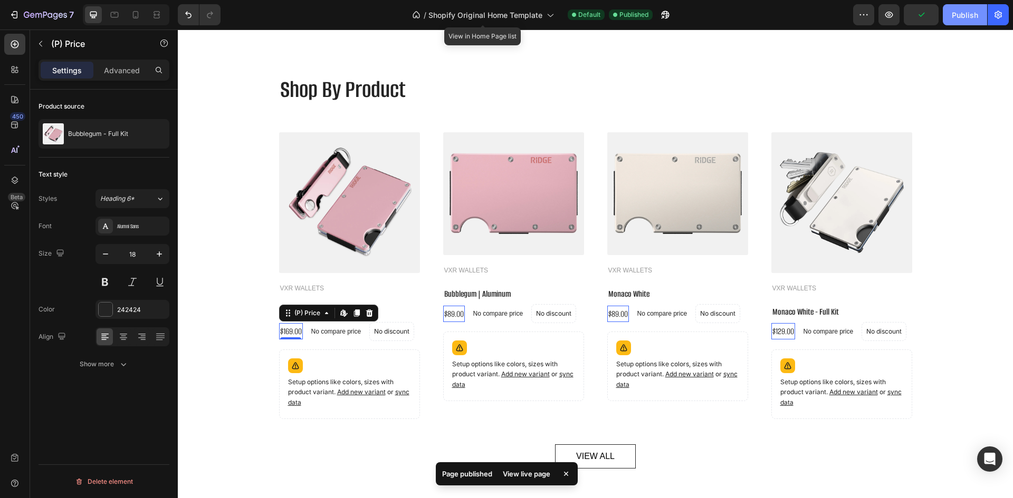
click at [971, 8] on button "Publish" at bounding box center [964, 14] width 44 height 21
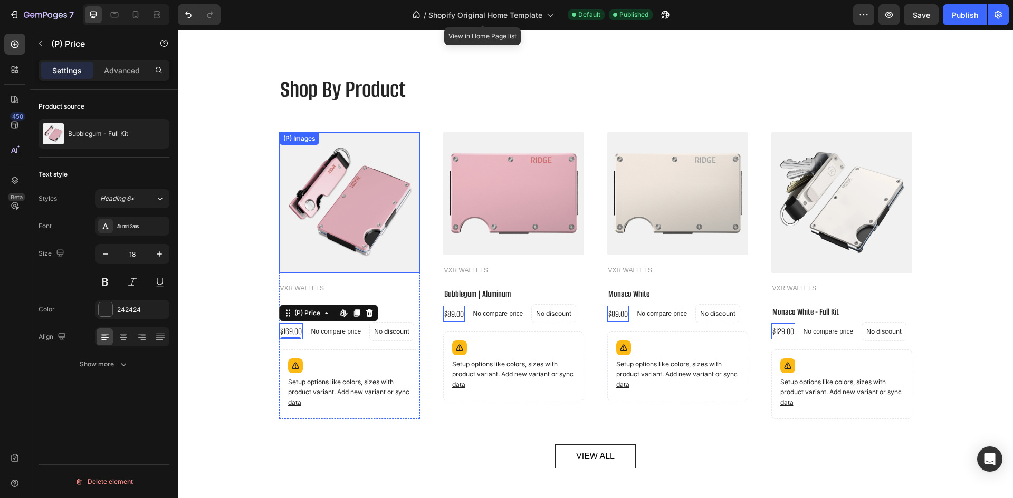
click at [359, 245] on img at bounding box center [349, 202] width 141 height 141
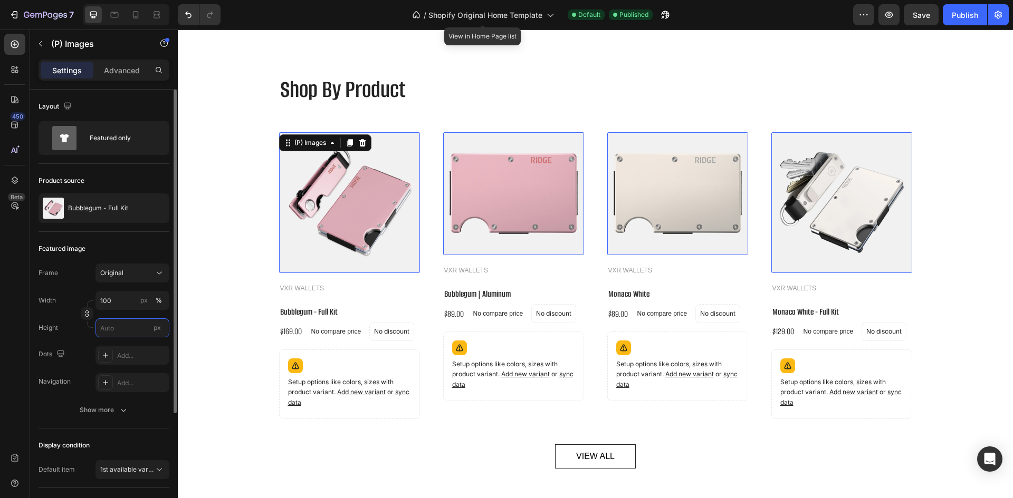
click at [112, 328] on input "px" at bounding box center [132, 328] width 74 height 19
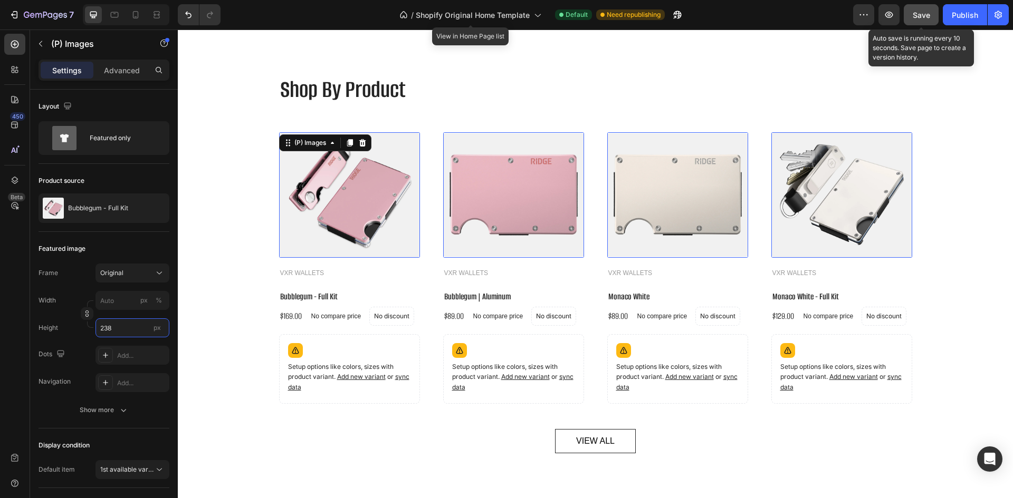
type input "238"
click at [912, 22] on button "Save" at bounding box center [920, 14] width 35 height 21
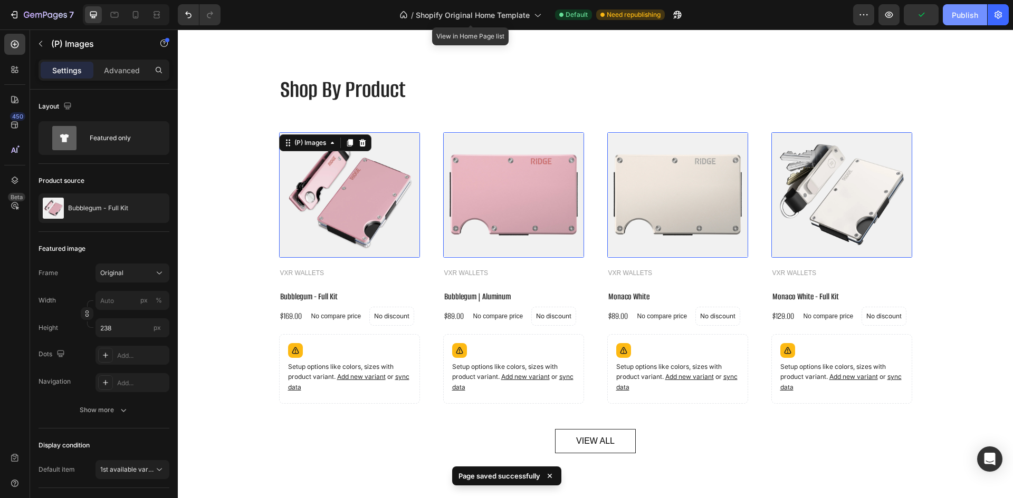
click at [963, 21] on button "Publish" at bounding box center [964, 14] width 44 height 21
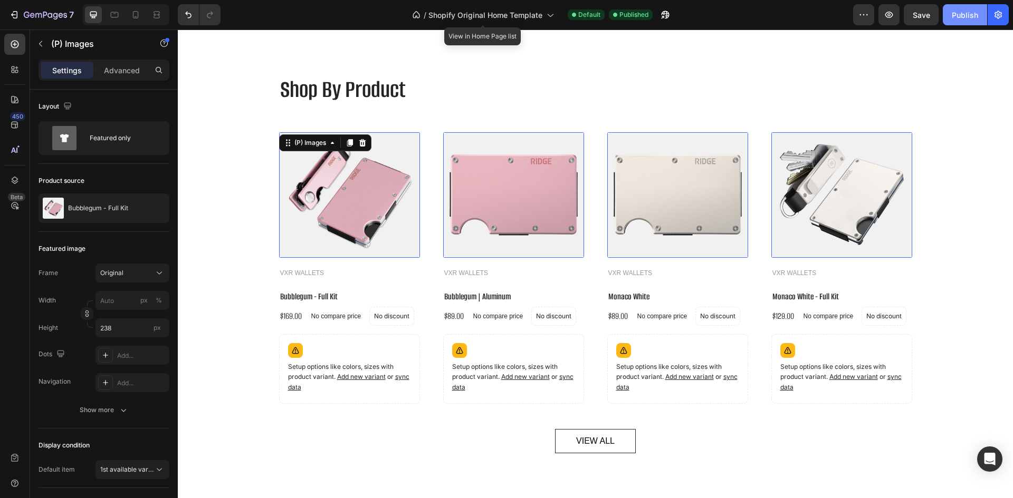
click at [970, 17] on div "Publish" at bounding box center [964, 14] width 26 height 11
click at [118, 329] on input "238" at bounding box center [132, 328] width 74 height 19
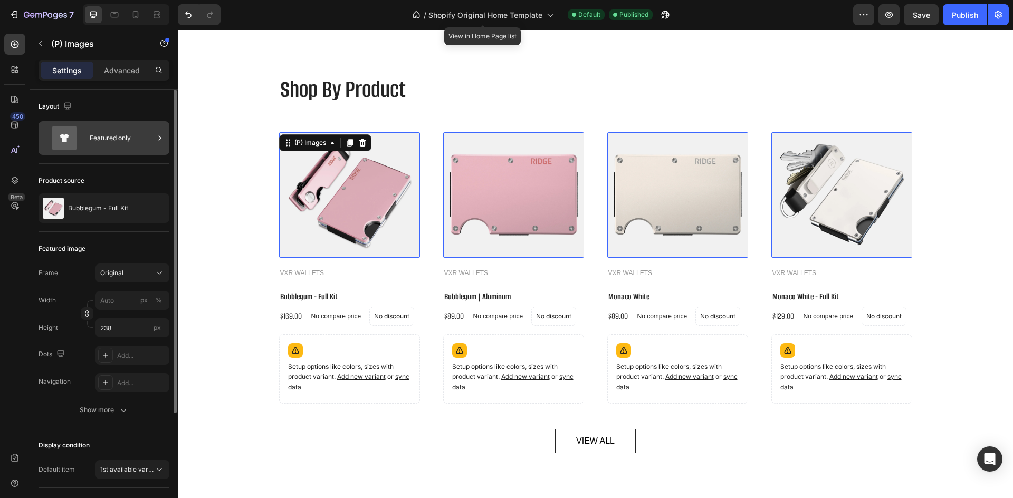
click at [113, 141] on div "Featured only" at bounding box center [122, 138] width 64 height 24
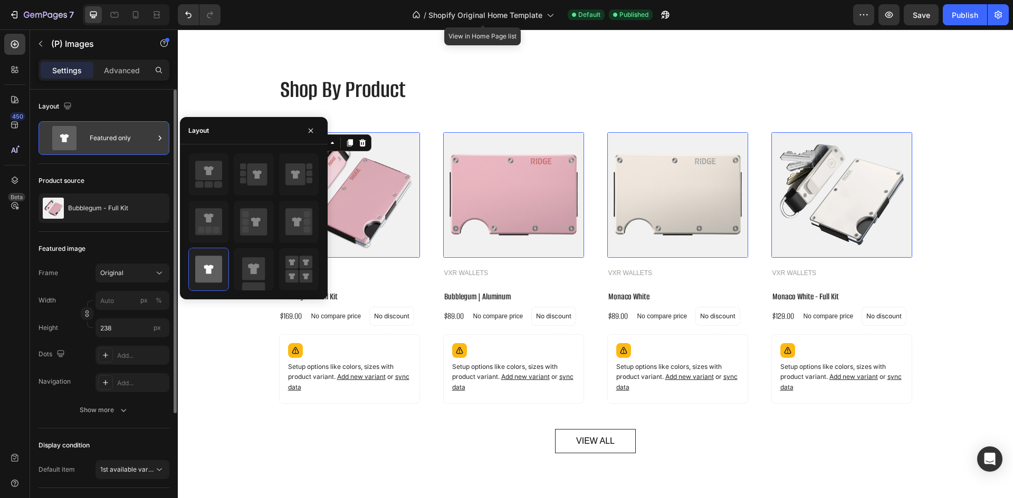
click at [113, 141] on div "Featured only" at bounding box center [122, 138] width 64 height 24
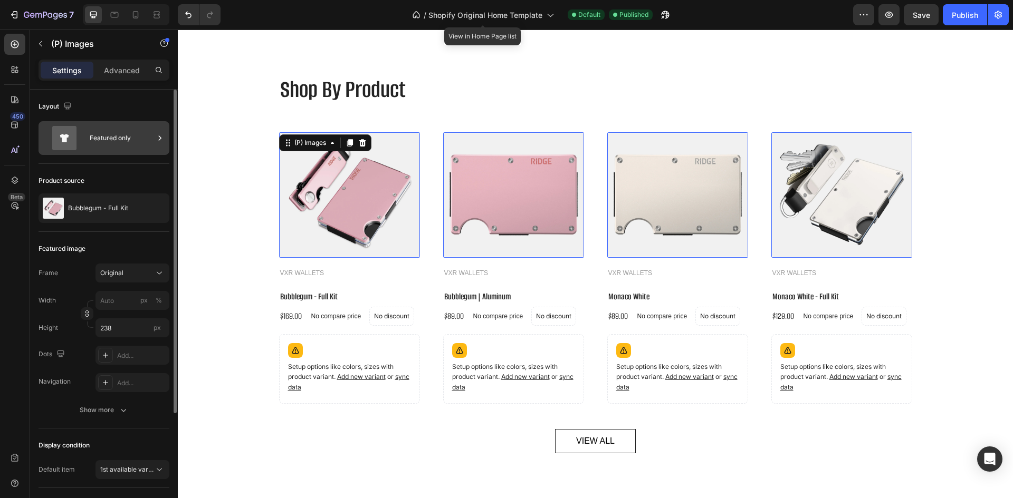
click at [113, 141] on div "Featured only" at bounding box center [122, 138] width 64 height 24
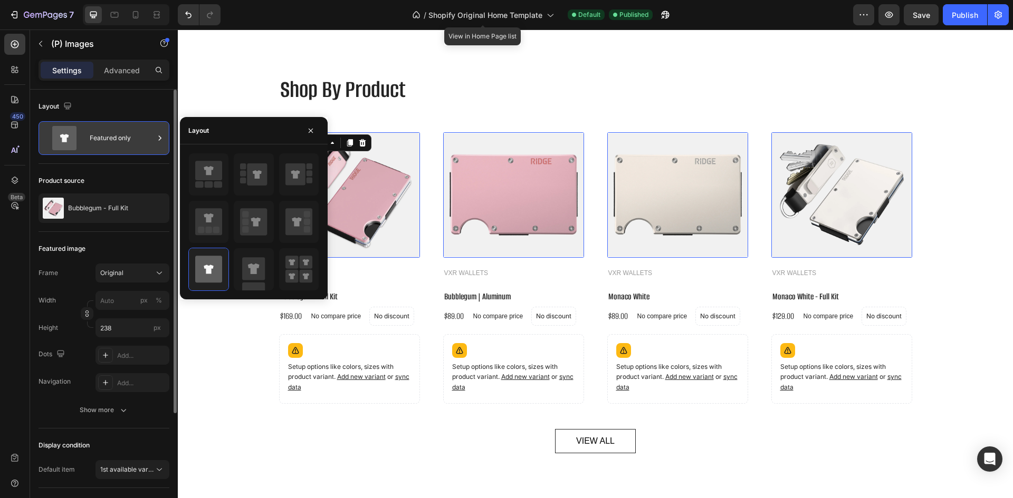
click at [113, 141] on div "Featured only" at bounding box center [122, 138] width 64 height 24
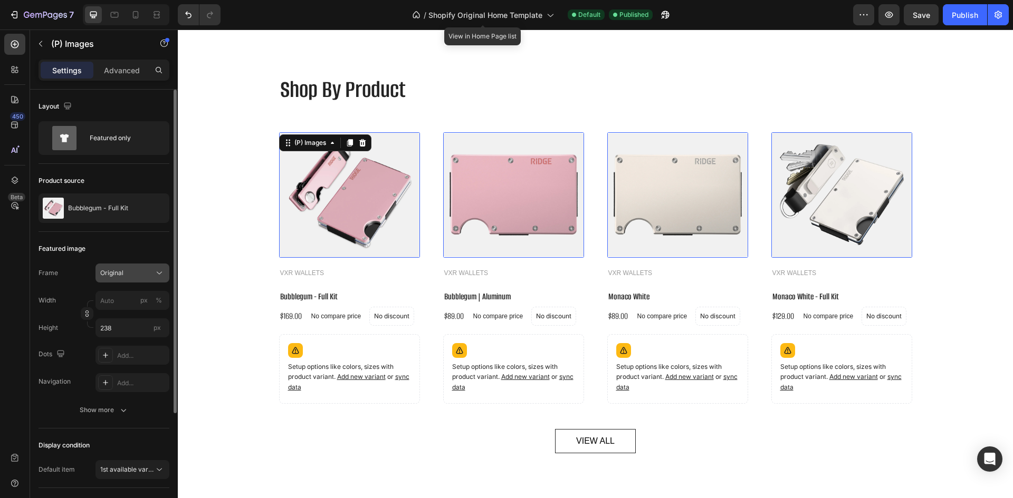
click at [117, 270] on span "Original" at bounding box center [111, 272] width 23 height 9
click at [109, 299] on span "Square" at bounding box center [111, 299] width 22 height 11
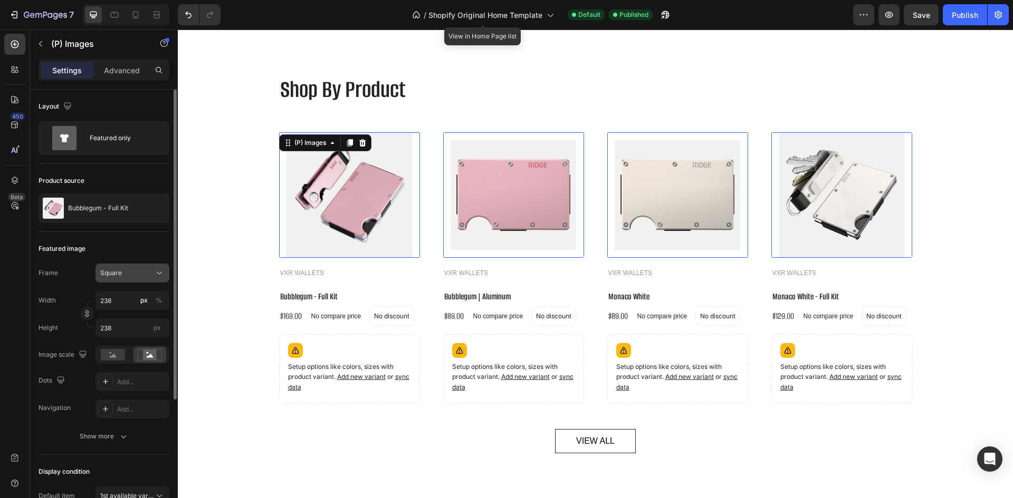
click at [111, 272] on span "Square" at bounding box center [111, 272] width 22 height 9
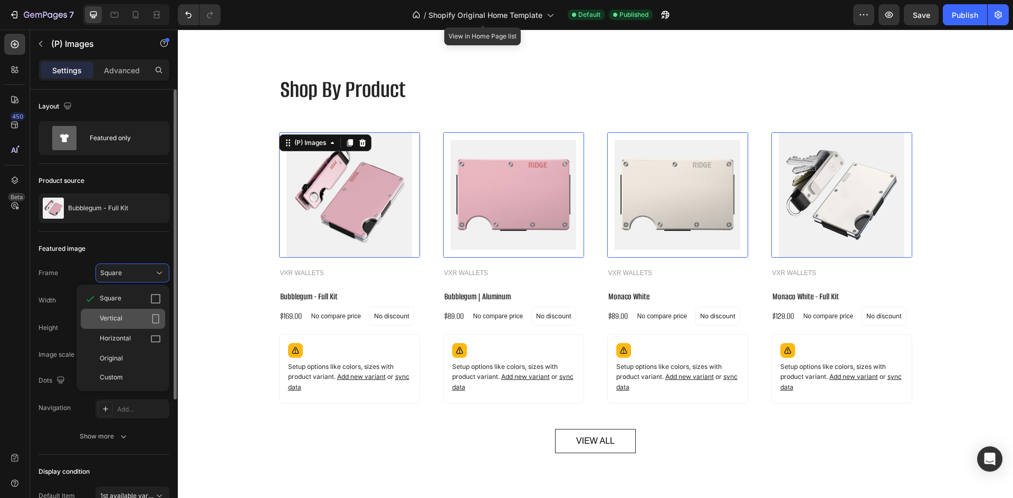
click at [110, 315] on span "Vertical" at bounding box center [111, 319] width 23 height 11
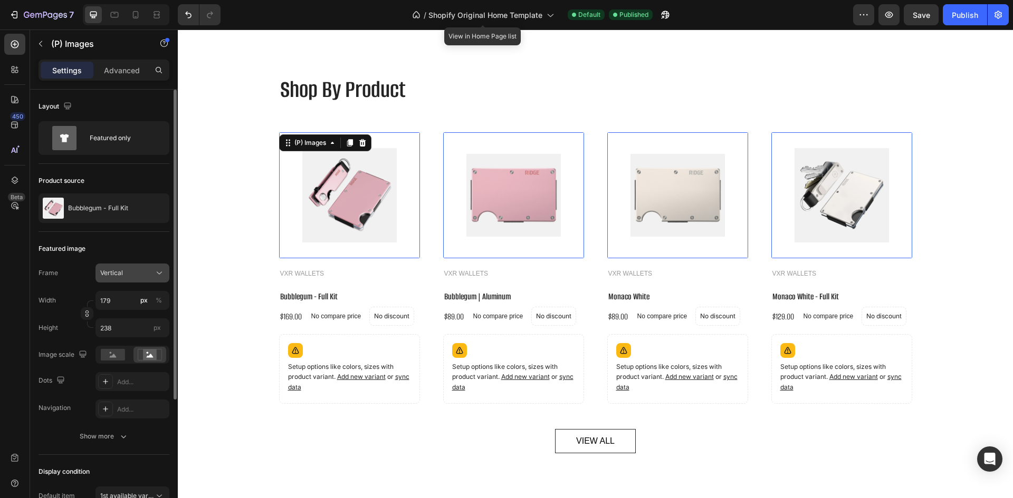
click at [128, 273] on div "Vertical" at bounding box center [126, 272] width 52 height 9
click at [117, 334] on span "Horizontal" at bounding box center [115, 339] width 31 height 11
type input "317"
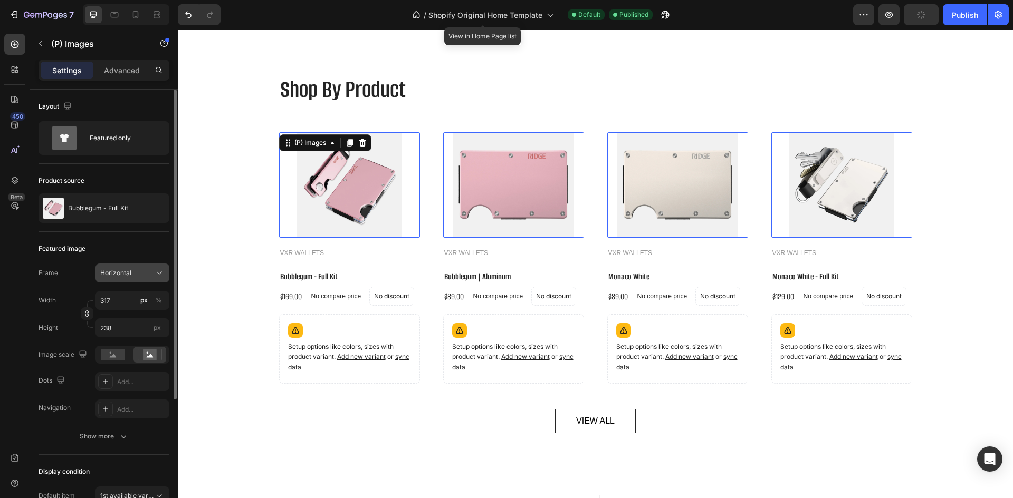
click at [129, 276] on span "Horizontal" at bounding box center [115, 272] width 31 height 9
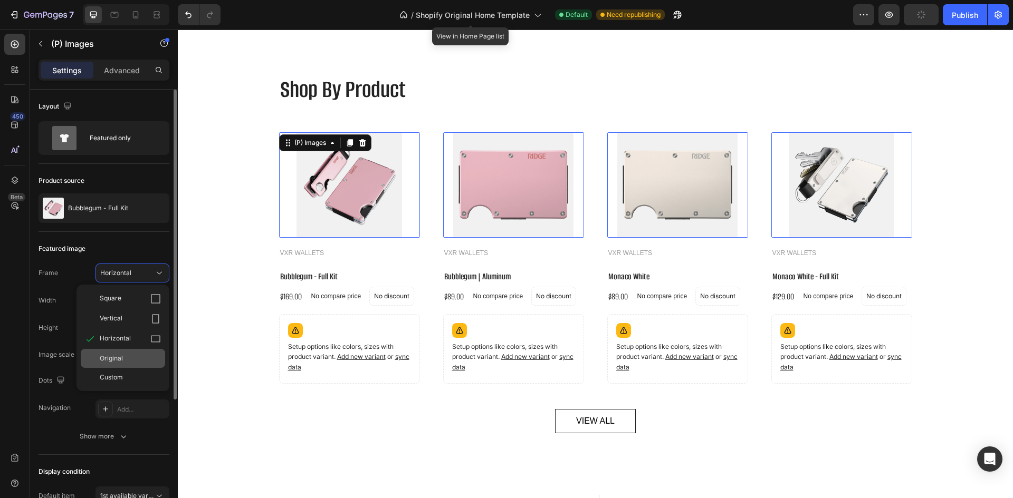
click at [105, 358] on span "Original" at bounding box center [111, 358] width 23 height 9
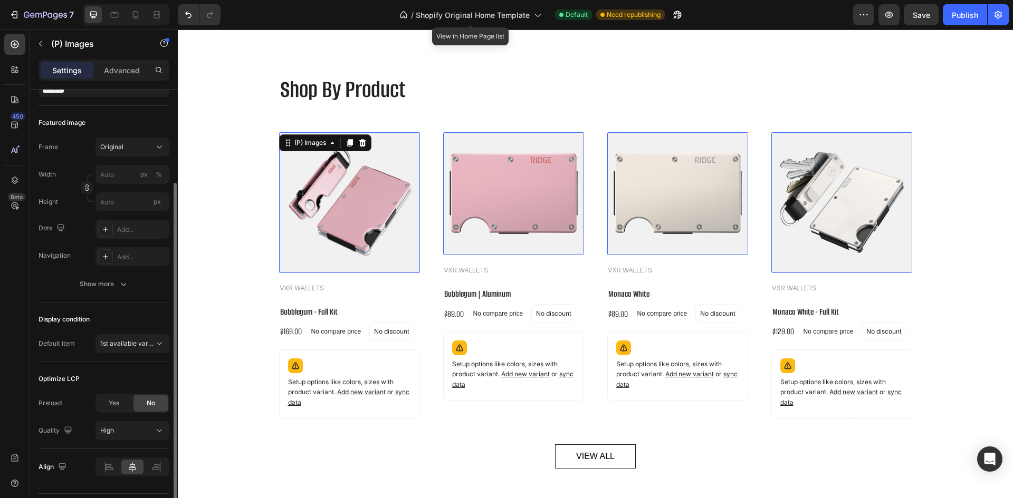
scroll to position [155, 0]
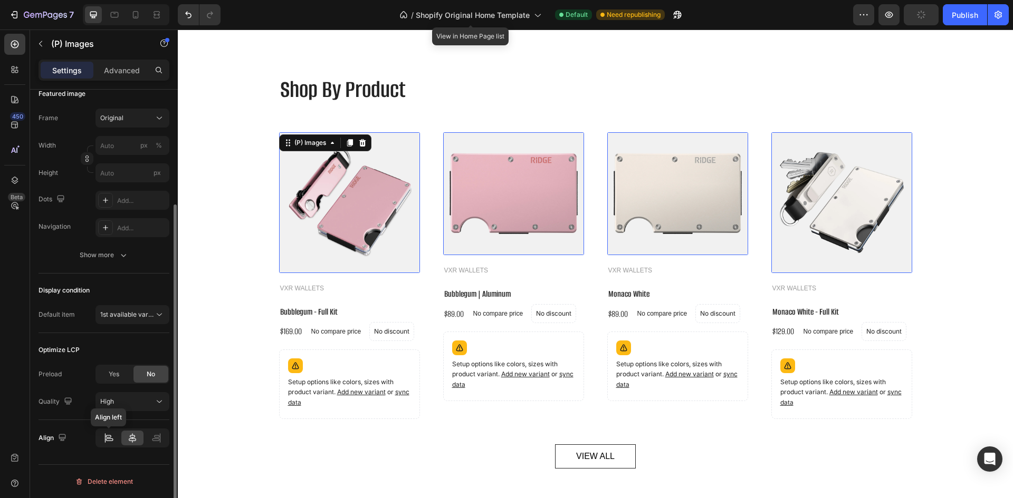
click at [107, 436] on icon at bounding box center [107, 436] width 5 height 3
click at [128, 437] on icon at bounding box center [132, 438] width 11 height 11
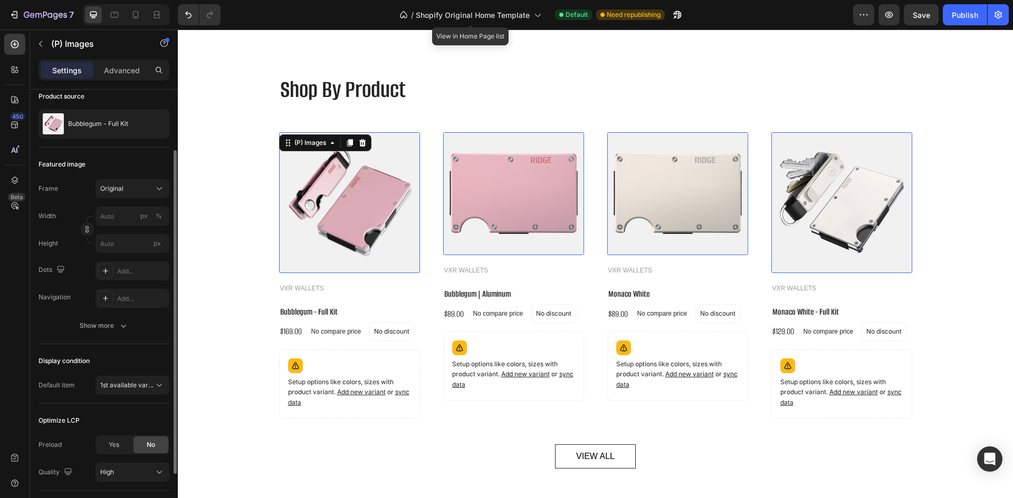
scroll to position [0, 0]
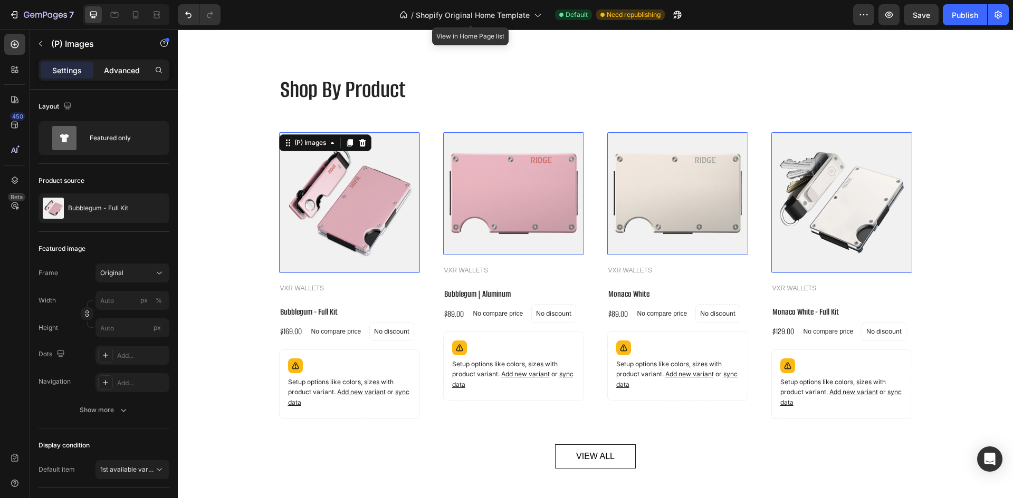
click at [118, 75] on p "Advanced" at bounding box center [122, 70] width 36 height 11
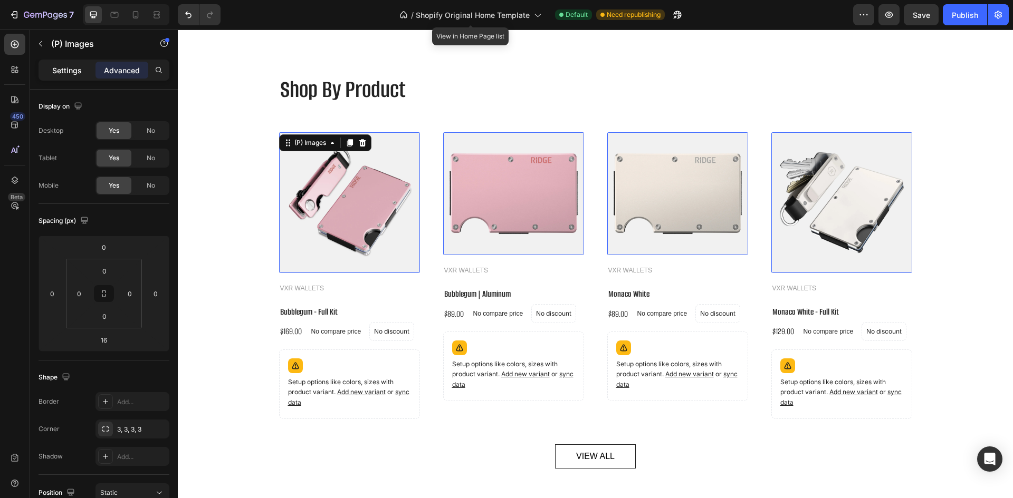
click at [71, 73] on p "Settings" at bounding box center [67, 70] width 30 height 11
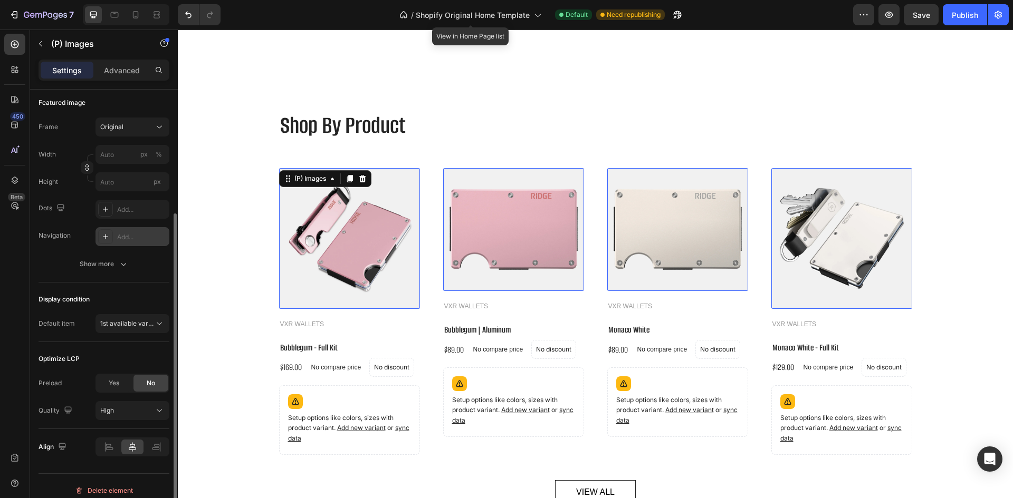
scroll to position [155, 0]
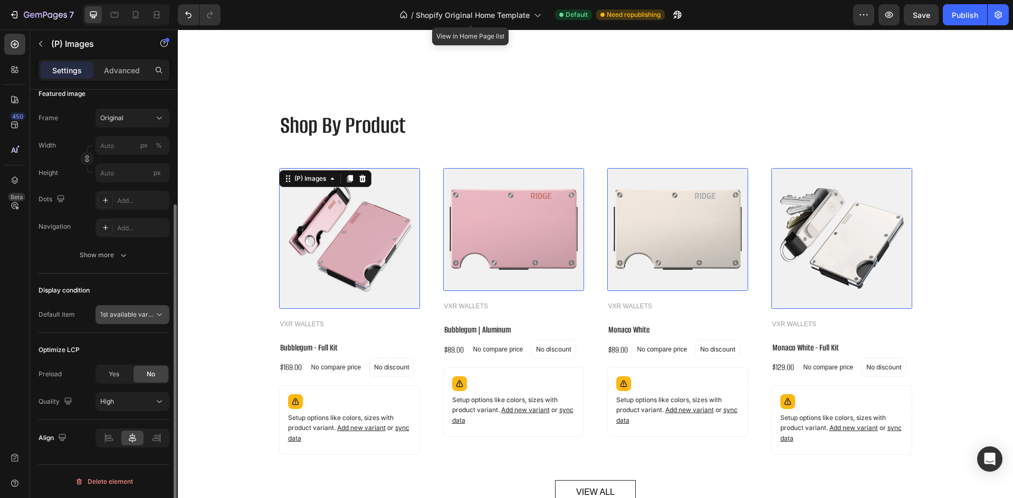
click at [137, 319] on span "1st available variant" at bounding box center [127, 314] width 54 height 9
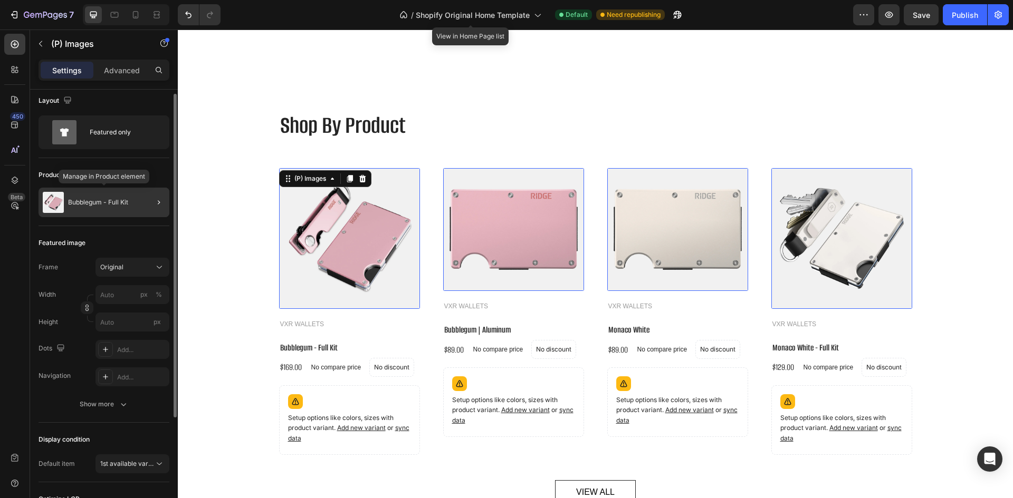
scroll to position [0, 0]
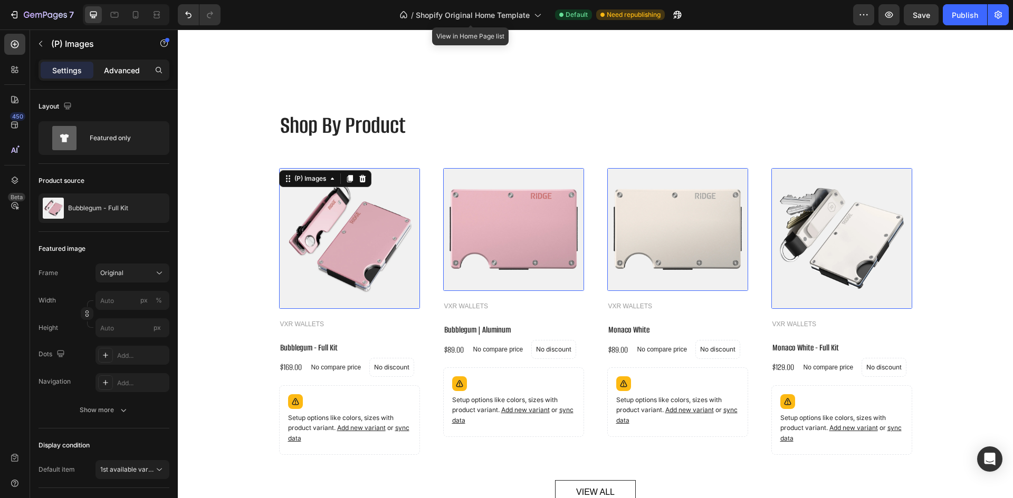
click at [122, 66] on p "Advanced" at bounding box center [122, 70] width 36 height 11
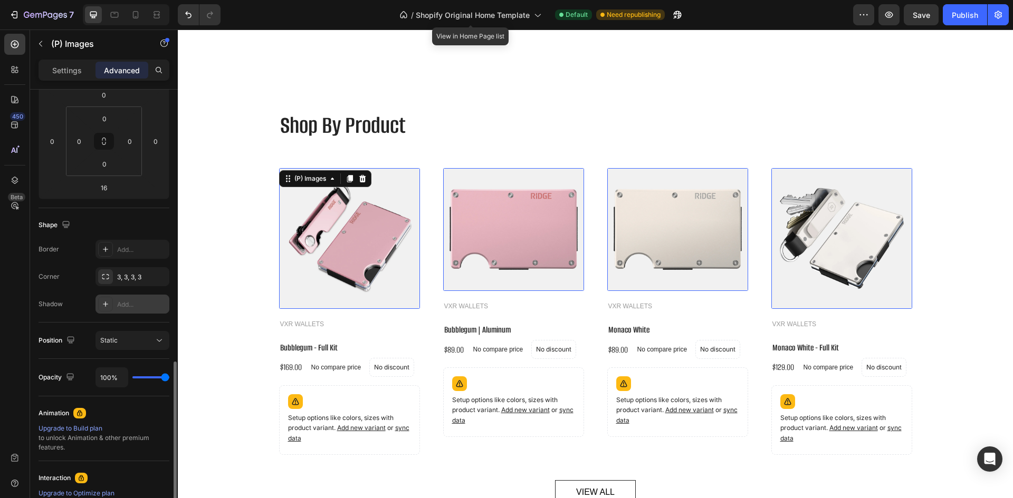
scroll to position [266, 0]
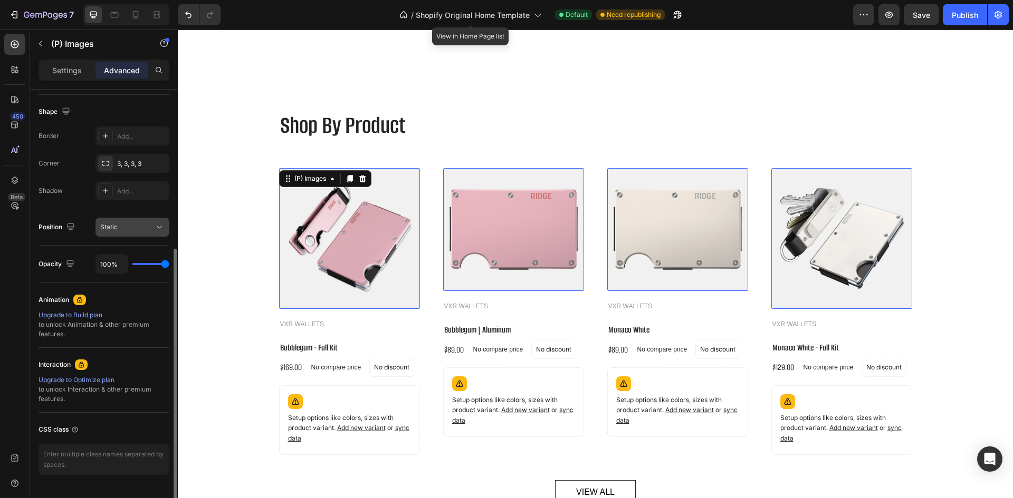
click at [131, 233] on button "Static" at bounding box center [132, 227] width 74 height 19
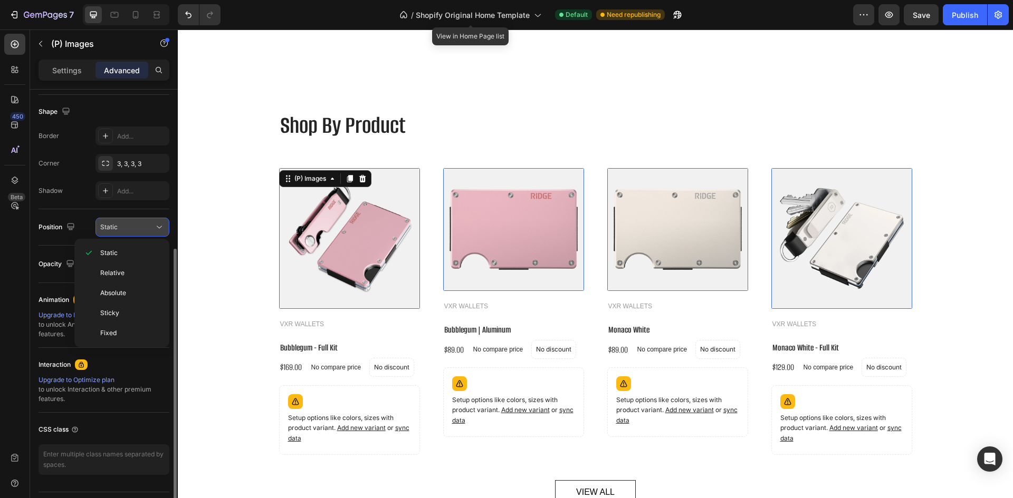
click at [131, 233] on button "Static" at bounding box center [132, 227] width 74 height 19
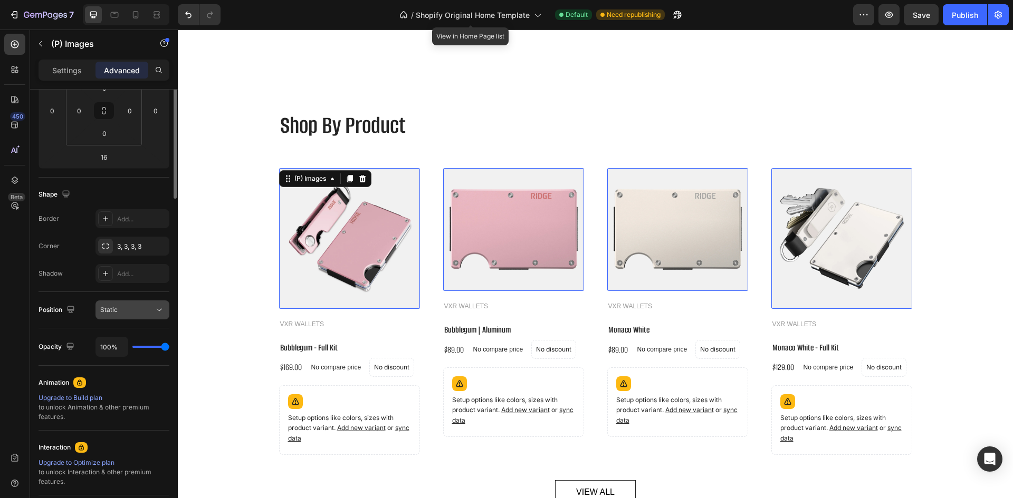
scroll to position [0, 0]
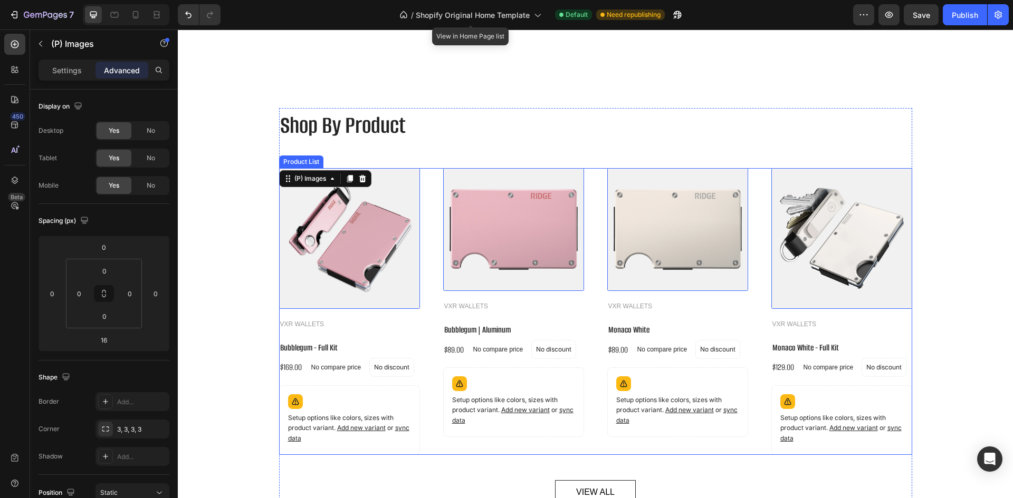
click at [425, 211] on div "(P) Images 16 ⁠⁠⁠⁠⁠⁠⁠ VXR WALLETS Heading Bubblegum - Full Kit (P) Title $169.0…" at bounding box center [595, 311] width 633 height 287
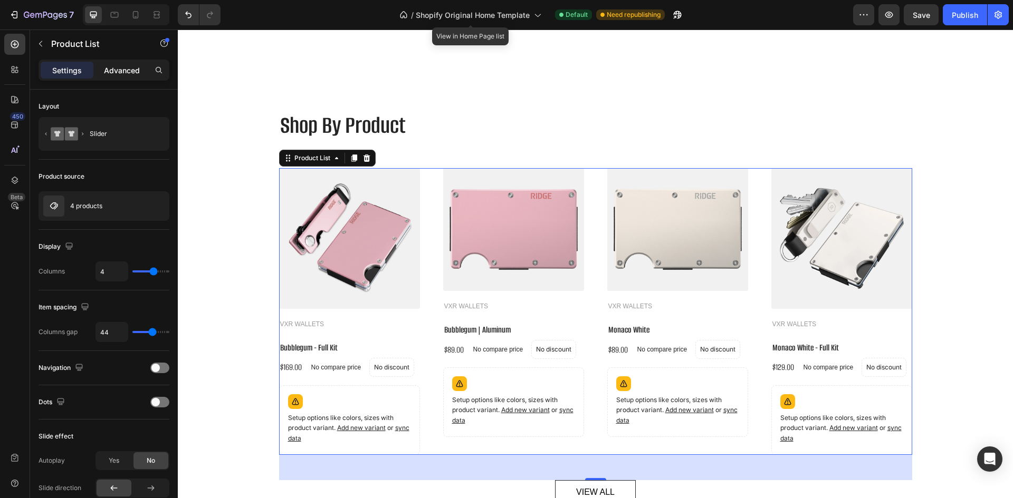
click at [118, 76] on div "Advanced" at bounding box center [121, 70] width 53 height 17
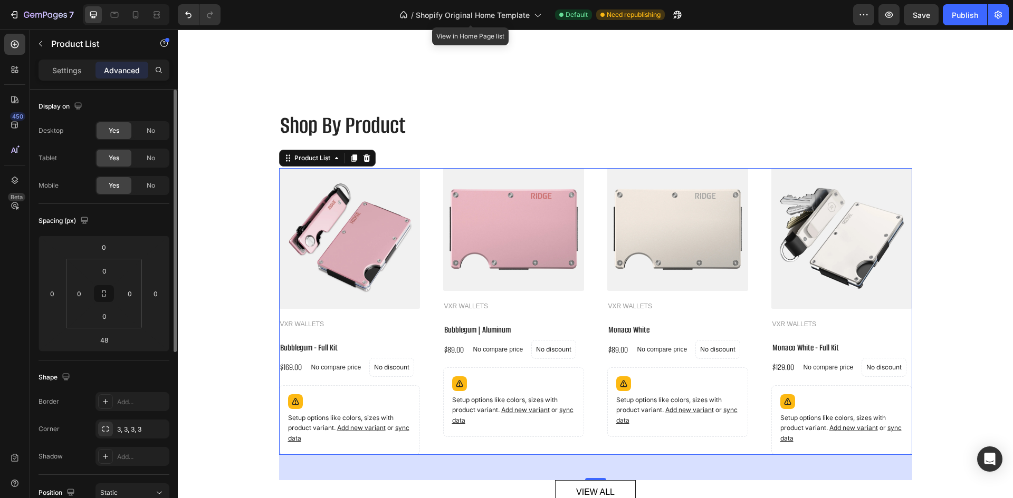
scroll to position [293, 0]
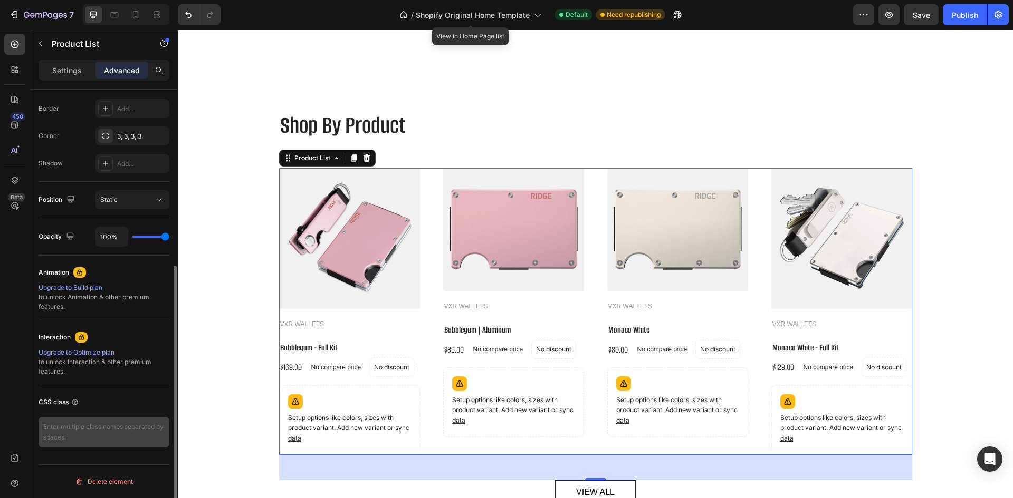
drag, startPoint x: 74, startPoint y: 448, endPoint x: 70, endPoint y: 437, distance: 11.4
click at [70, 437] on div "CSS class" at bounding box center [104, 421] width 131 height 71
click at [70, 437] on textarea at bounding box center [104, 432] width 131 height 31
paste textarea "class="gp-w-full gp-relative gp-h-0""
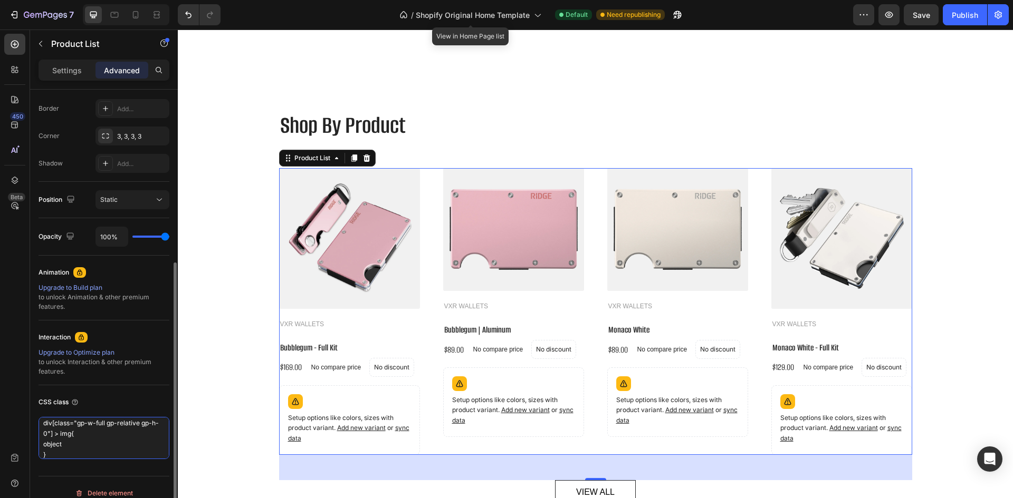
click at [51, 445] on textarea "div[class="gp-w-full gp-relative gp-h-0"] > img{ object }" at bounding box center [104, 438] width 131 height 42
paste textarea "object-fit Specifies how the contents of a replaced element should be scaled re…"
click at [55, 448] on textarea "div[class="gp-w-full gp-relative gp-h-0"] > img{ object }" at bounding box center [104, 438] width 131 height 42
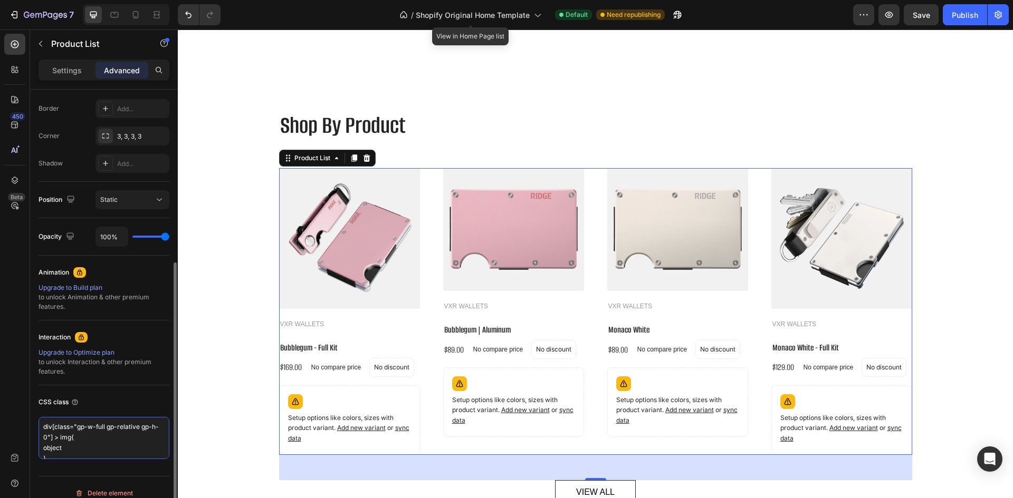
click at [55, 448] on textarea "div[class="gp-w-full gp-relative gp-h-0"] > img{ object }" at bounding box center [104, 438] width 131 height 42
paste textarea "-fit: cover;"
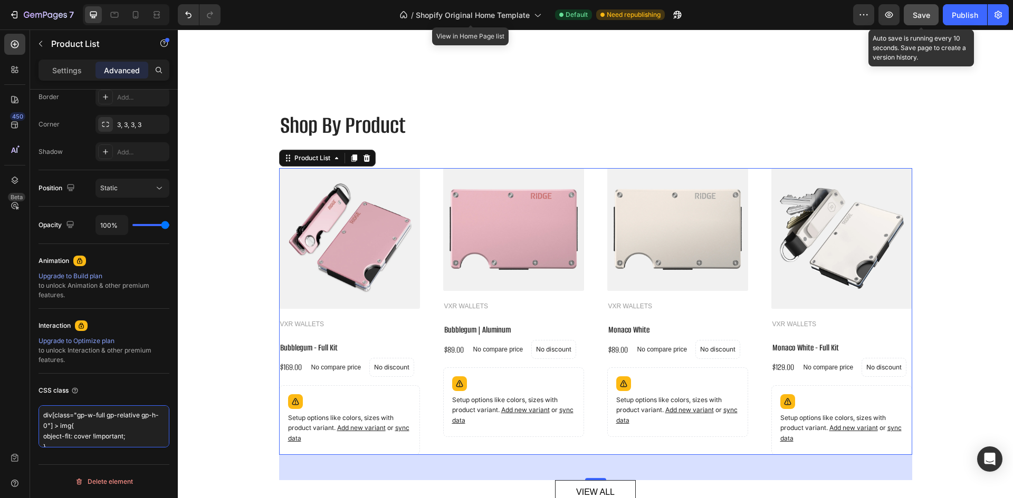
type textarea "div[class="gp-w-full gp-relative gp-h-0"] > img{ object-fit: cover !important; }"
click at [917, 24] on button "Save" at bounding box center [920, 14] width 35 height 21
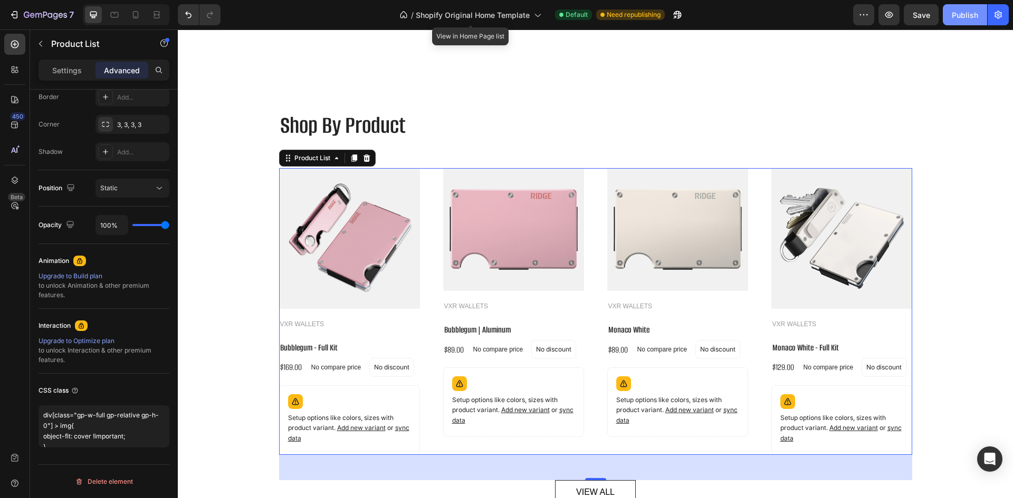
click at [946, 14] on button "Publish" at bounding box center [964, 14] width 44 height 21
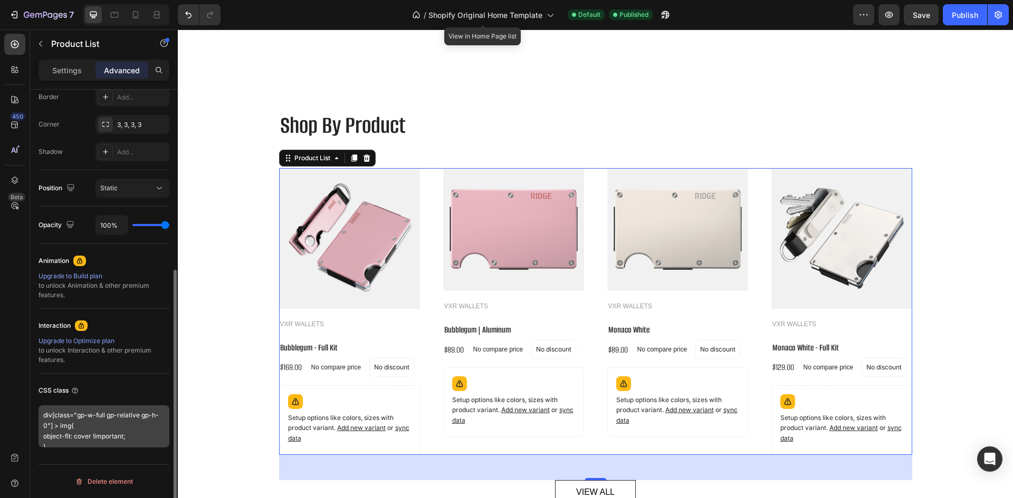
scroll to position [7, 0]
click at [101, 433] on textarea "div[class="gp-w-full gp-relative gp-h-0"] > img{ object-fit: cover !important; }" at bounding box center [104, 427] width 131 height 42
click at [80, 420] on textarea "div[class="gp-w-full gp-relative gp-h-0"] > img{ object-fit: cover !important; }" at bounding box center [104, 427] width 131 height 42
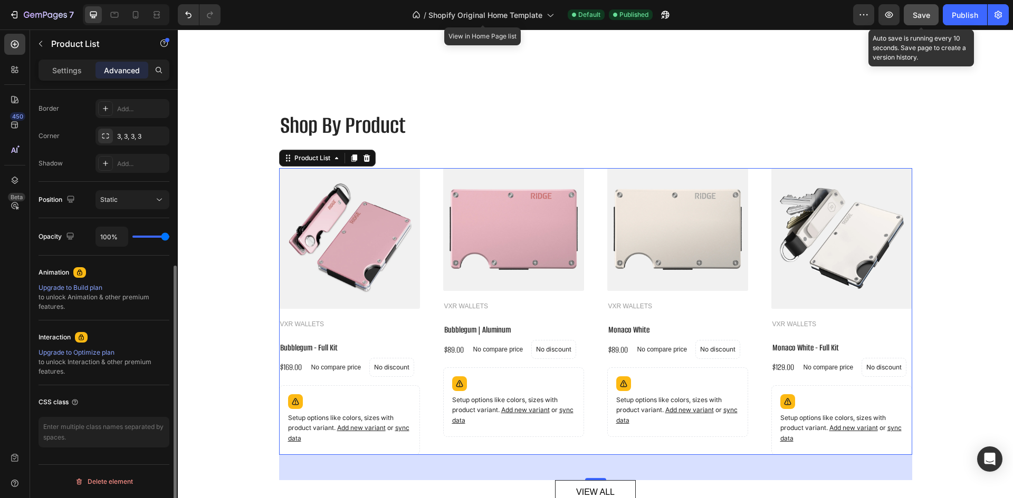
click at [928, 21] on button "Save" at bounding box center [920, 14] width 35 height 21
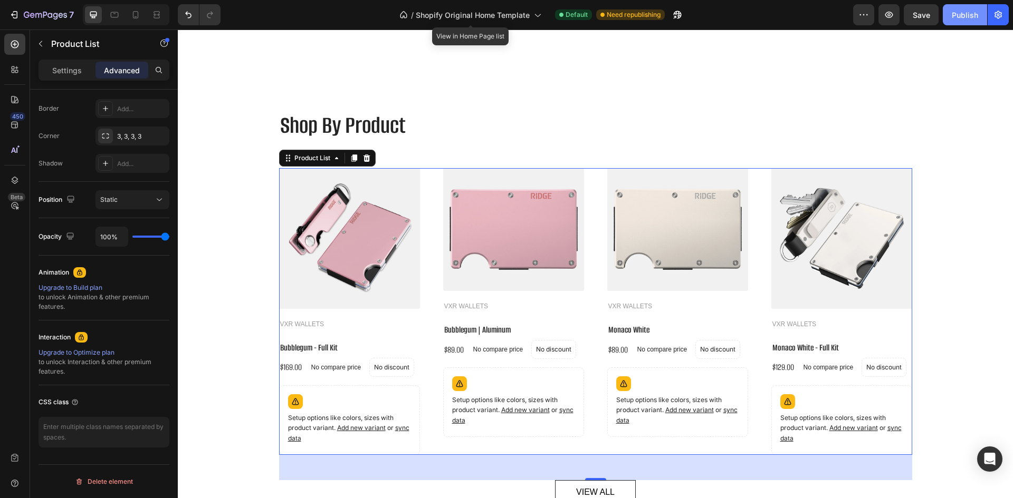
click at [957, 17] on div "Publish" at bounding box center [964, 14] width 26 height 11
click at [315, 228] on img at bounding box center [349, 238] width 141 height 141
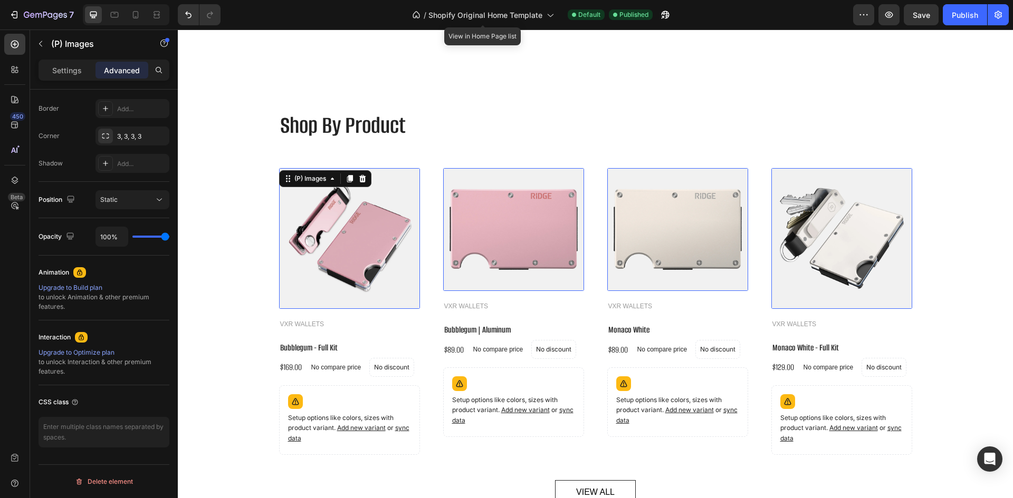
scroll to position [0, 0]
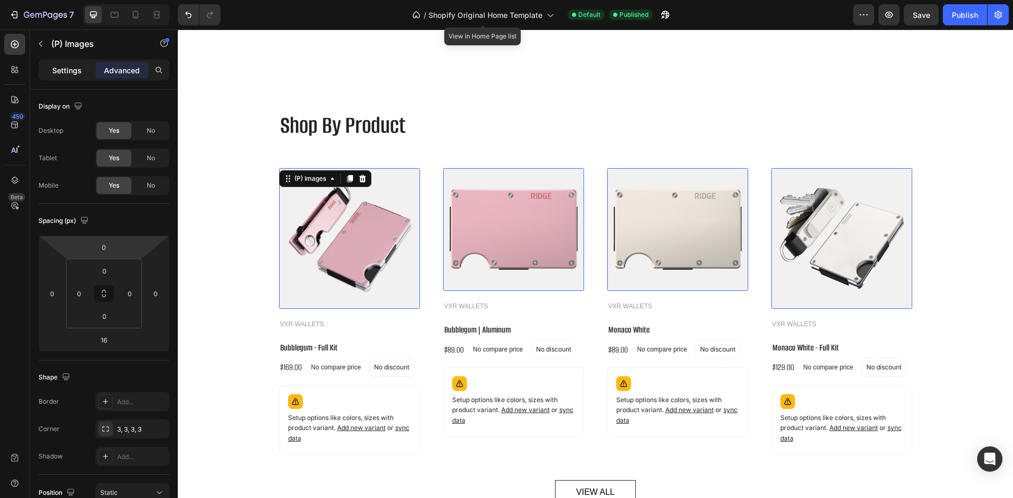
click at [73, 67] on p "Settings" at bounding box center [67, 70] width 30 height 11
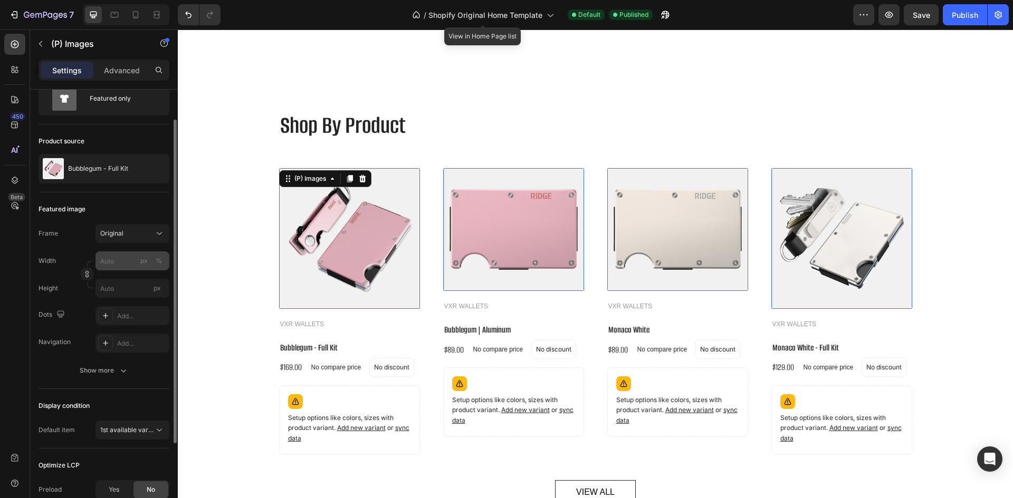
scroll to position [40, 0]
click at [110, 295] on input "px" at bounding box center [132, 287] width 74 height 19
click at [101, 282] on input "px" at bounding box center [132, 287] width 74 height 19
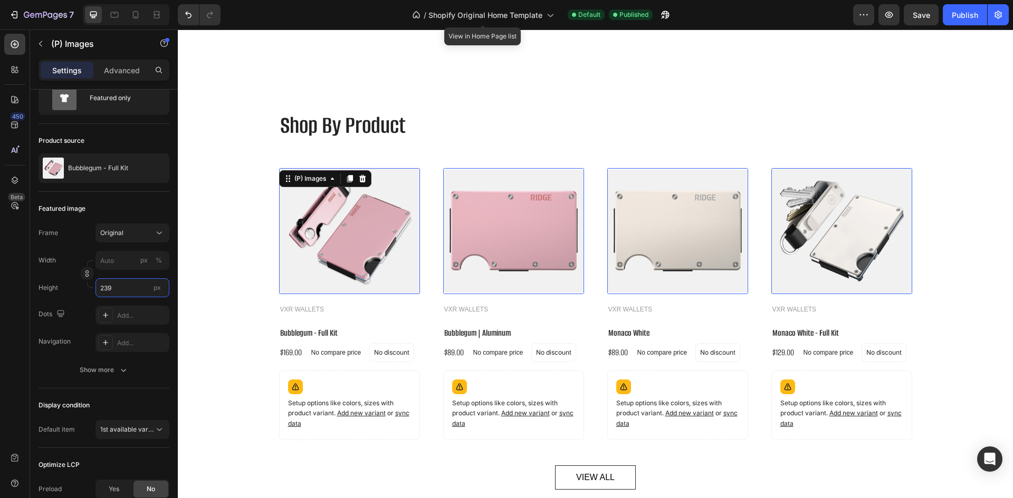
type input "239"
click at [3, 366] on div "450 Beta" at bounding box center [15, 264] width 30 height 469
click at [922, 5] on button "Save" at bounding box center [920, 14] width 35 height 21
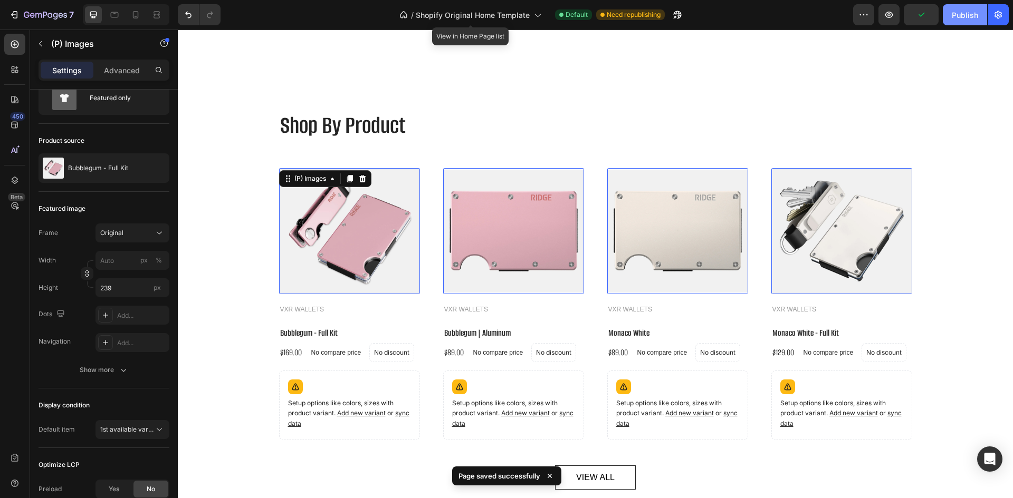
click at [965, 22] on button "Publish" at bounding box center [964, 14] width 44 height 21
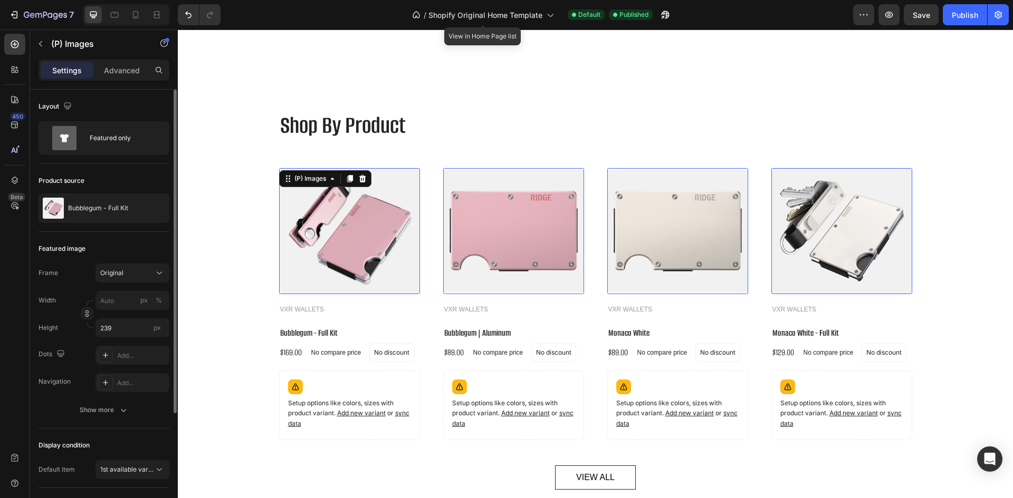
scroll to position [155, 0]
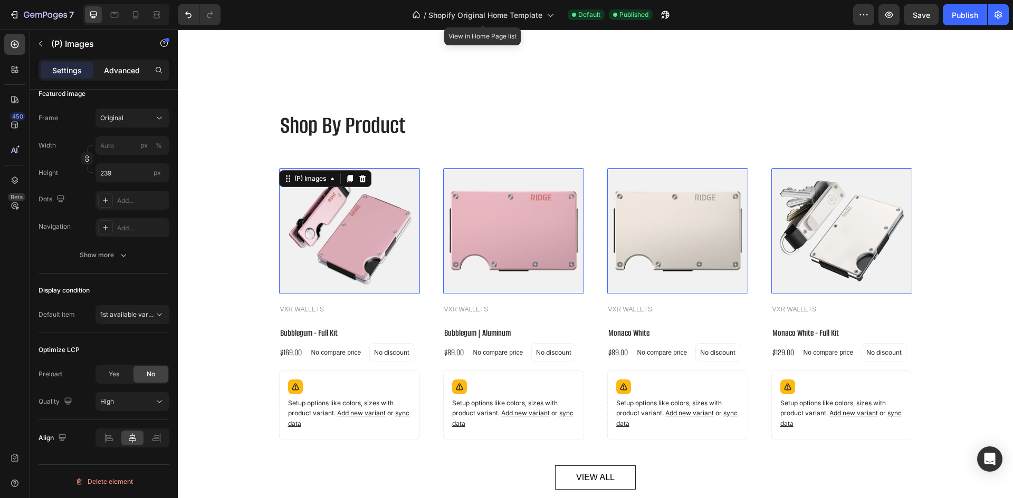
click at [116, 68] on p "Advanced" at bounding box center [122, 70] width 36 height 11
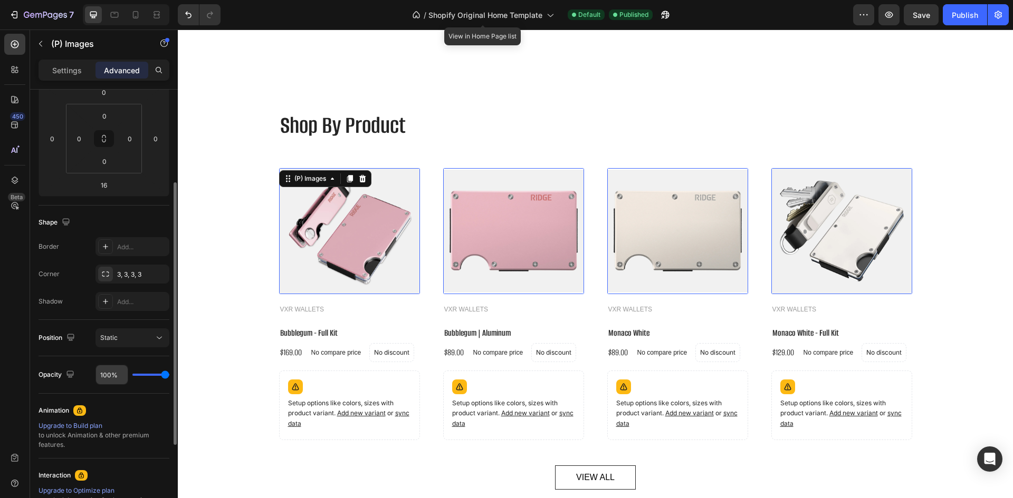
scroll to position [293, 0]
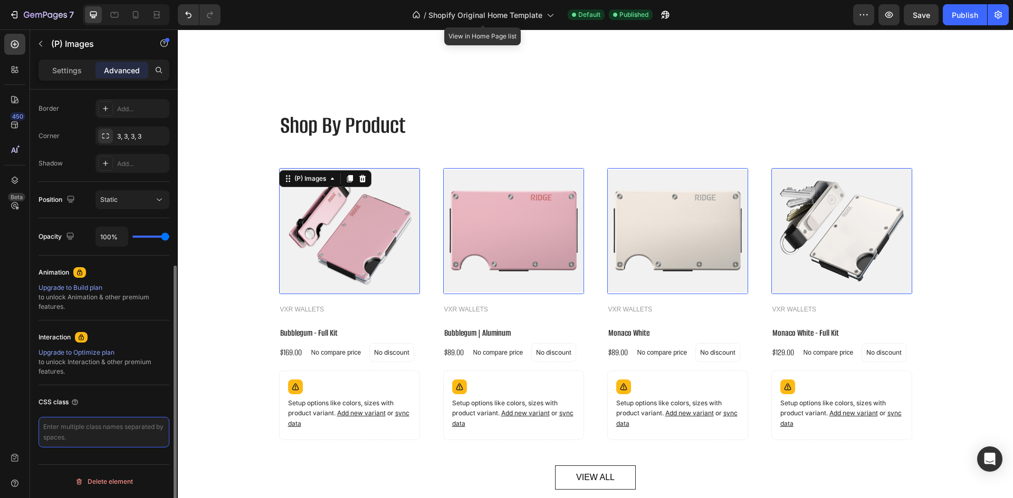
click at [78, 430] on textarea at bounding box center [104, 432] width 131 height 31
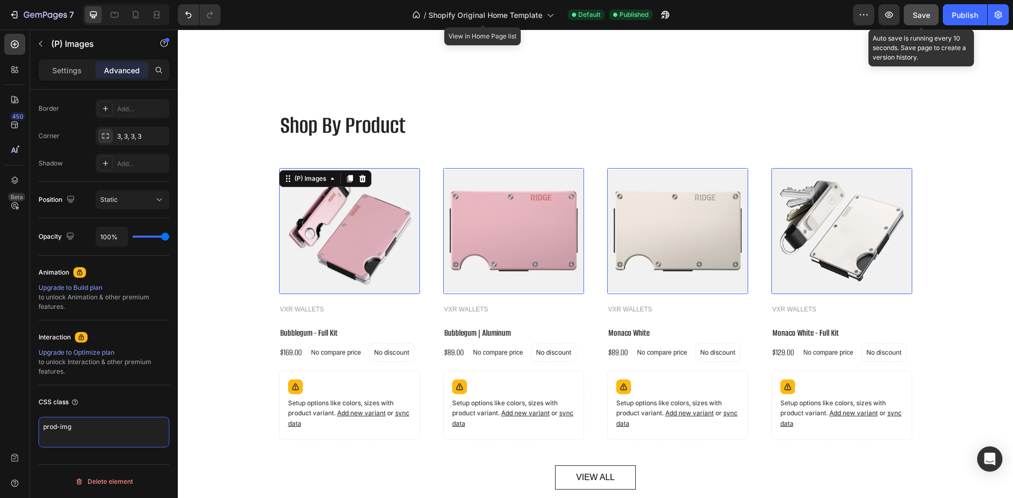
type textarea "prod-img"
click at [934, 18] on button "Save" at bounding box center [920, 14] width 35 height 21
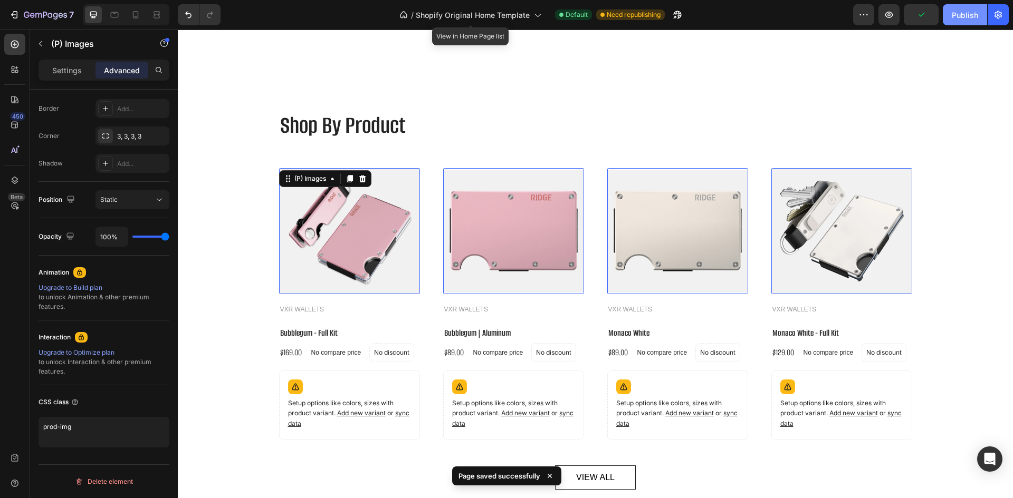
click at [961, 14] on div "Publish" at bounding box center [964, 14] width 26 height 11
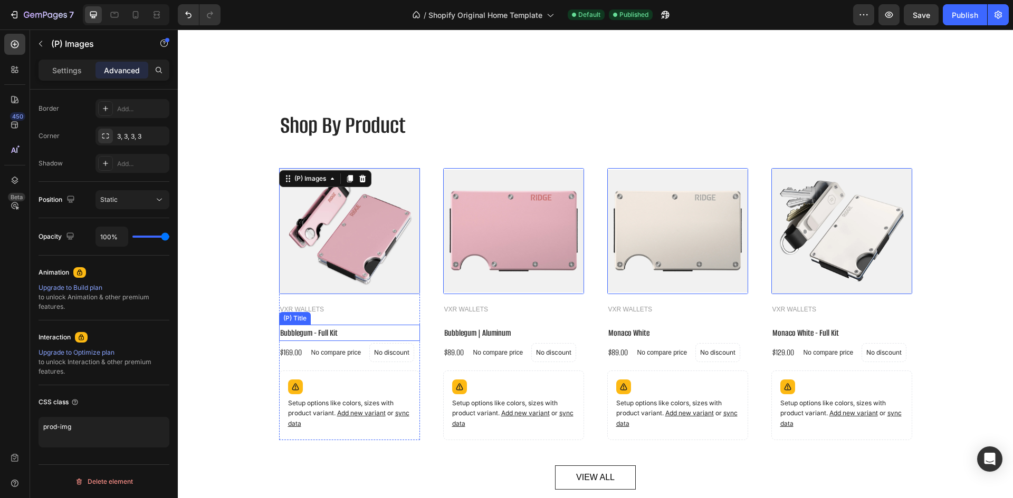
click at [353, 326] on h2 "Bubblegum - Full Kit" at bounding box center [349, 333] width 141 height 16
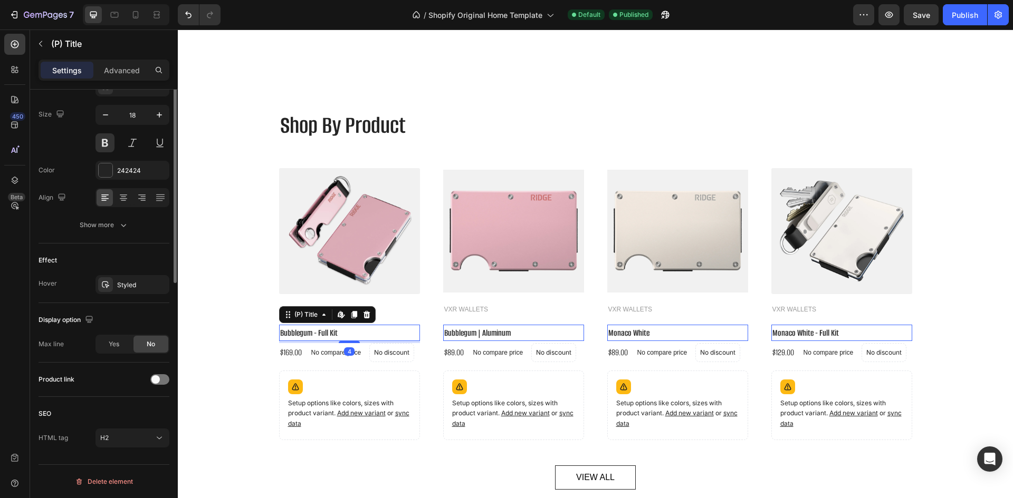
scroll to position [0, 0]
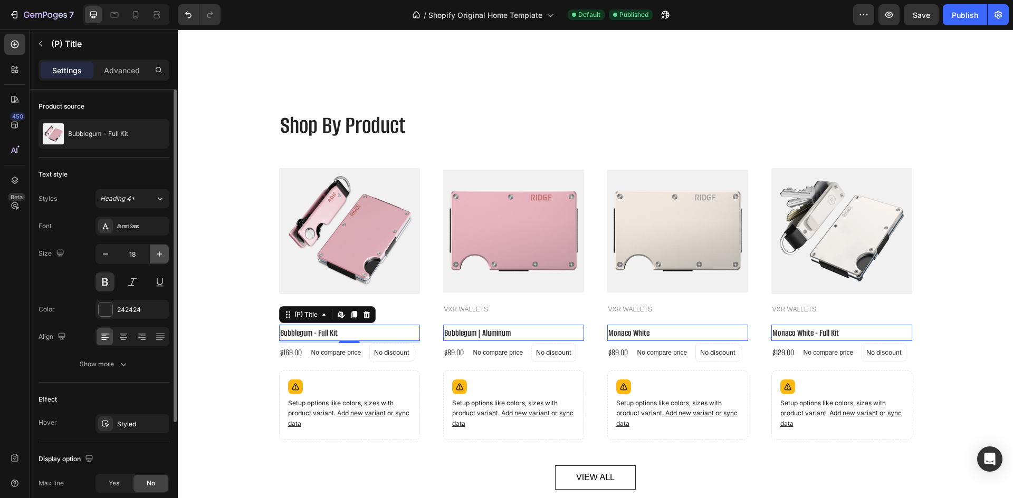
click at [159, 256] on icon "button" at bounding box center [159, 254] width 5 height 5
click at [105, 257] on icon "button" at bounding box center [105, 254] width 11 height 11
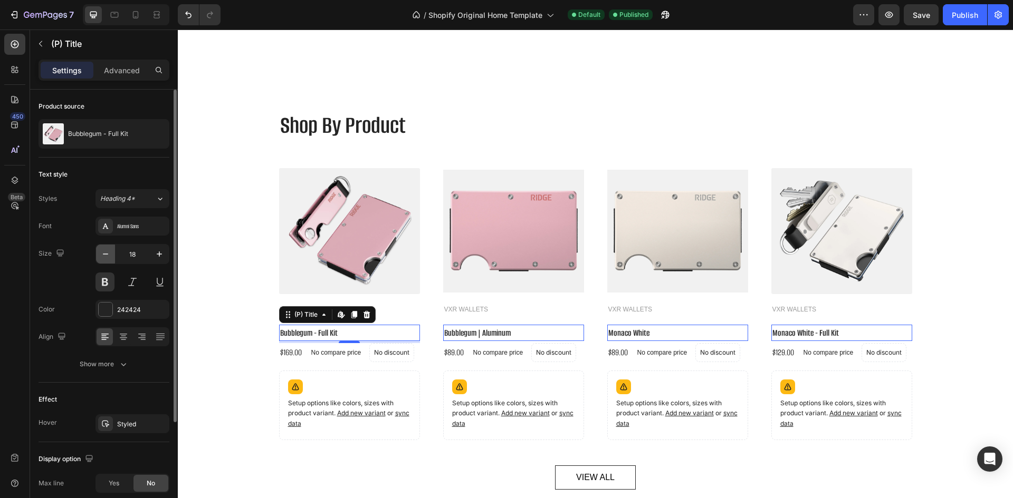
click at [105, 257] on icon "button" at bounding box center [105, 254] width 11 height 11
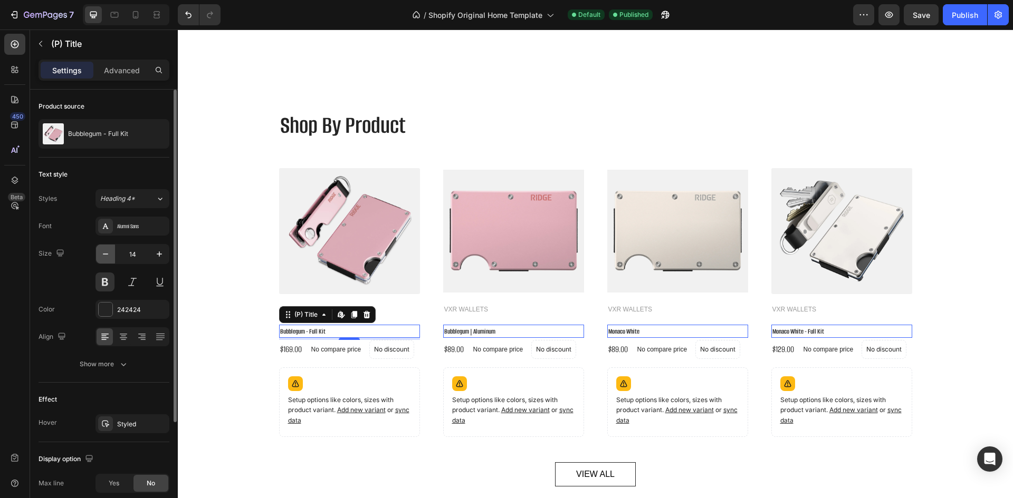
click at [105, 257] on icon "button" at bounding box center [105, 254] width 11 height 11
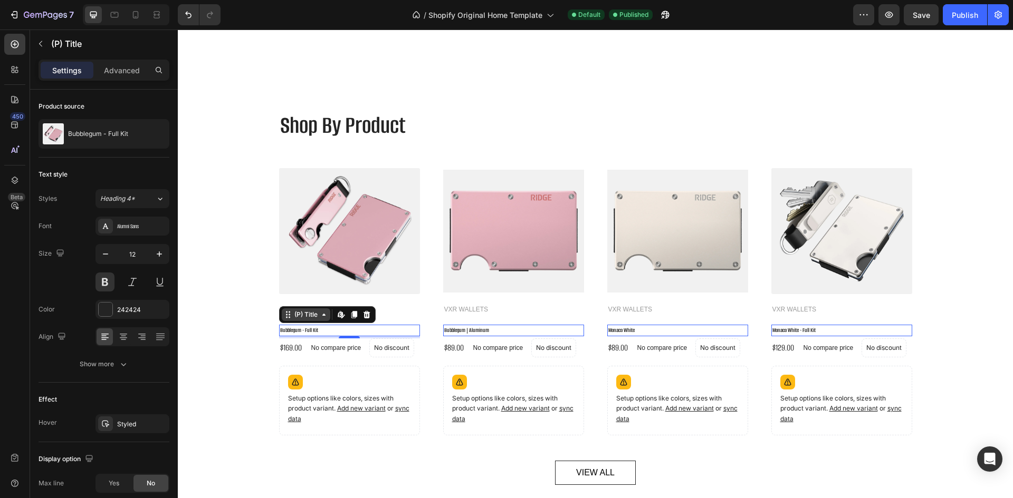
click at [303, 315] on div "(P) Title" at bounding box center [305, 314] width 27 height 9
click at [326, 331] on h2 "Bubblegum - Full Kit" at bounding box center [349, 331] width 141 height 12
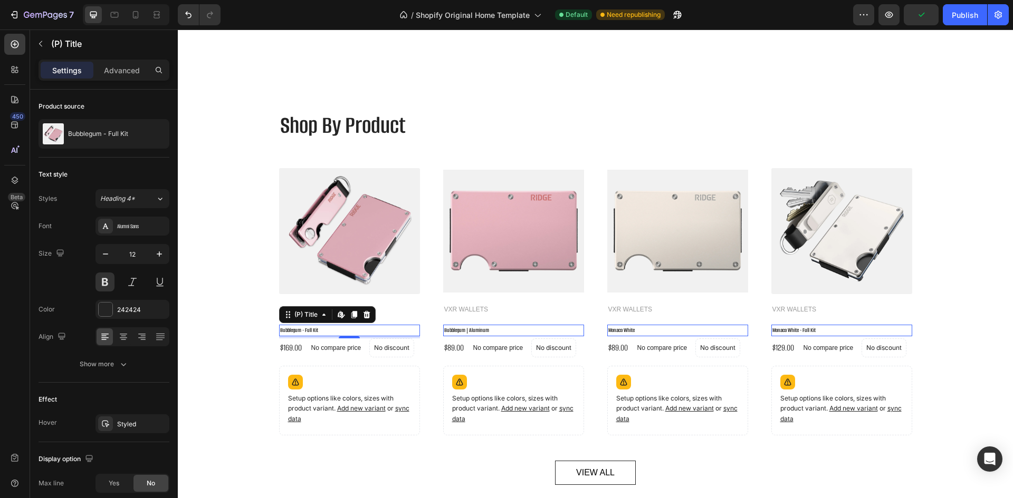
click at [306, 332] on h2 "Bubblegum - Full Kit" at bounding box center [349, 331] width 141 height 12
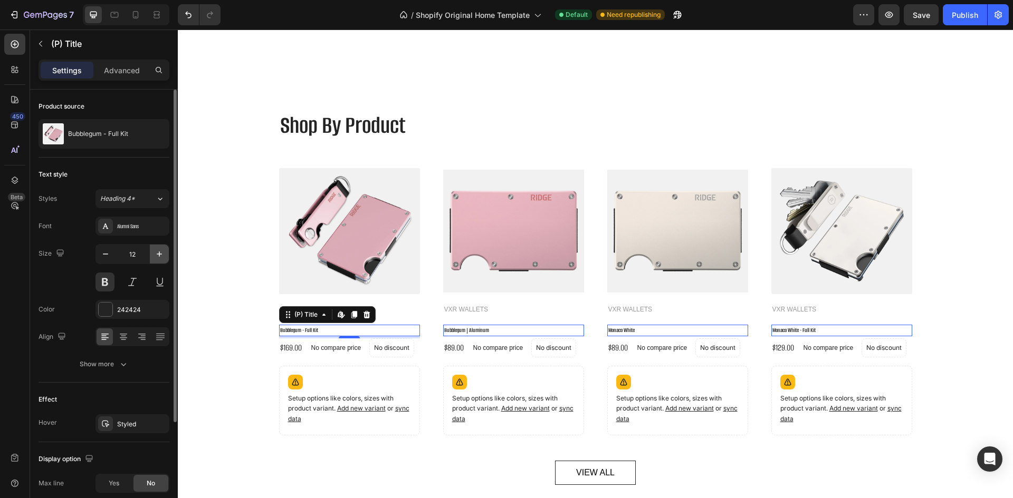
click at [155, 252] on icon "button" at bounding box center [159, 254] width 11 height 11
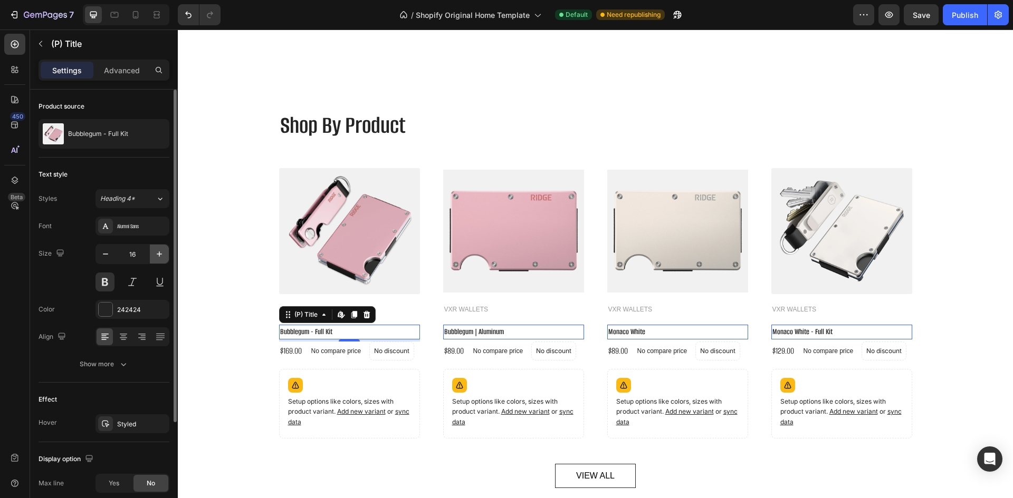
click at [155, 252] on icon "button" at bounding box center [159, 254] width 11 height 11
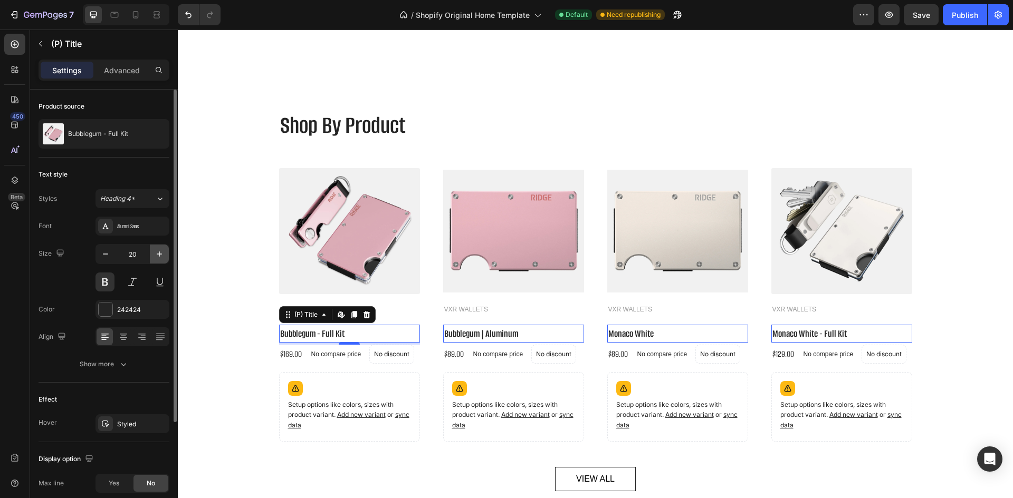
click at [155, 252] on icon "button" at bounding box center [159, 254] width 11 height 11
type input "21"
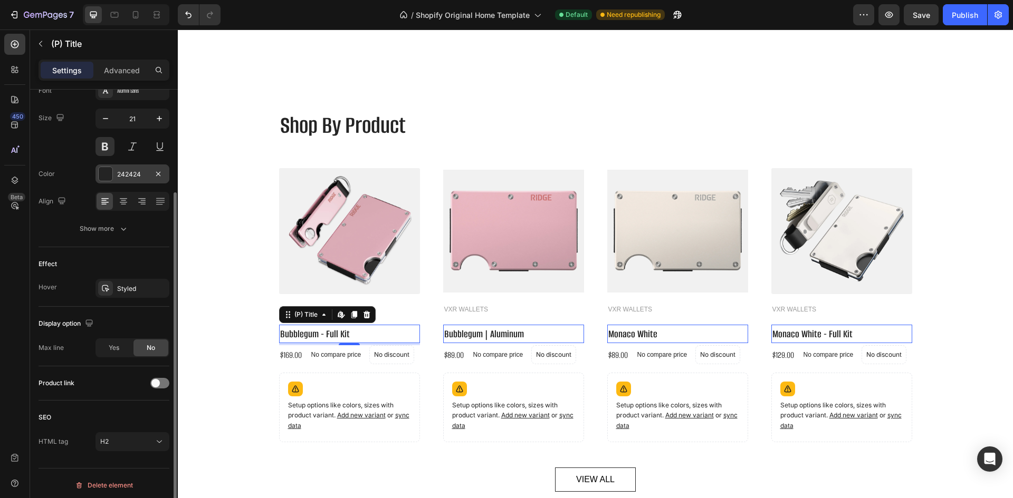
scroll to position [139, 0]
click at [158, 378] on span at bounding box center [155, 380] width 8 height 8
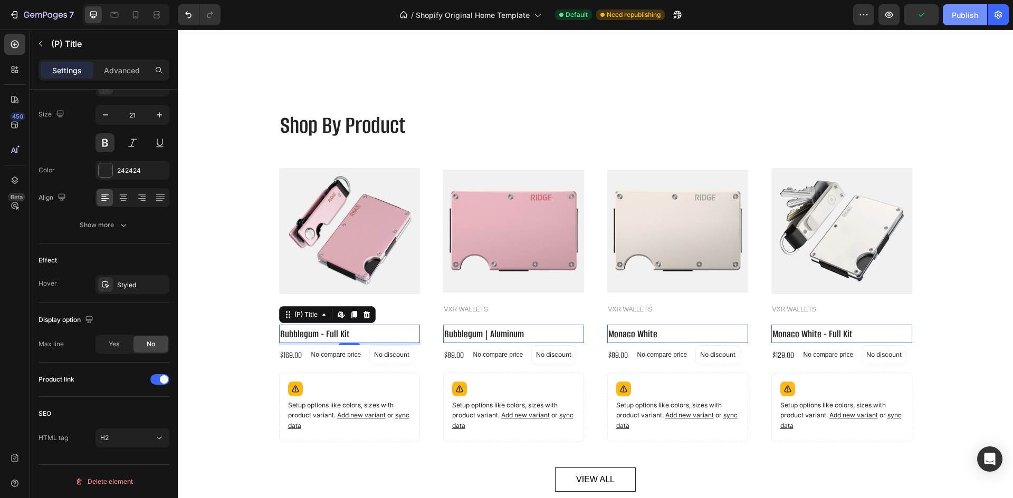
click at [949, 17] on button "Publish" at bounding box center [964, 14] width 44 height 21
click at [345, 246] on img at bounding box center [349, 231] width 141 height 141
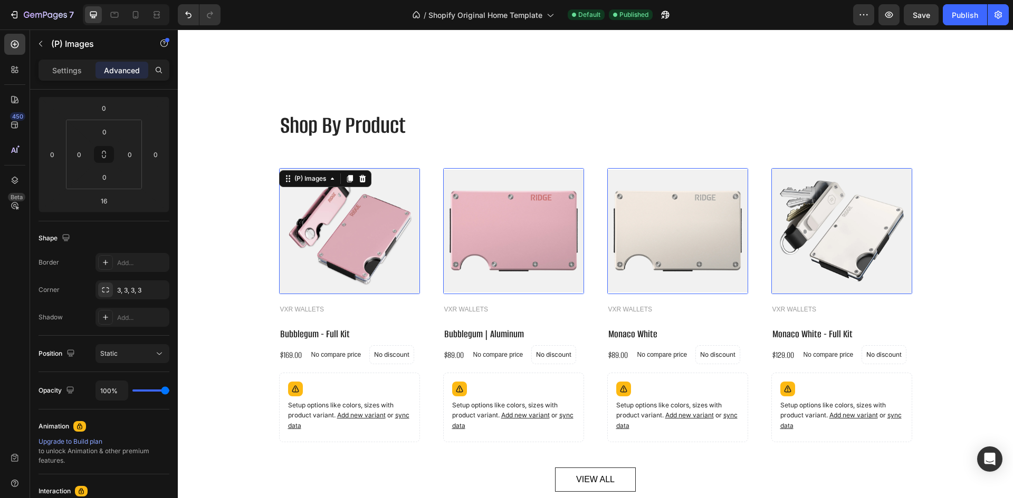
scroll to position [0, 0]
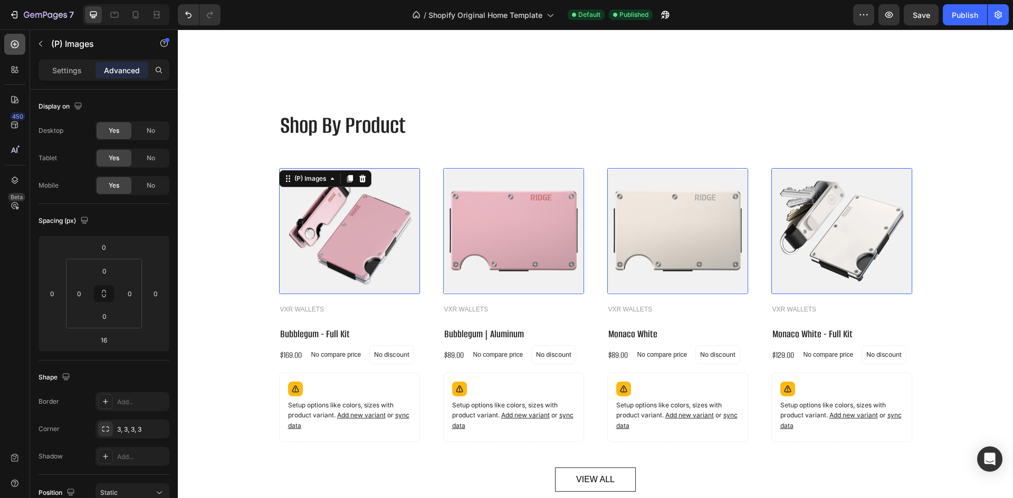
click at [22, 41] on div at bounding box center [14, 44] width 21 height 21
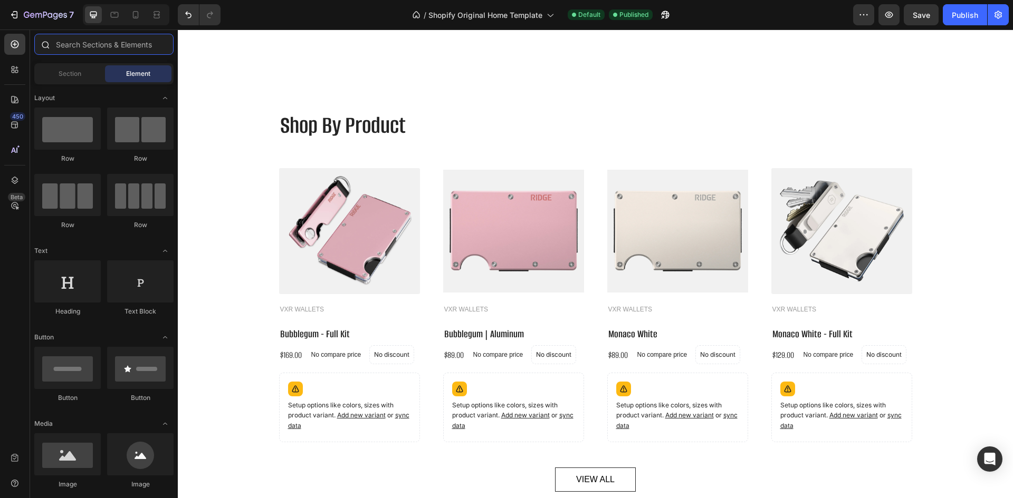
click at [91, 51] on input "text" at bounding box center [103, 44] width 139 height 21
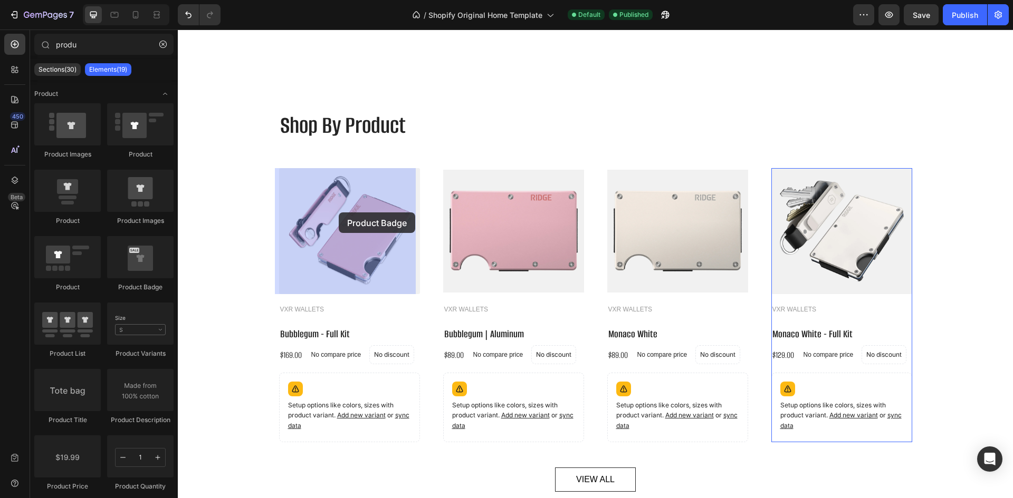
drag, startPoint x: 313, startPoint y: 288, endPoint x: 339, endPoint y: 213, distance: 79.7
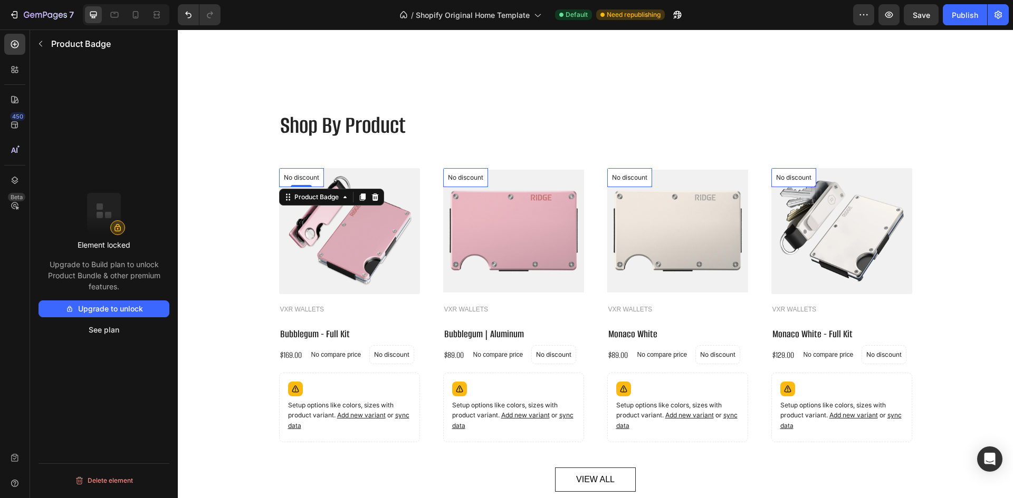
click at [94, 313] on button "Upgrade to unlock" at bounding box center [104, 309] width 131 height 17
click at [65, 37] on div "Product Badge" at bounding box center [98, 43] width 137 height 27
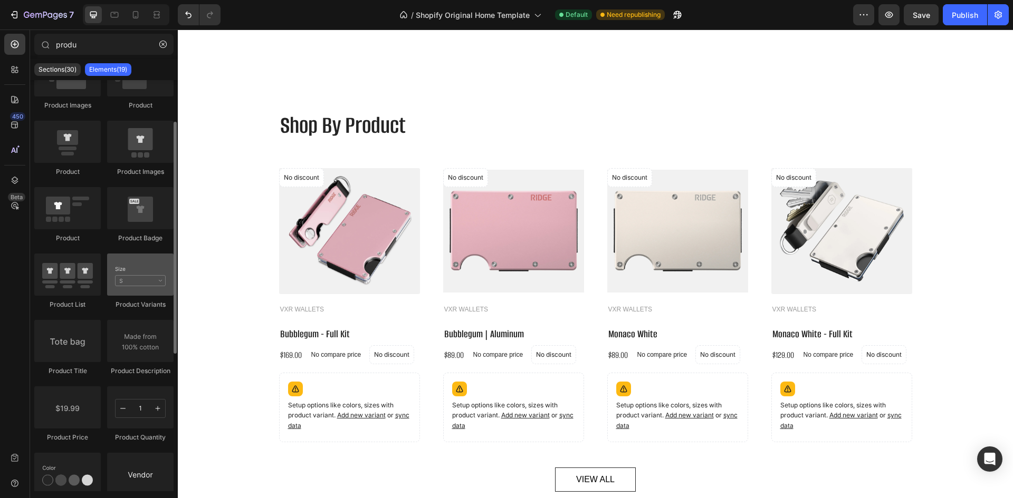
scroll to position [59, 0]
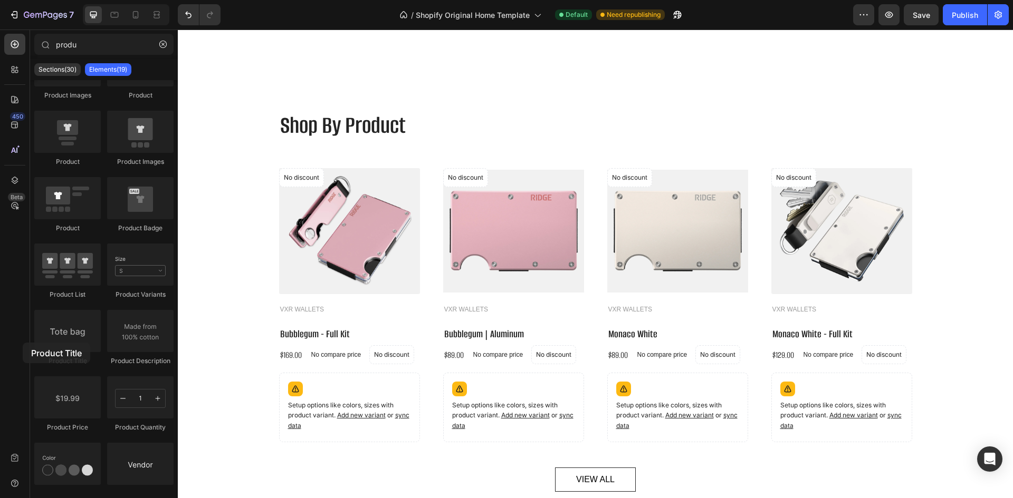
drag, startPoint x: 73, startPoint y: 342, endPoint x: 23, endPoint y: 343, distance: 50.6
click at [23, 343] on div "450 Beta produ Sections(30) Elements(19) Product Product Images Product Product…" at bounding box center [89, 264] width 178 height 469
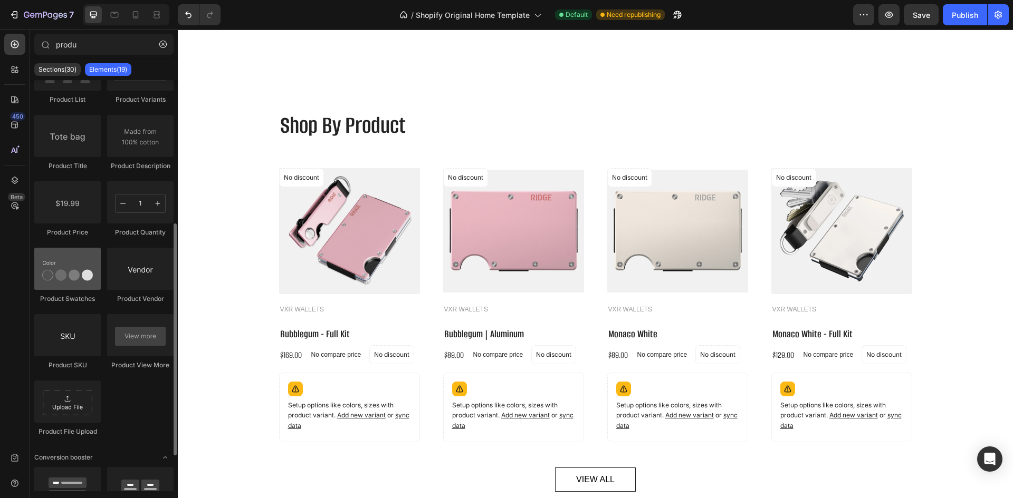
scroll to position [255, 0]
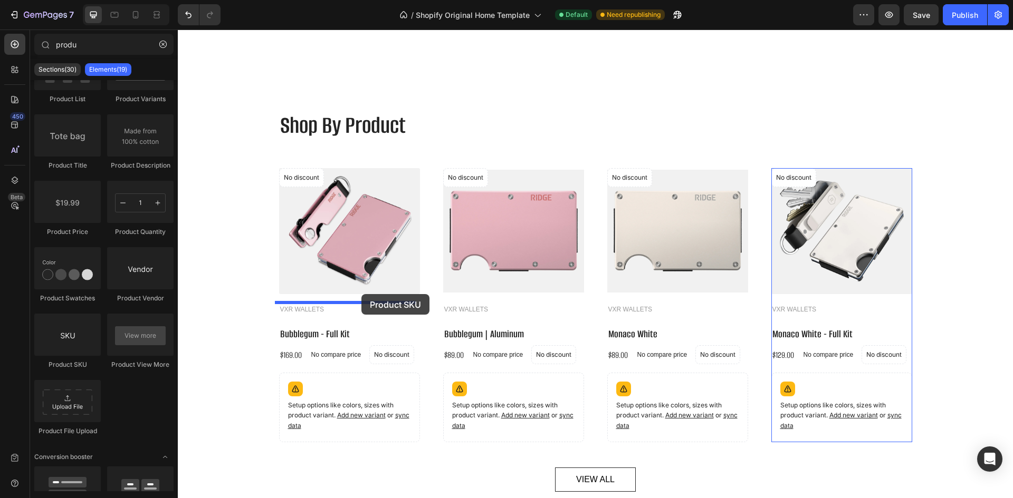
drag, startPoint x: 248, startPoint y: 372, endPoint x: 360, endPoint y: 295, distance: 135.8
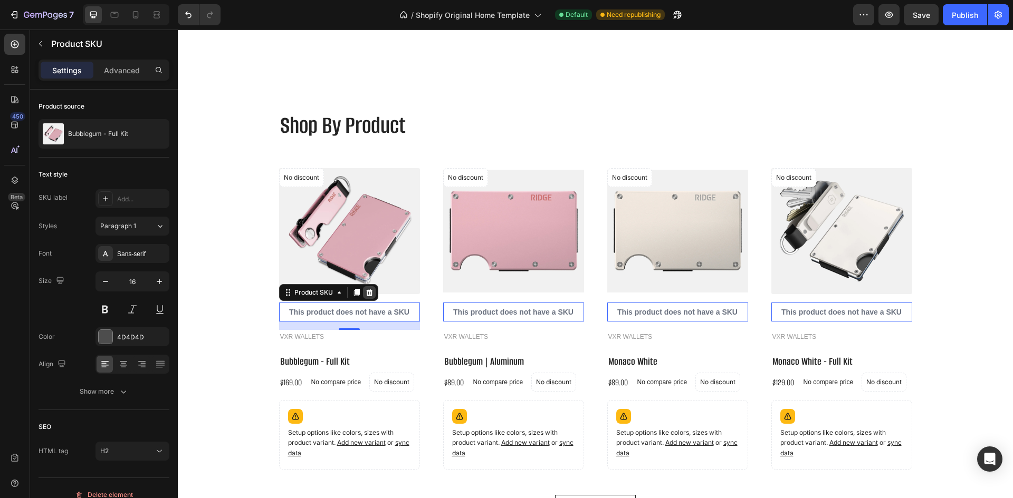
click at [367, 294] on icon at bounding box center [368, 292] width 7 height 7
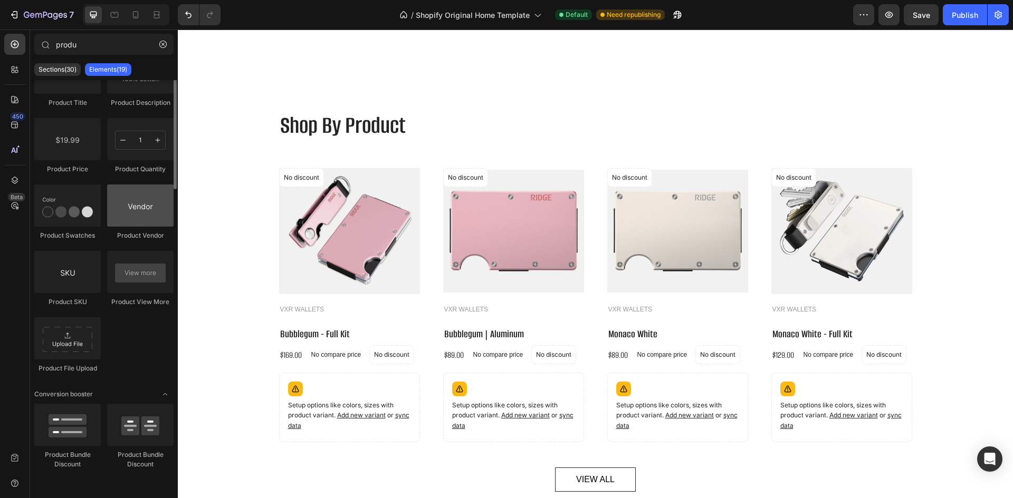
scroll to position [0, 0]
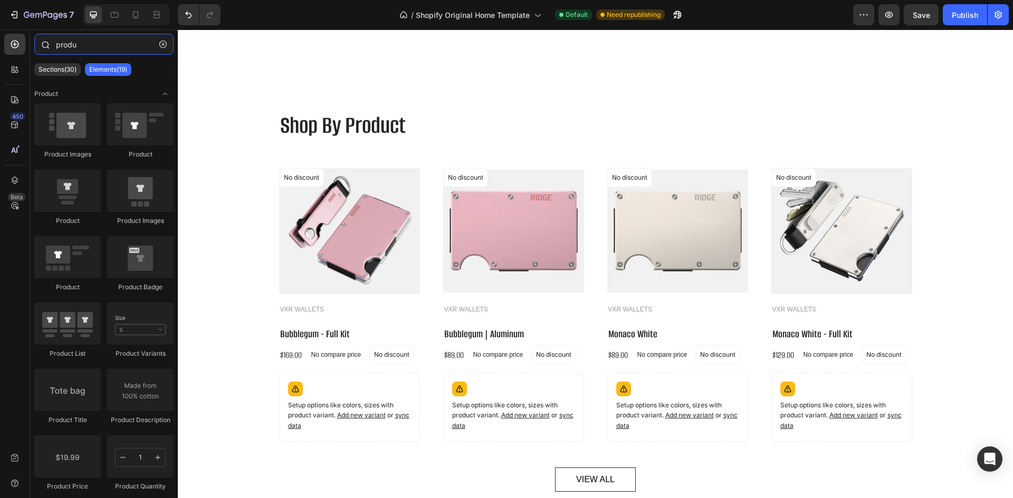
click at [83, 45] on input "produ" at bounding box center [103, 44] width 139 height 21
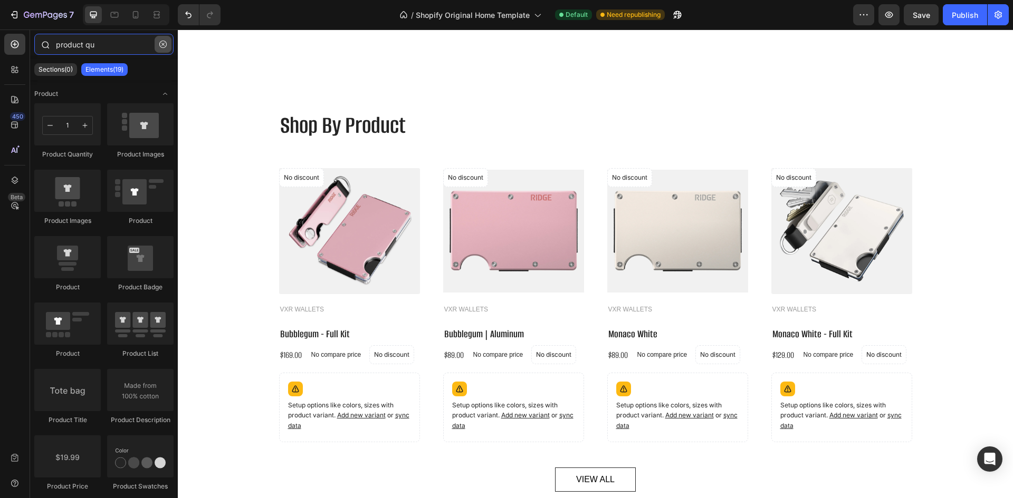
type input "product qu"
click at [161, 38] on button "button" at bounding box center [163, 44] width 17 height 17
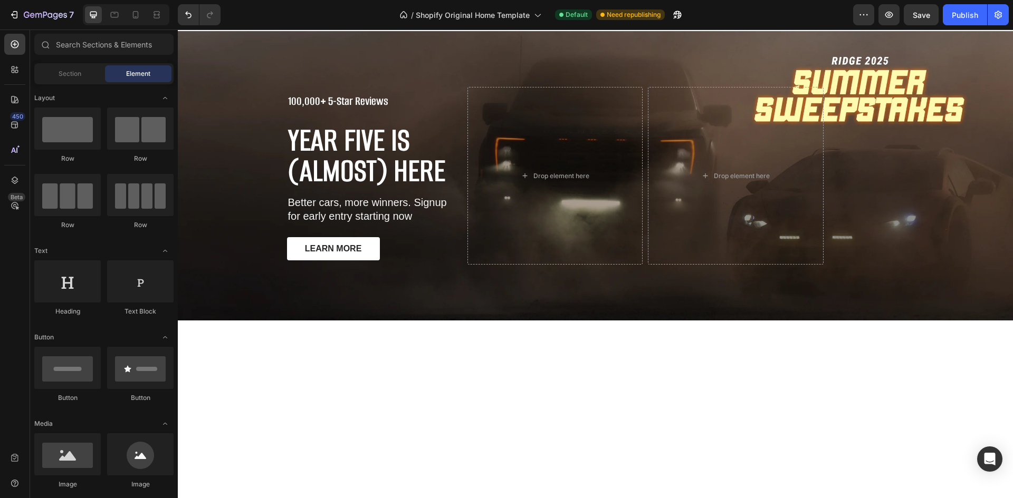
scroll to position [546, 0]
